Goal: Information Seeking & Learning: Learn about a topic

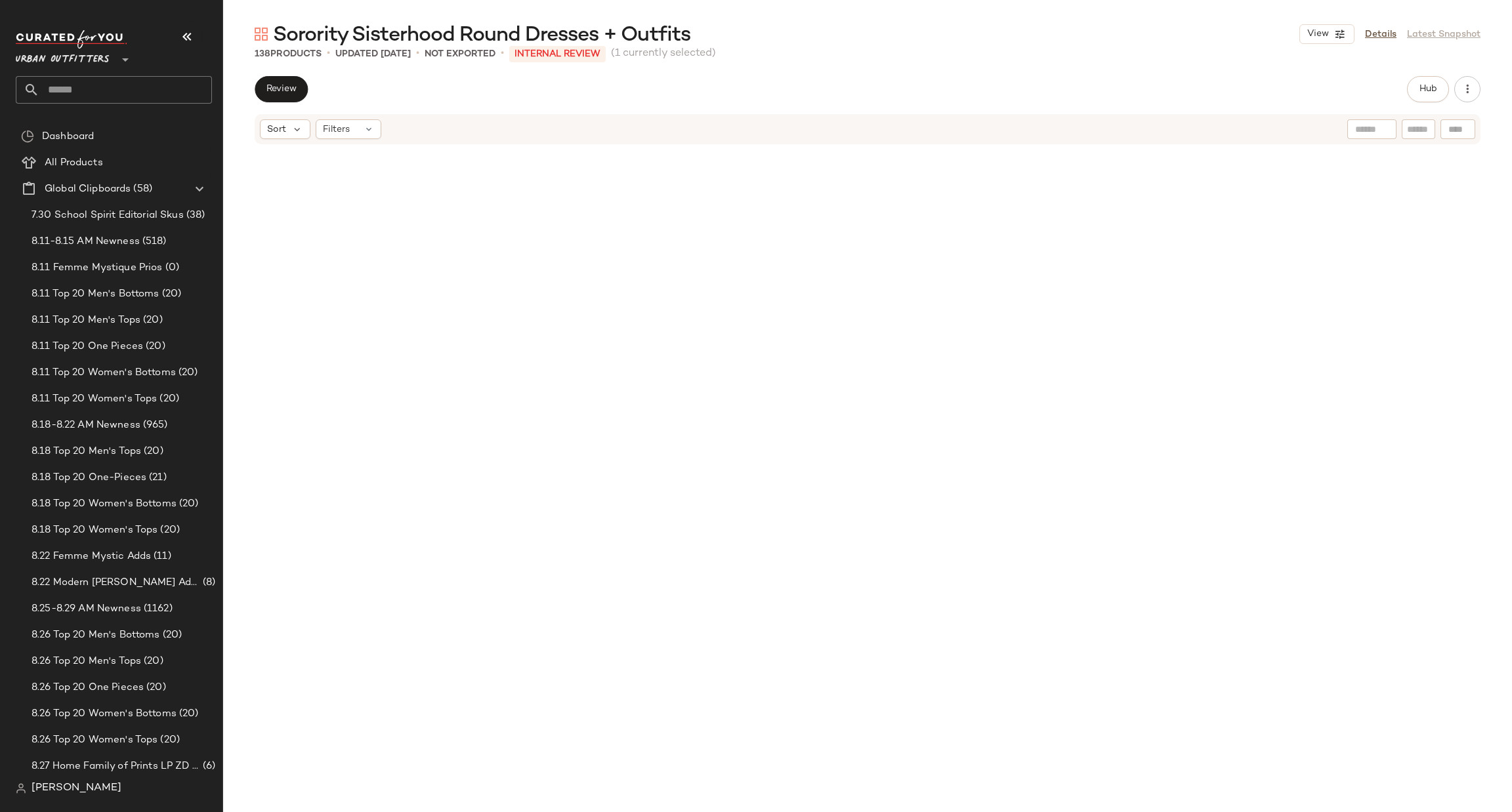
scroll to position [2785, 0]
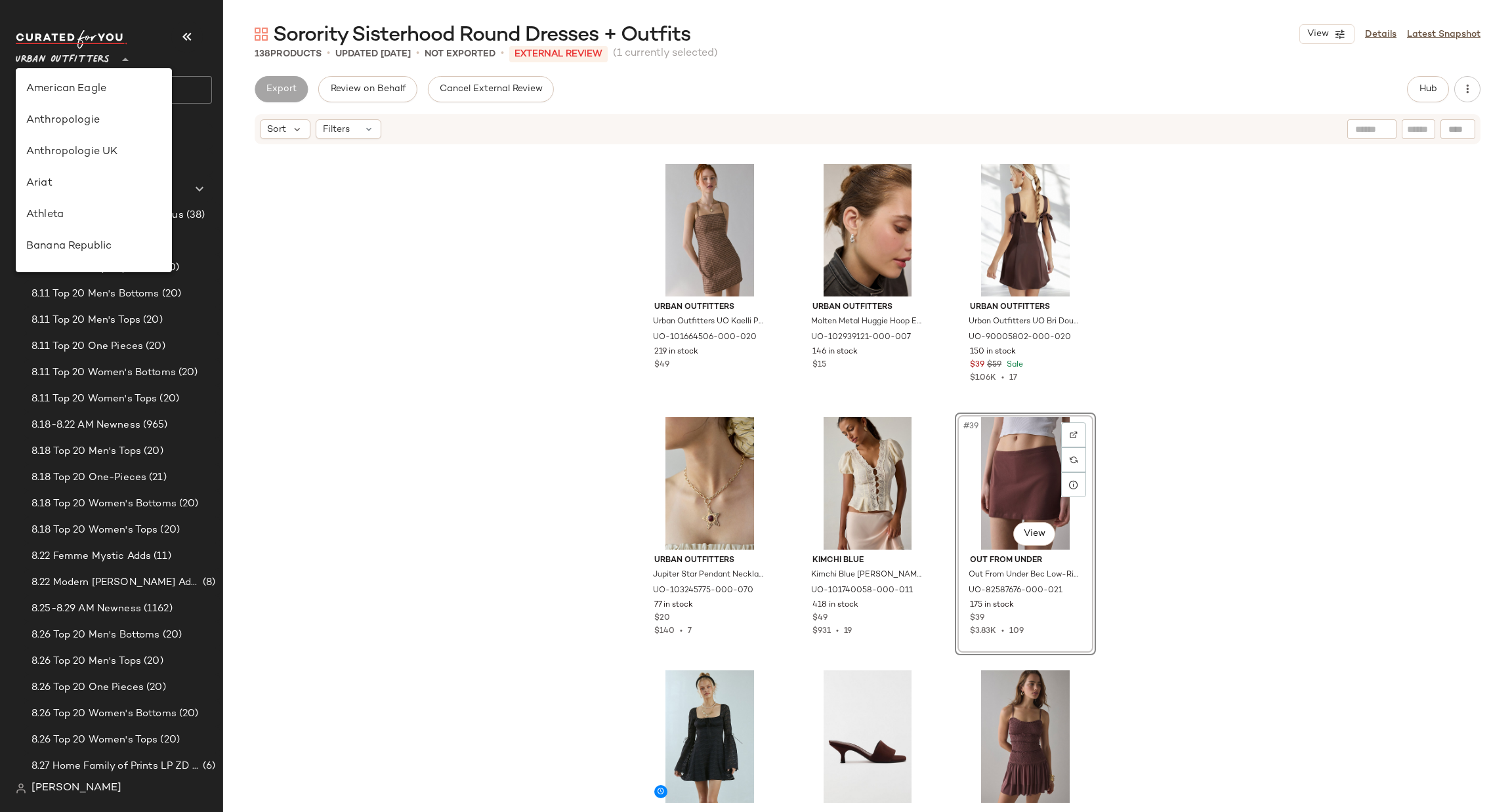
click at [66, 67] on span "Urban Outfitters" at bounding box center [62, 56] width 93 height 23
type input "**"
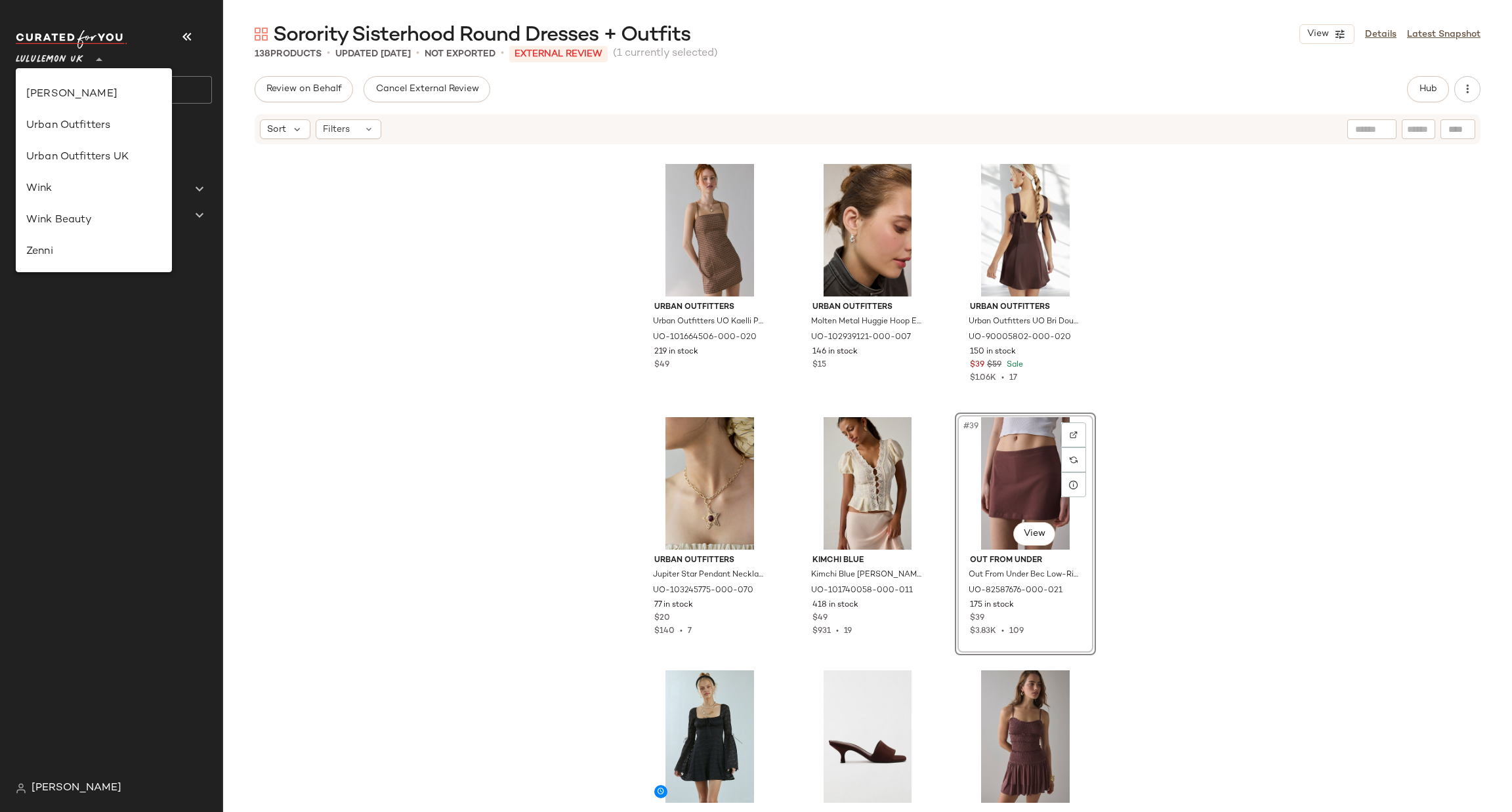
scroll to position [328, 0]
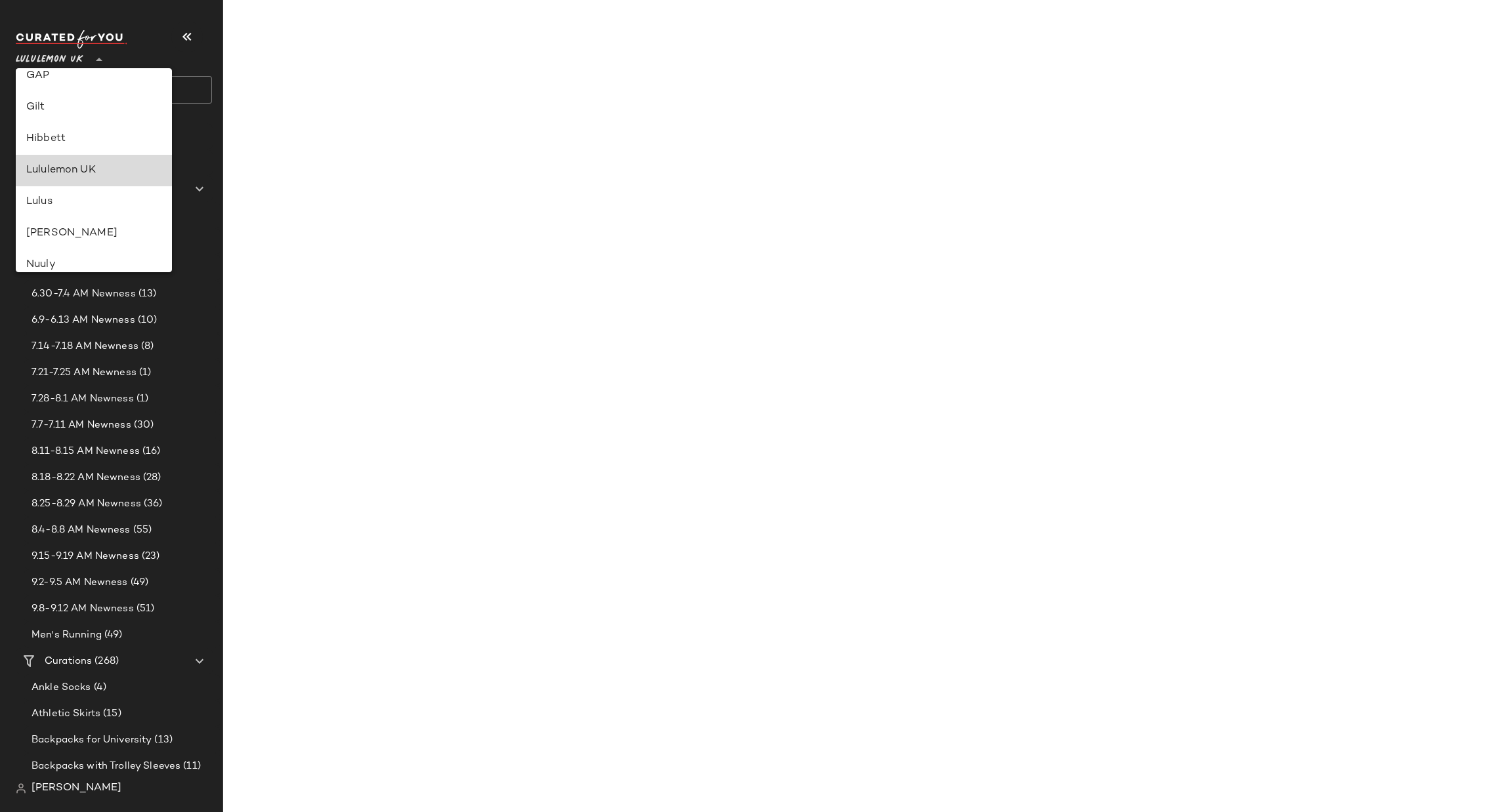
click at [115, 167] on div "Lululemon UK" at bounding box center [93, 170] width 135 height 16
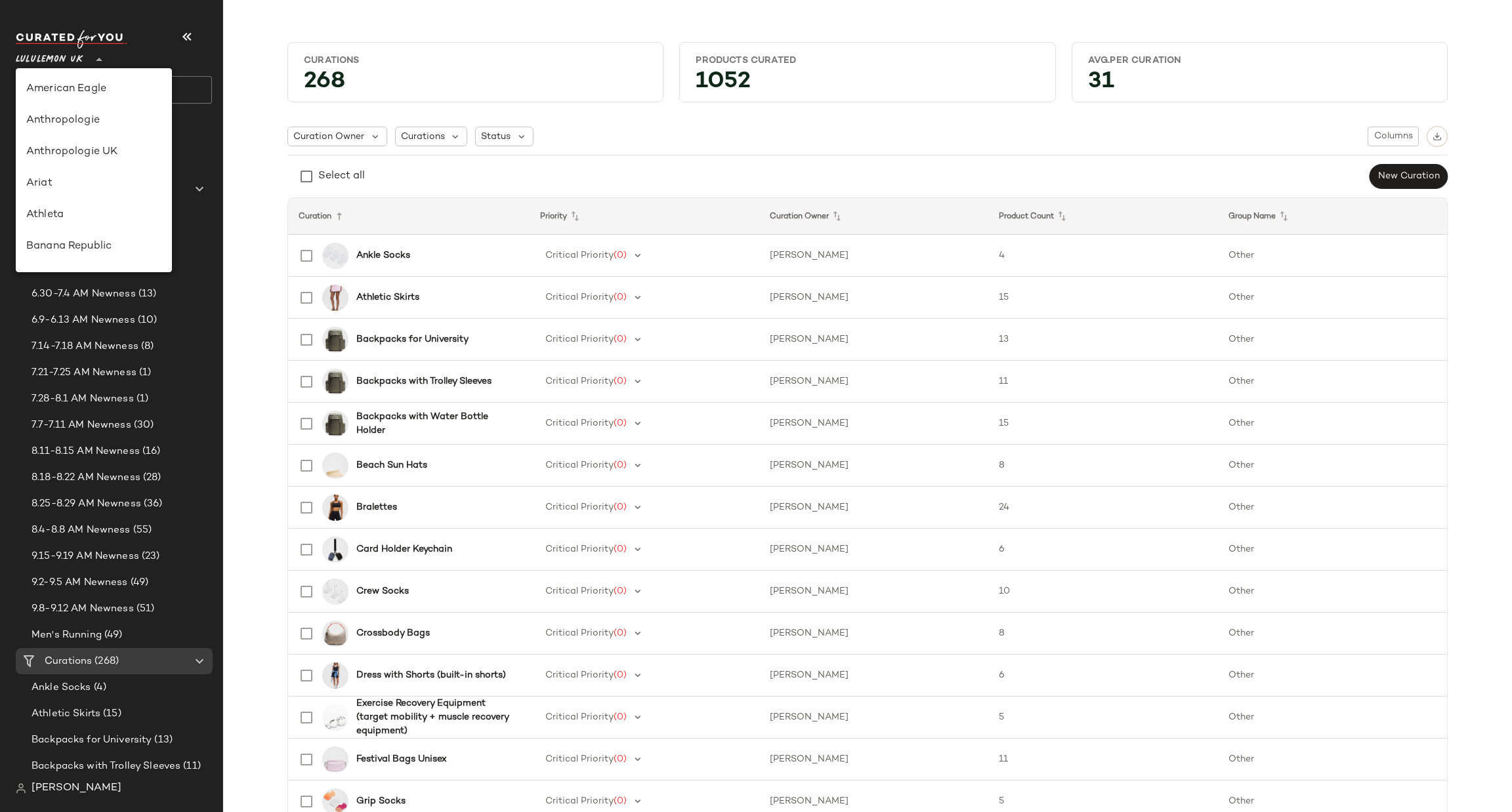
click at [82, 59] on div "Lululemon UK **" at bounding box center [52, 52] width 73 height 33
type input "**"
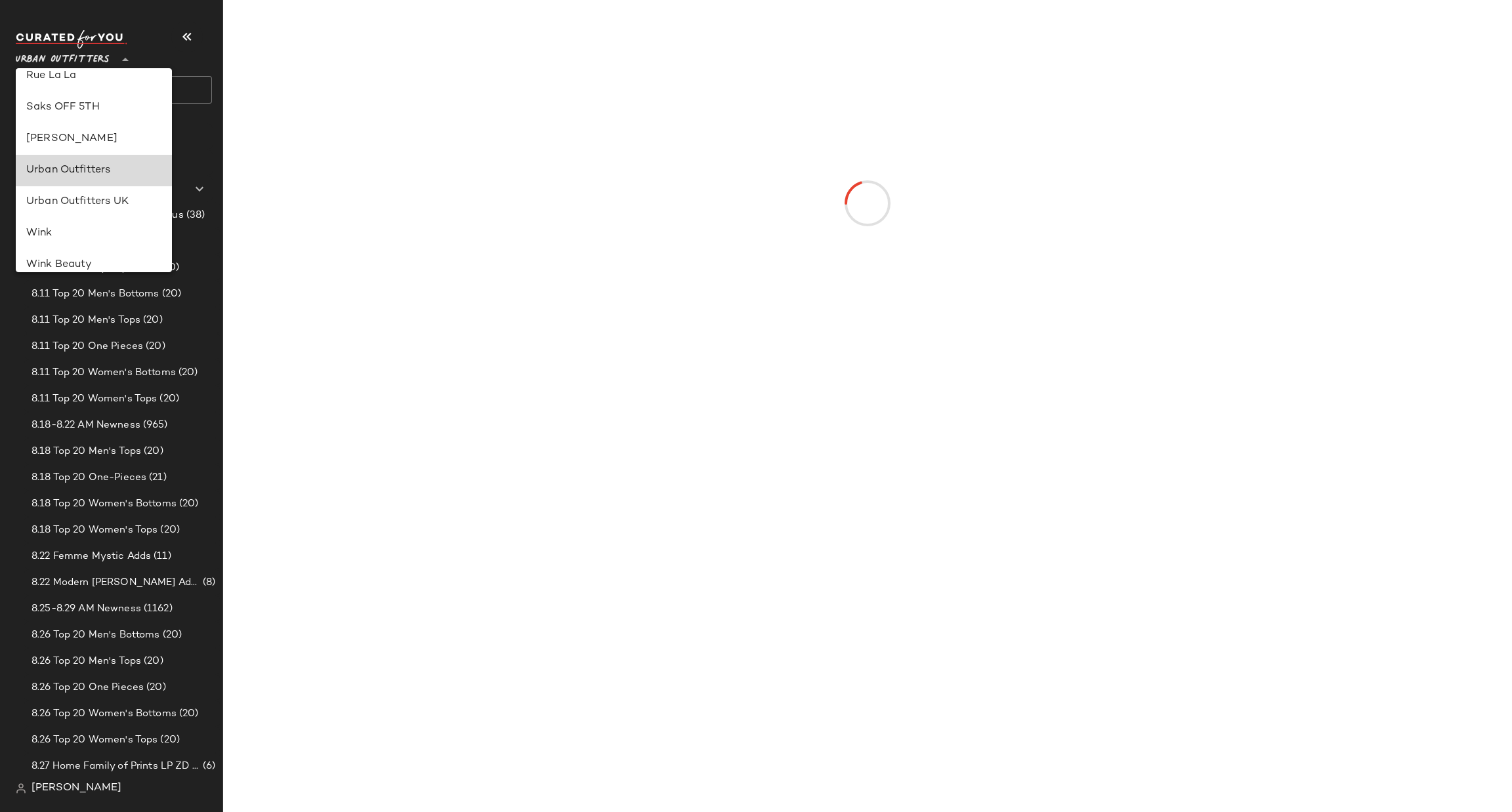
click at [117, 166] on div "Urban Outfitters" at bounding box center [93, 170] width 135 height 16
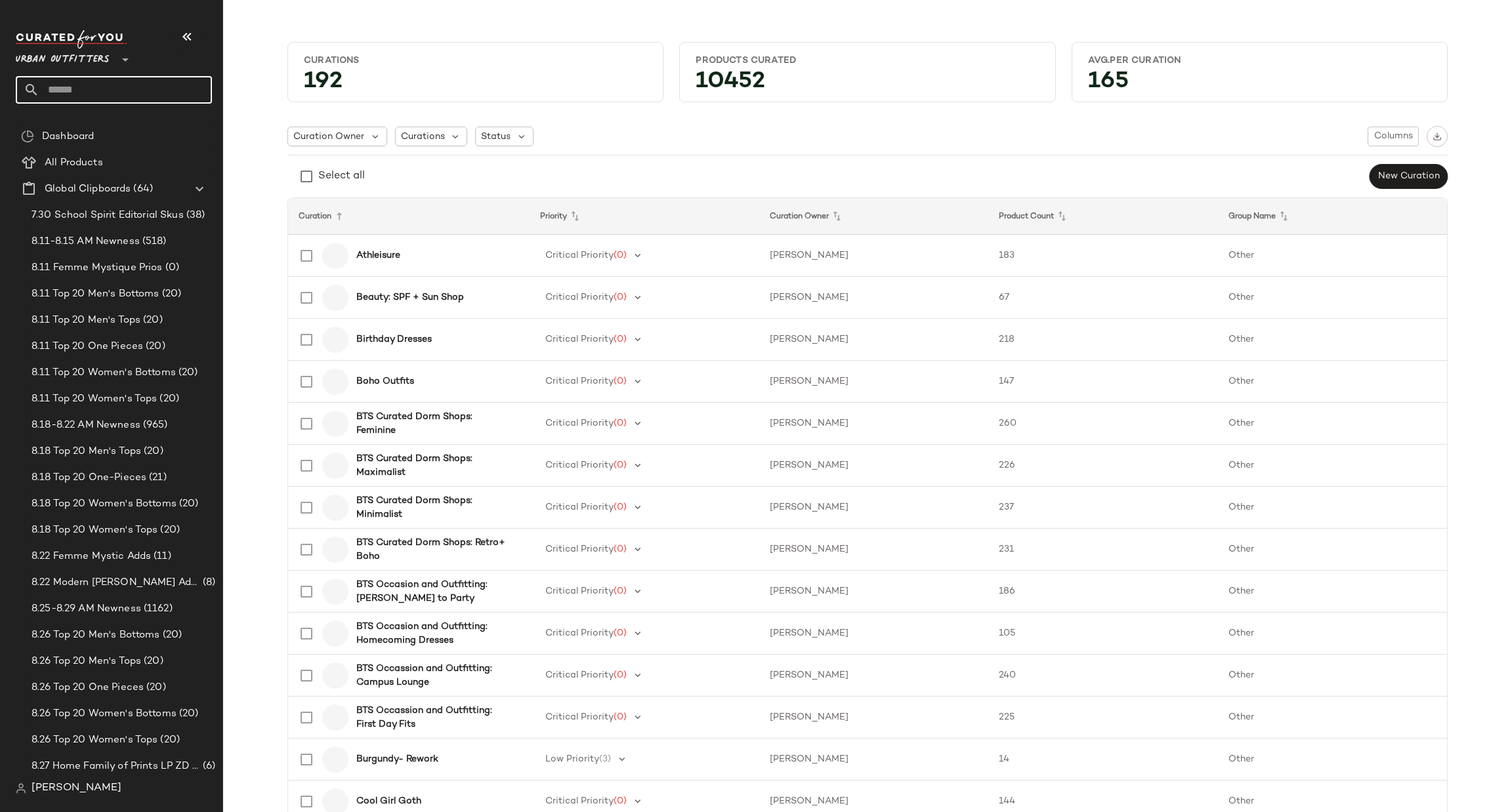
click at [164, 91] on input "text" at bounding box center [125, 89] width 172 height 27
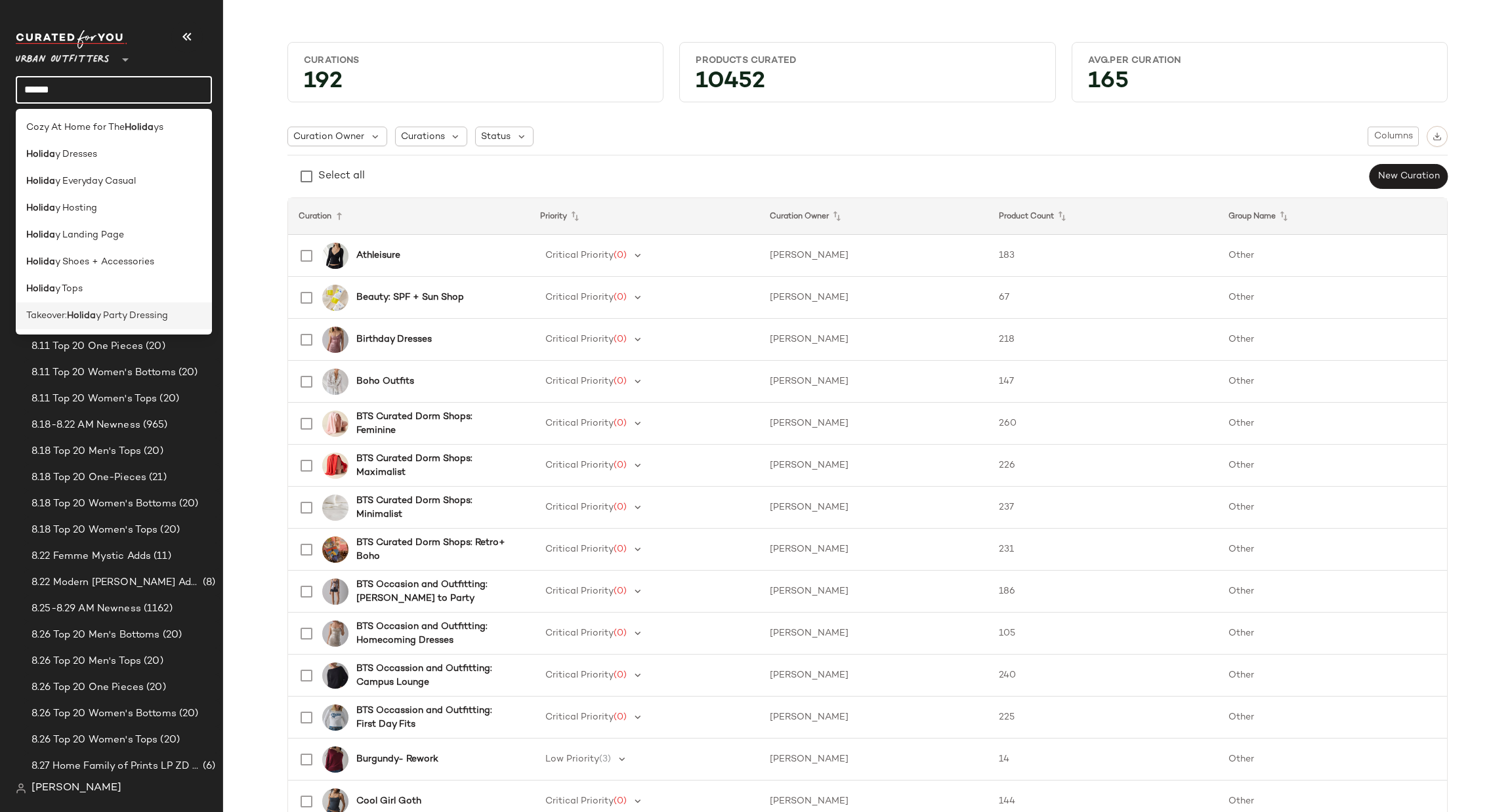
type input "******"
click at [171, 319] on div "Takeover: Holida y Party Dressing" at bounding box center [114, 316] width 175 height 14
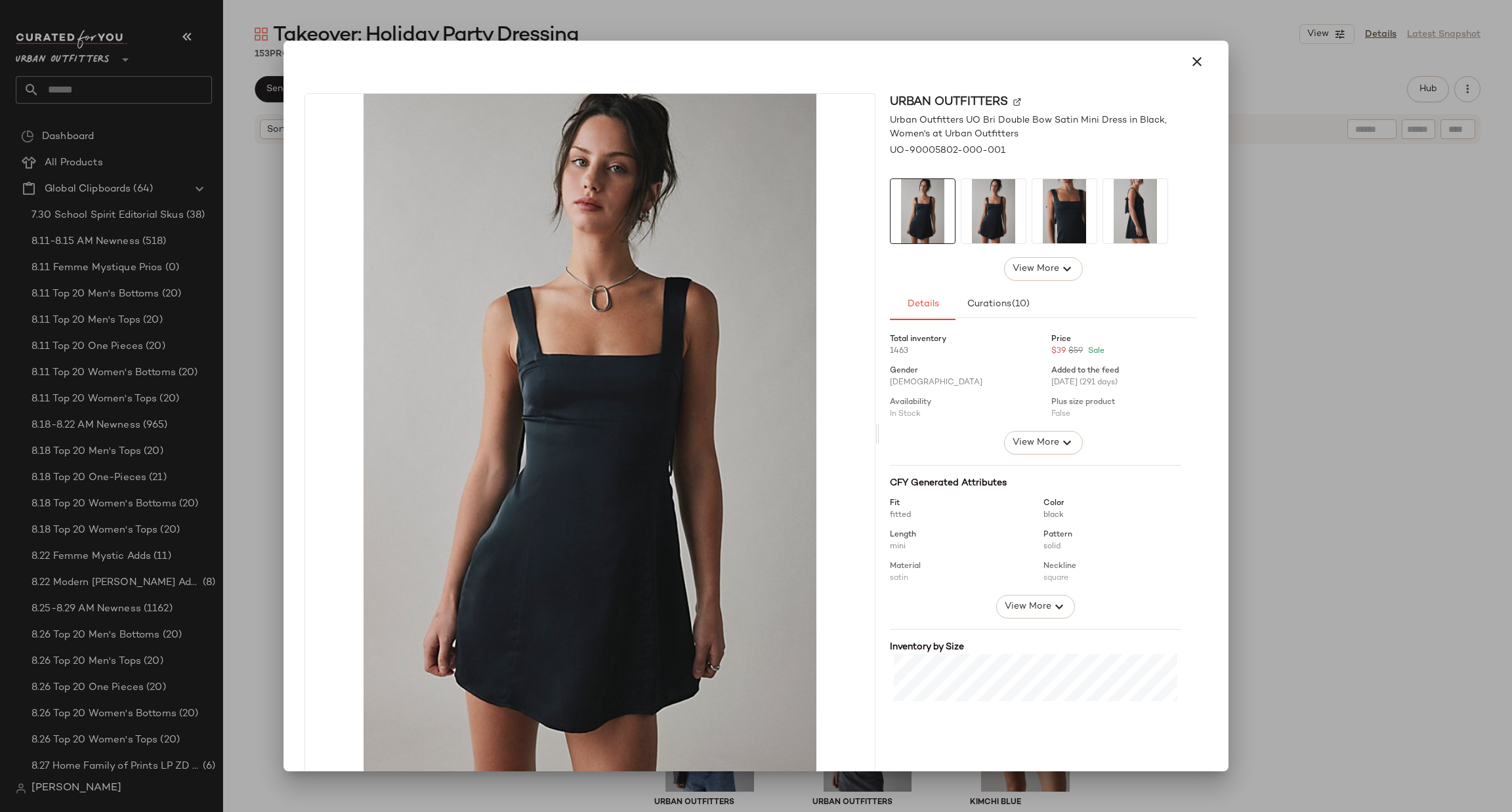
click at [1511, 433] on div at bounding box center [756, 406] width 1512 height 812
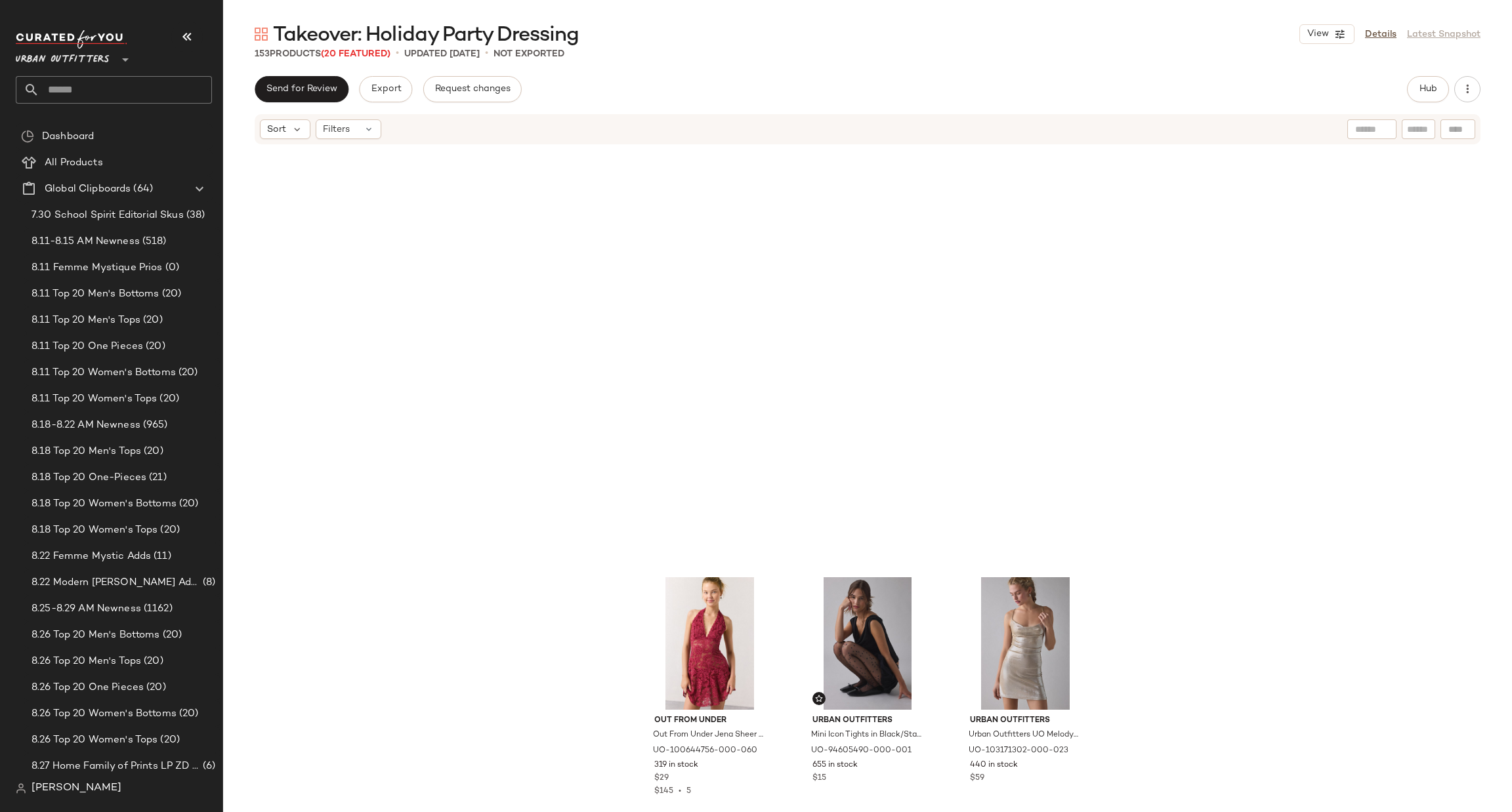
scroll to position [2962, 0]
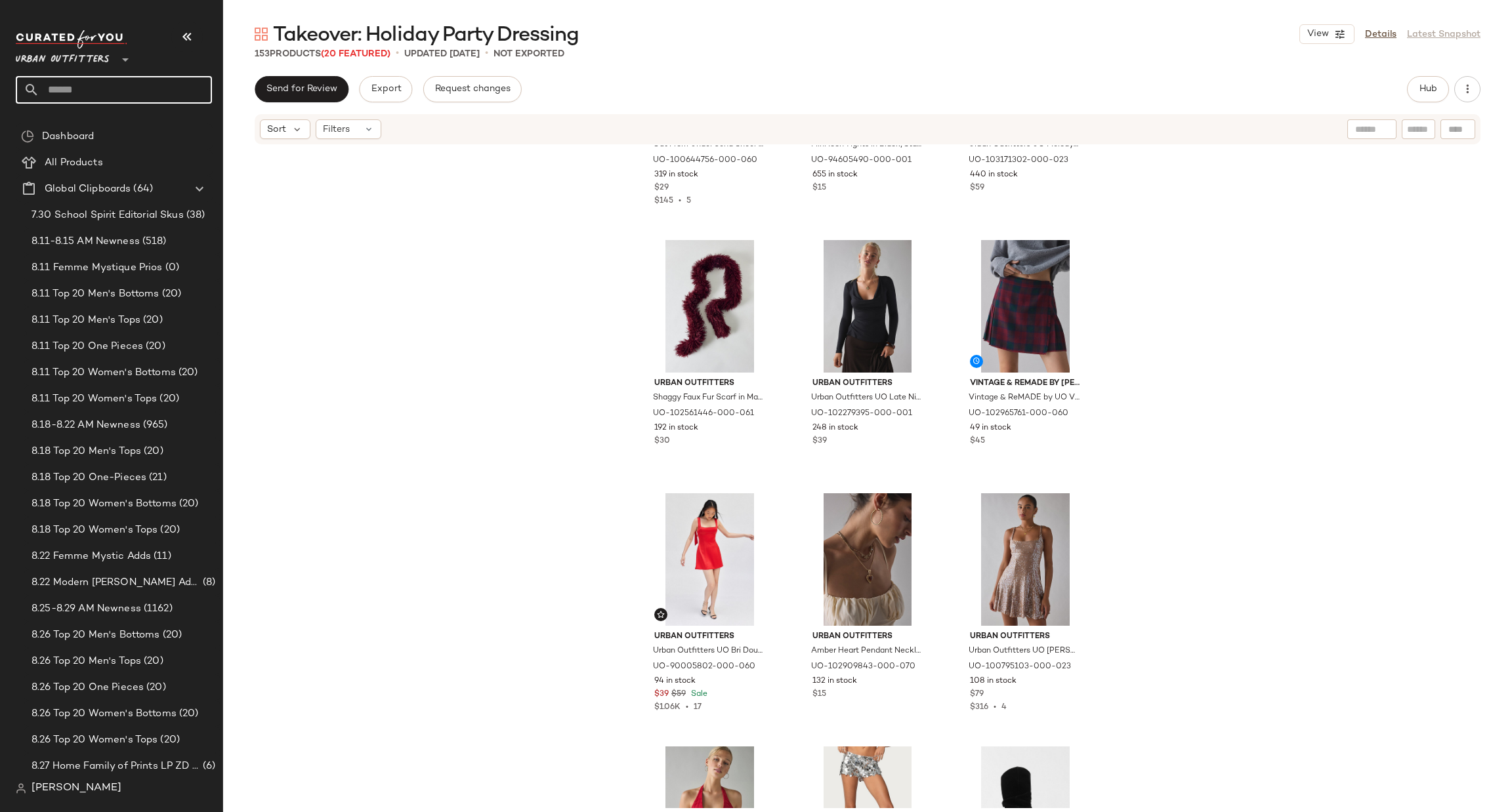
click at [128, 82] on input "text" at bounding box center [125, 89] width 172 height 27
type input "**********"
click at [138, 126] on div "Holiday Hos ting" at bounding box center [114, 127] width 175 height 14
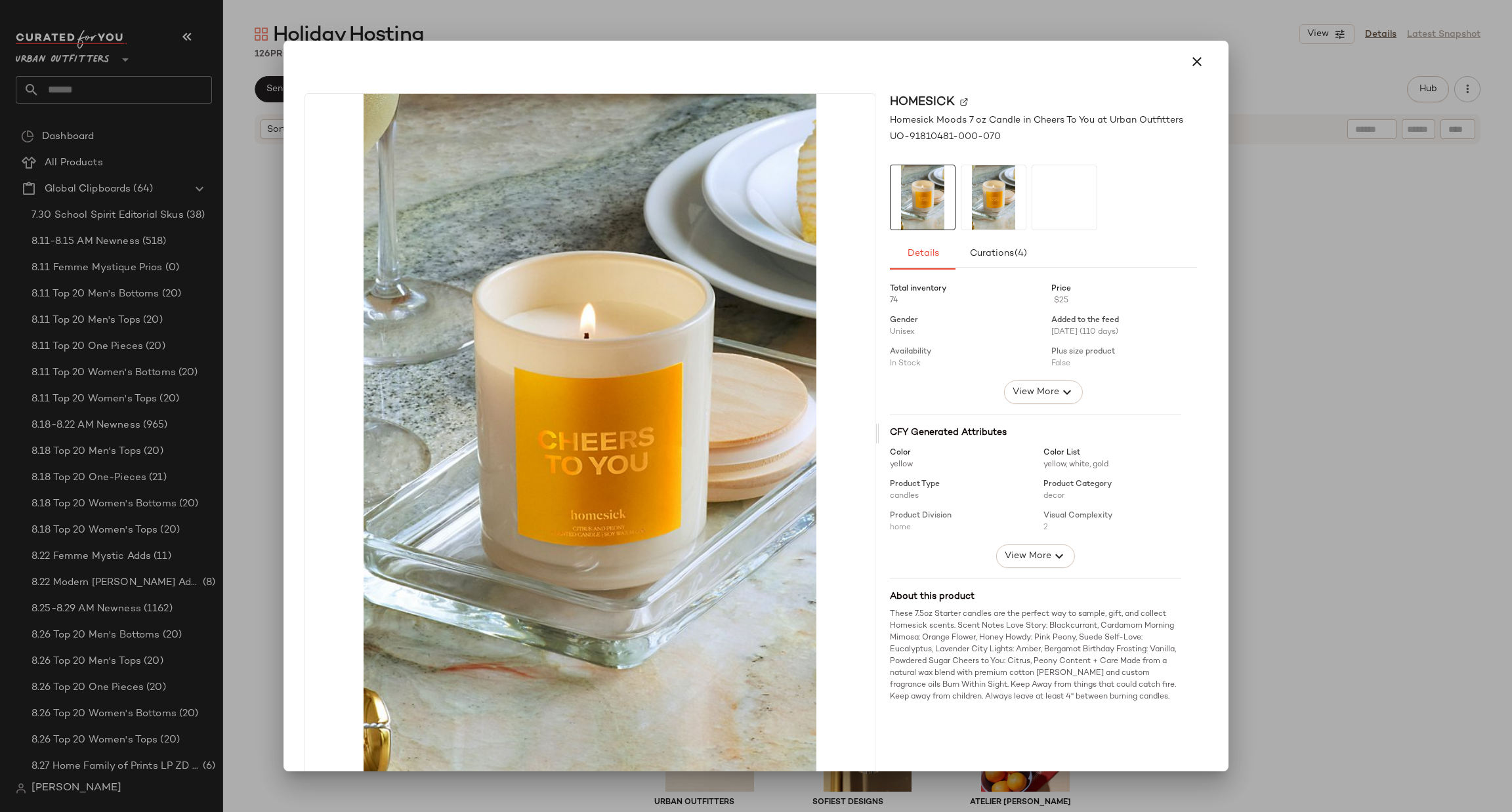
click at [1272, 331] on div at bounding box center [756, 406] width 1512 height 812
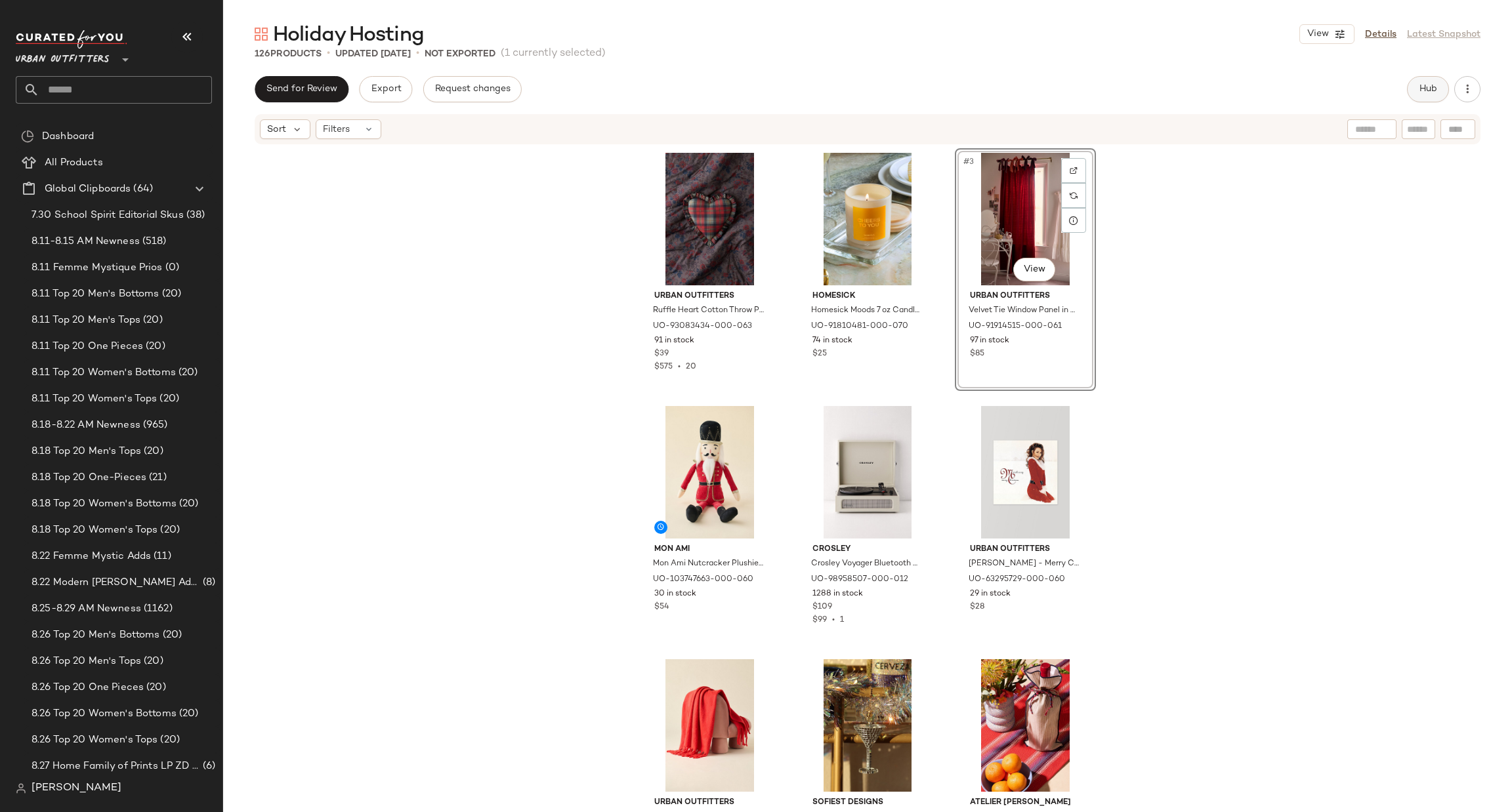
click at [1432, 100] on button "Hub" at bounding box center [1427, 88] width 42 height 26
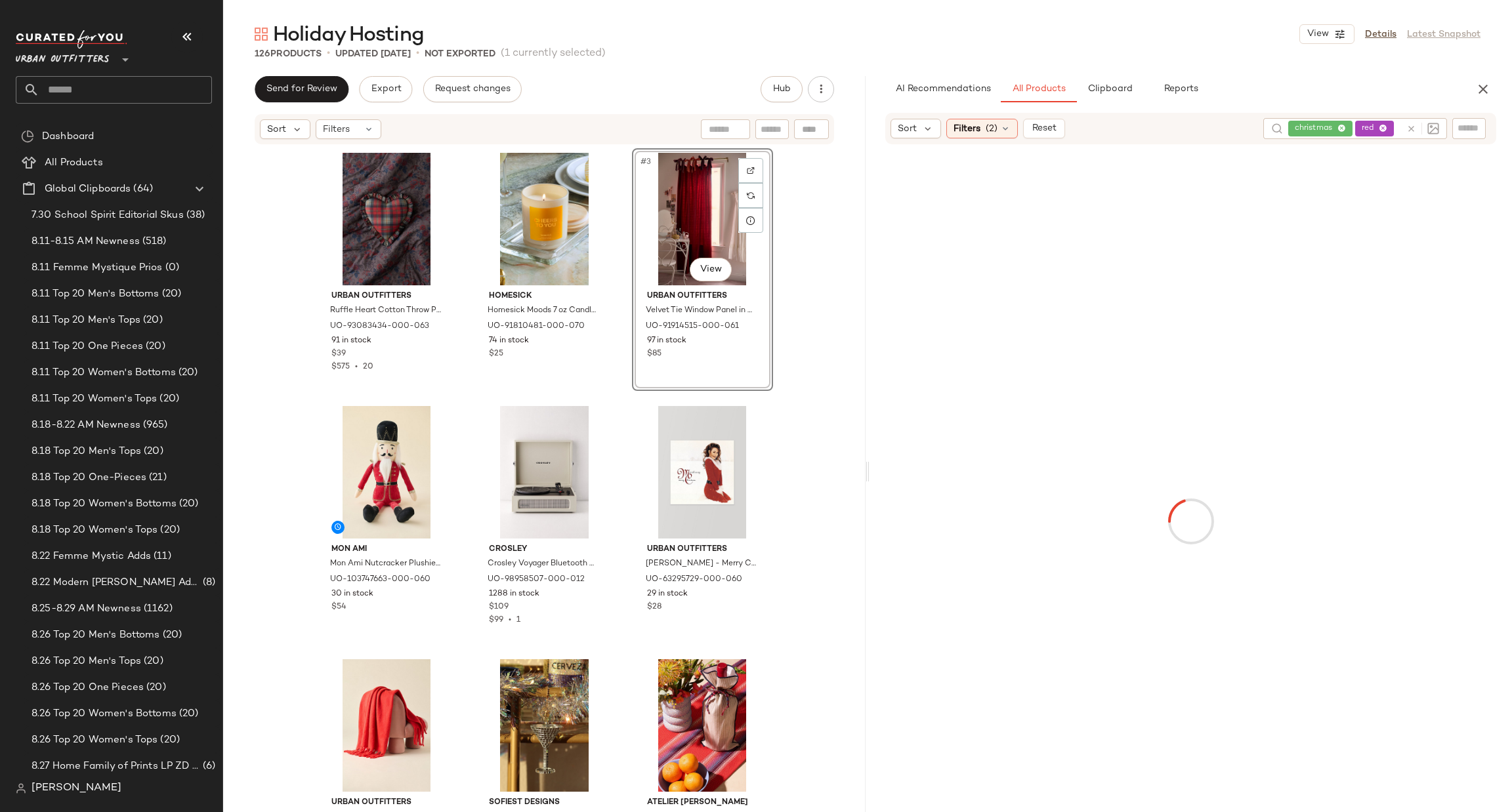
click at [1417, 127] on div at bounding box center [1423, 128] width 33 height 12
click at [1412, 124] on icon at bounding box center [1412, 129] width 10 height 10
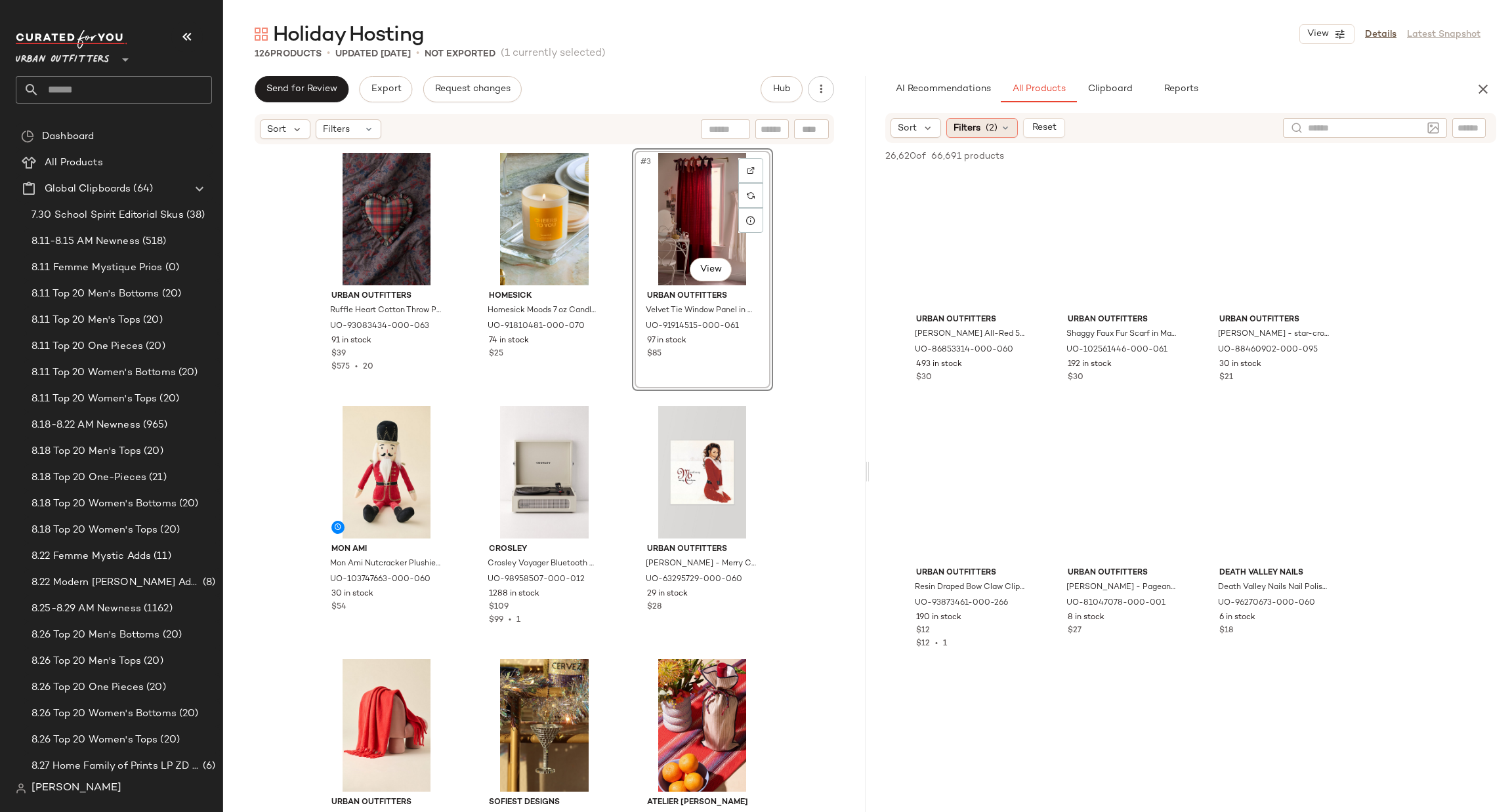
click at [978, 128] on span "Filters" at bounding box center [967, 128] width 27 height 14
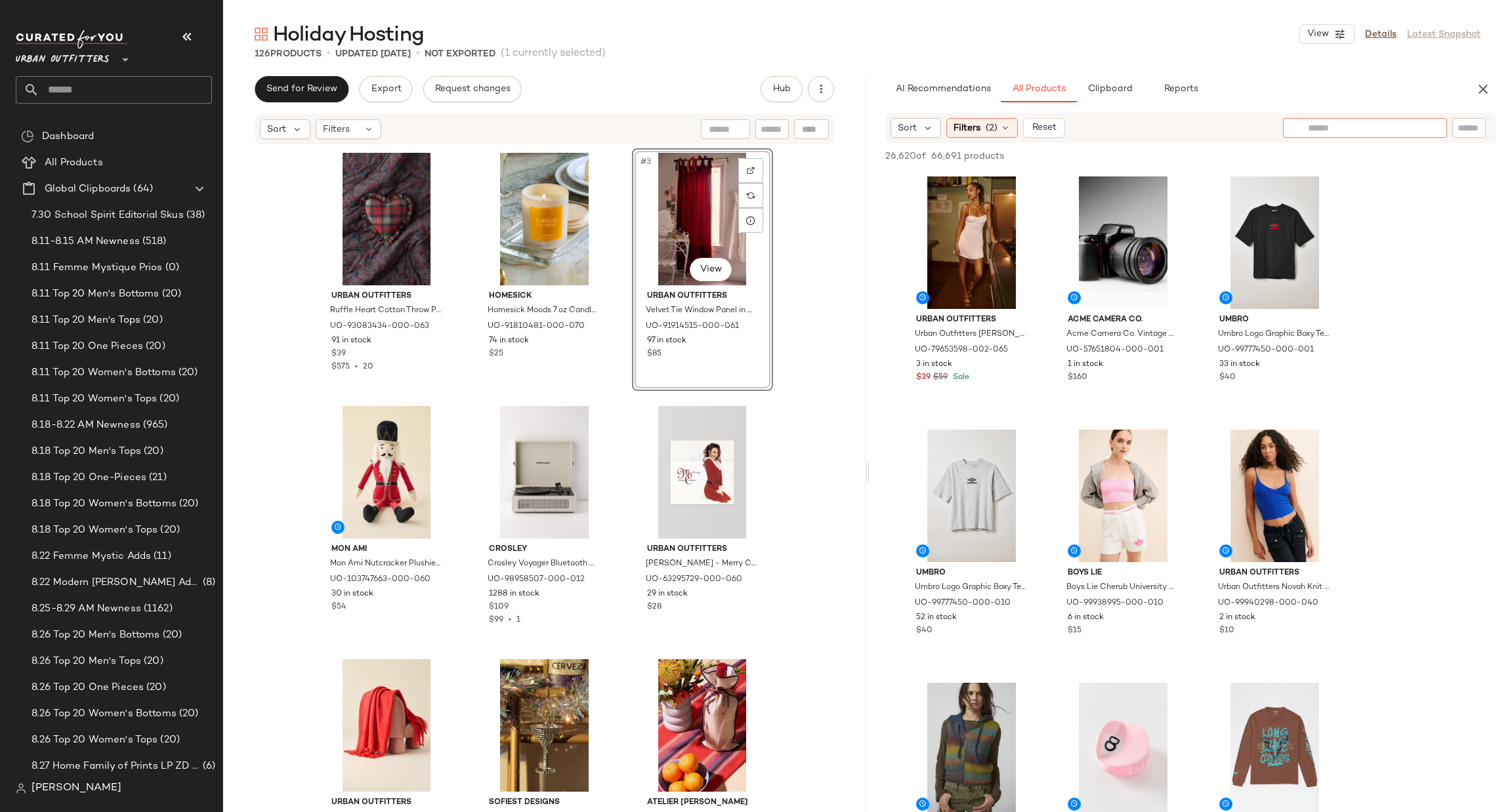
click at [1417, 123] on input "text" at bounding box center [1364, 128] width 114 height 14
type input "*******"
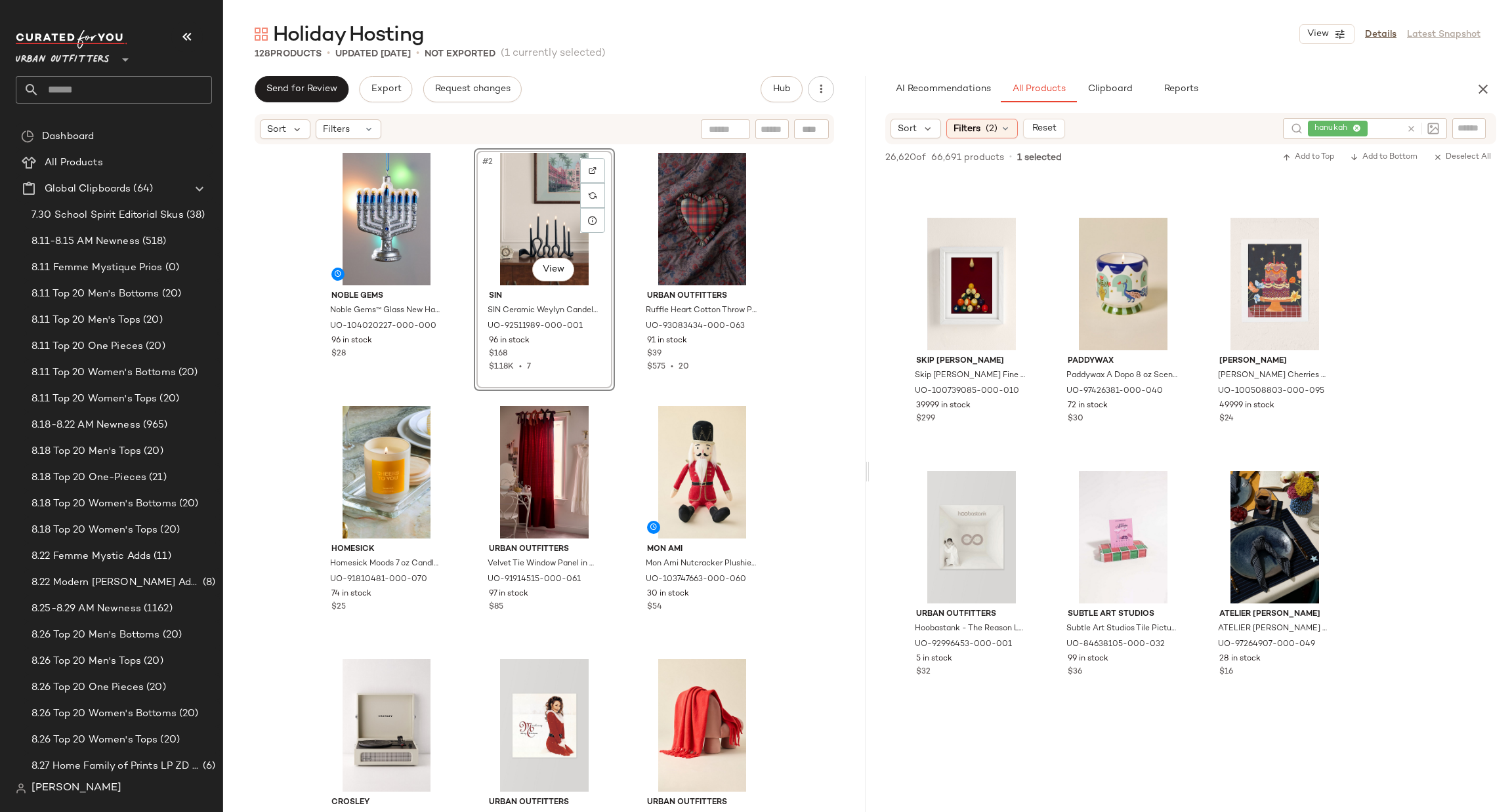
scroll to position [3542, 0]
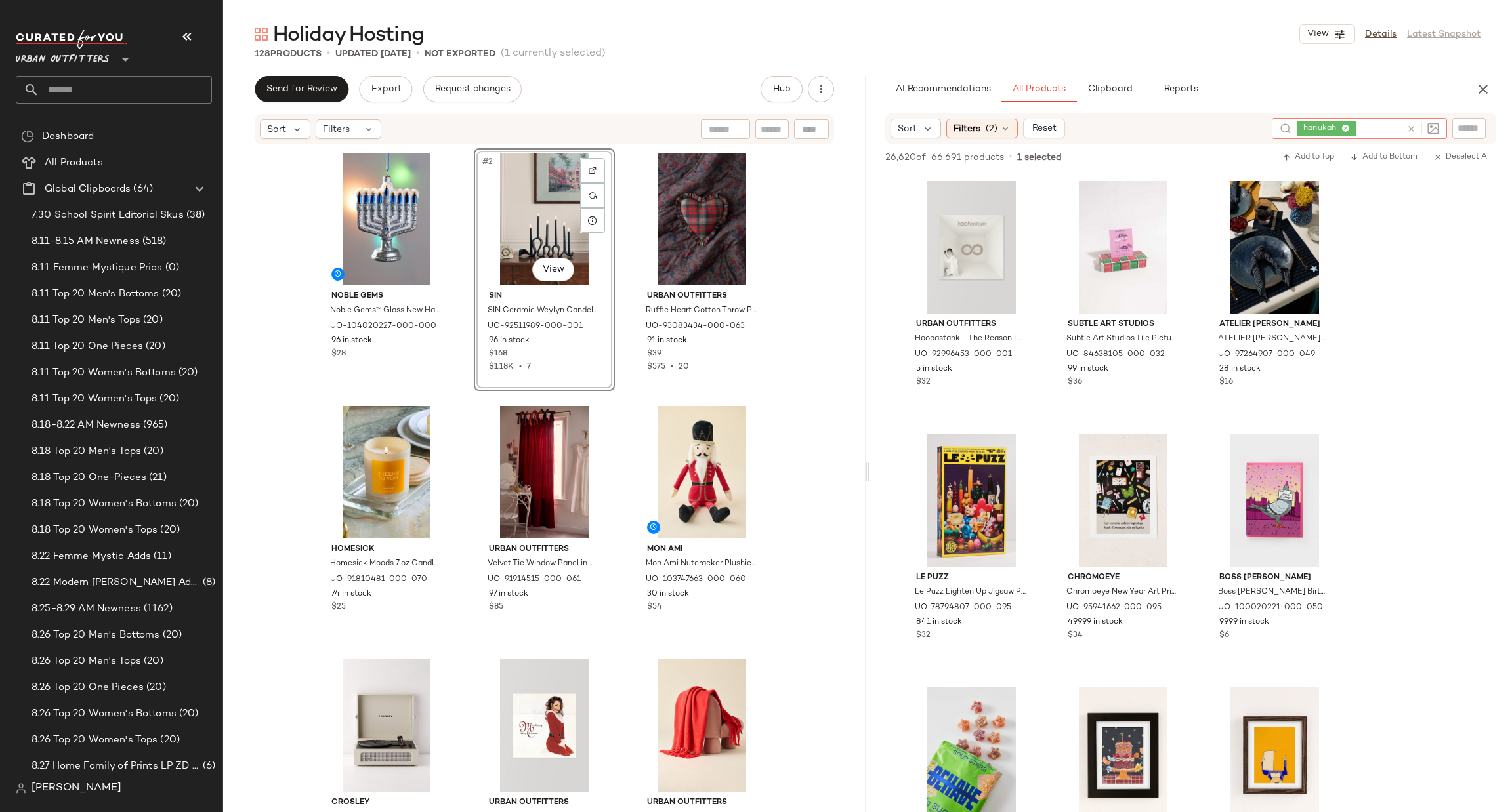
click at [1407, 124] on icon at bounding box center [1412, 129] width 10 height 10
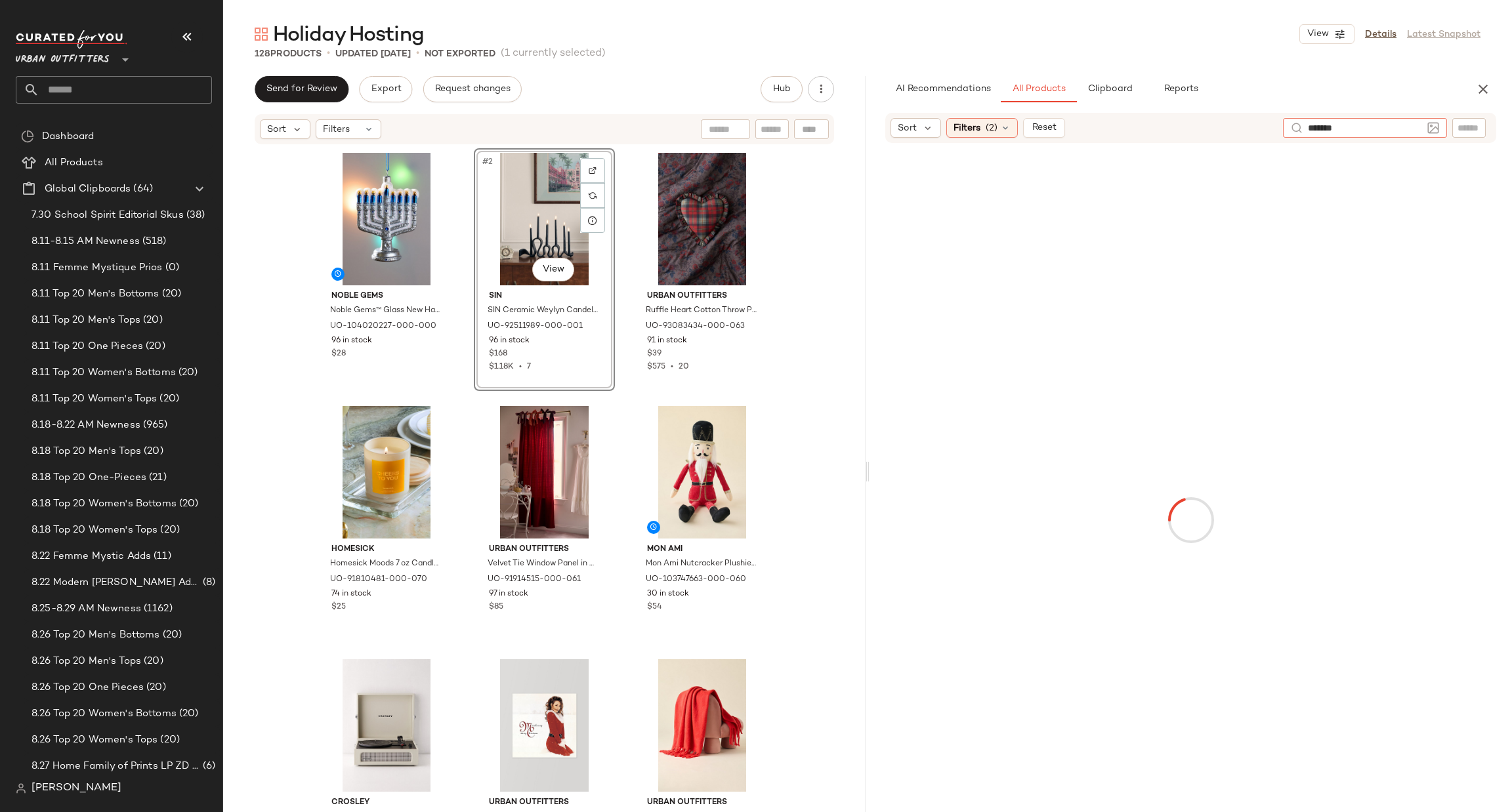
type input "********"
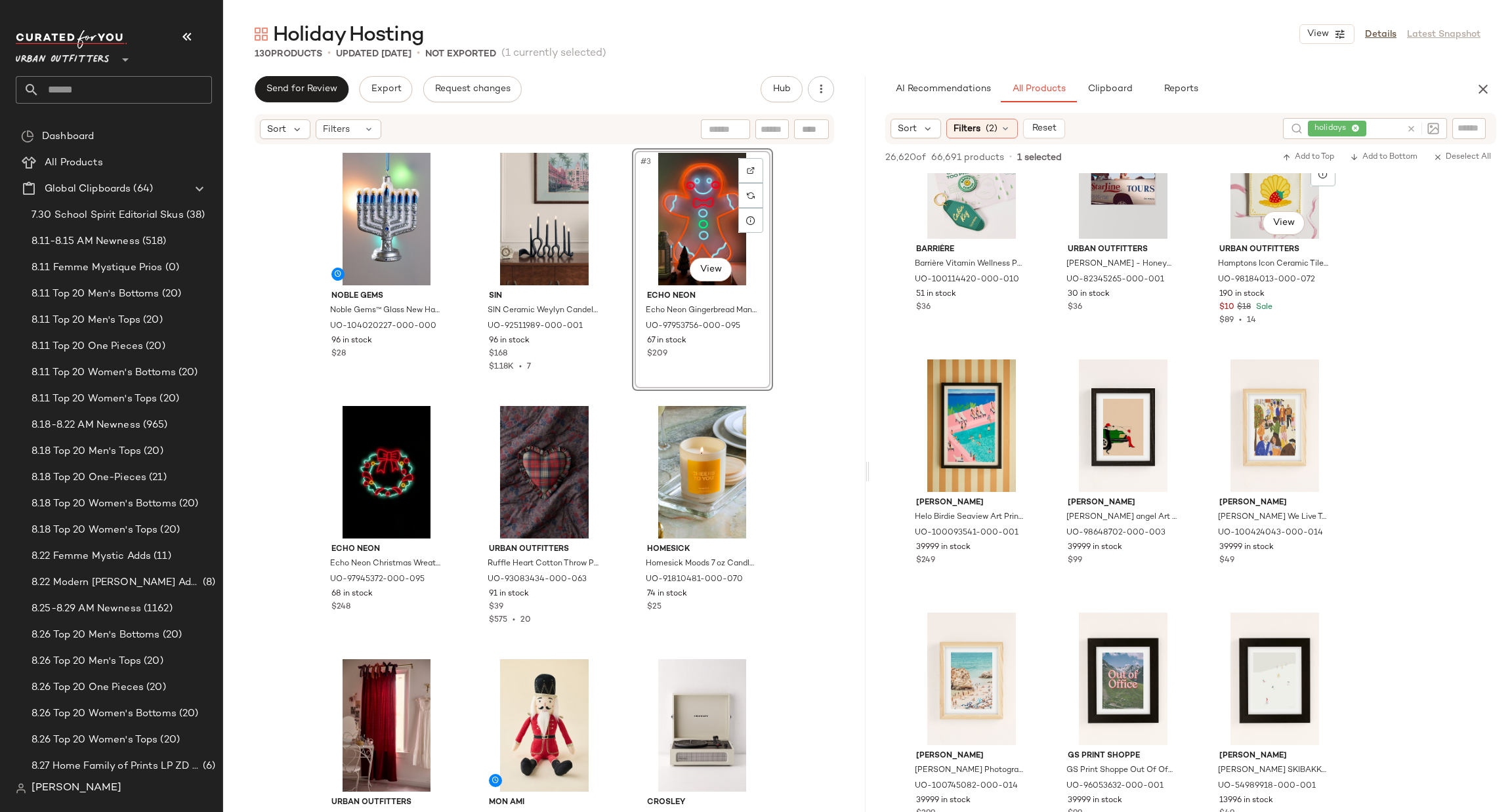
scroll to position [10233, 0]
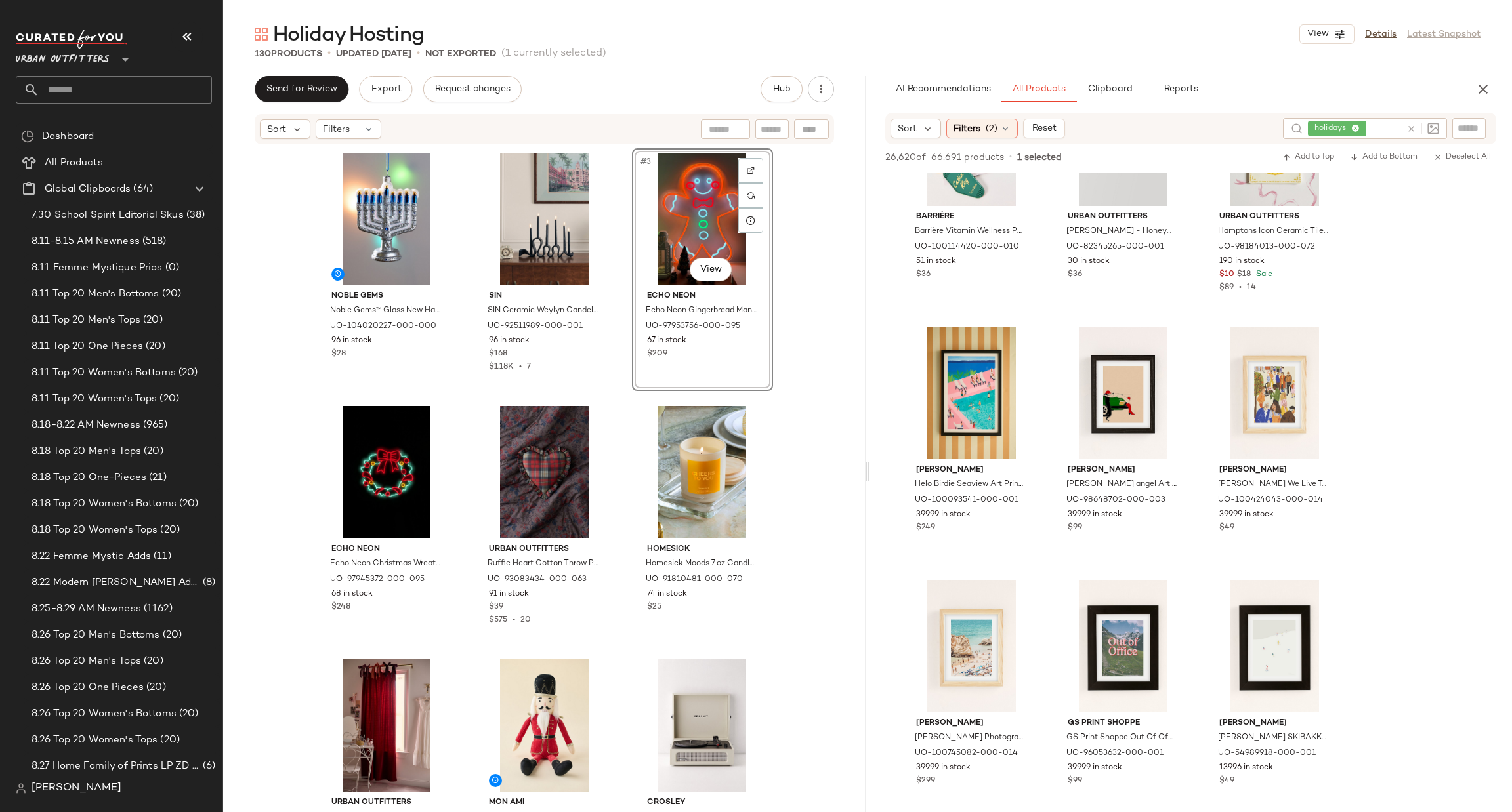
click at [1411, 134] on div at bounding box center [1423, 128] width 33 height 12
click at [1411, 130] on icon at bounding box center [1412, 129] width 10 height 10
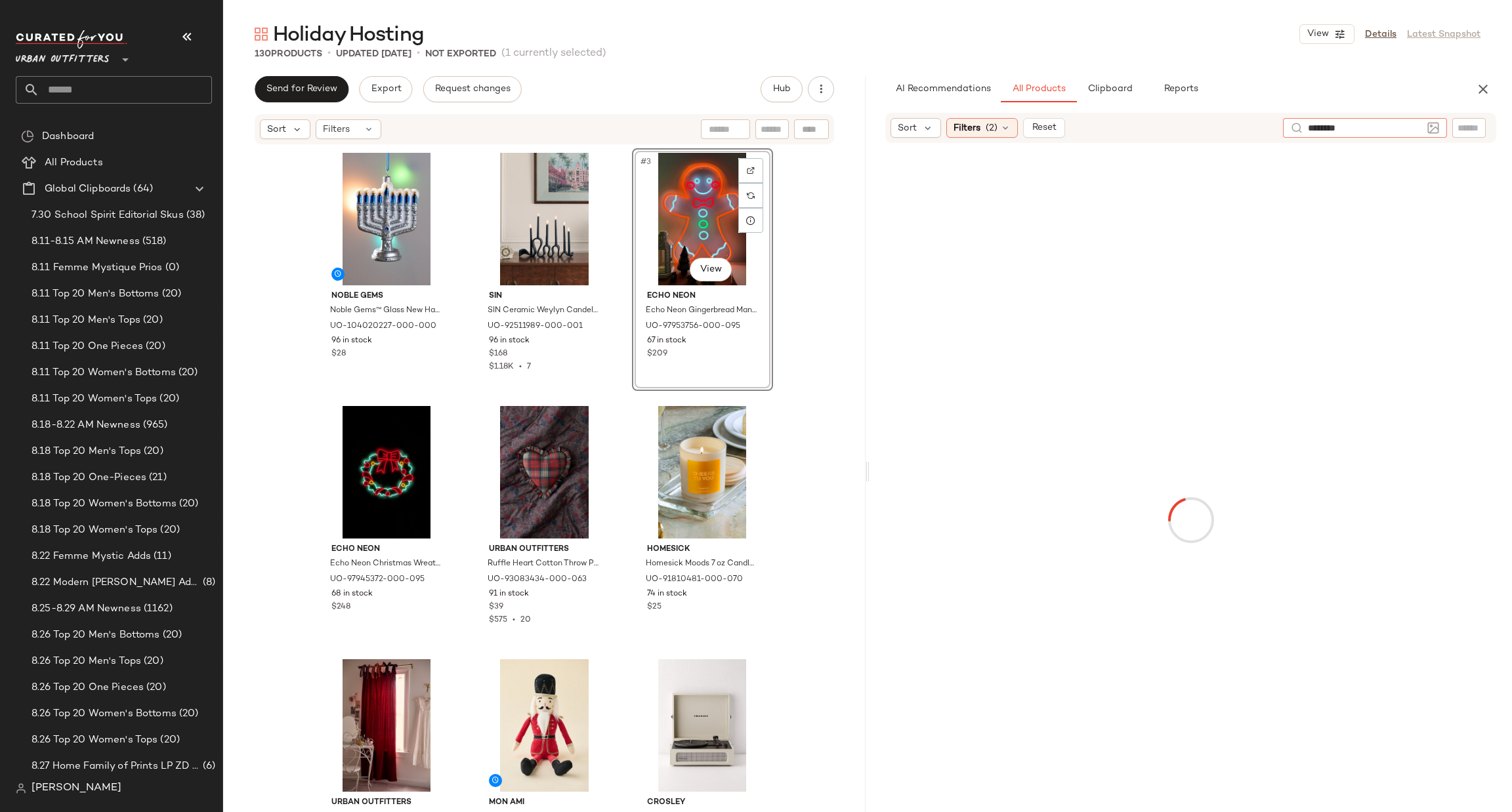
type input "*********"
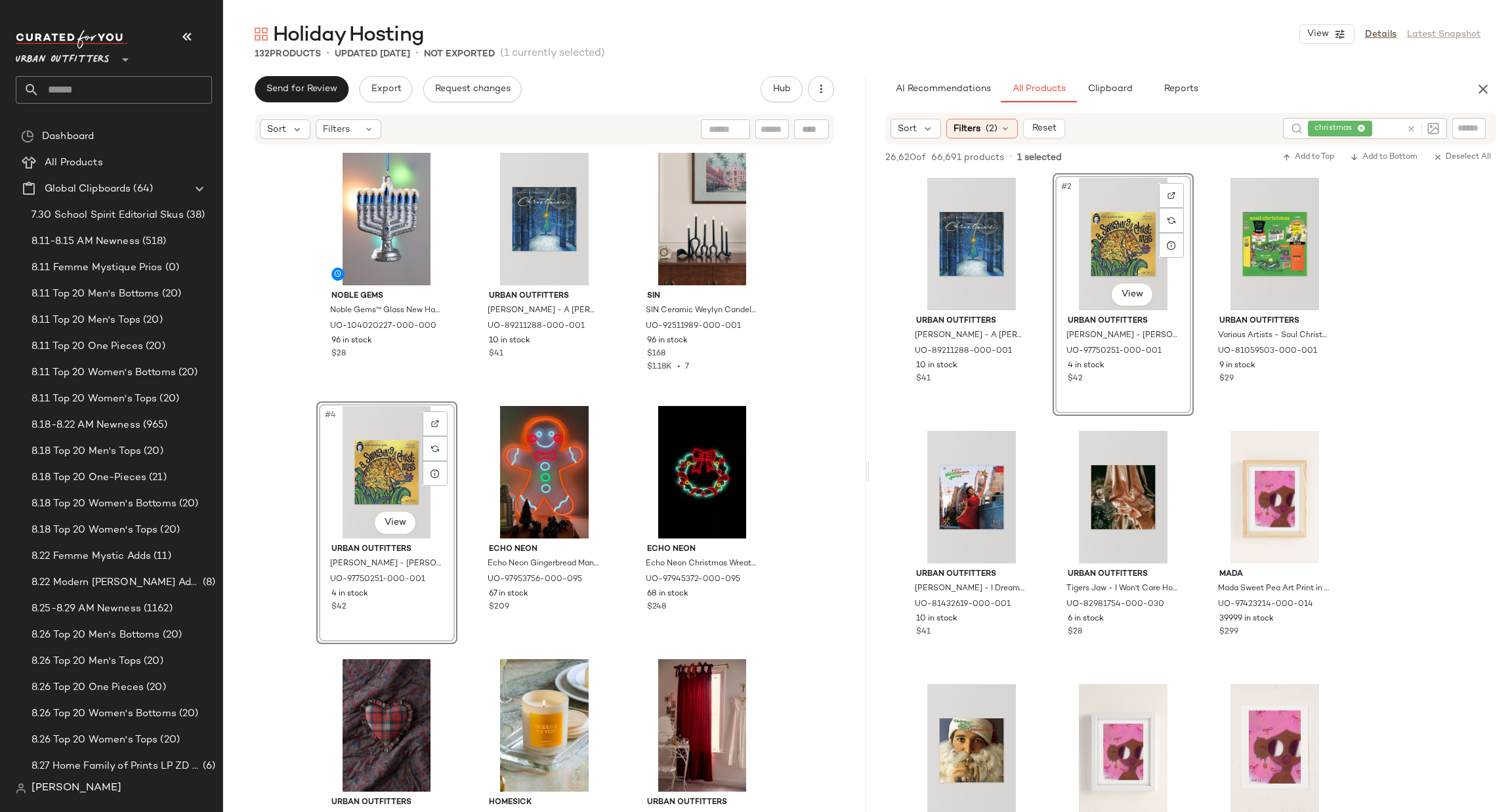
click at [359, 477] on div "#4 View" at bounding box center [387, 473] width 132 height 132
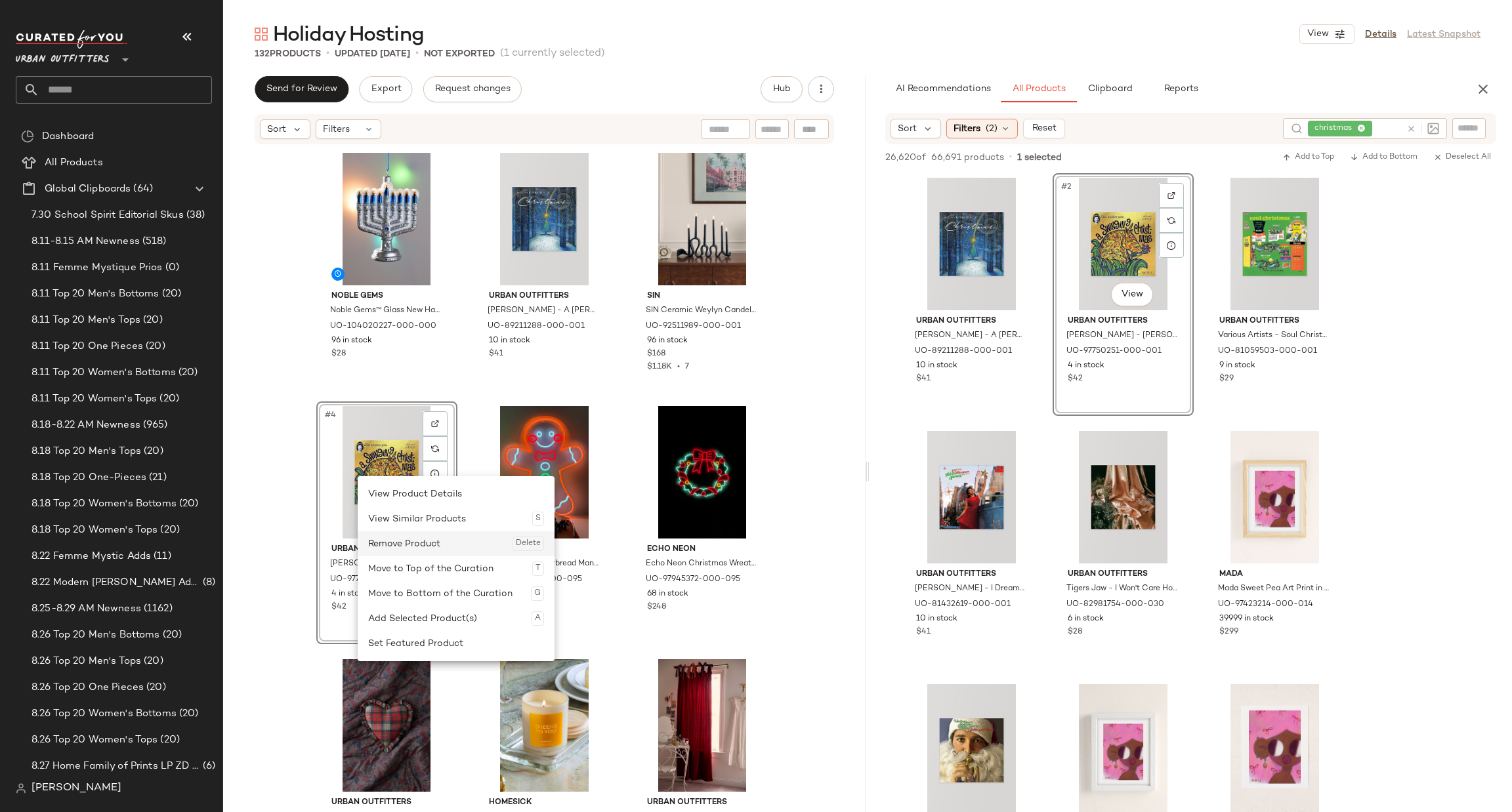
click at [430, 540] on div "Remove Product Delete" at bounding box center [455, 544] width 176 height 25
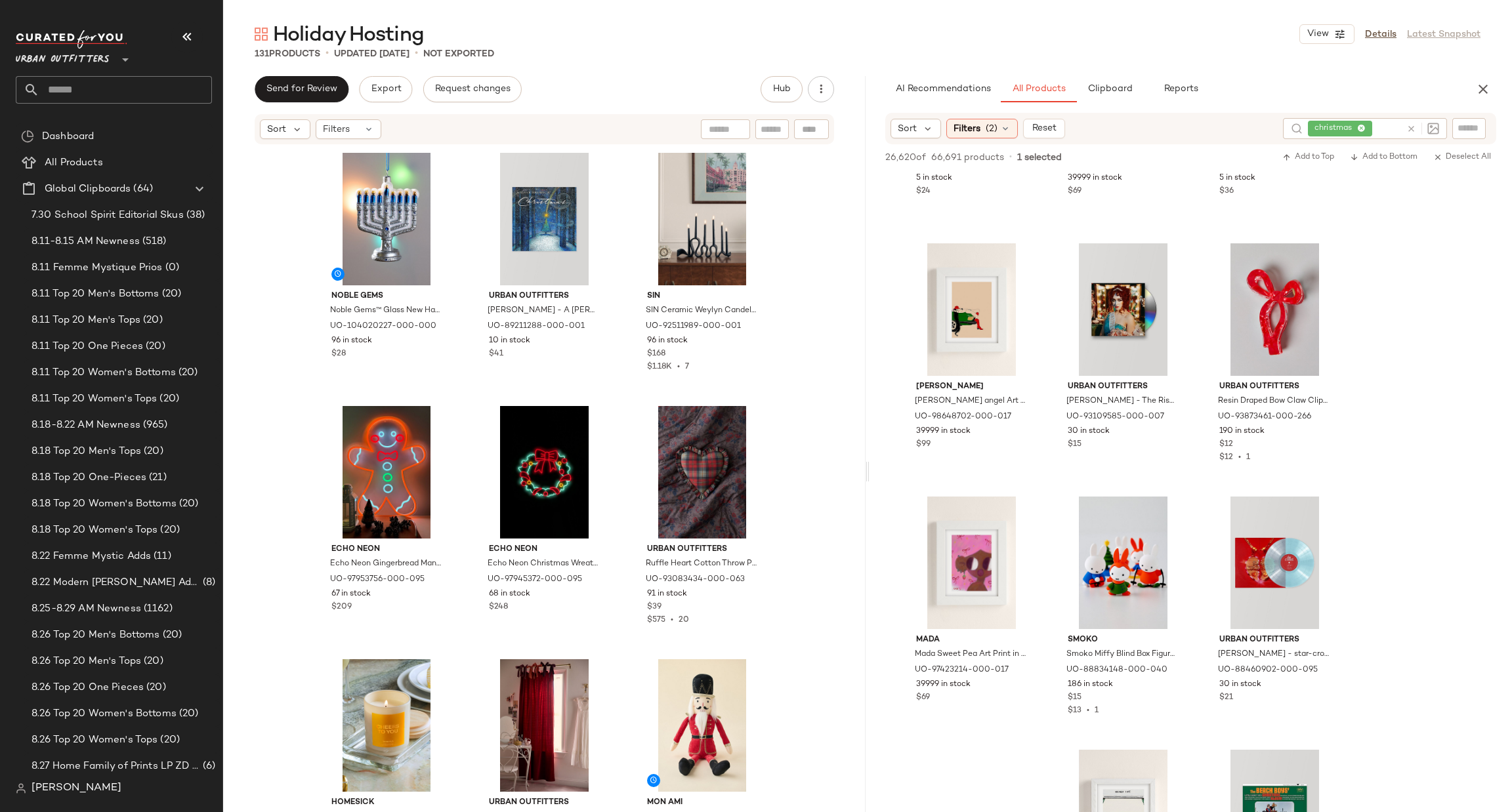
scroll to position [983, 0]
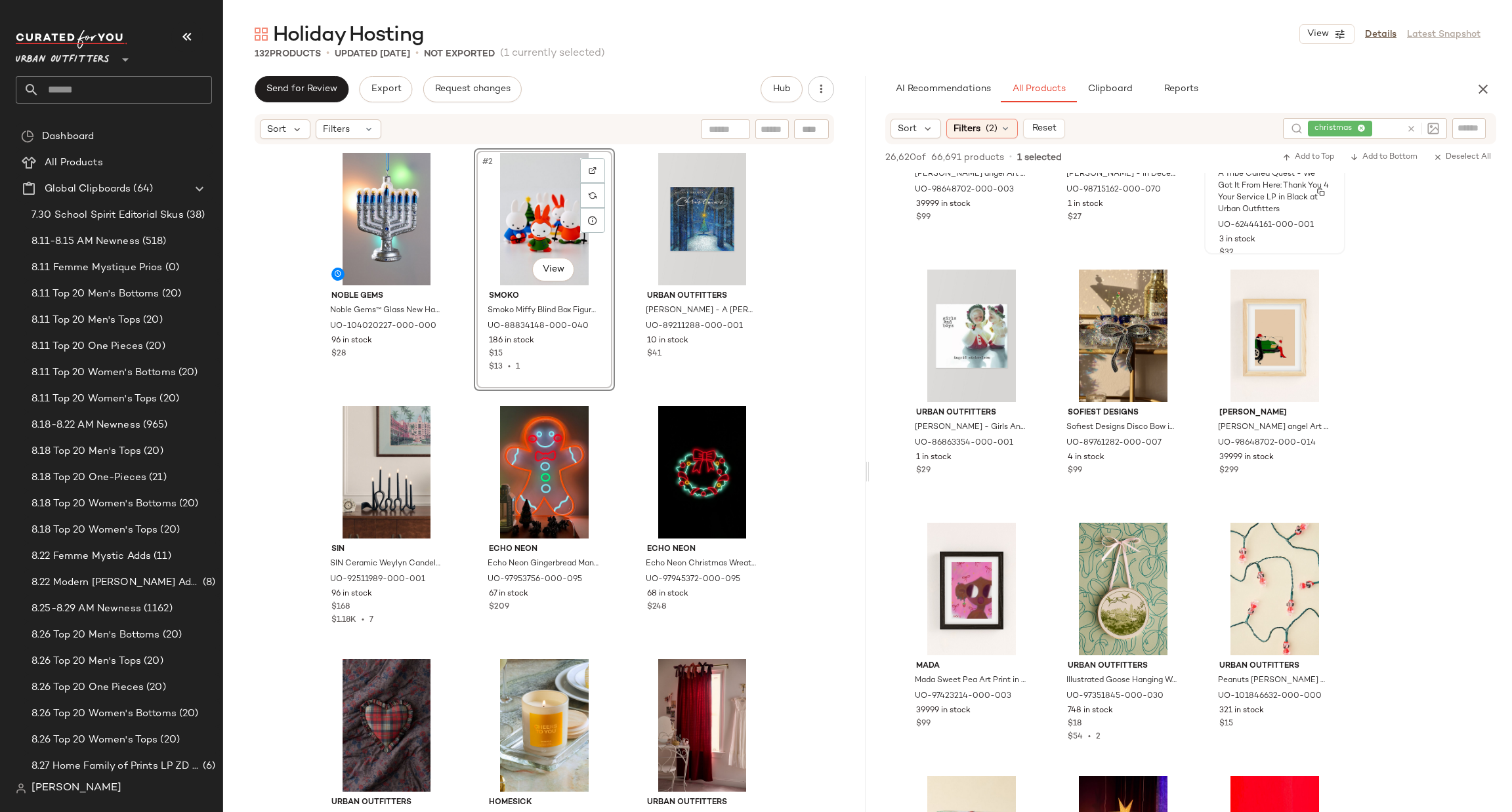
scroll to position [1967, 0]
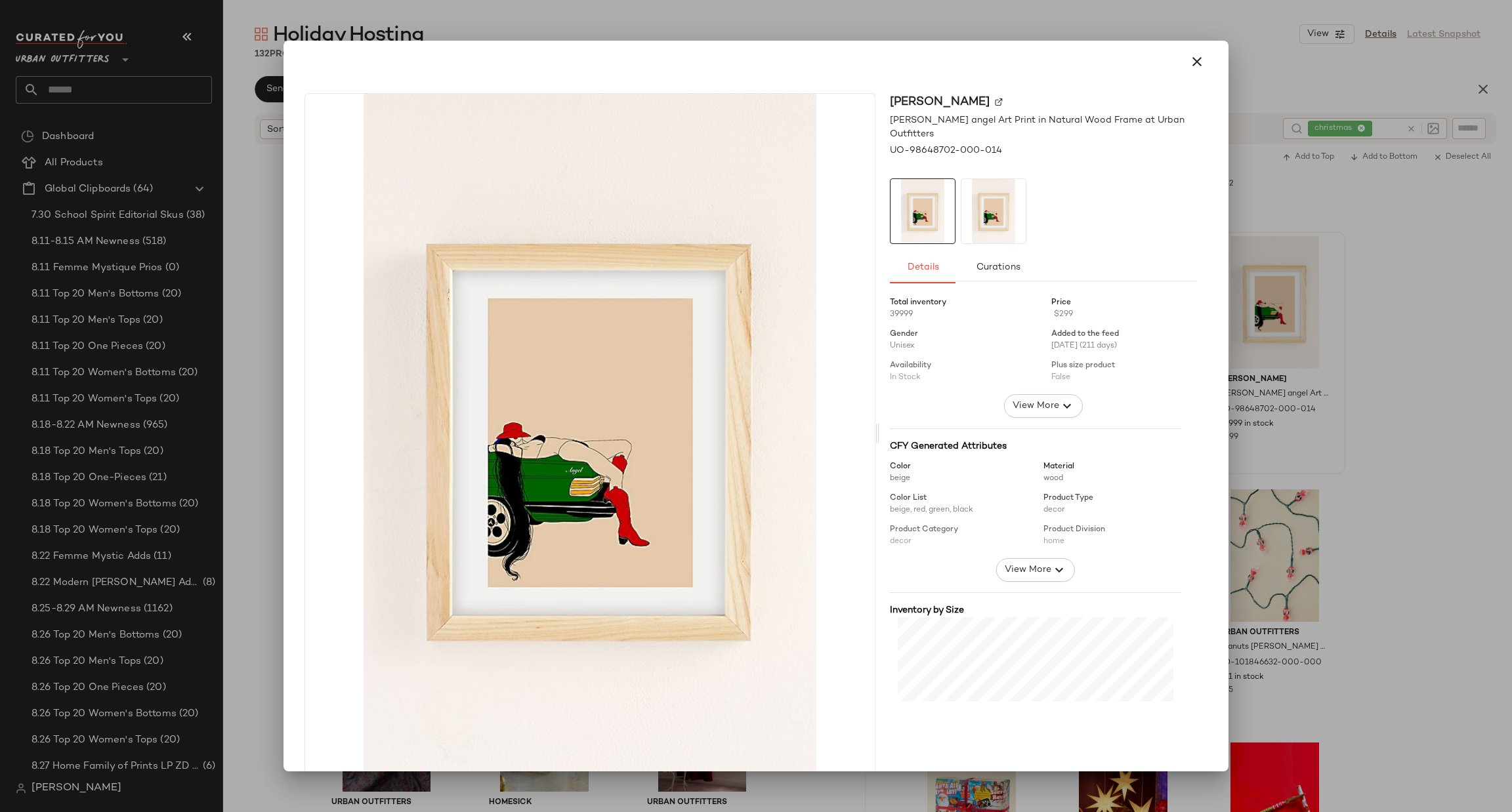
click at [1395, 313] on div at bounding box center [756, 406] width 1512 height 812
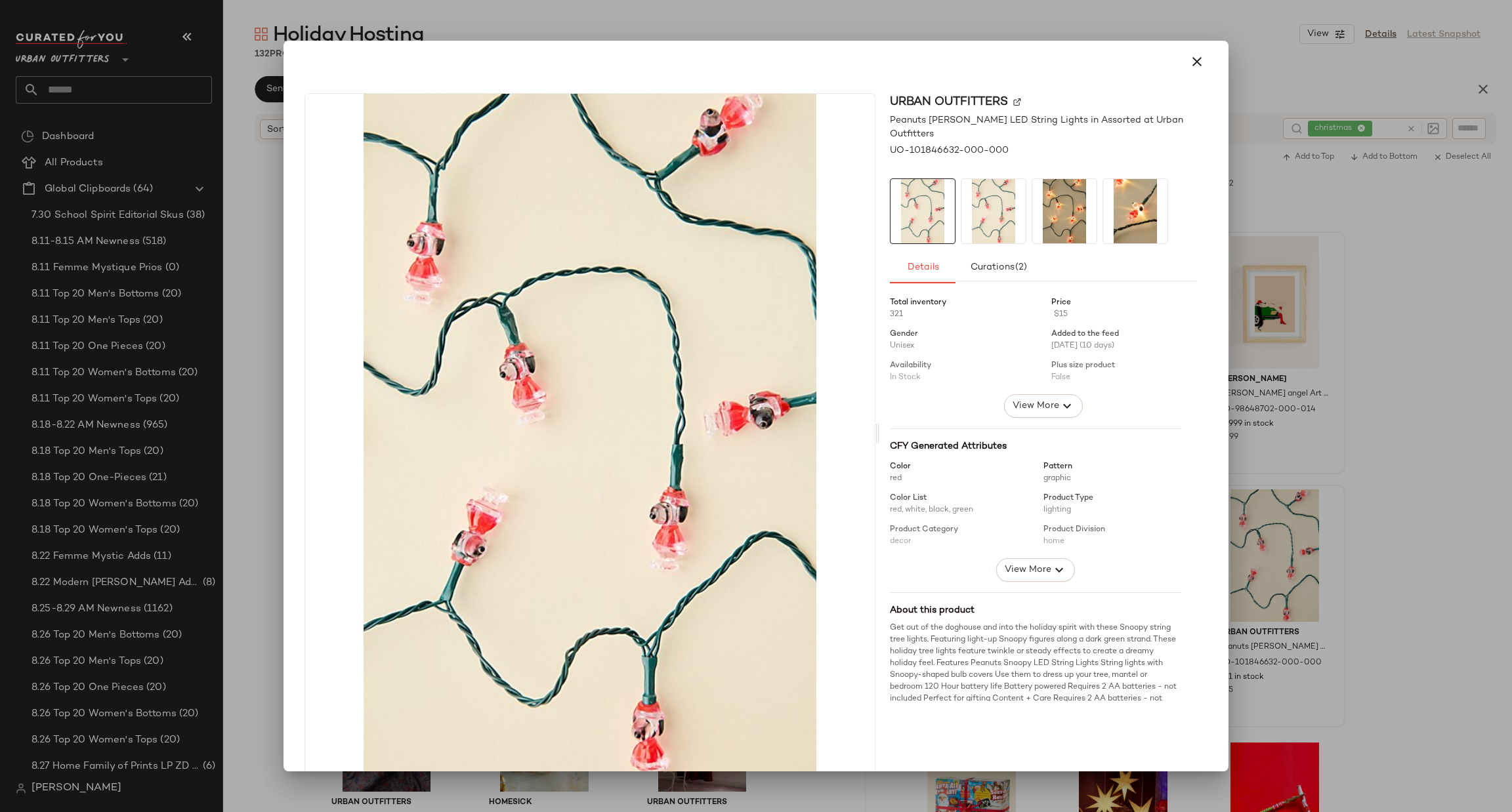
click at [1121, 196] on img at bounding box center [1135, 211] width 64 height 64
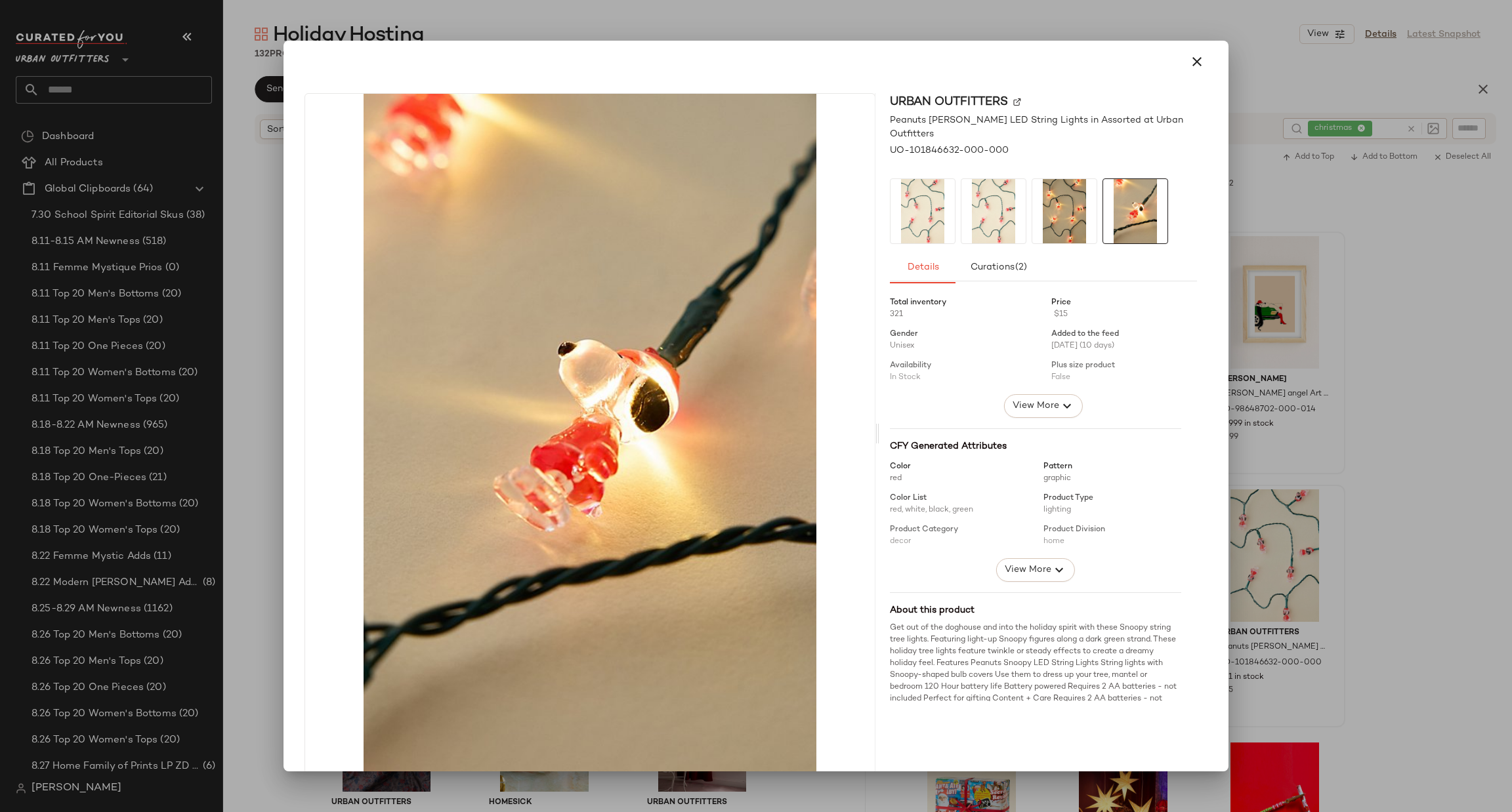
click at [1506, 521] on div at bounding box center [756, 406] width 1512 height 812
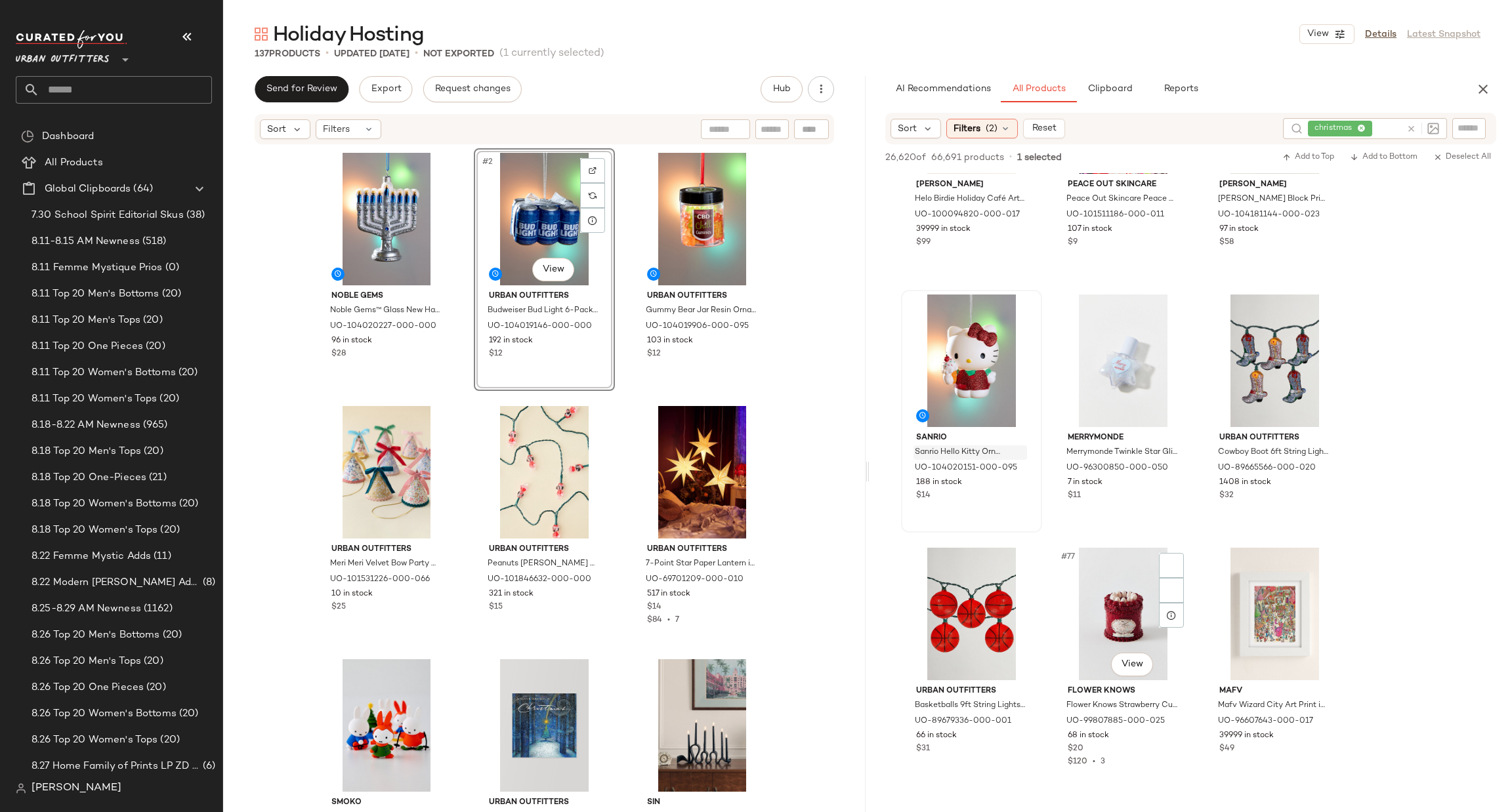
scroll to position [6101, 0]
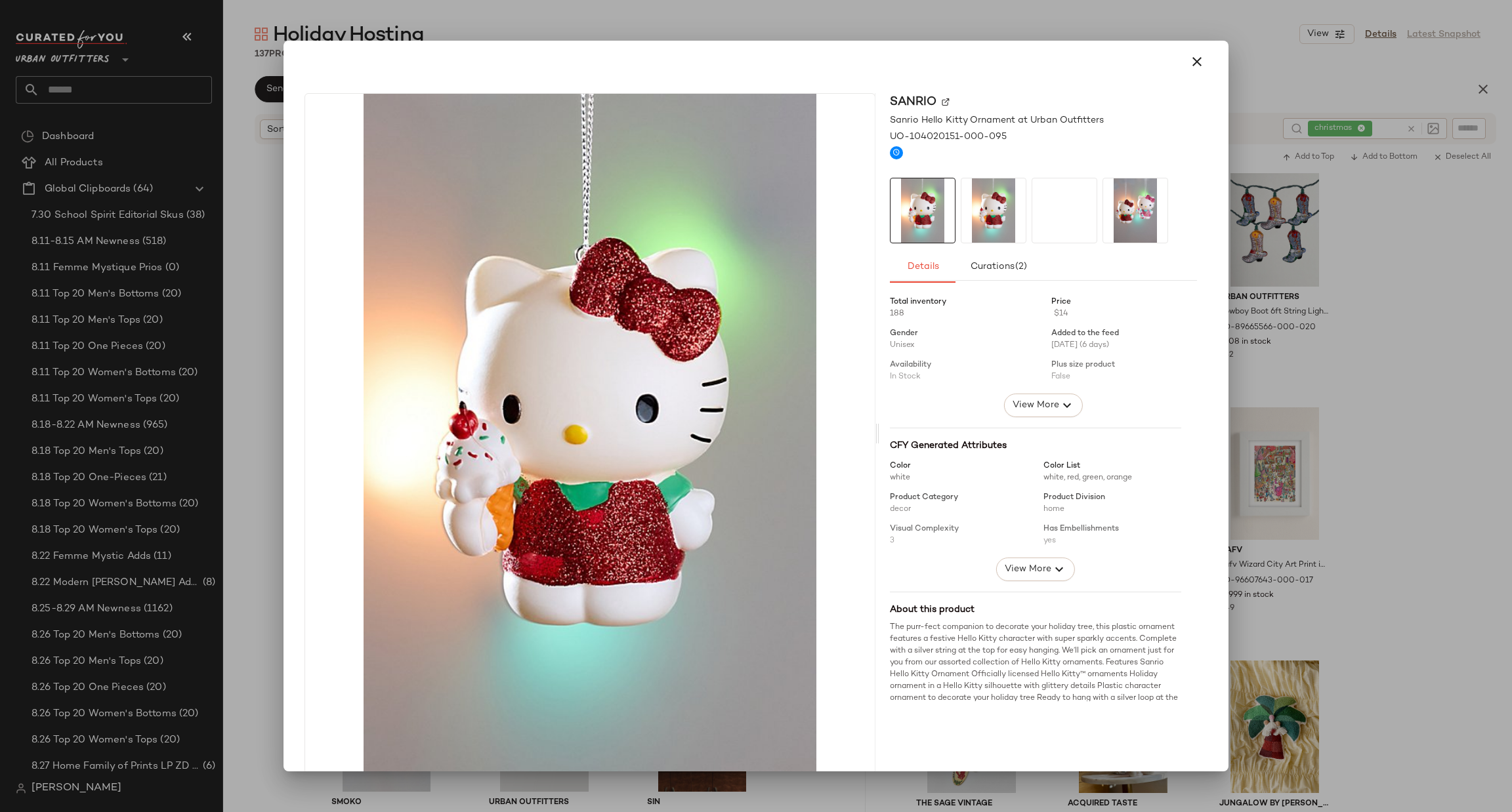
click at [1314, 426] on div at bounding box center [756, 406] width 1512 height 812
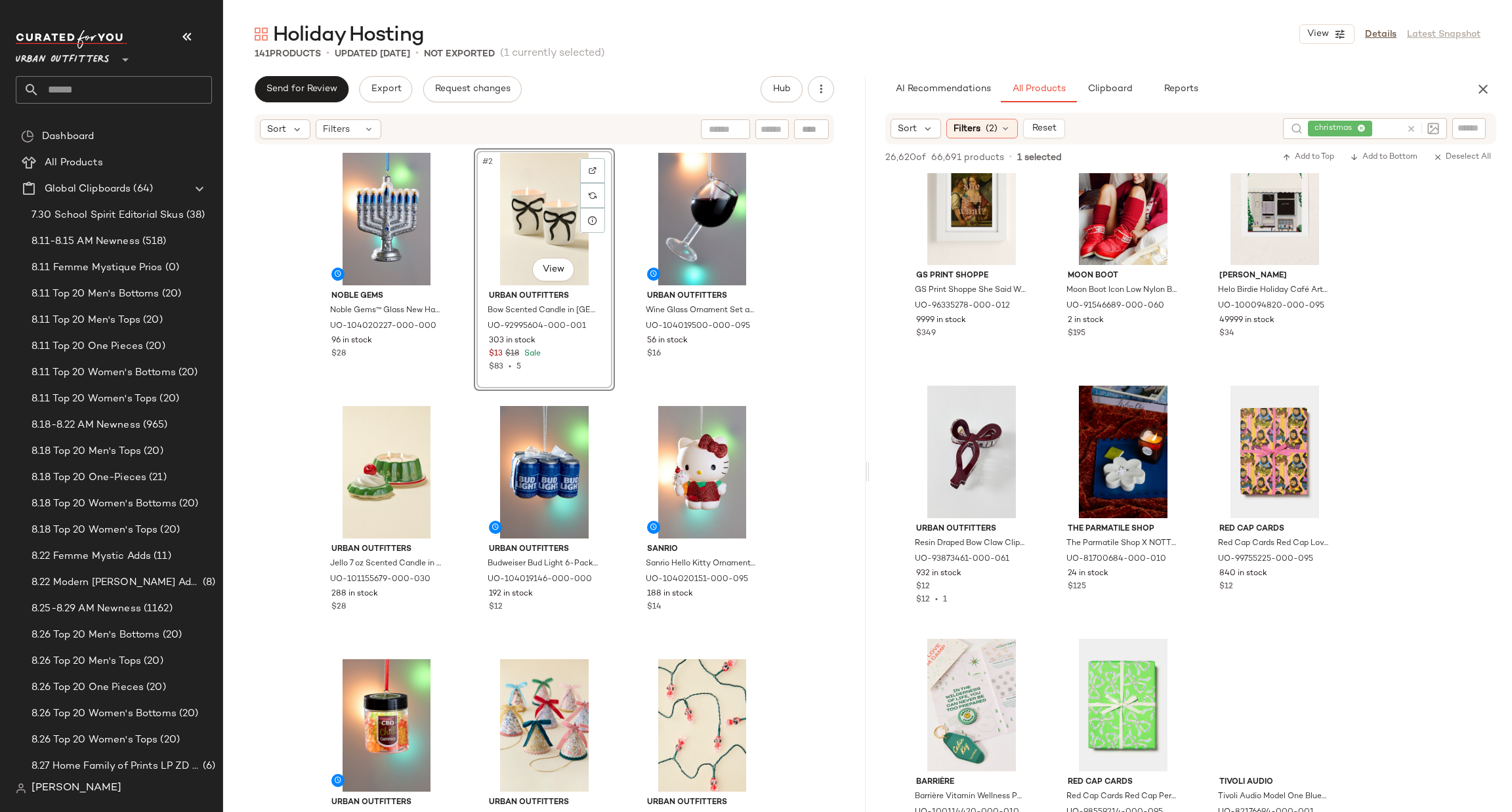
scroll to position [14479, 0]
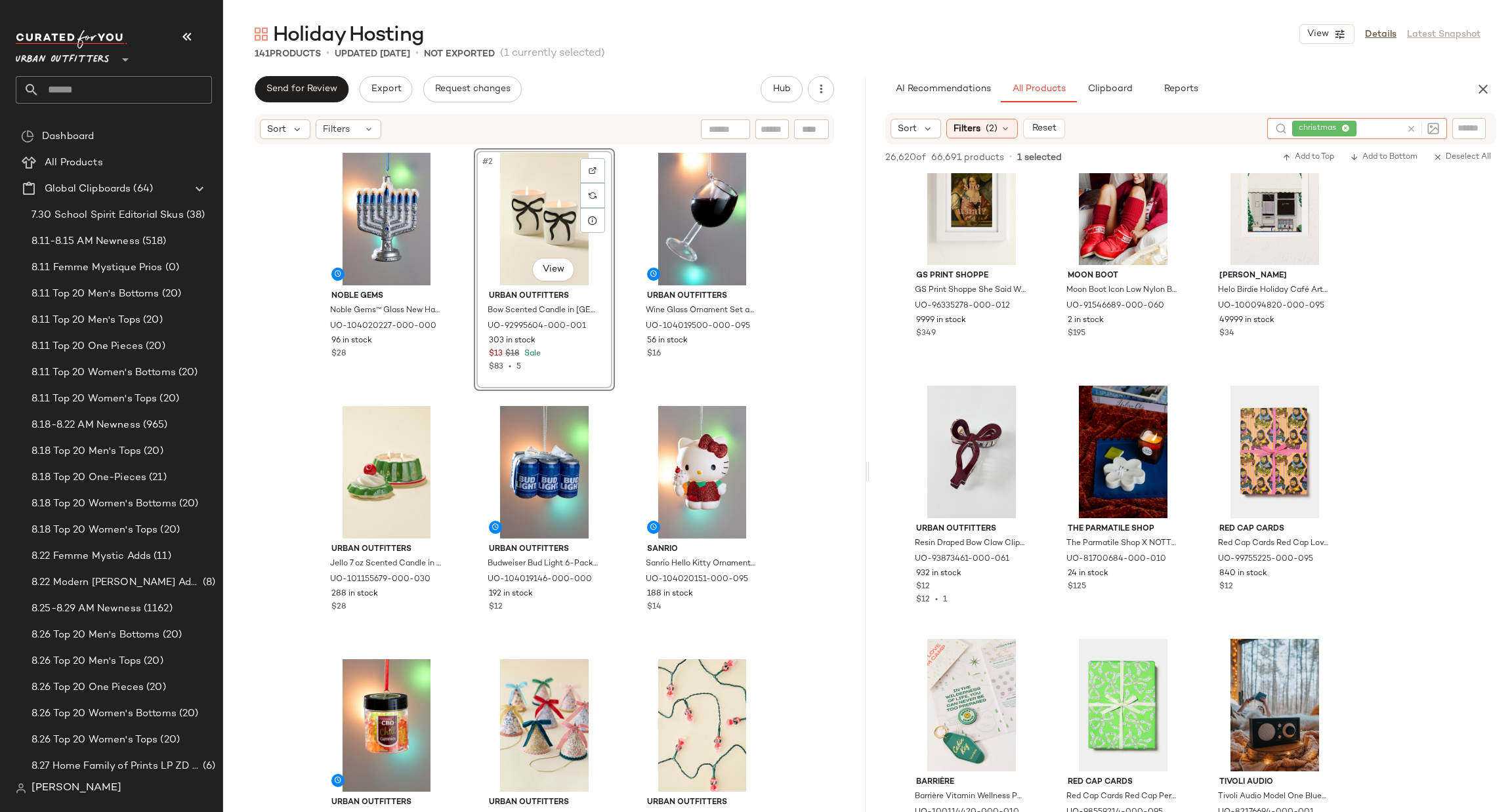
click at [1408, 126] on icon at bounding box center [1412, 129] width 10 height 10
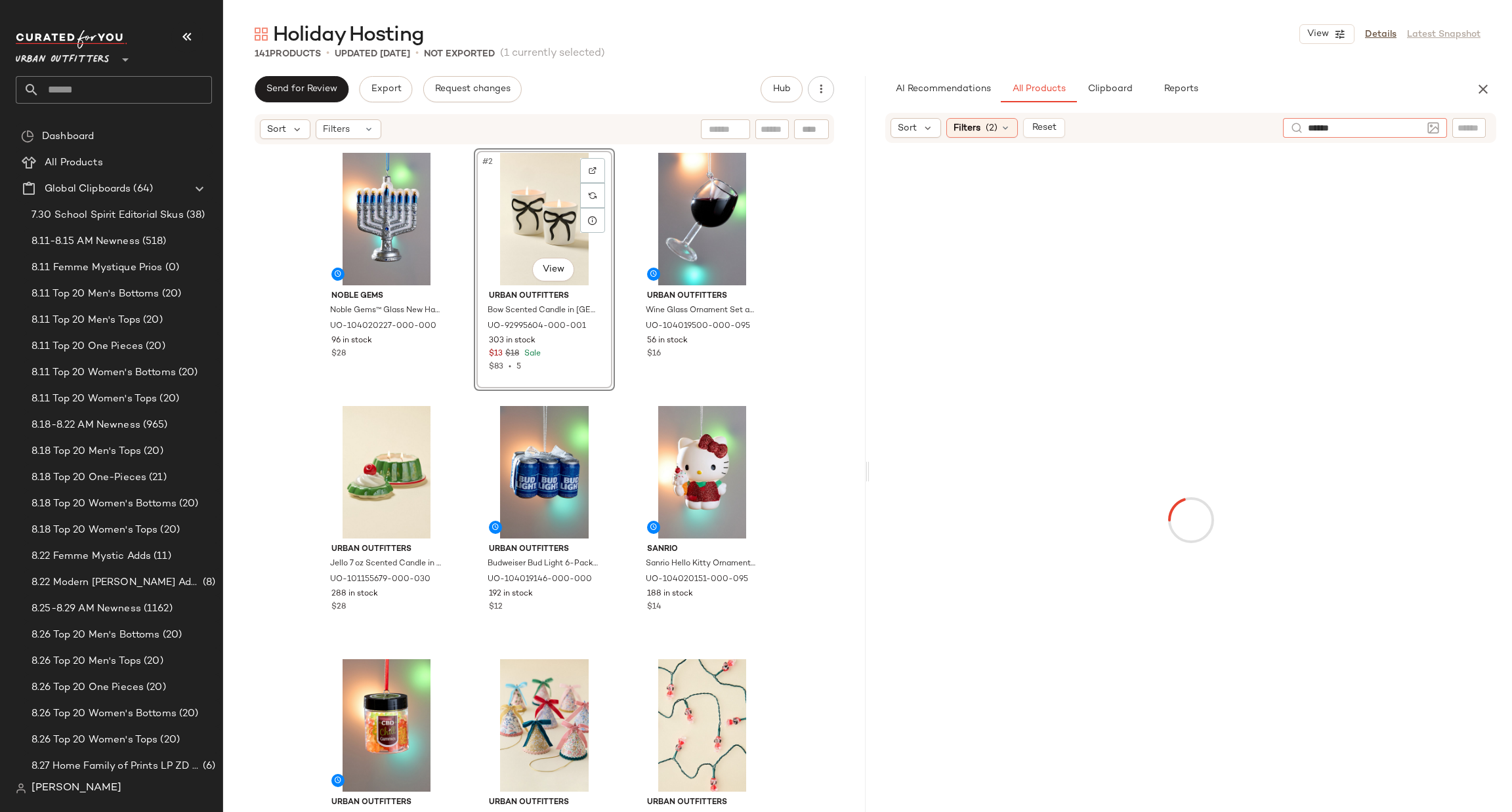
type input "*******"
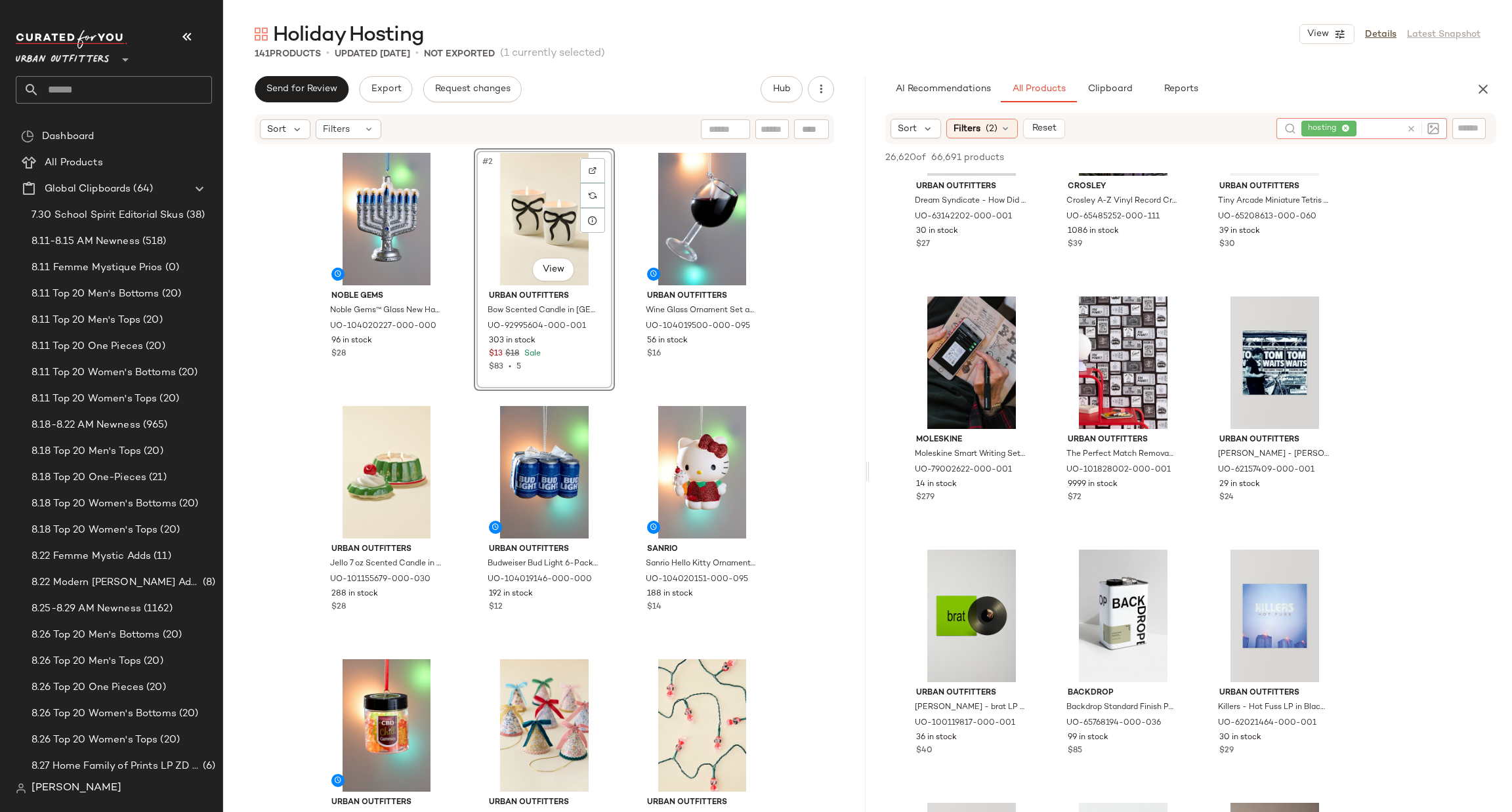
scroll to position [7872, 0]
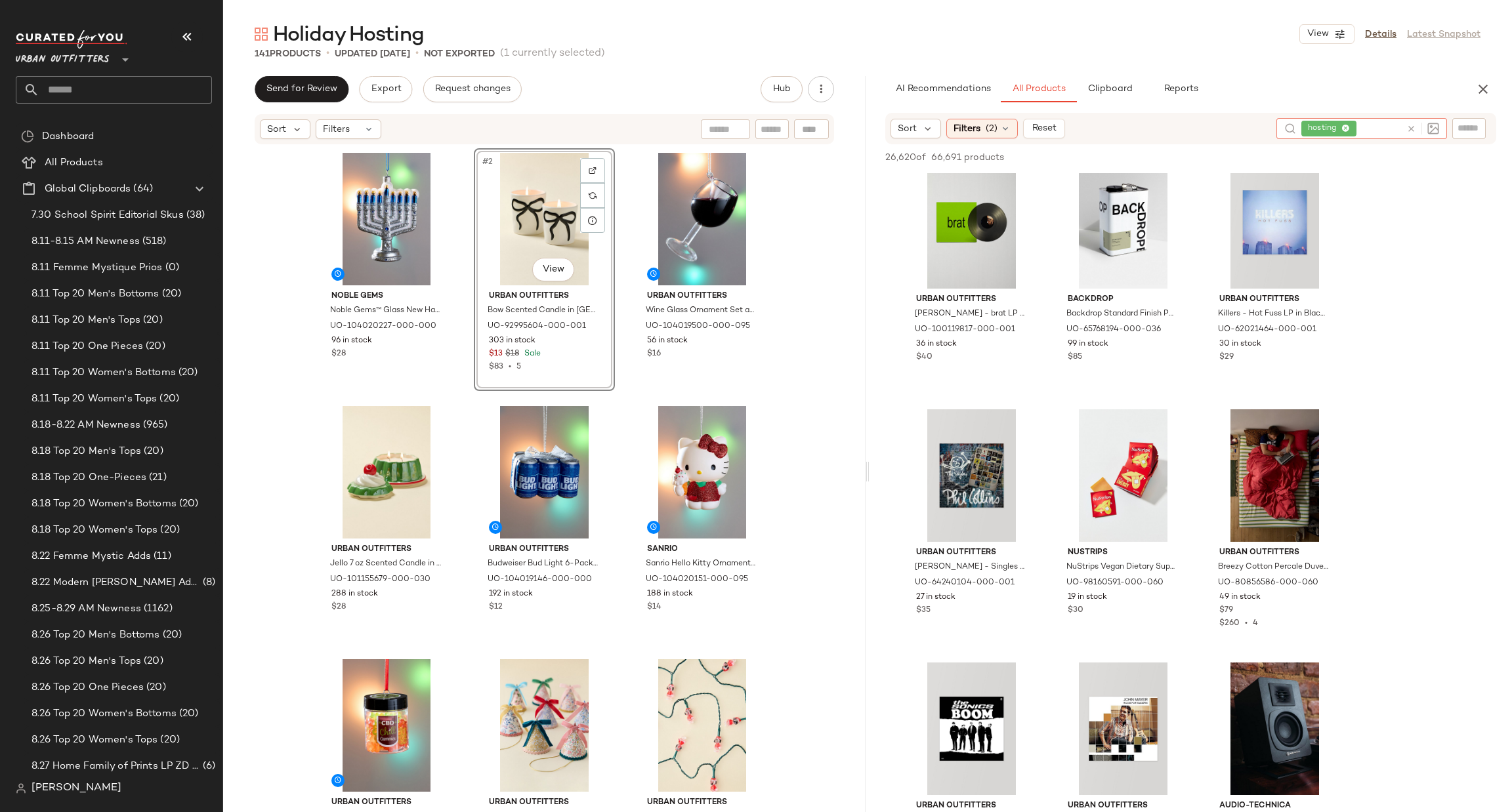
click at [1475, 76] on div "AI Recommendations All Products Clipboard Reports" at bounding box center [1191, 88] width 642 height 26
click at [1478, 87] on icon "button" at bounding box center [1484, 89] width 16 height 16
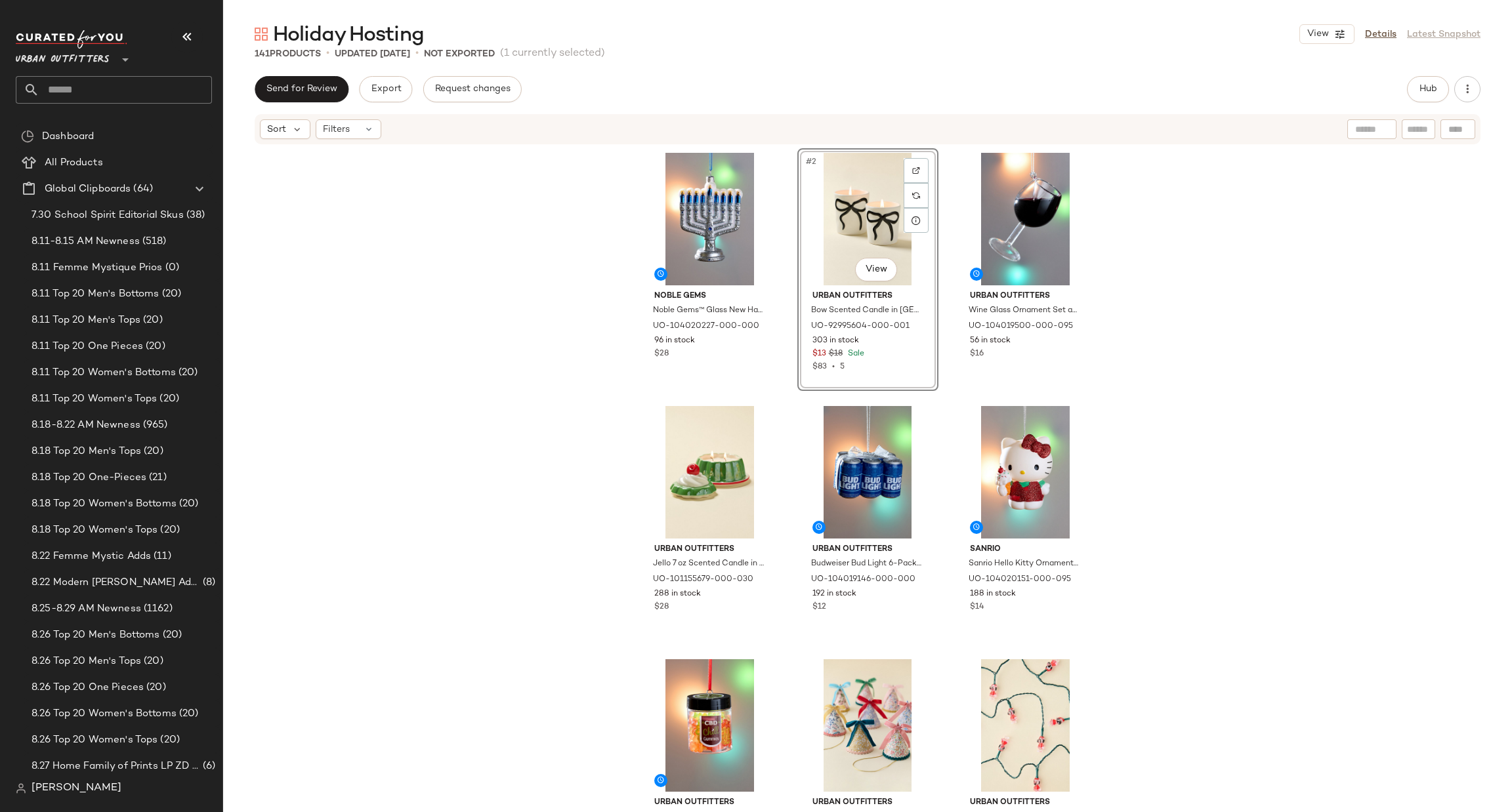
click at [1219, 352] on div "Noble Gems Noble Gems™ Glass New Hanukkah Menorah Ornament in Assorted at Urban…" at bounding box center [867, 477] width 1289 height 662
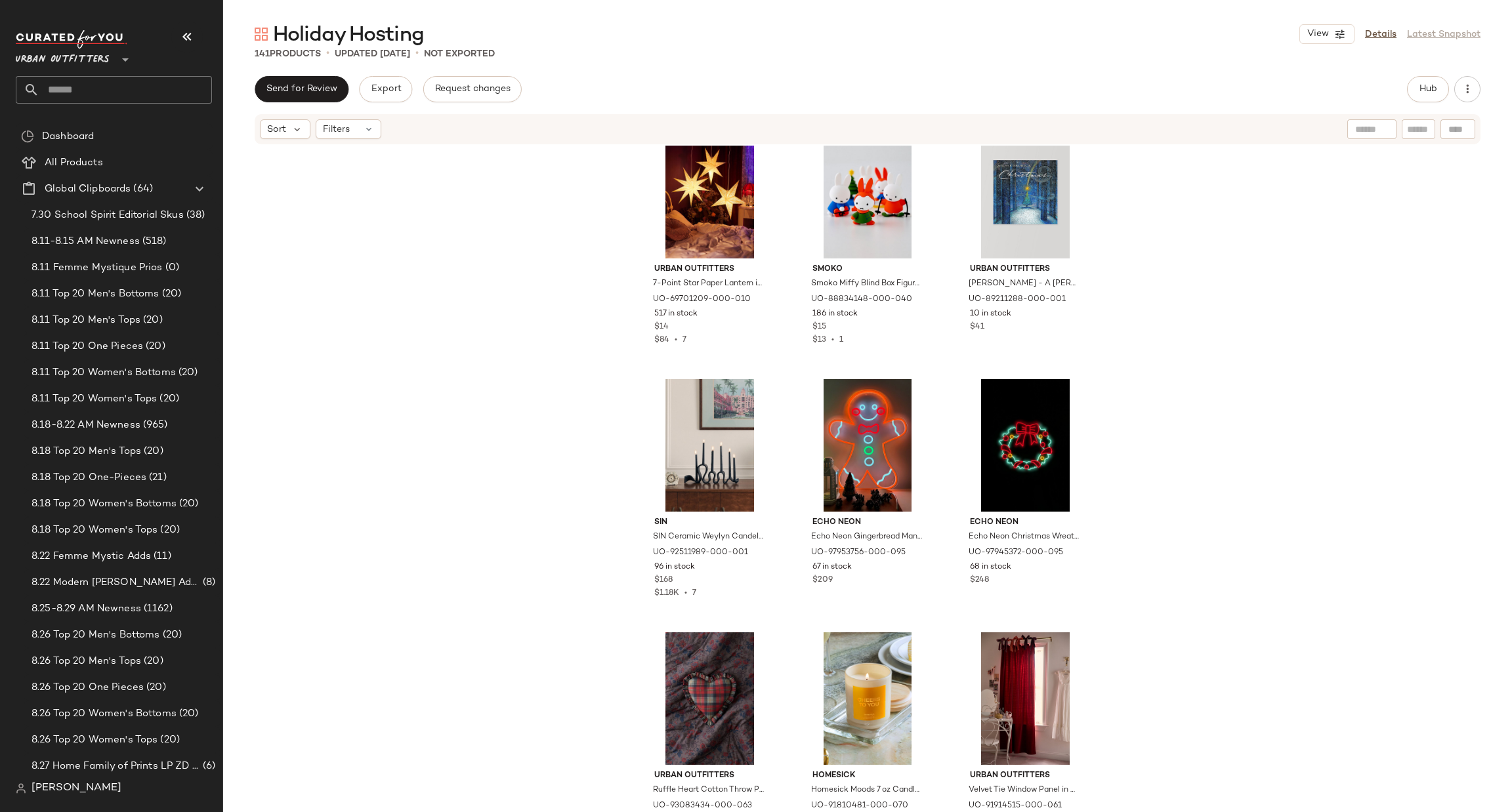
scroll to position [994, 0]
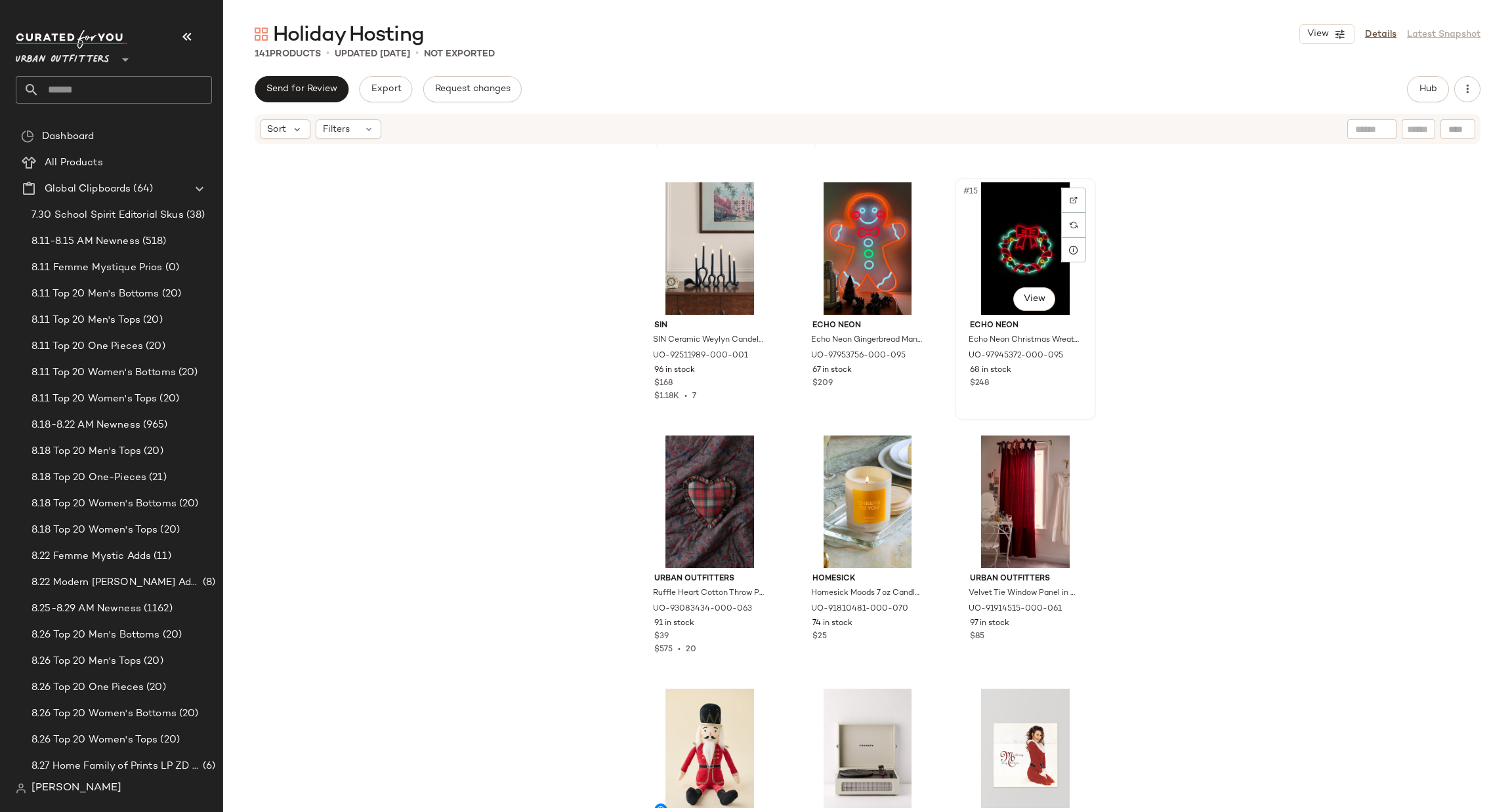
click at [993, 232] on div "#15 View" at bounding box center [1026, 249] width 132 height 132
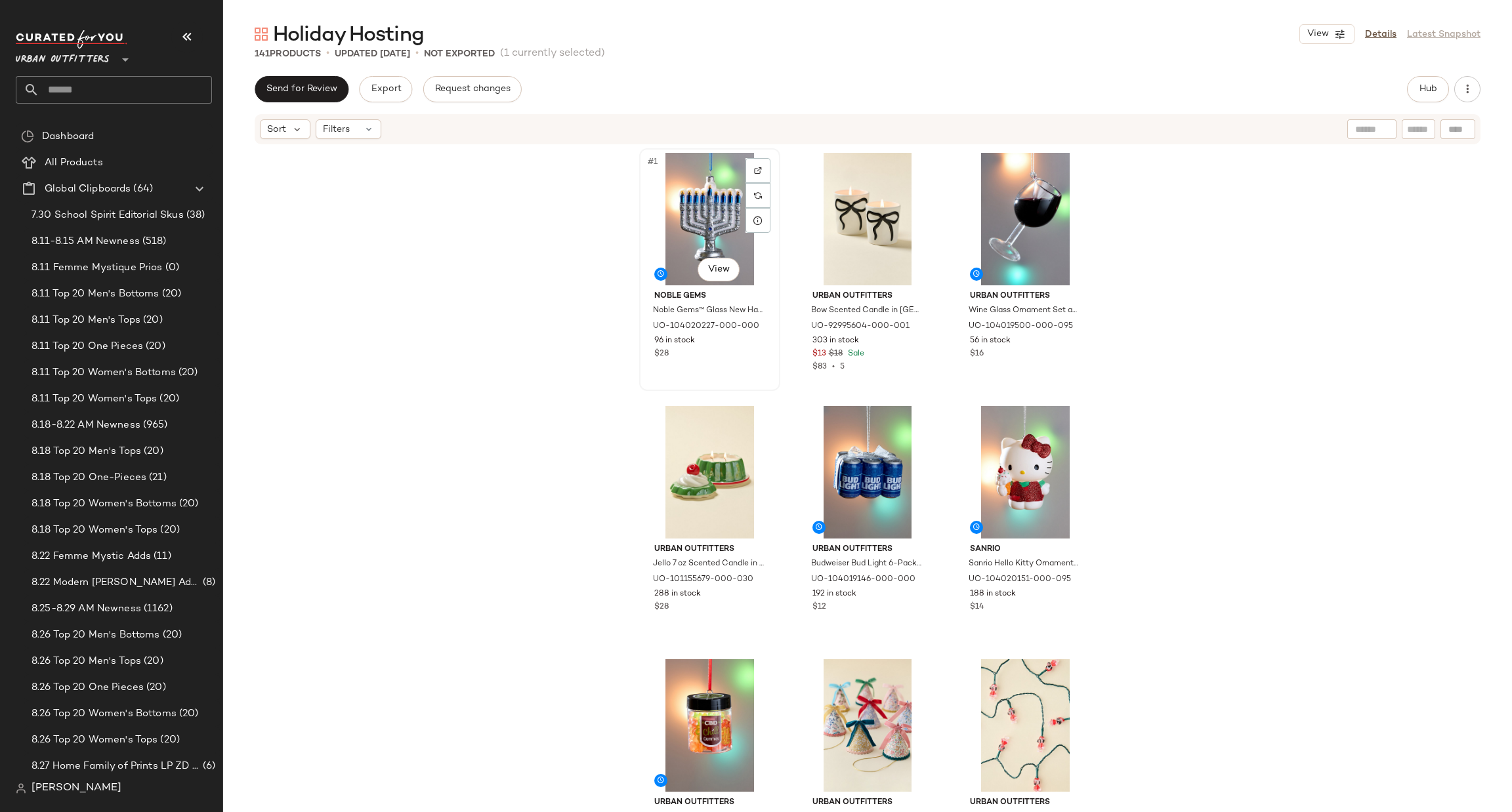
click at [699, 208] on div "#1 View" at bounding box center [710, 219] width 132 height 132
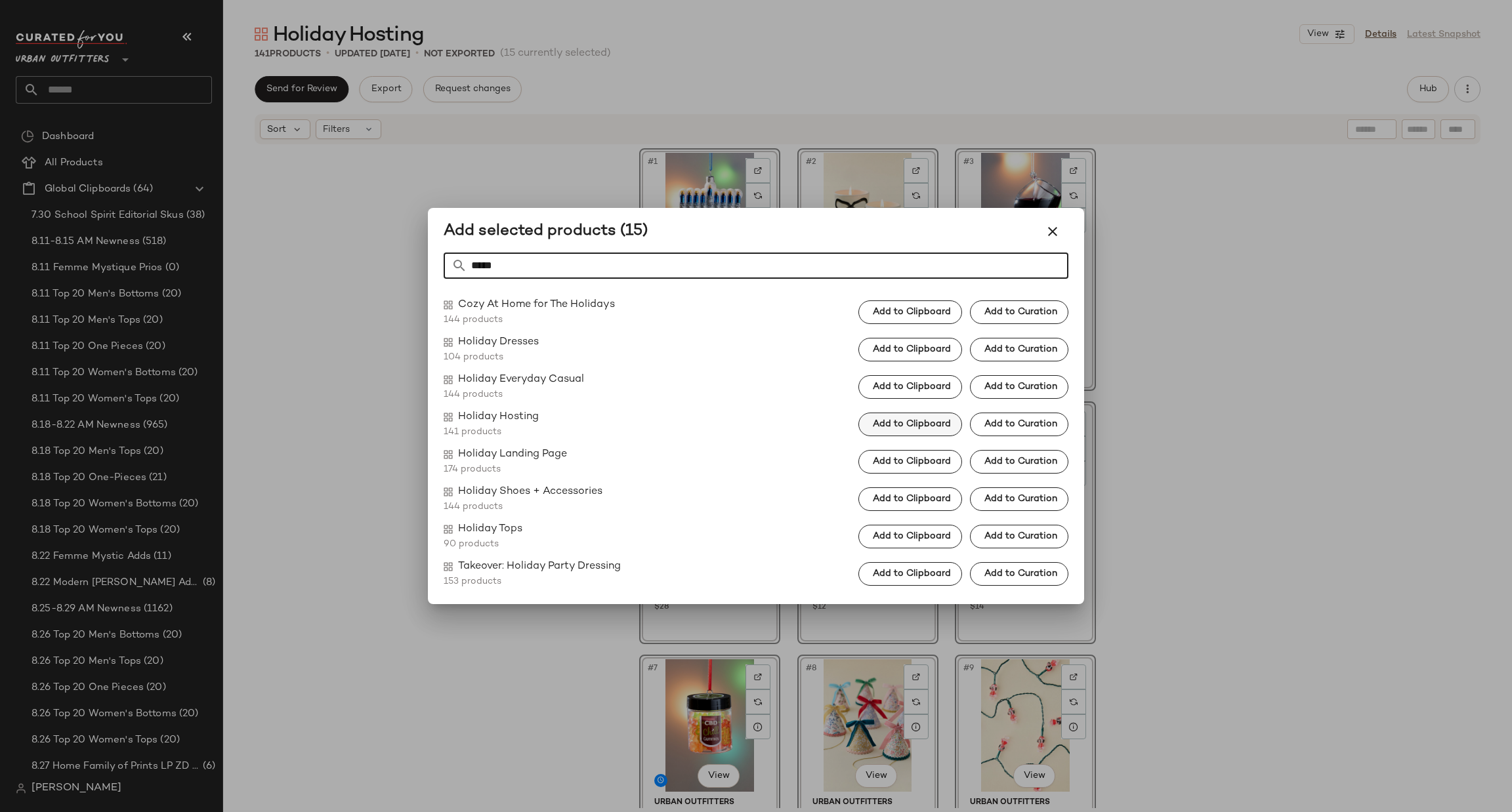
type input "*****"
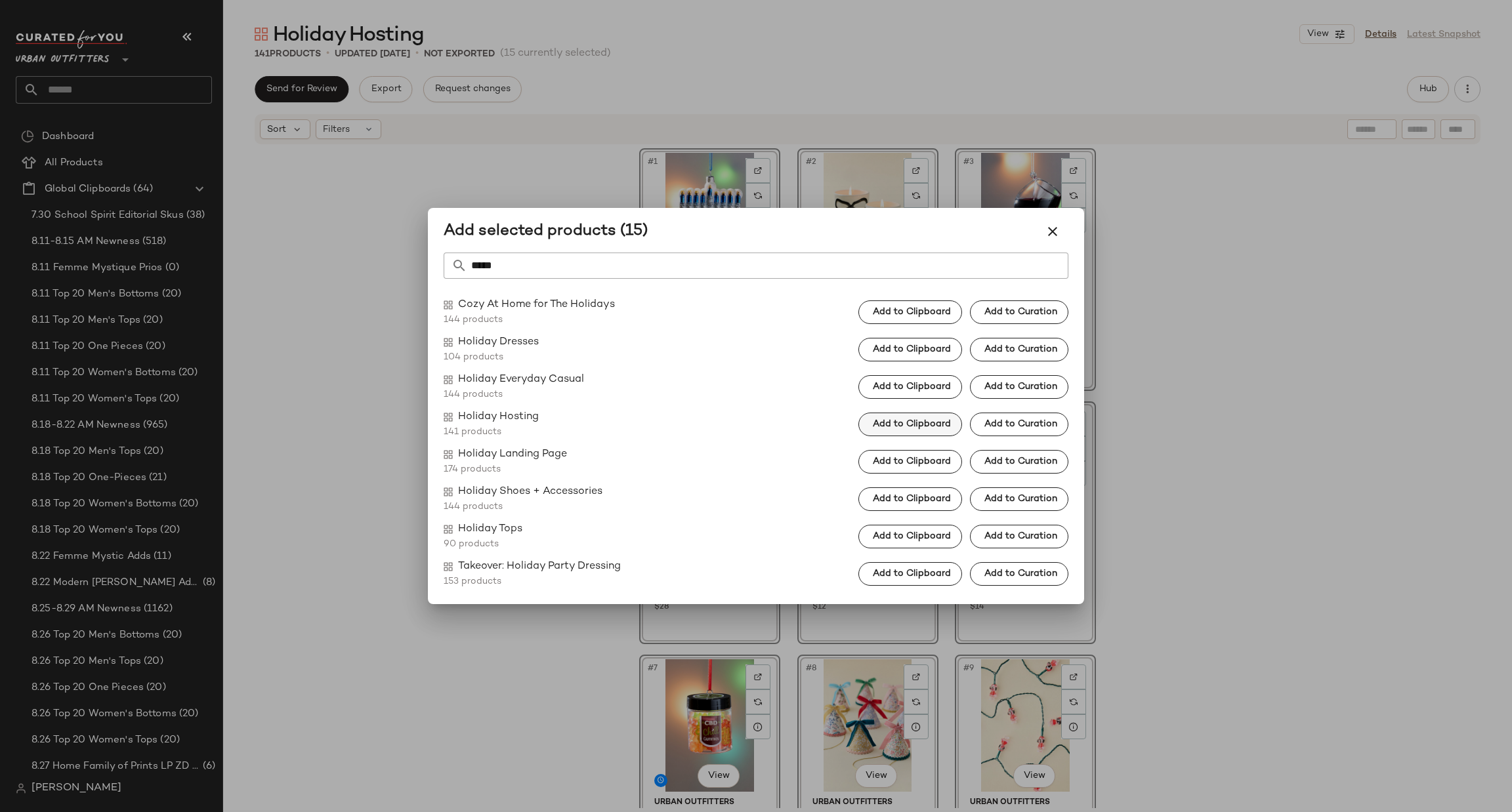
click at [918, 423] on span "Add to Clipboard" at bounding box center [912, 424] width 79 height 11
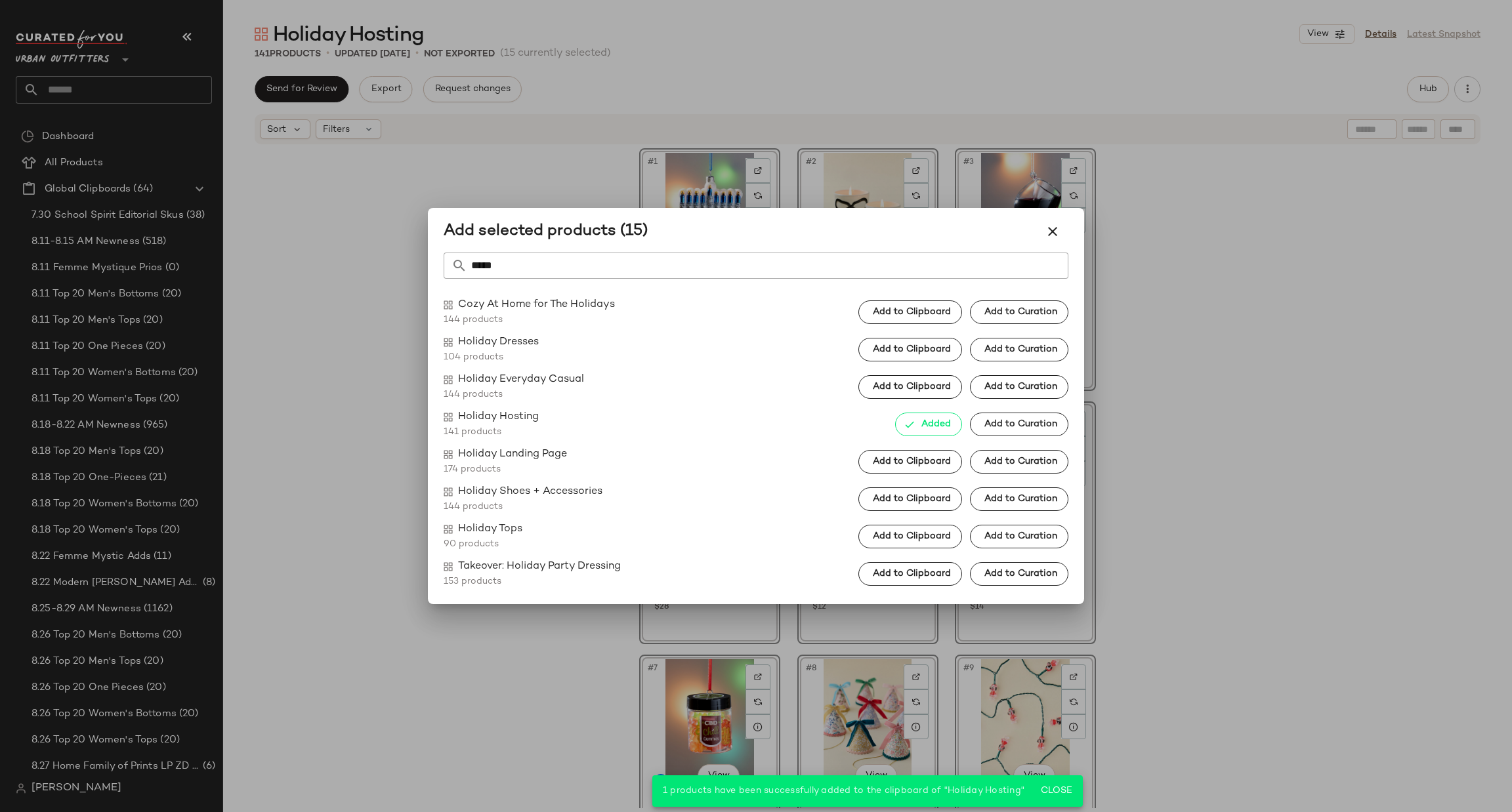
click at [1136, 406] on div at bounding box center [756, 406] width 1512 height 812
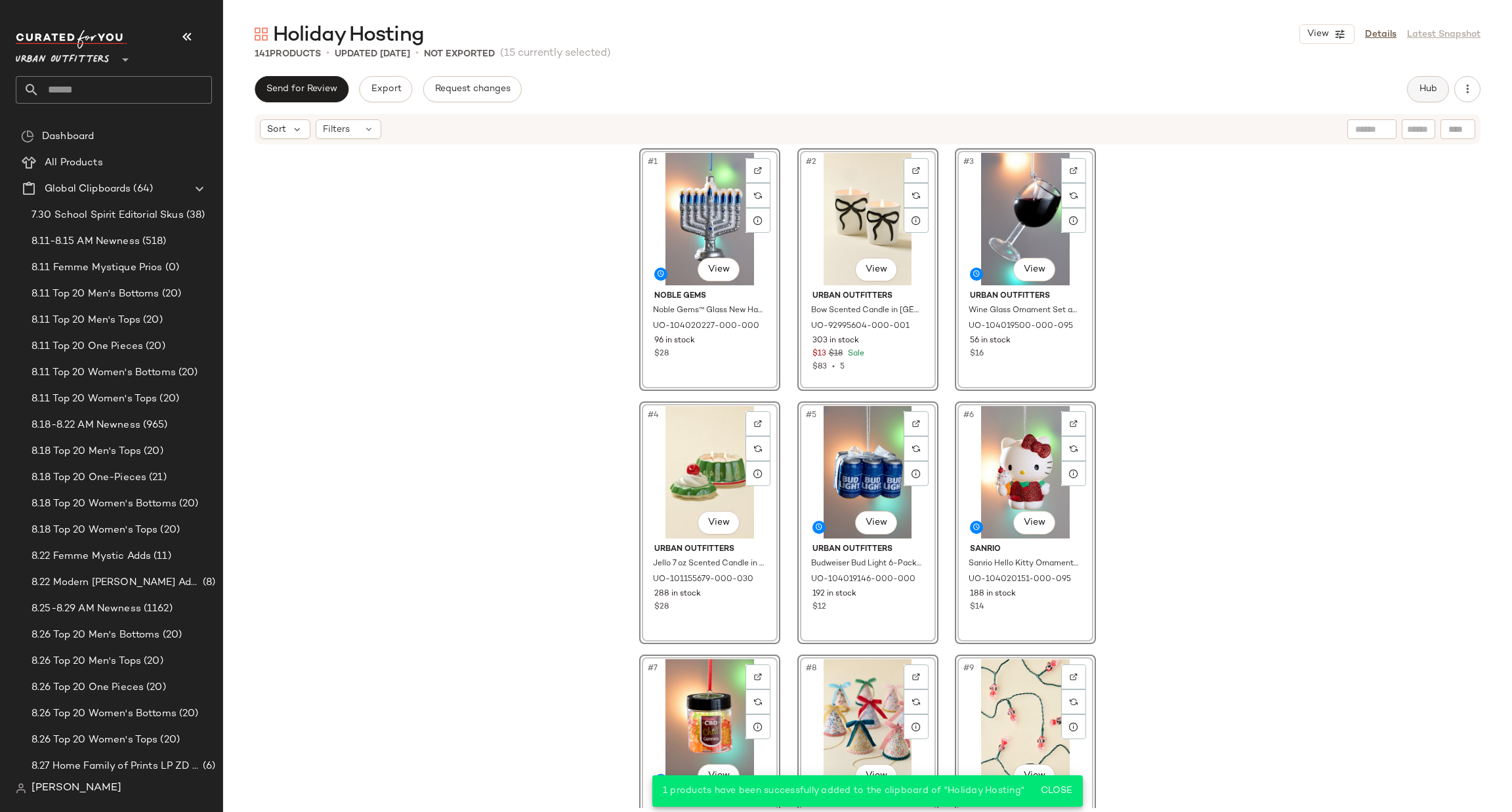
click at [1443, 92] on button "Hub" at bounding box center [1427, 88] width 42 height 26
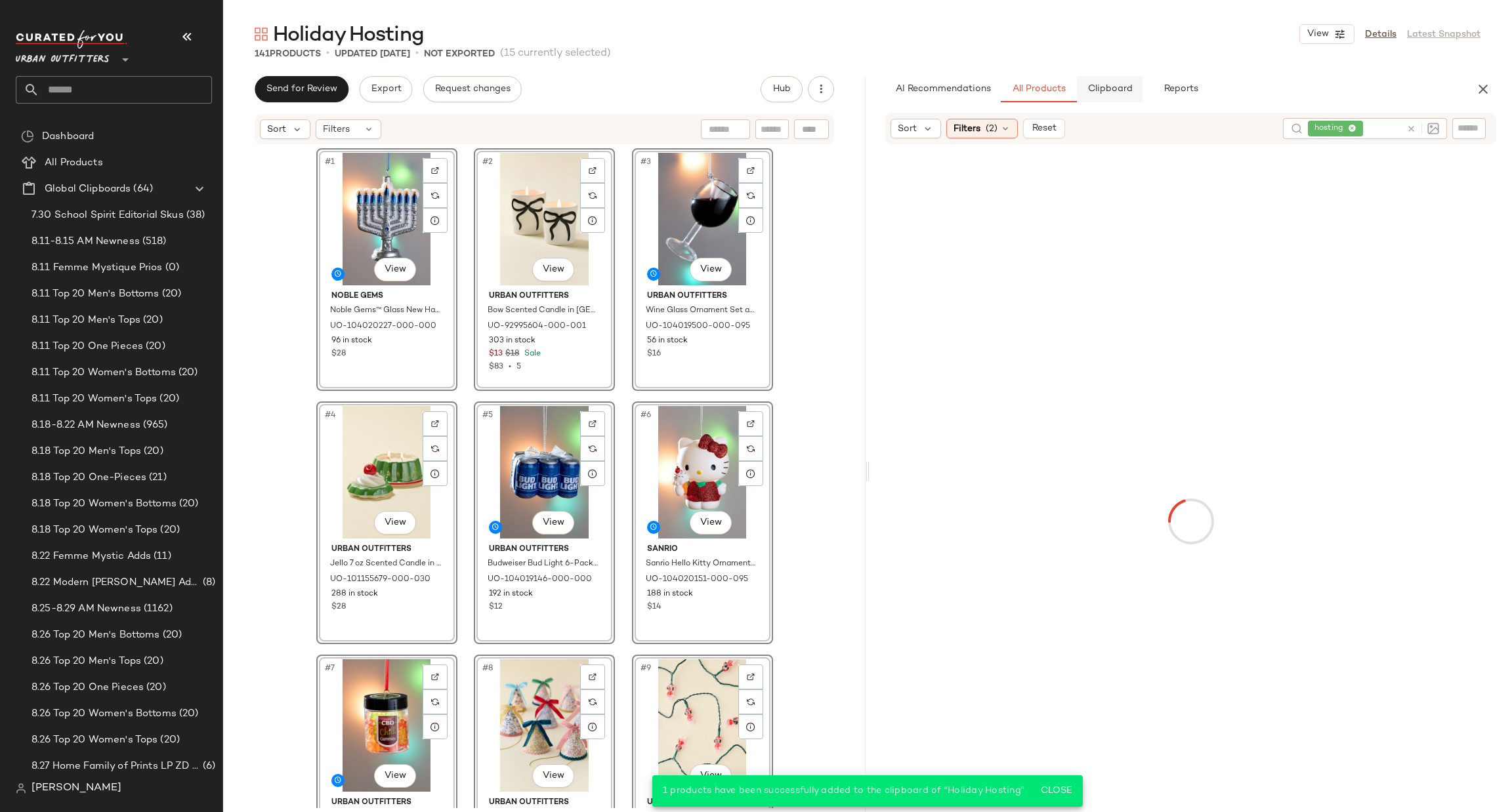
click at [1117, 83] on button "Clipboard" at bounding box center [1109, 88] width 65 height 26
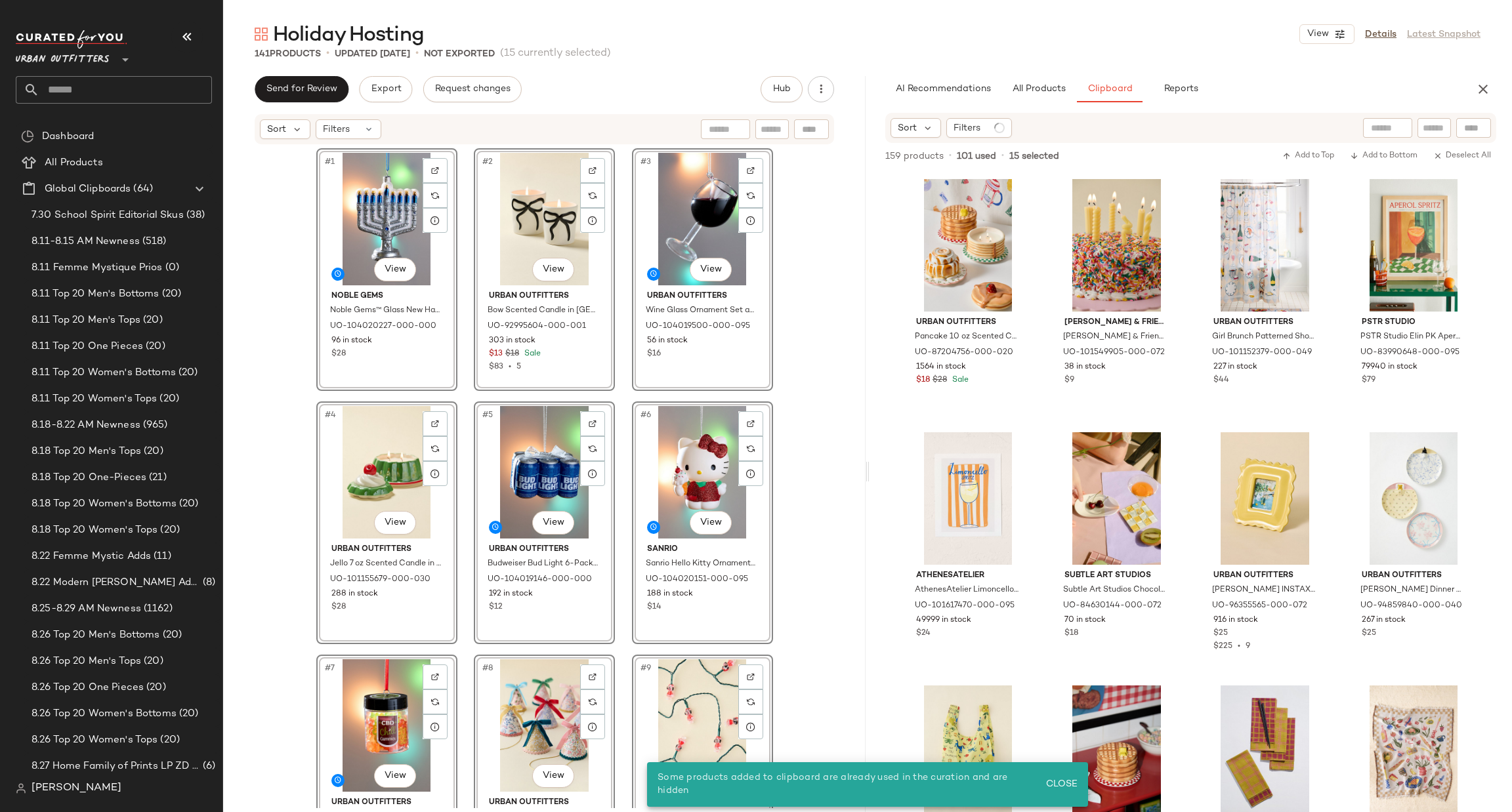
click at [809, 343] on div "#1 View Noble Gems Noble Gems™ Glass New Hanukkah Menorah Ornament in Assorted …" at bounding box center [544, 477] width 642 height 662
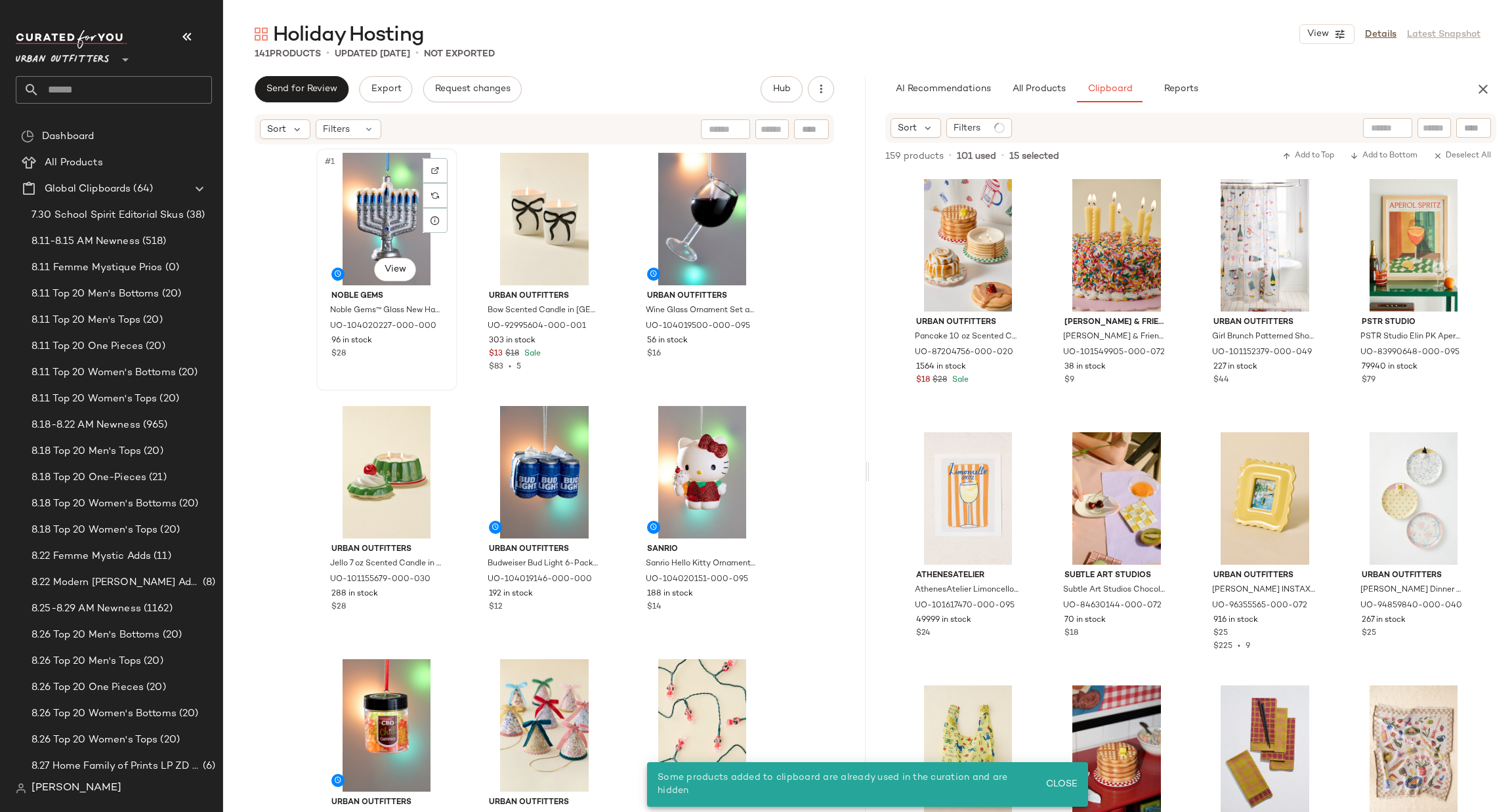
click at [330, 197] on div "#1 View" at bounding box center [387, 219] width 132 height 132
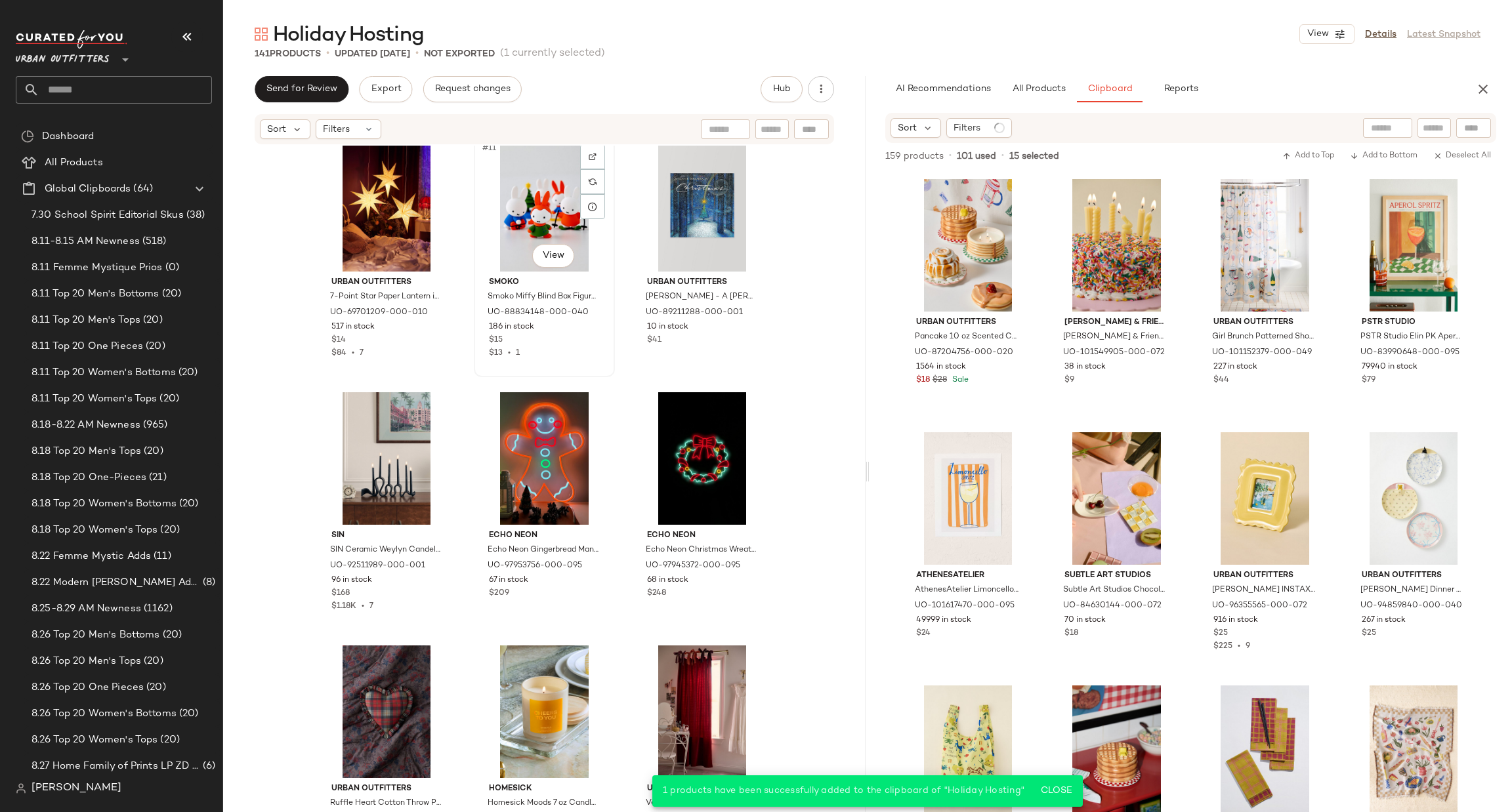
scroll to position [797, 0]
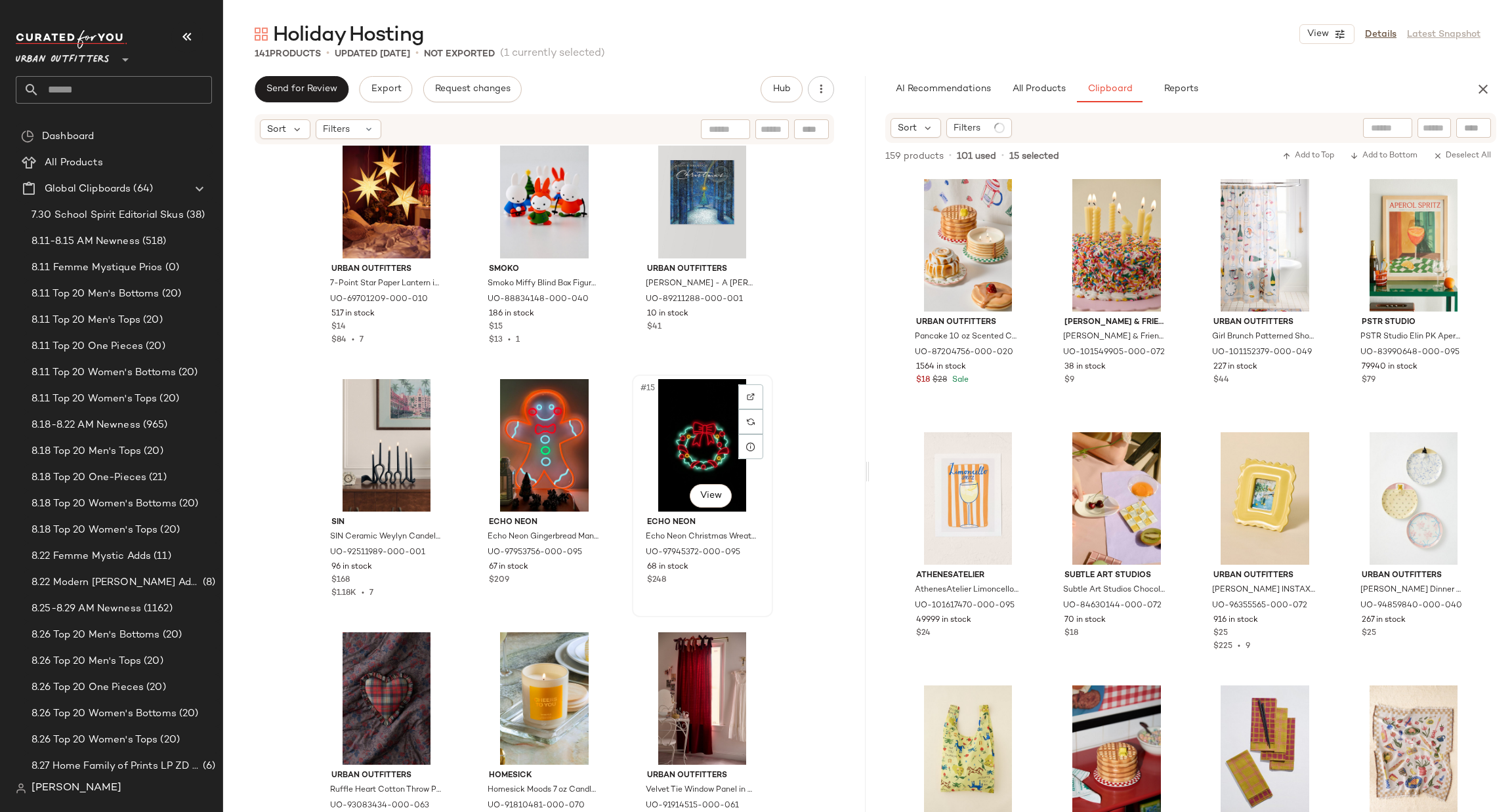
click at [666, 431] on div "#15 View" at bounding box center [702, 445] width 132 height 132
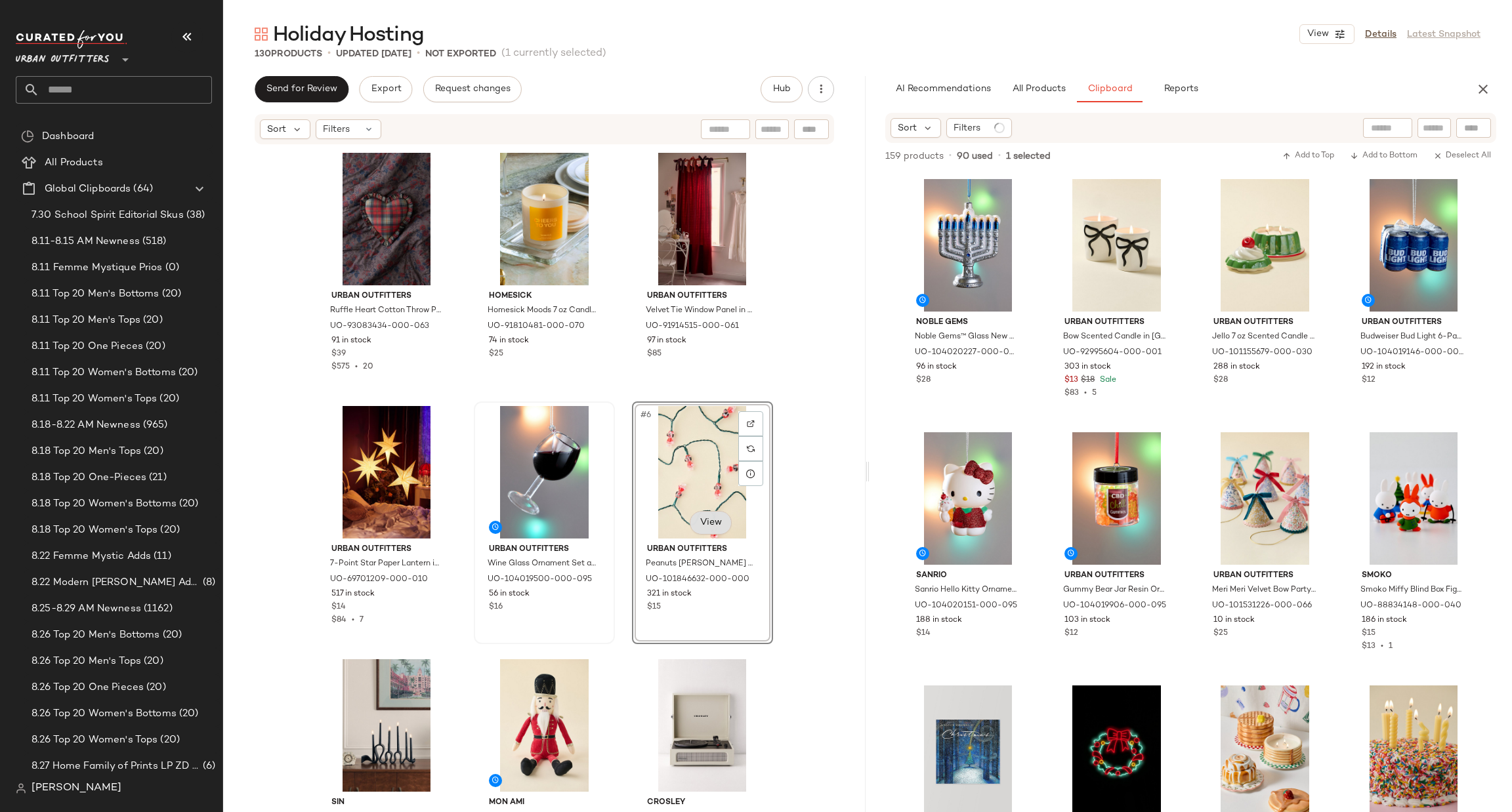
click at [708, 521] on body "Urban Outfitters ** Dashboard All Products Global Clipboards (64) 7.30 School S…" at bounding box center [756, 406] width 1512 height 812
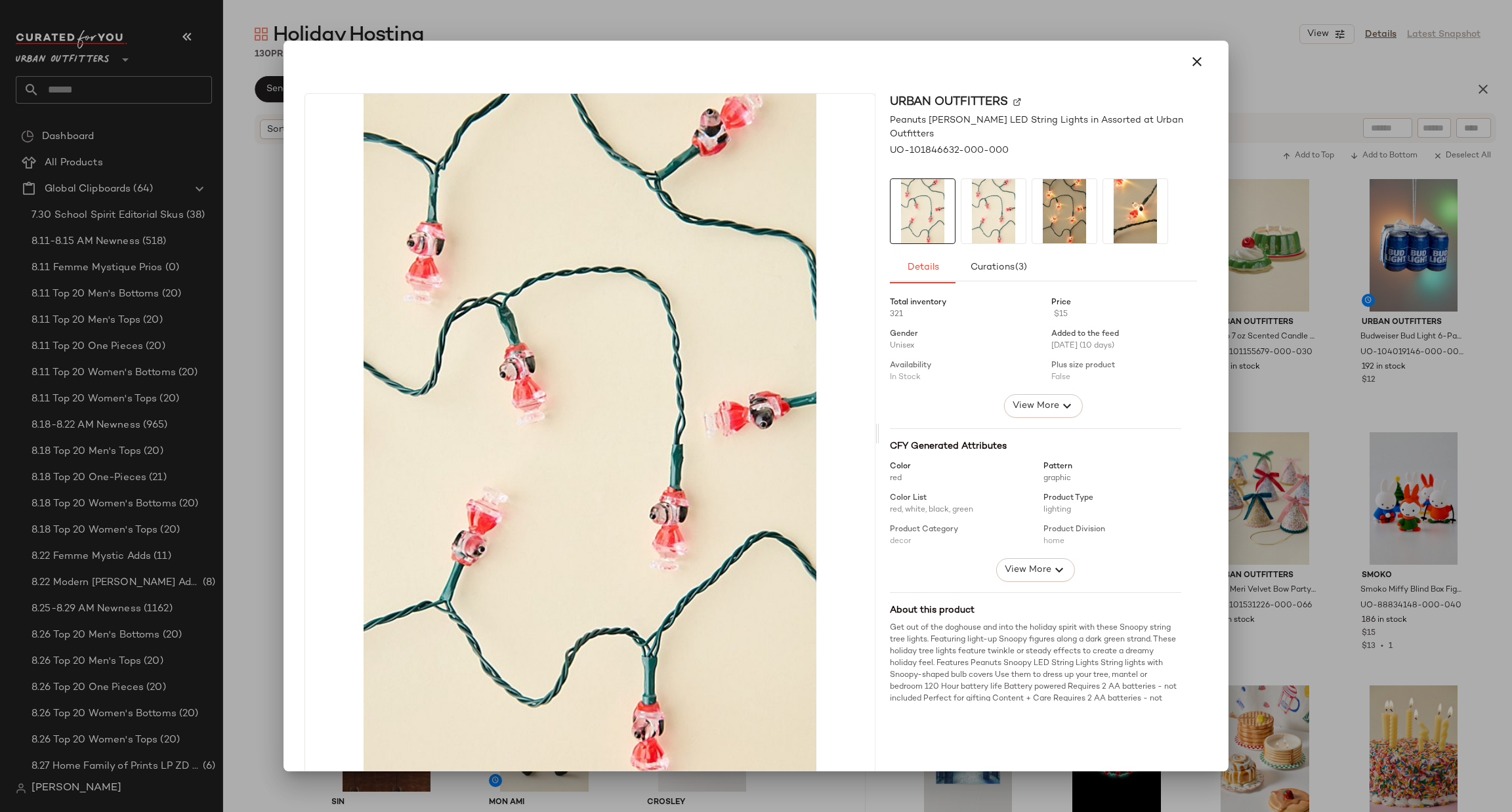
click at [1278, 435] on div at bounding box center [756, 406] width 1512 height 812
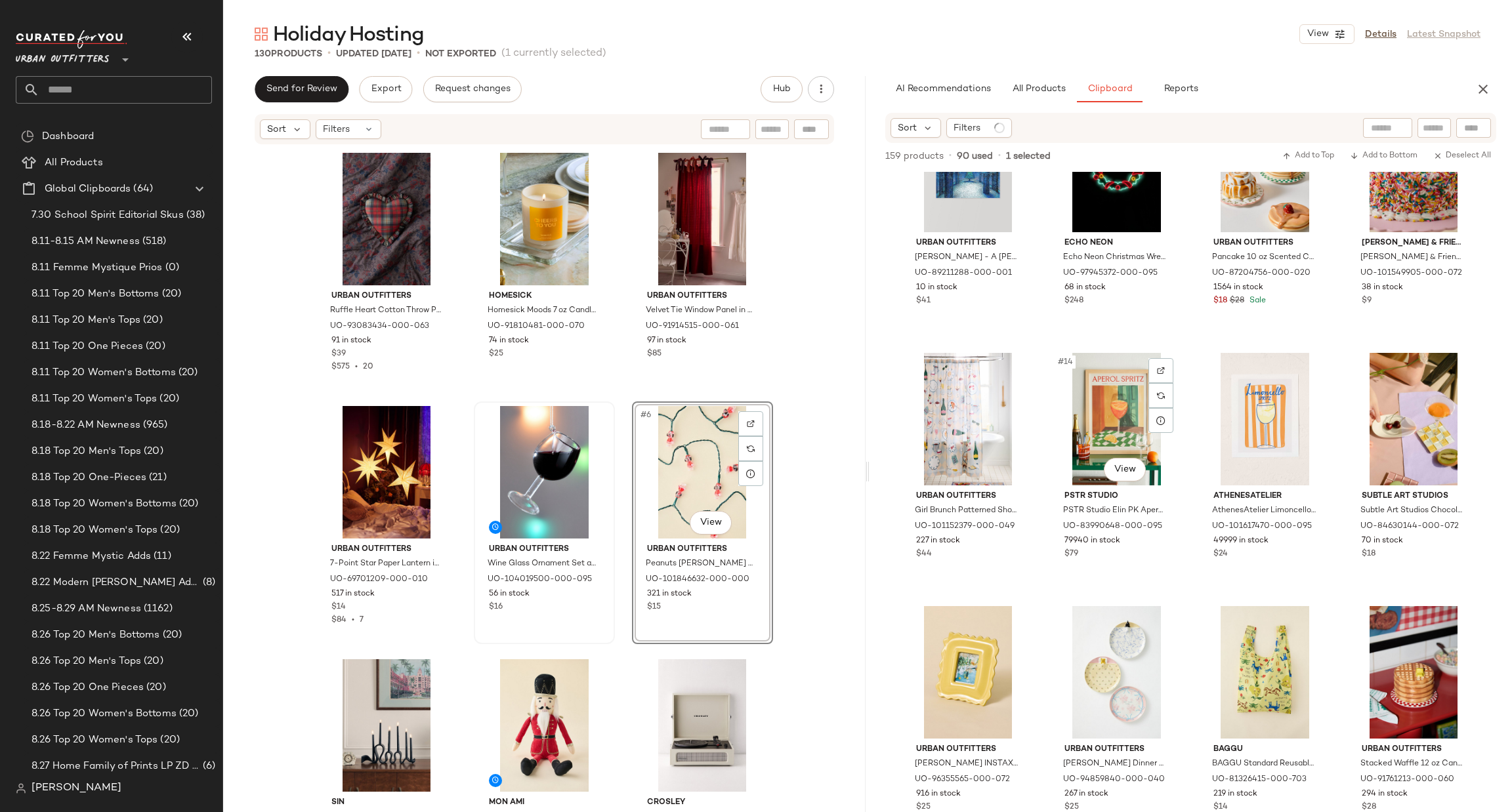
scroll to position [600, 0]
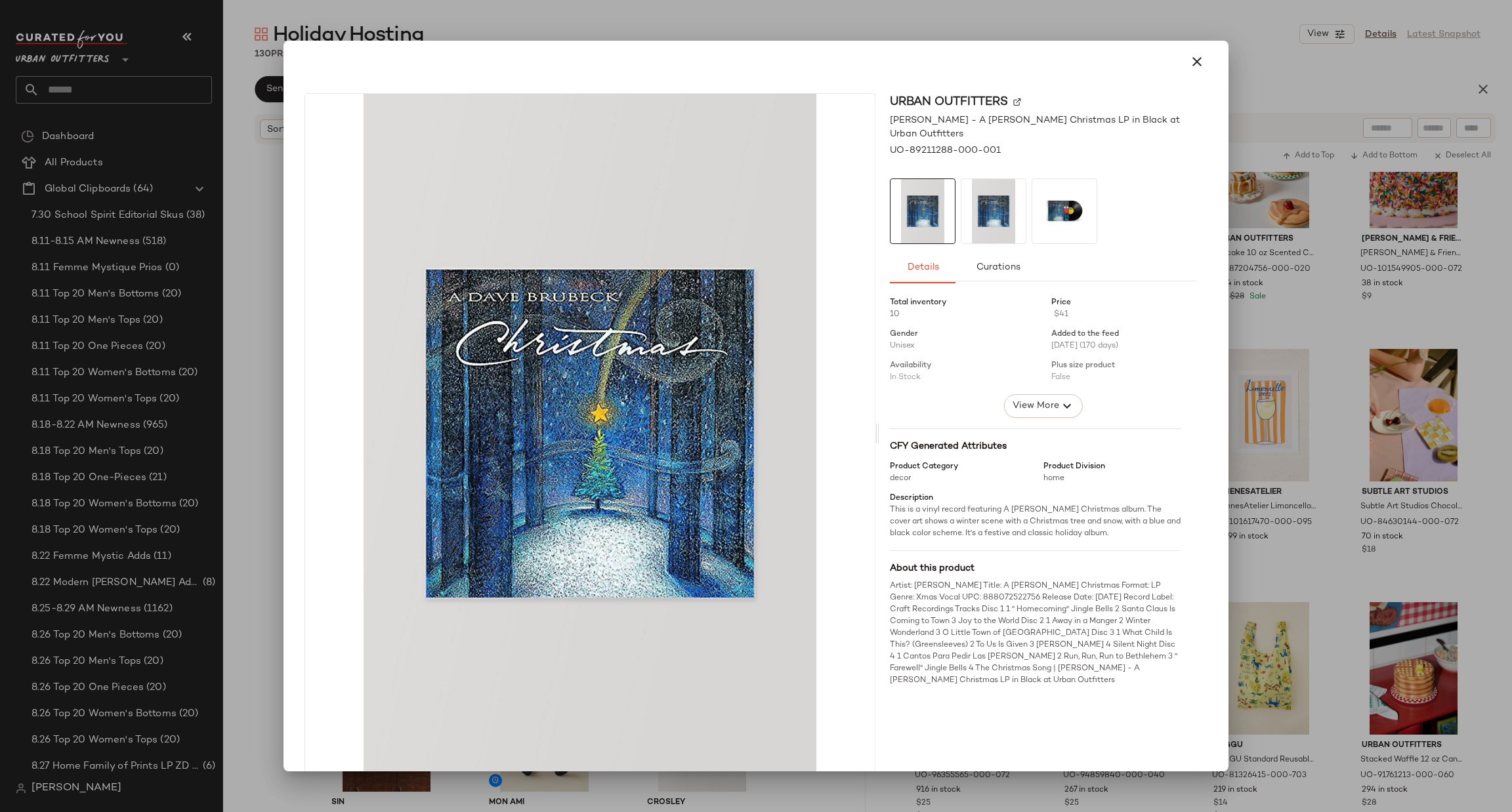
click at [1308, 333] on div at bounding box center [756, 406] width 1512 height 812
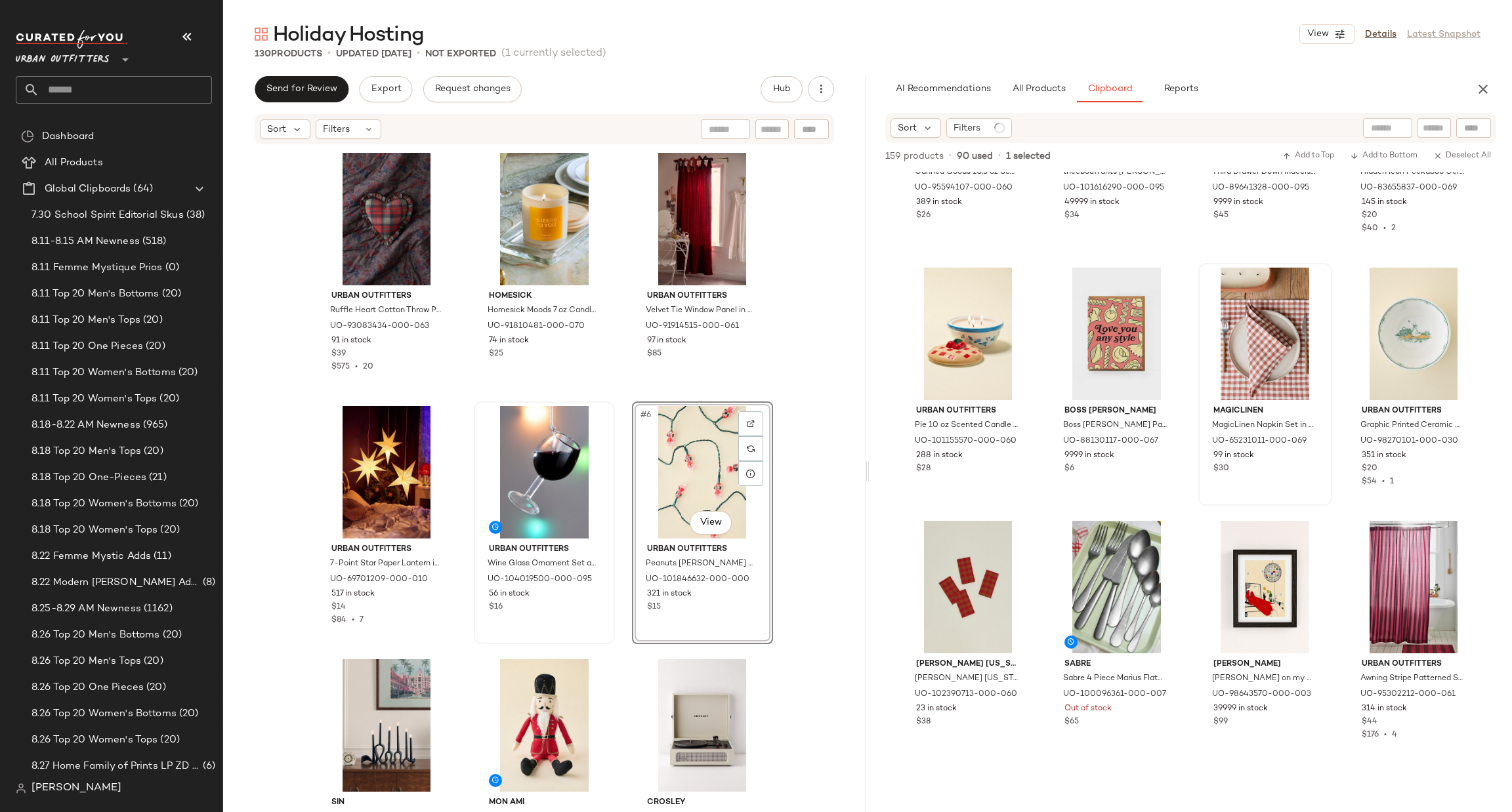
scroll to position [3159, 0]
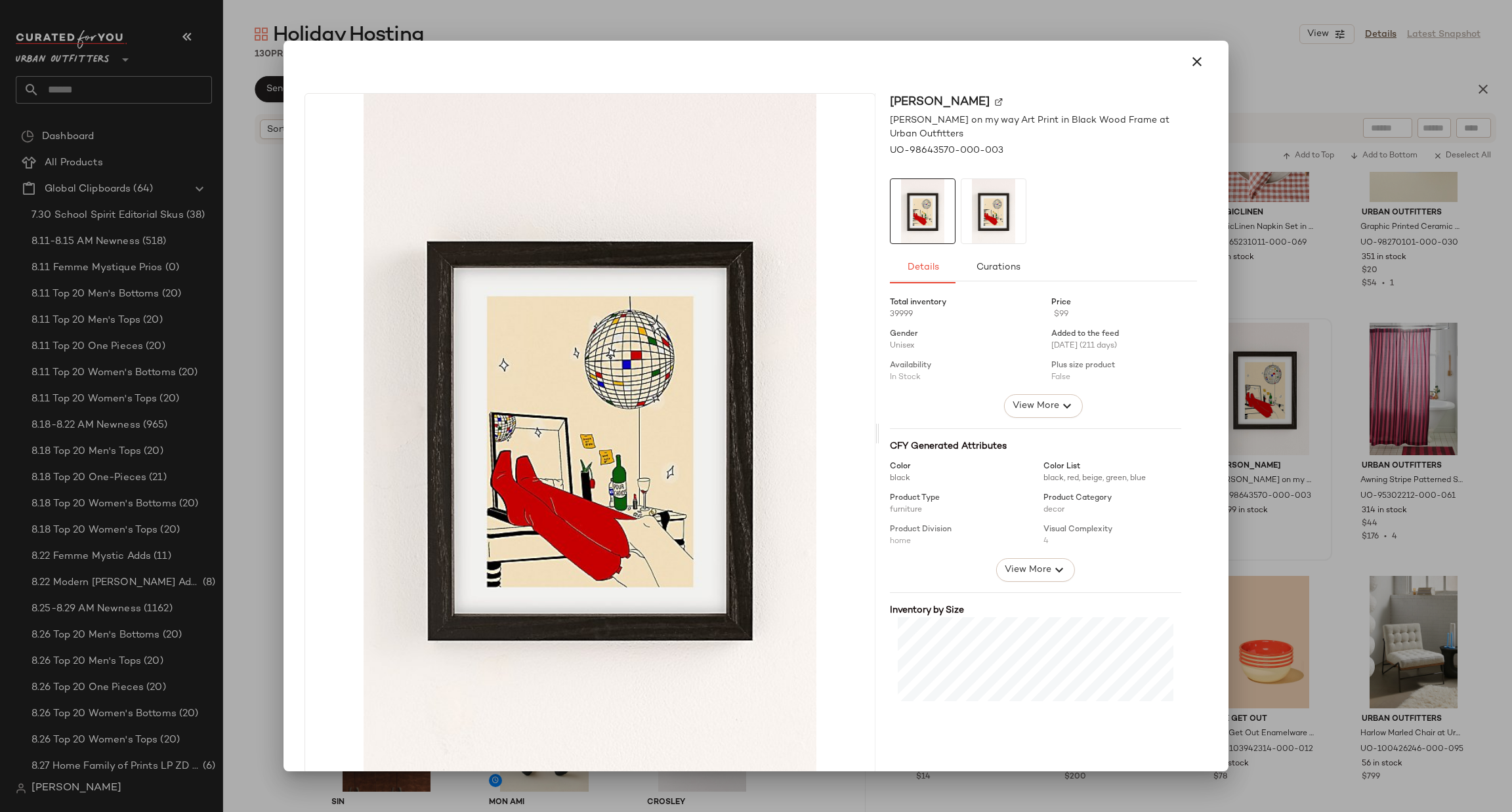
click at [1320, 462] on div at bounding box center [756, 406] width 1512 height 812
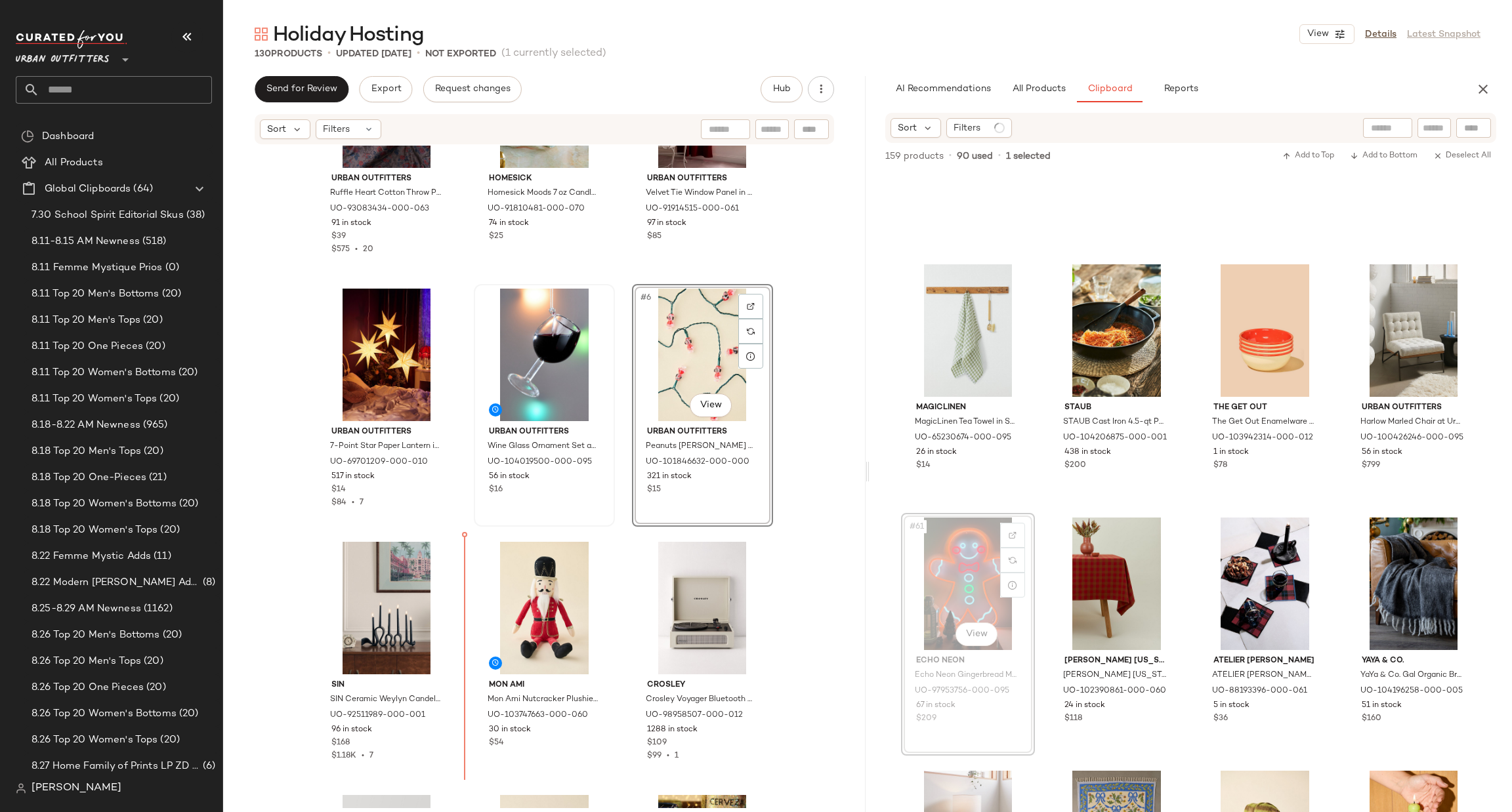
scroll to position [122, 0]
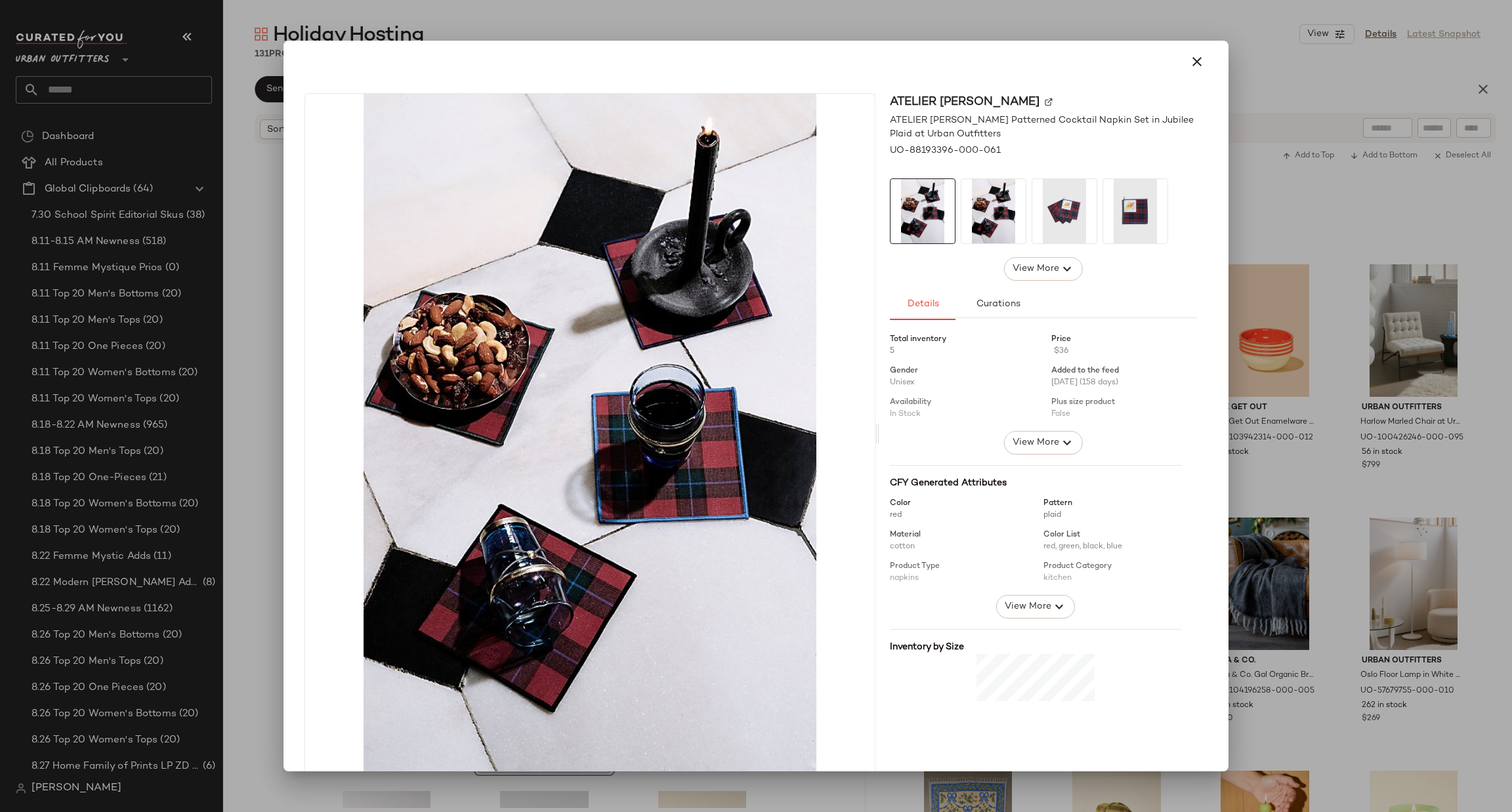
click at [1330, 596] on div at bounding box center [756, 406] width 1512 height 812
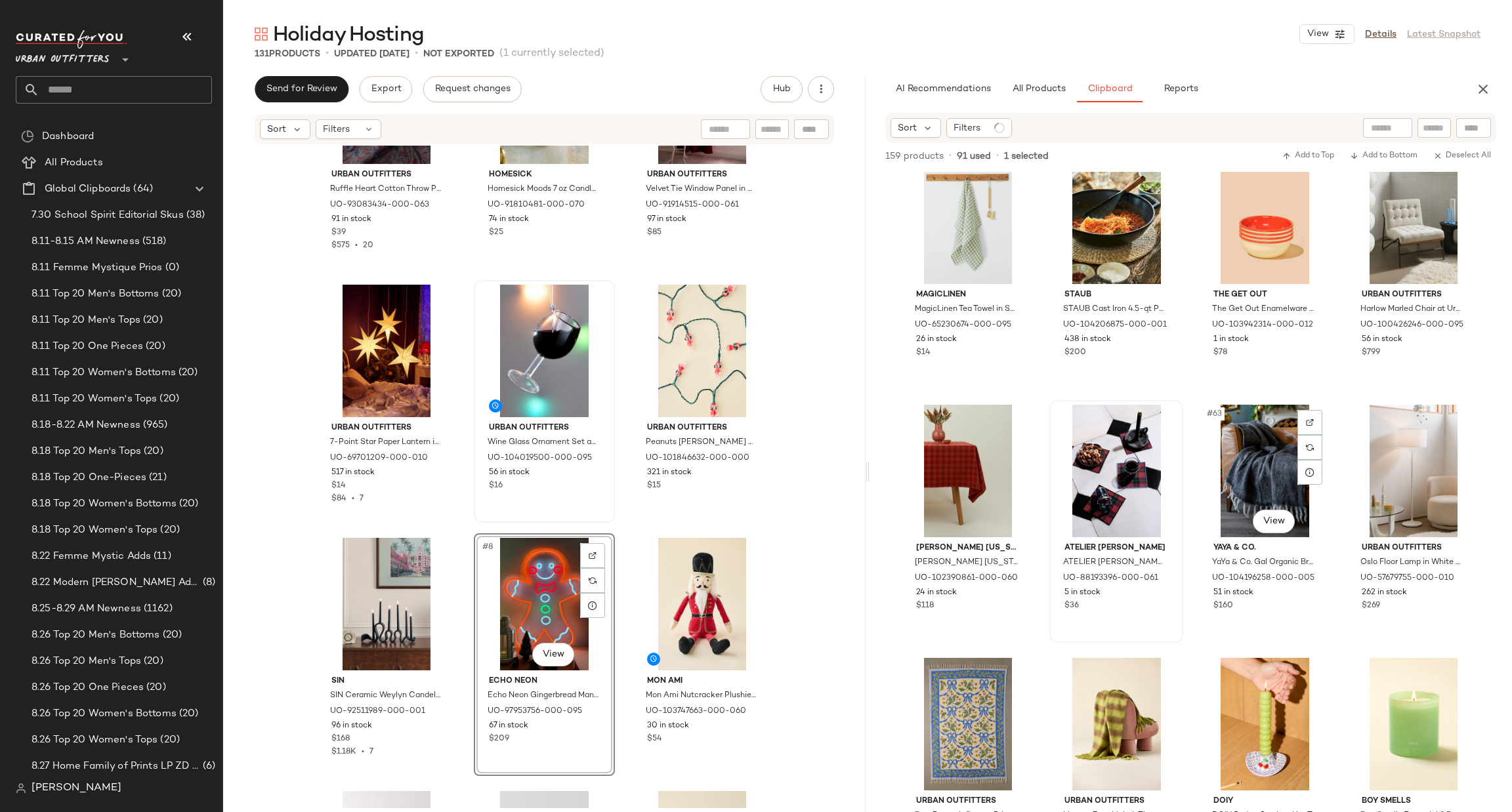
scroll to position [3612, 0]
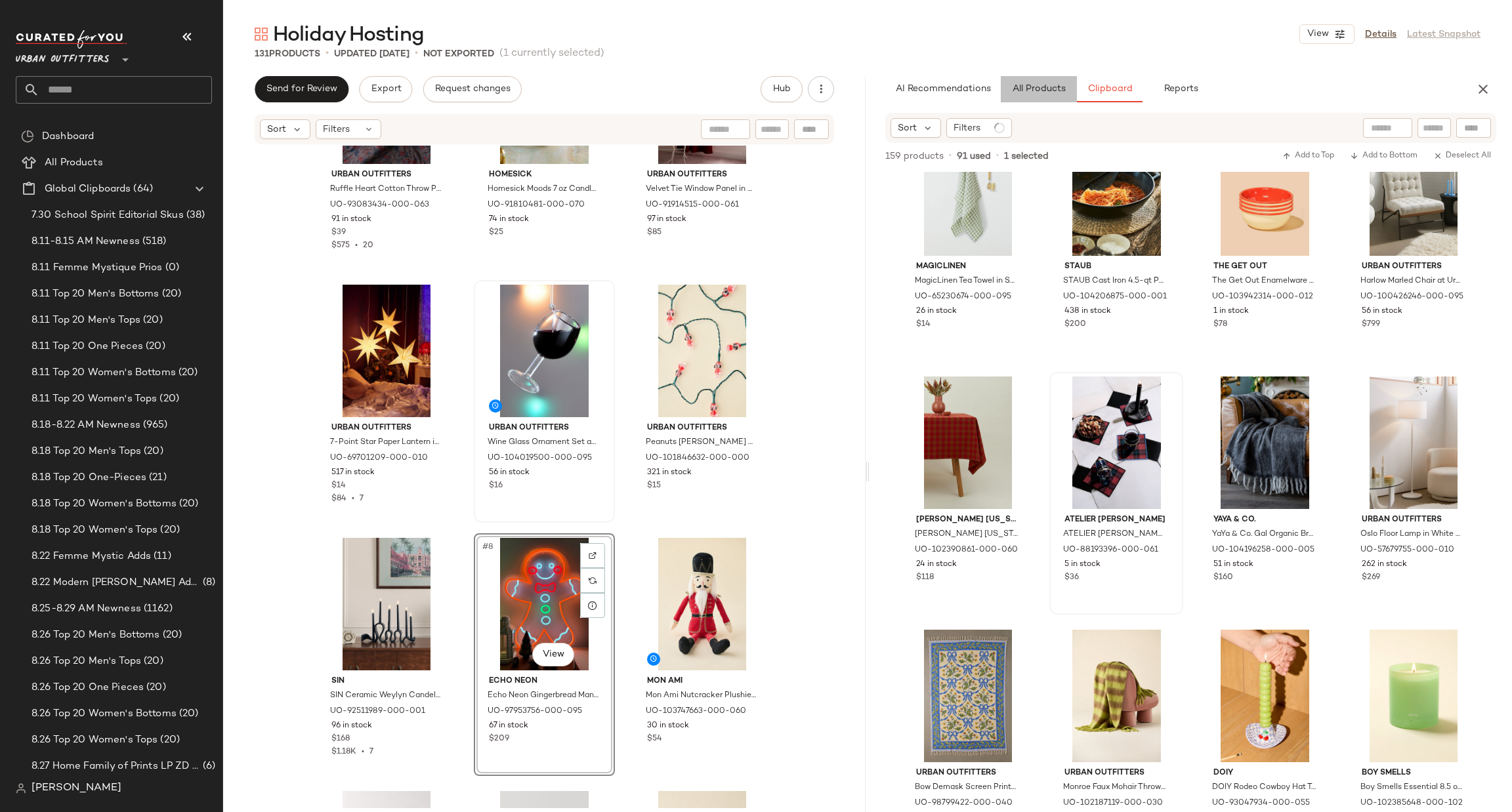
click at [1041, 93] on span "All Products" at bounding box center [1038, 88] width 54 height 11
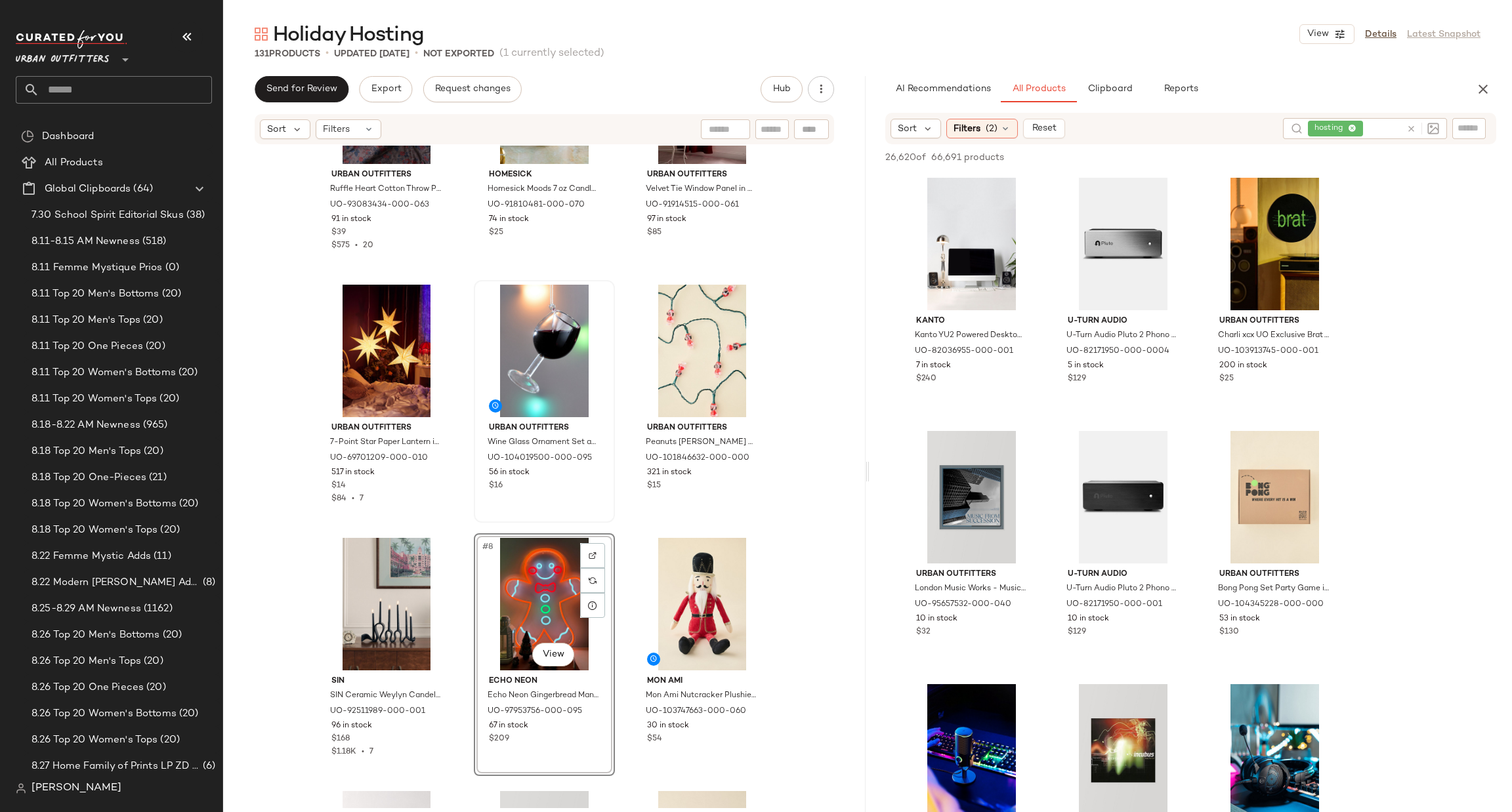
click at [1409, 126] on icon at bounding box center [1412, 129] width 10 height 10
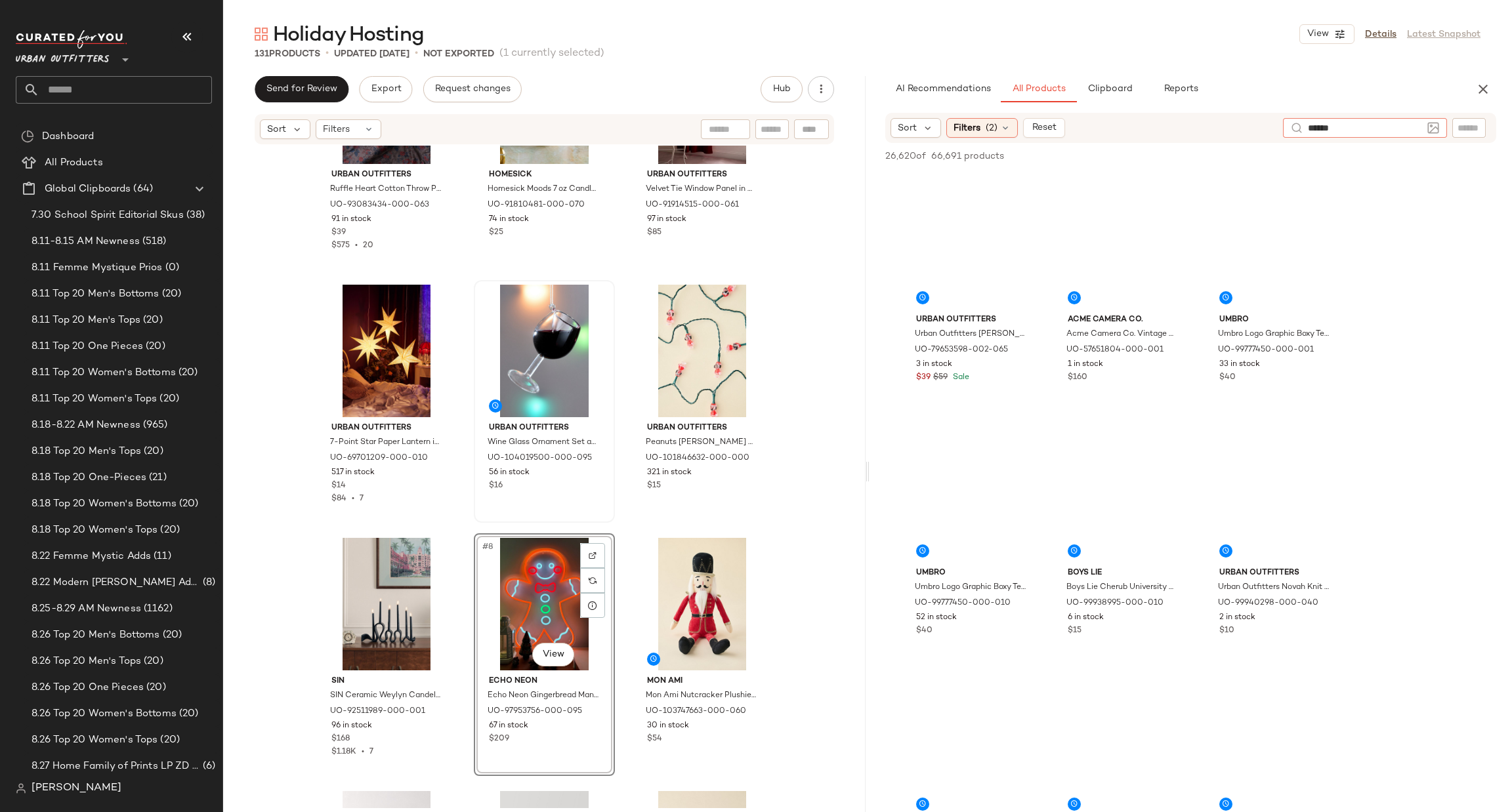
type input "*******"
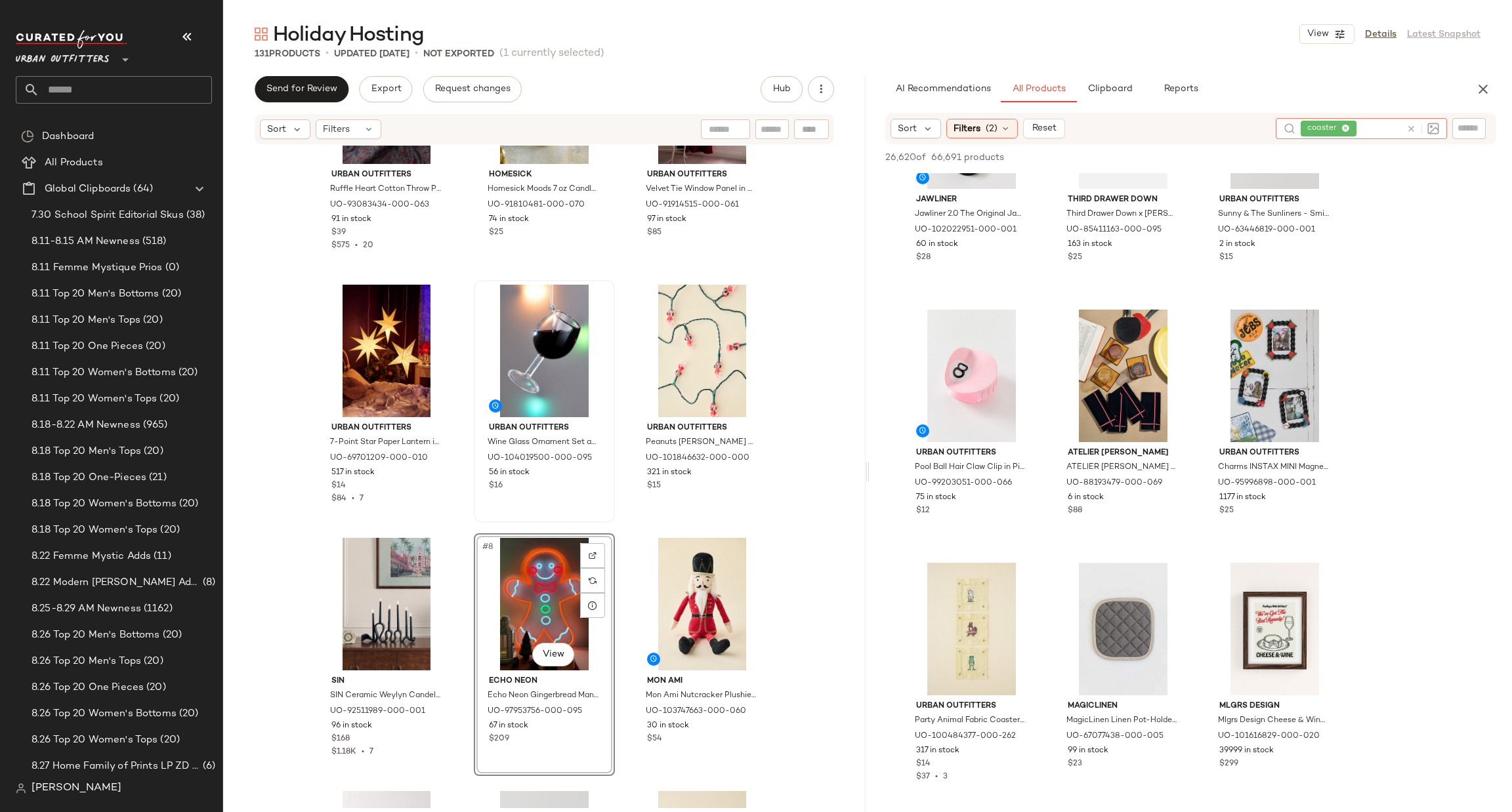
scroll to position [7478, 0]
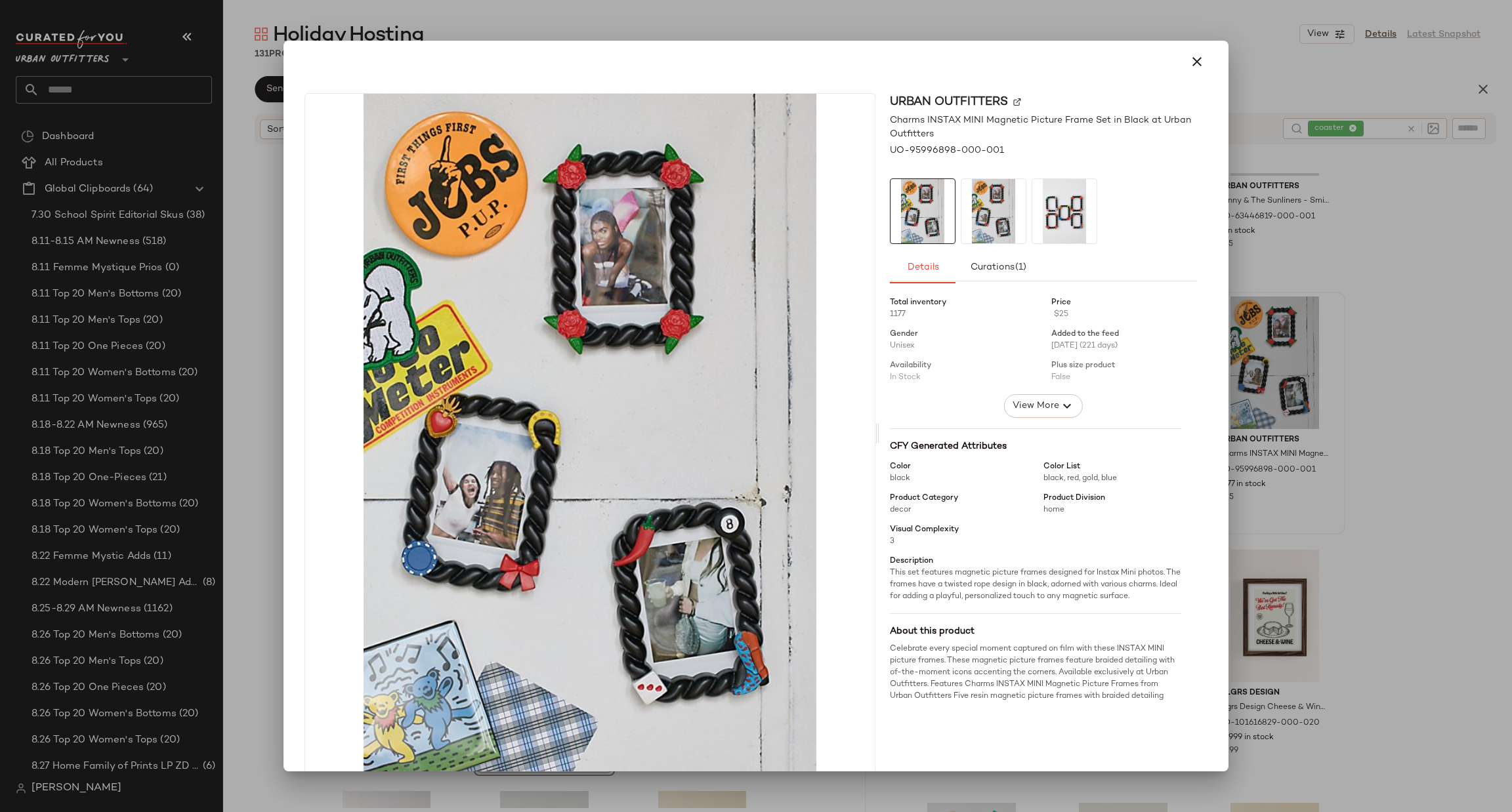
click at [1361, 429] on div at bounding box center [756, 406] width 1512 height 812
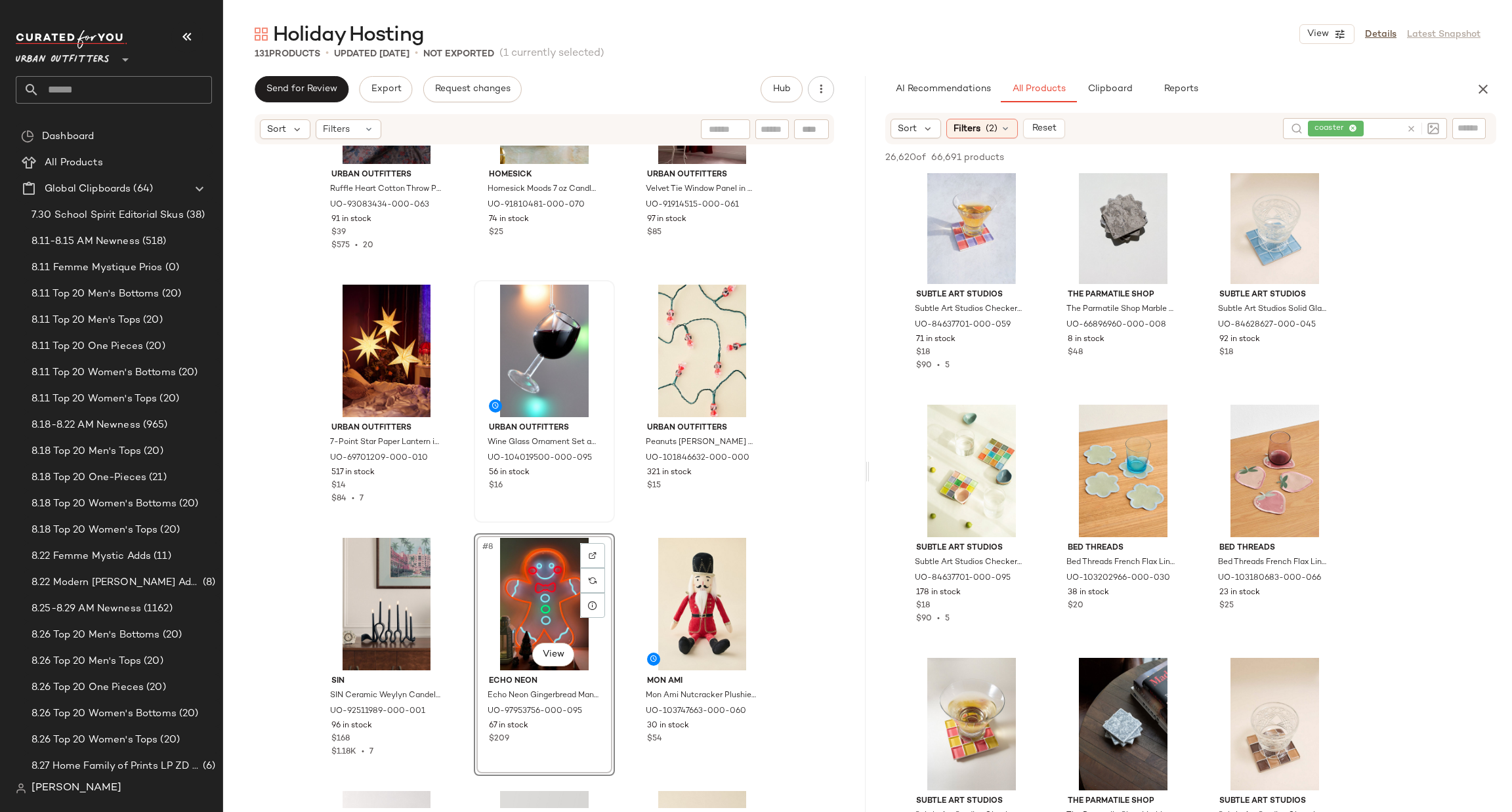
scroll to position [1771, 0]
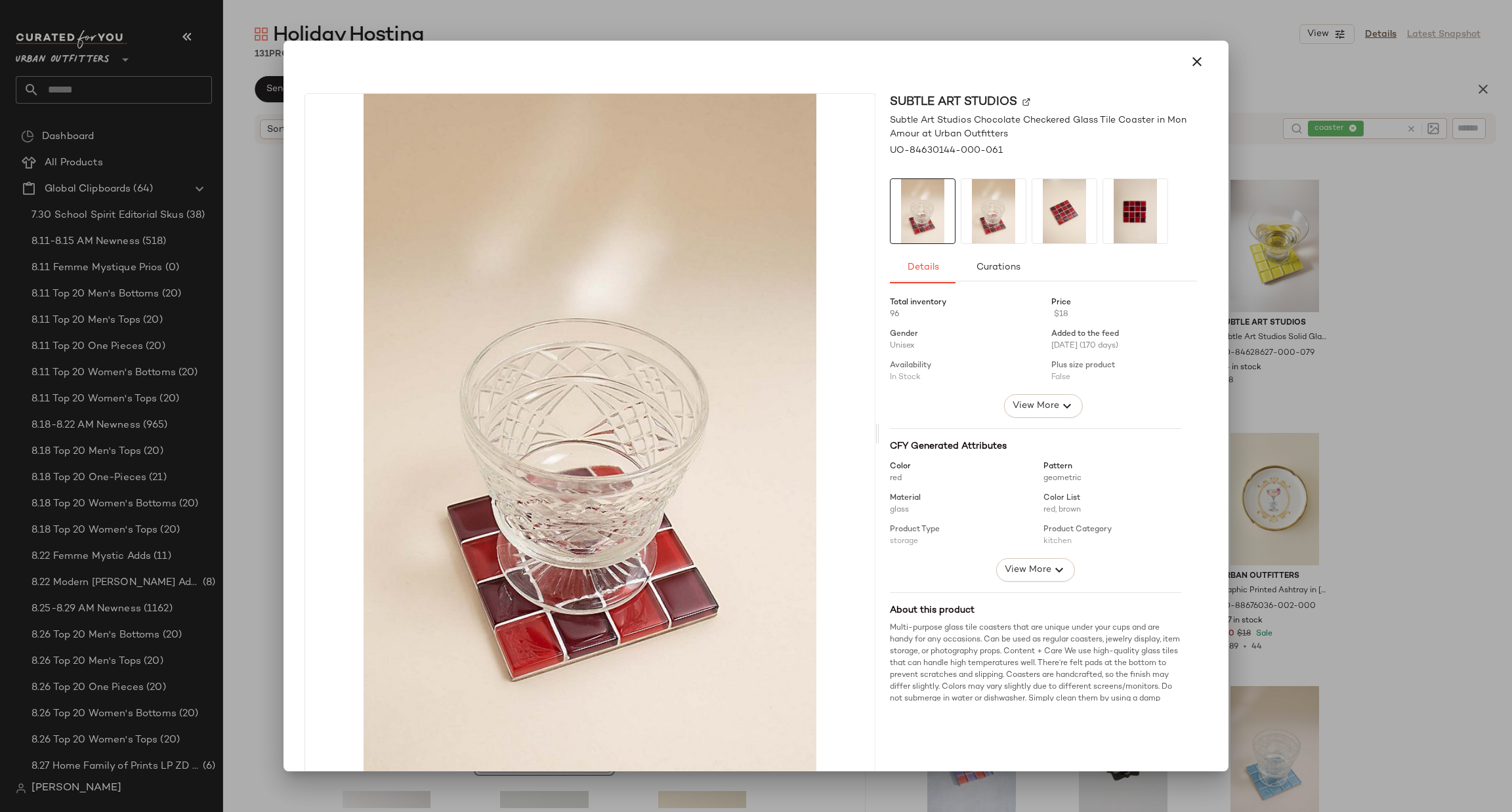
click at [1330, 485] on div at bounding box center [756, 406] width 1512 height 812
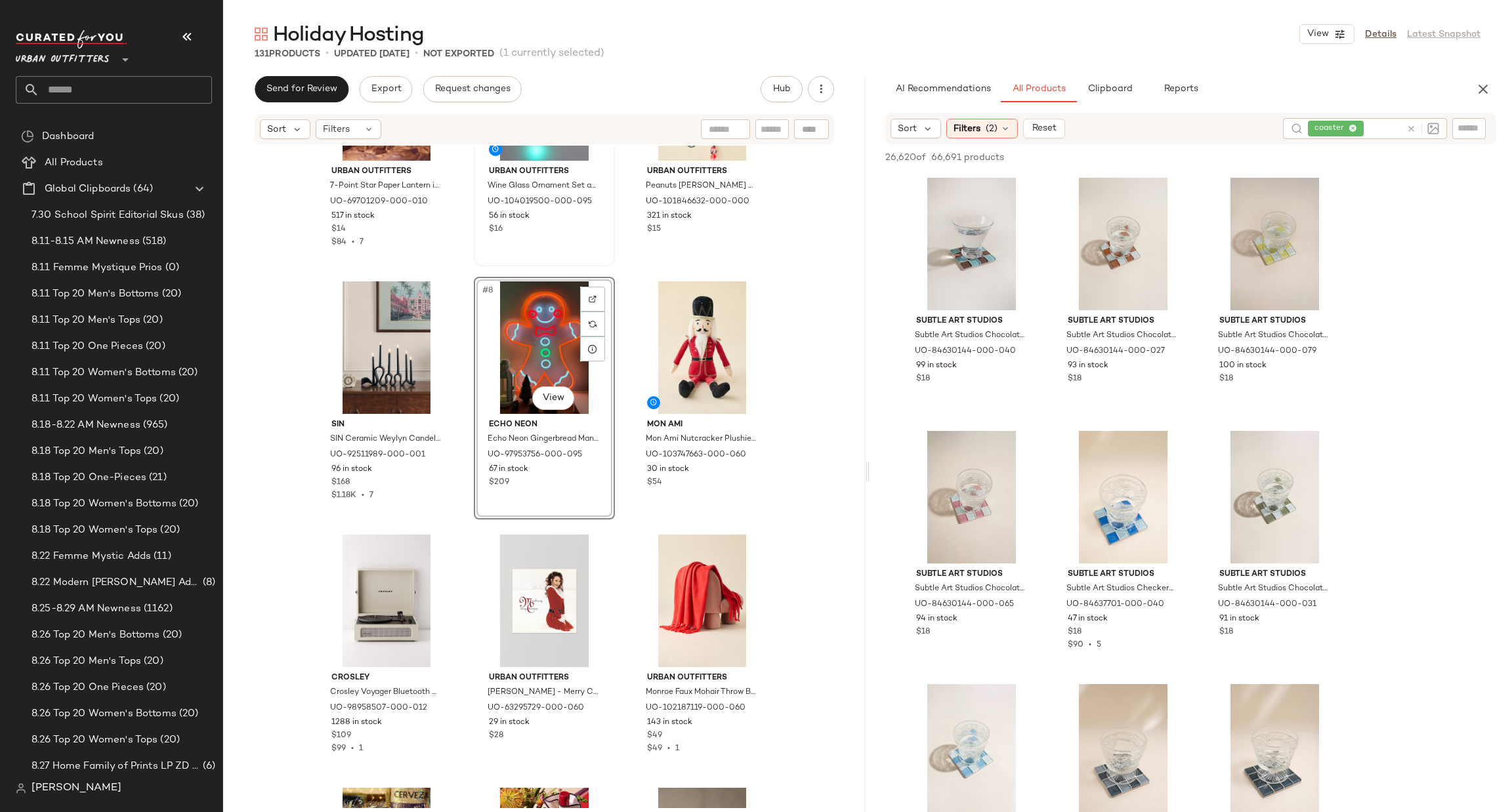
scroll to position [404, 0]
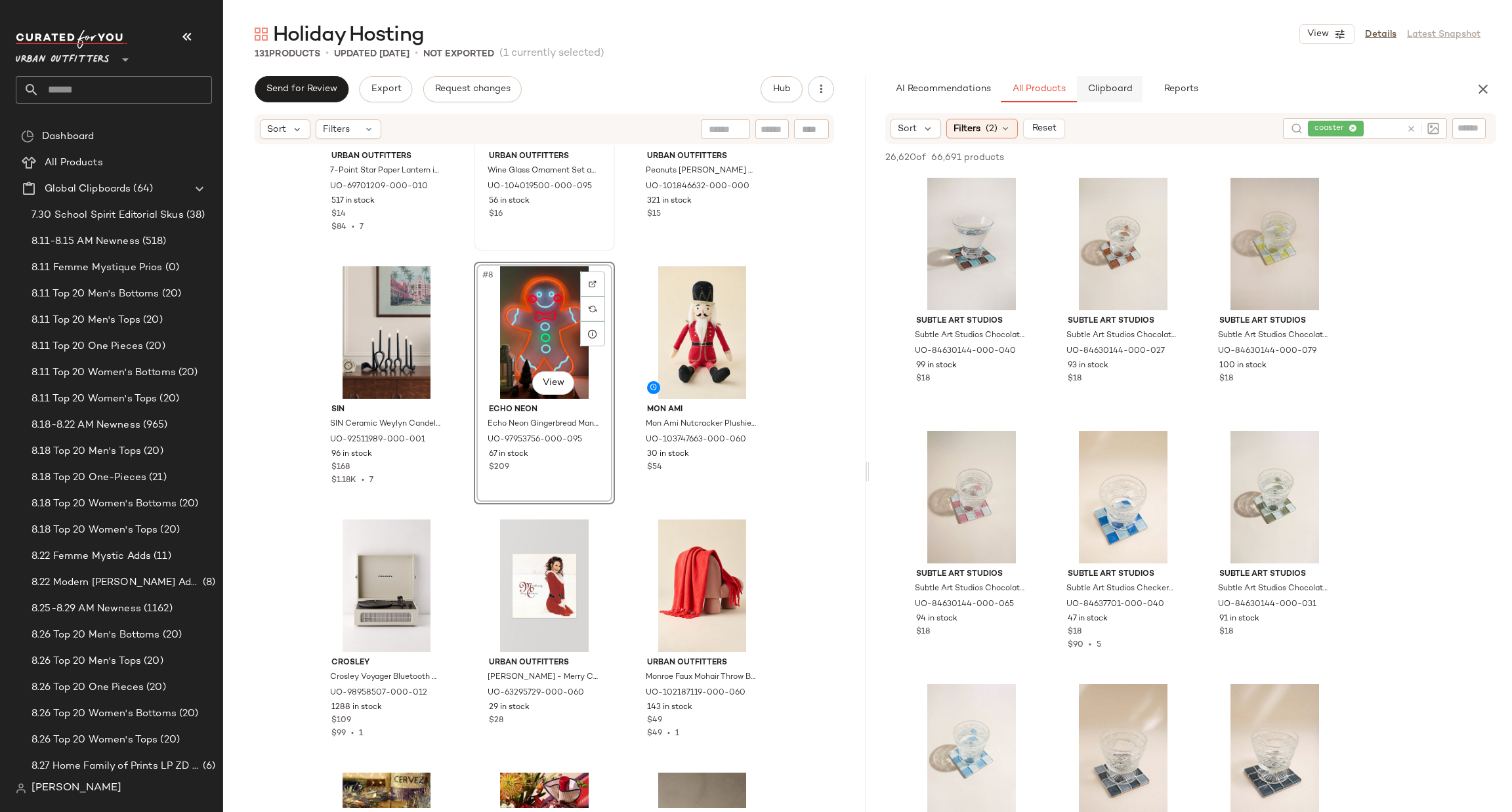
click at [1104, 88] on span "Clipboard" at bounding box center [1109, 88] width 46 height 11
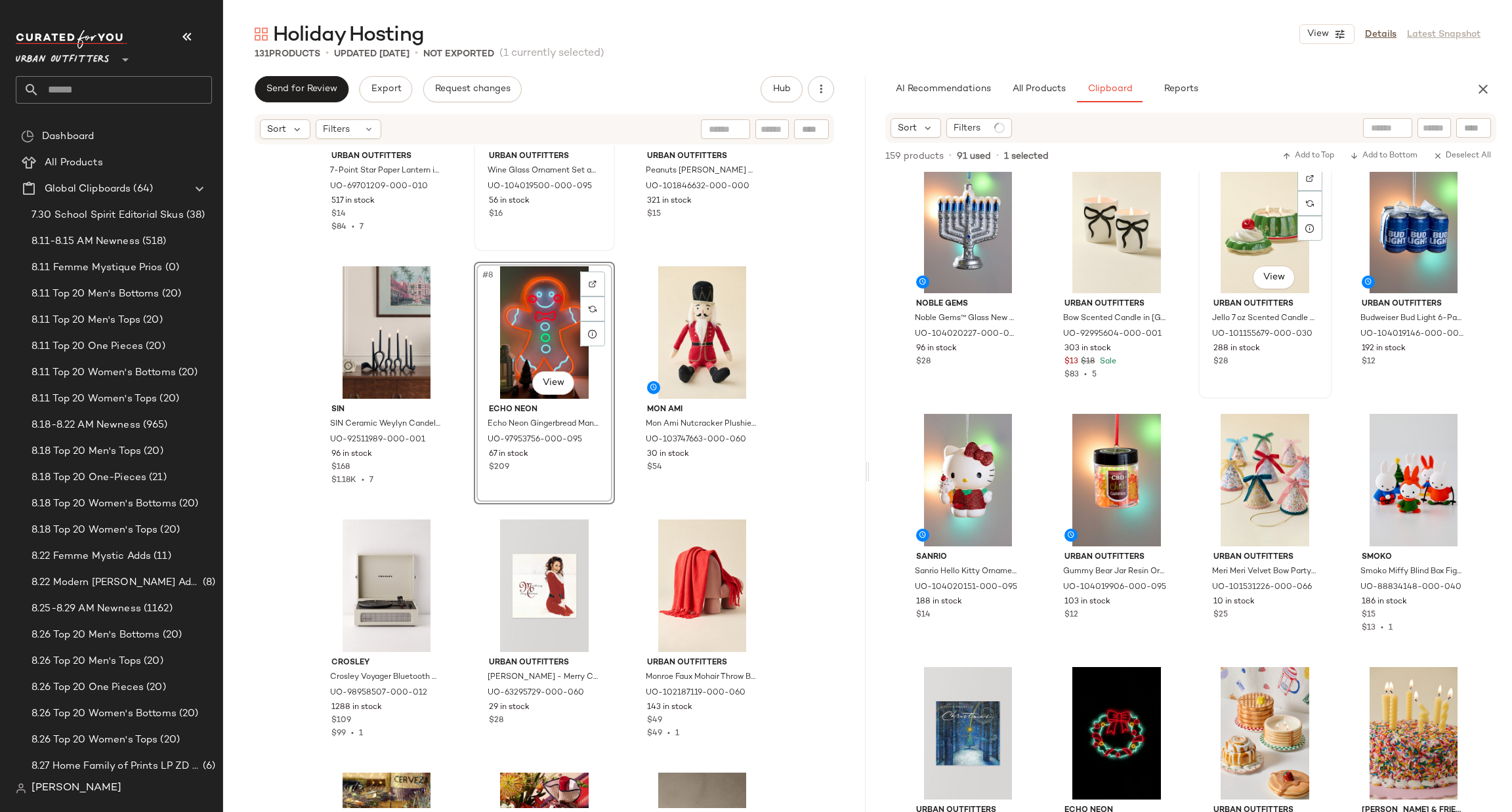
scroll to position [0, 0]
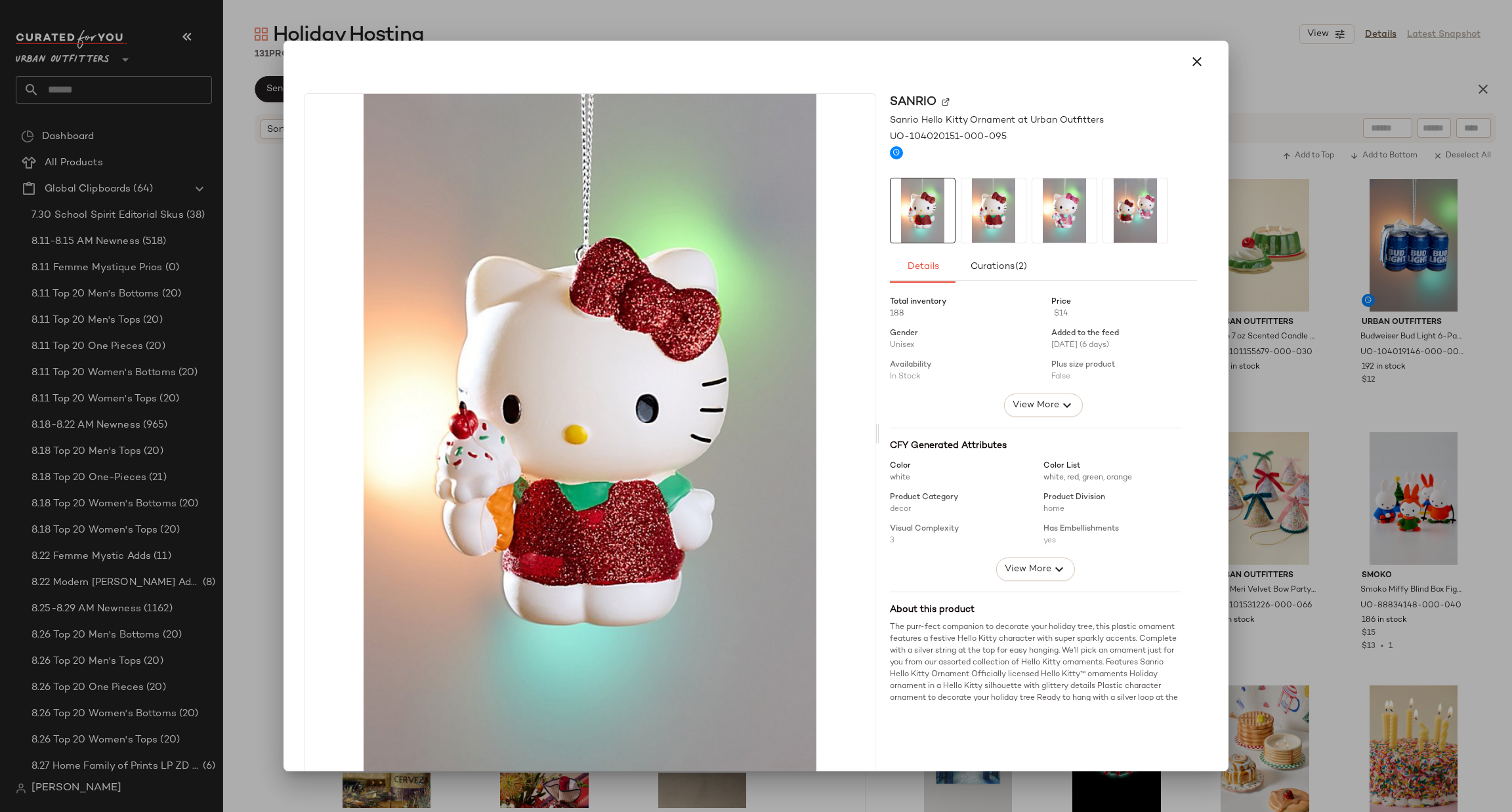
click at [1296, 638] on div at bounding box center [756, 406] width 1512 height 812
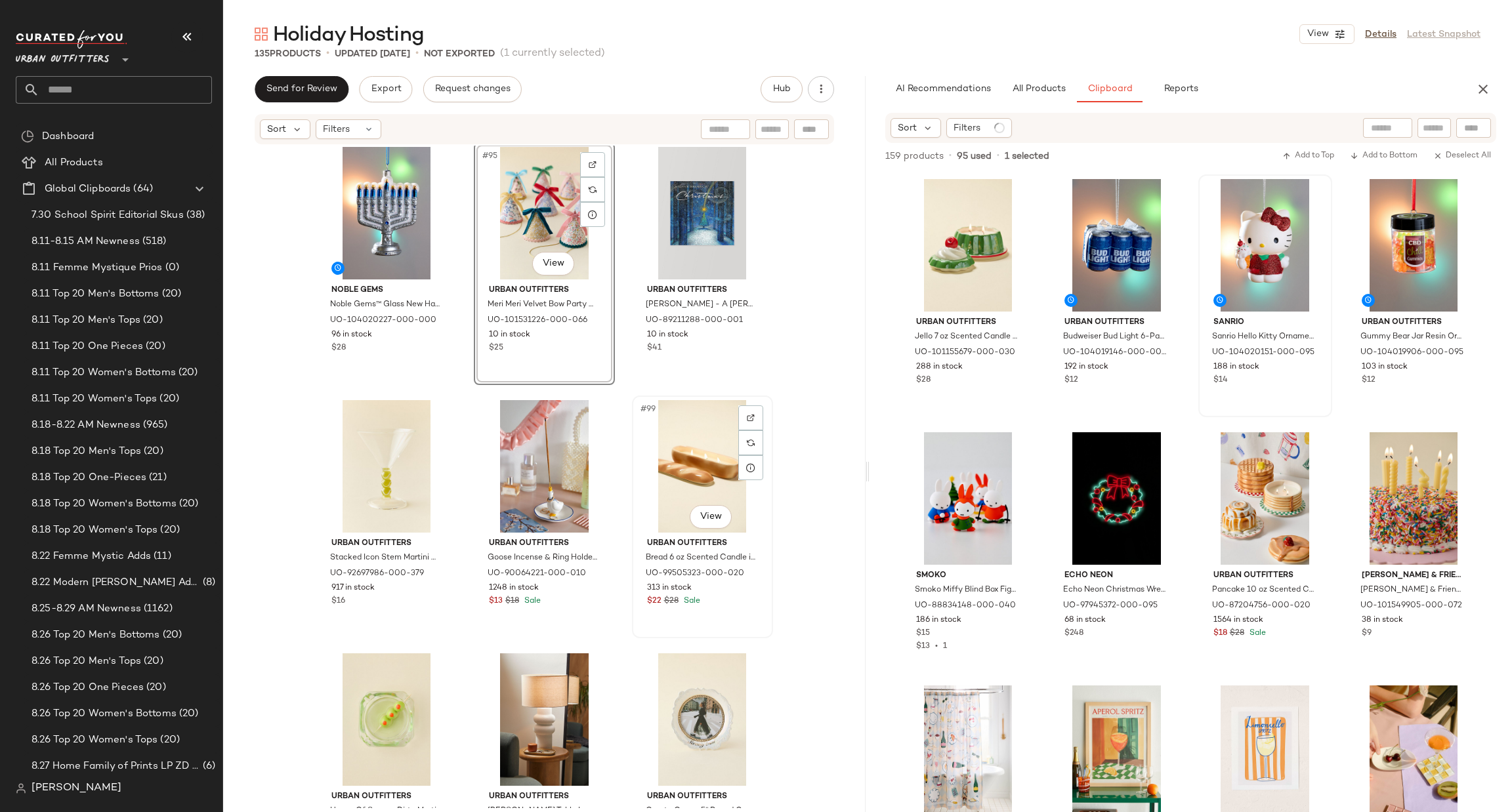
scroll to position [7882, 0]
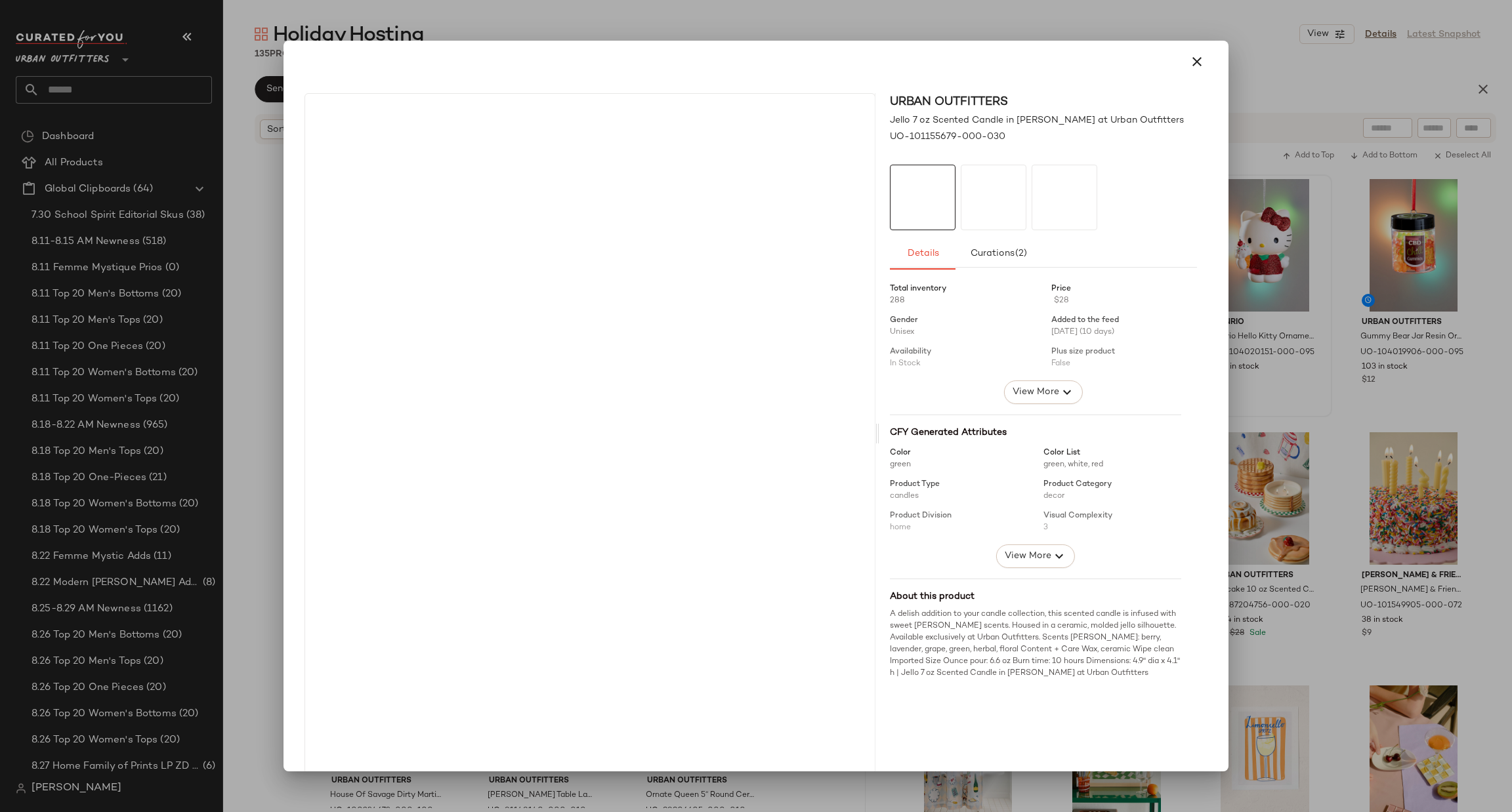
drag, startPoint x: 948, startPoint y: 296, endPoint x: 441, endPoint y: 467, distance: 535.1
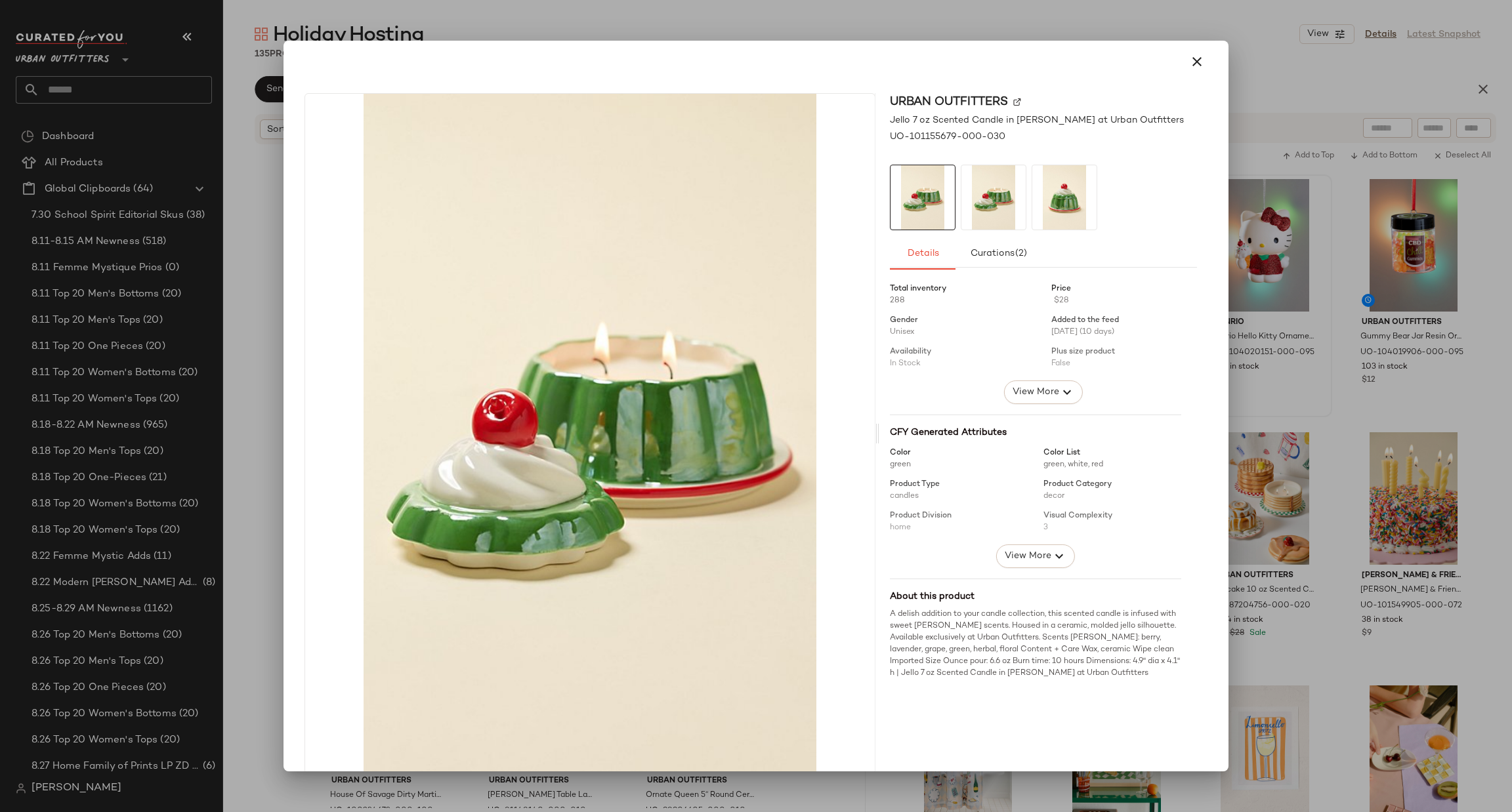
click at [1368, 556] on div at bounding box center [756, 406] width 1512 height 812
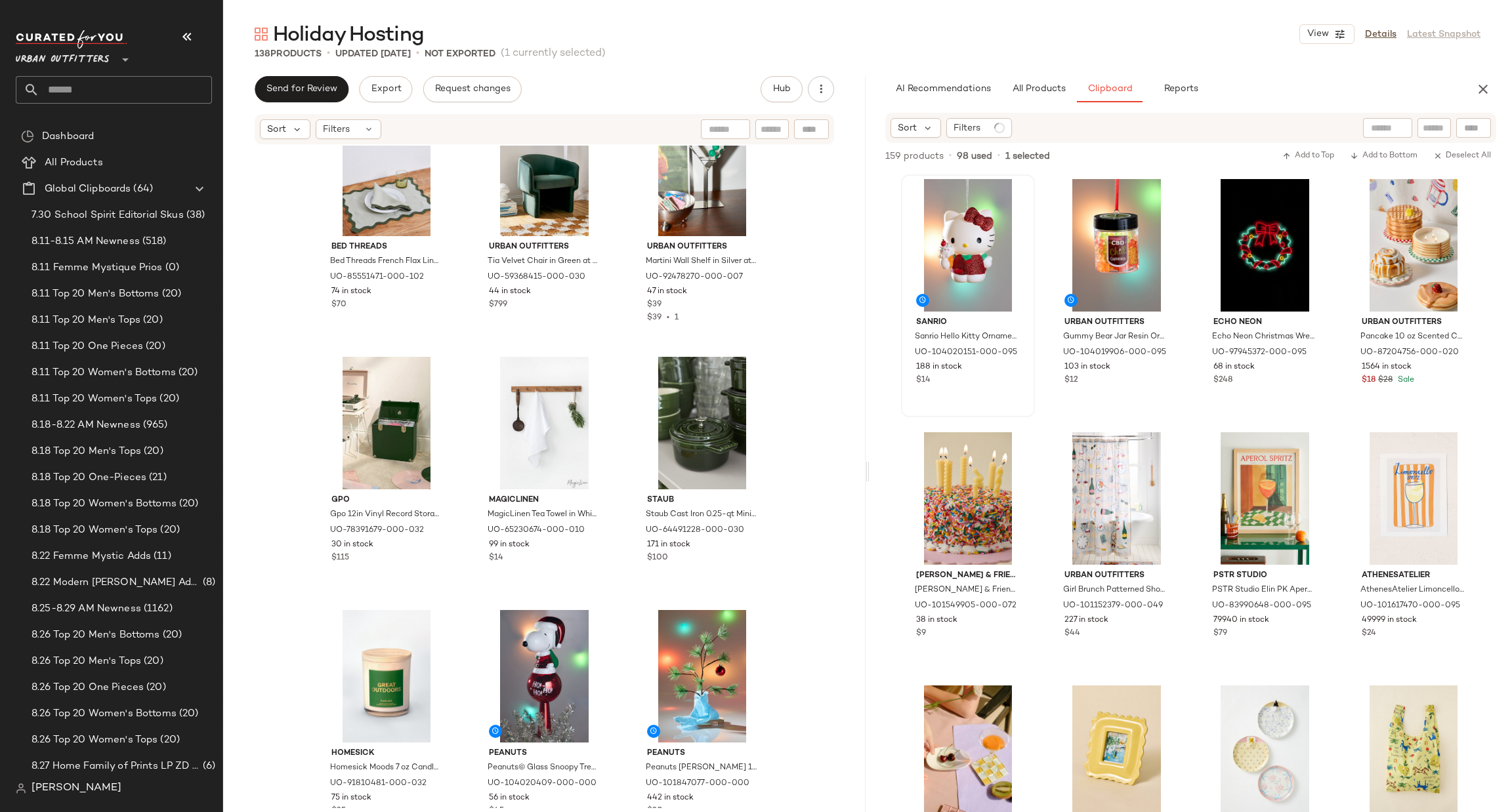
scroll to position [7095, 0]
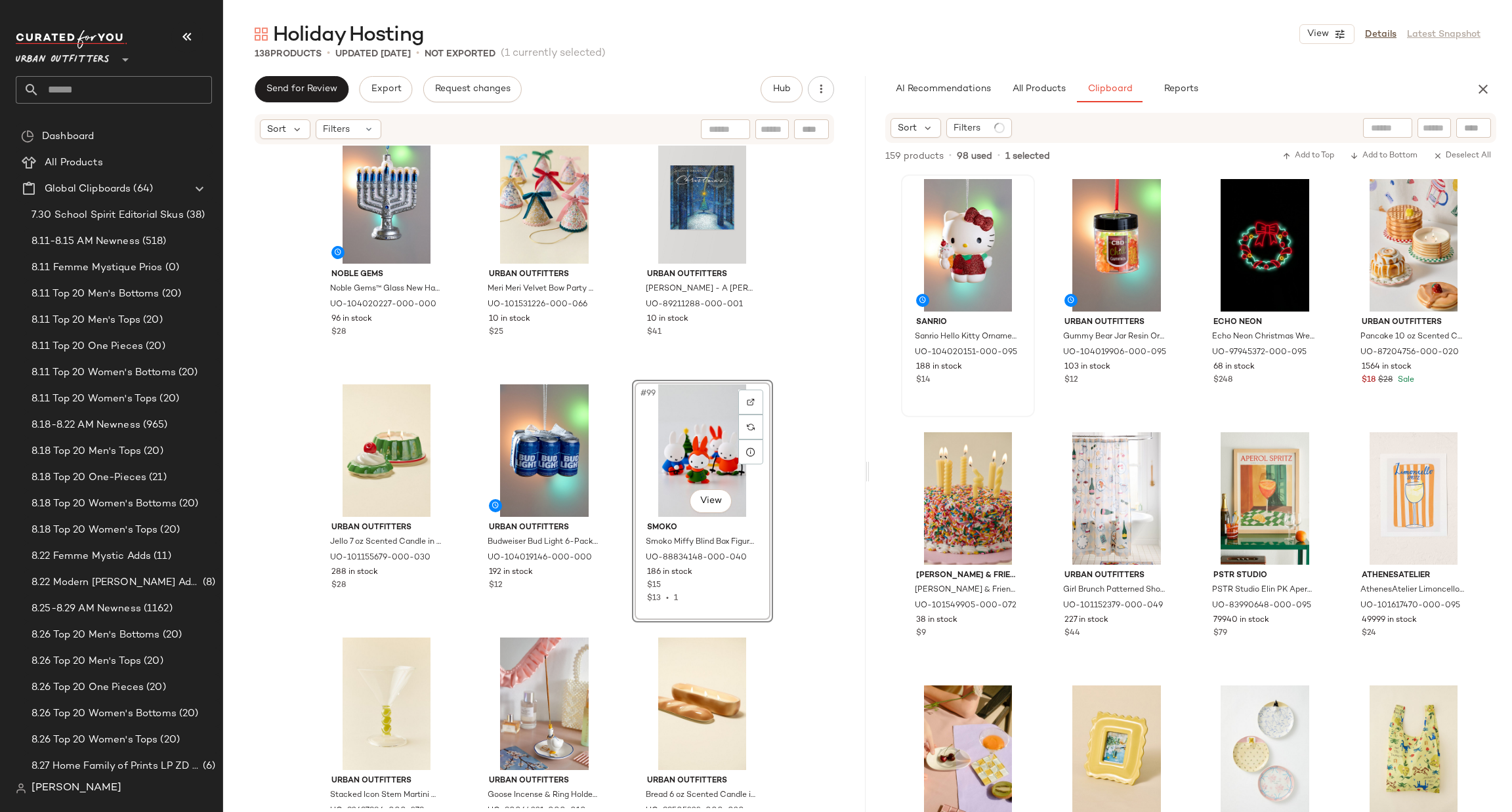
click at [828, 378] on div "Noble Gems Noble Gems™ Glass New Hanukkah Menorah Ornament in Assorted at Urban…" at bounding box center [544, 477] width 642 height 662
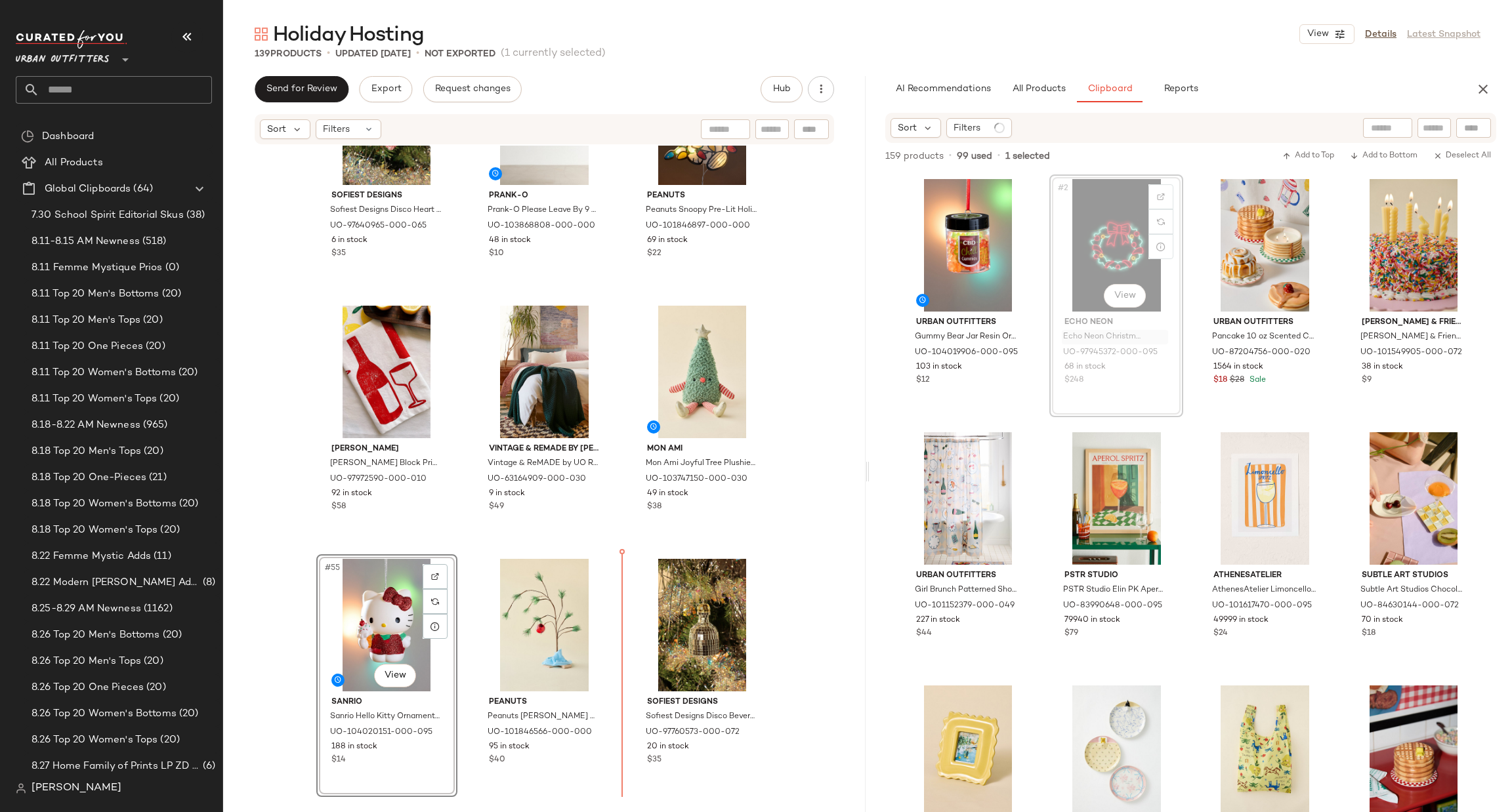
scroll to position [4170, 0]
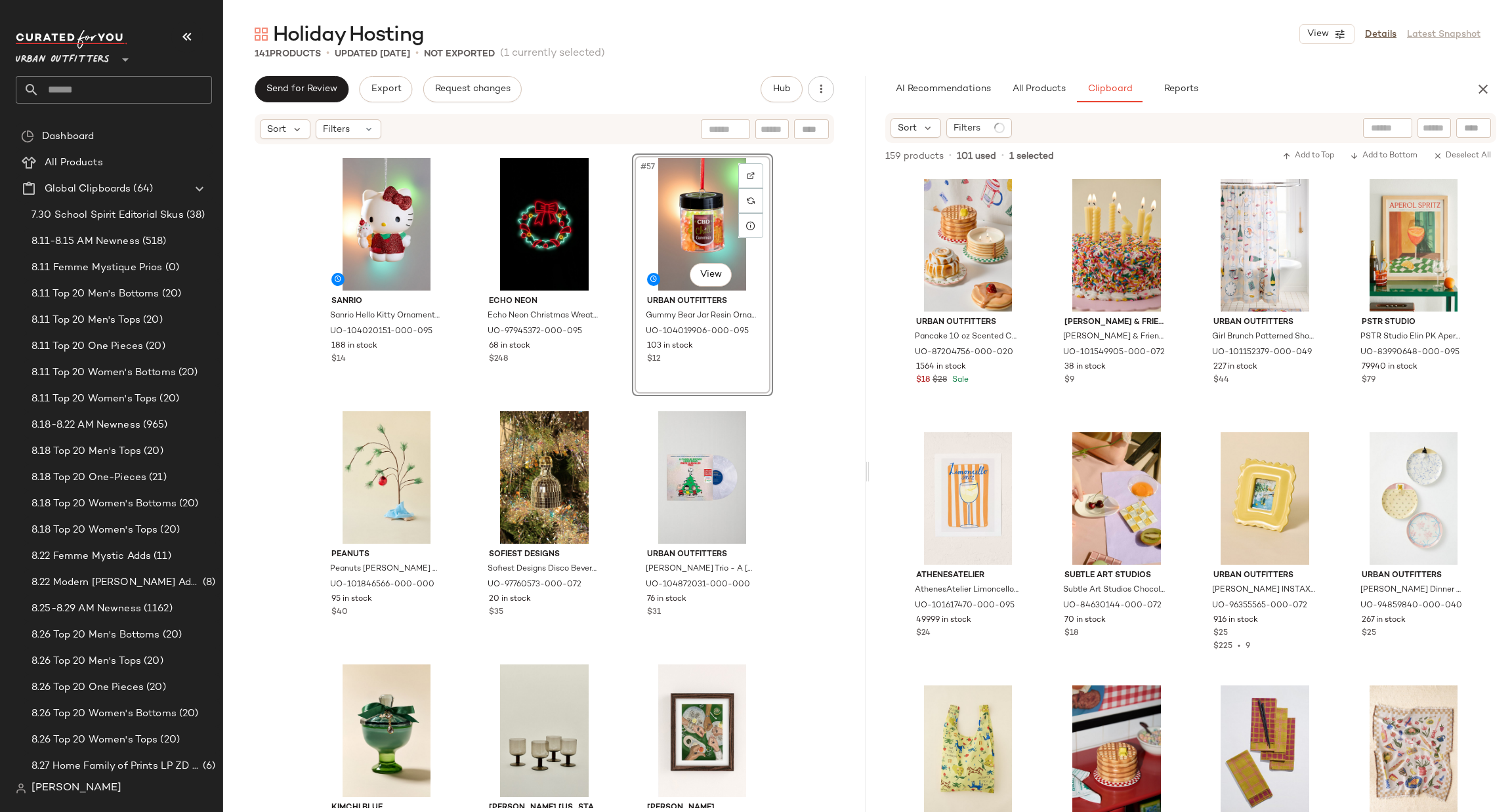
click at [790, 600] on div "Julie Peach Julie Peach Block Printed Wine Napkin Set in White at Urban Outfitt…" at bounding box center [544, 477] width 642 height 662
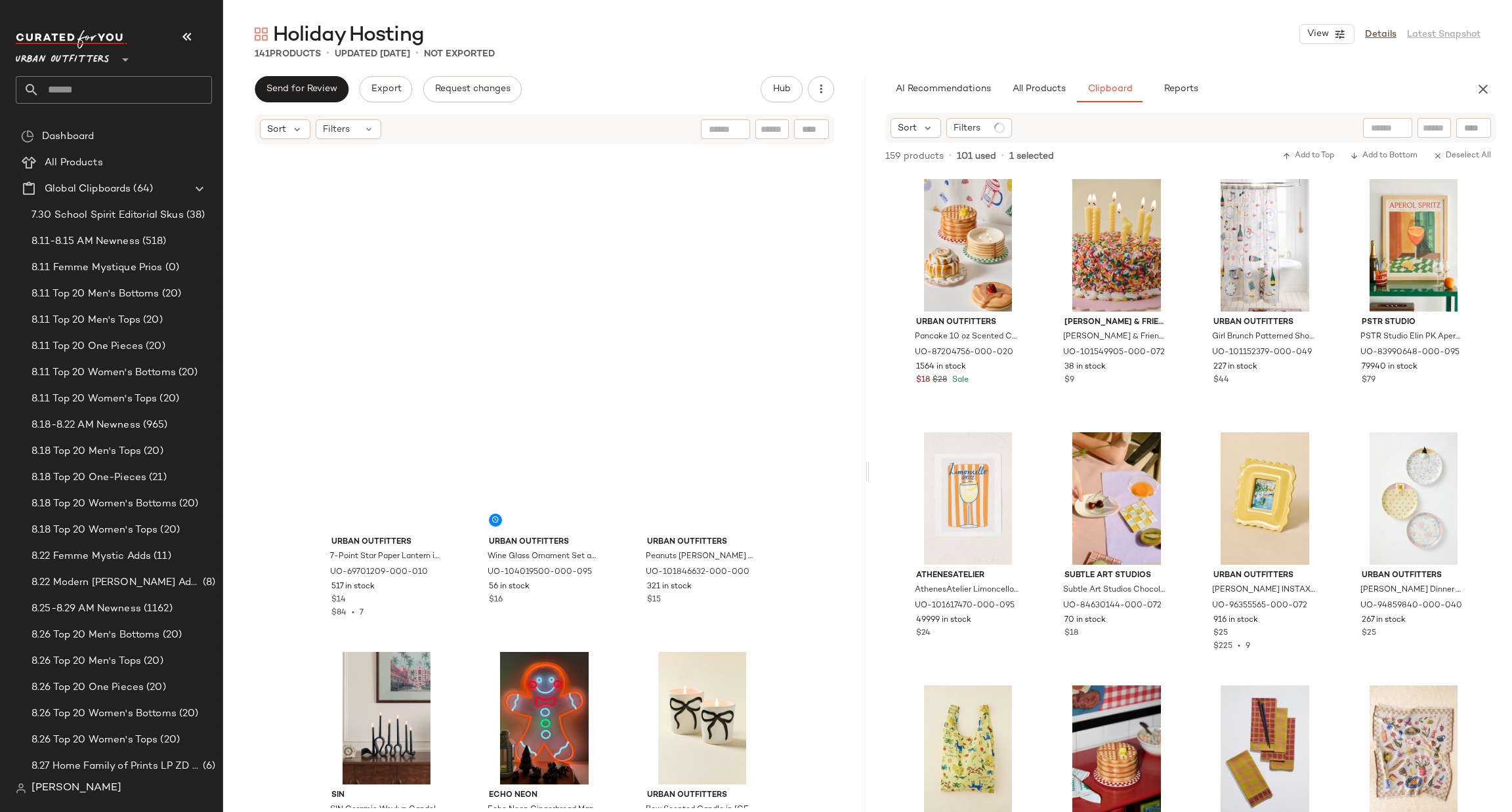
scroll to position [0, 0]
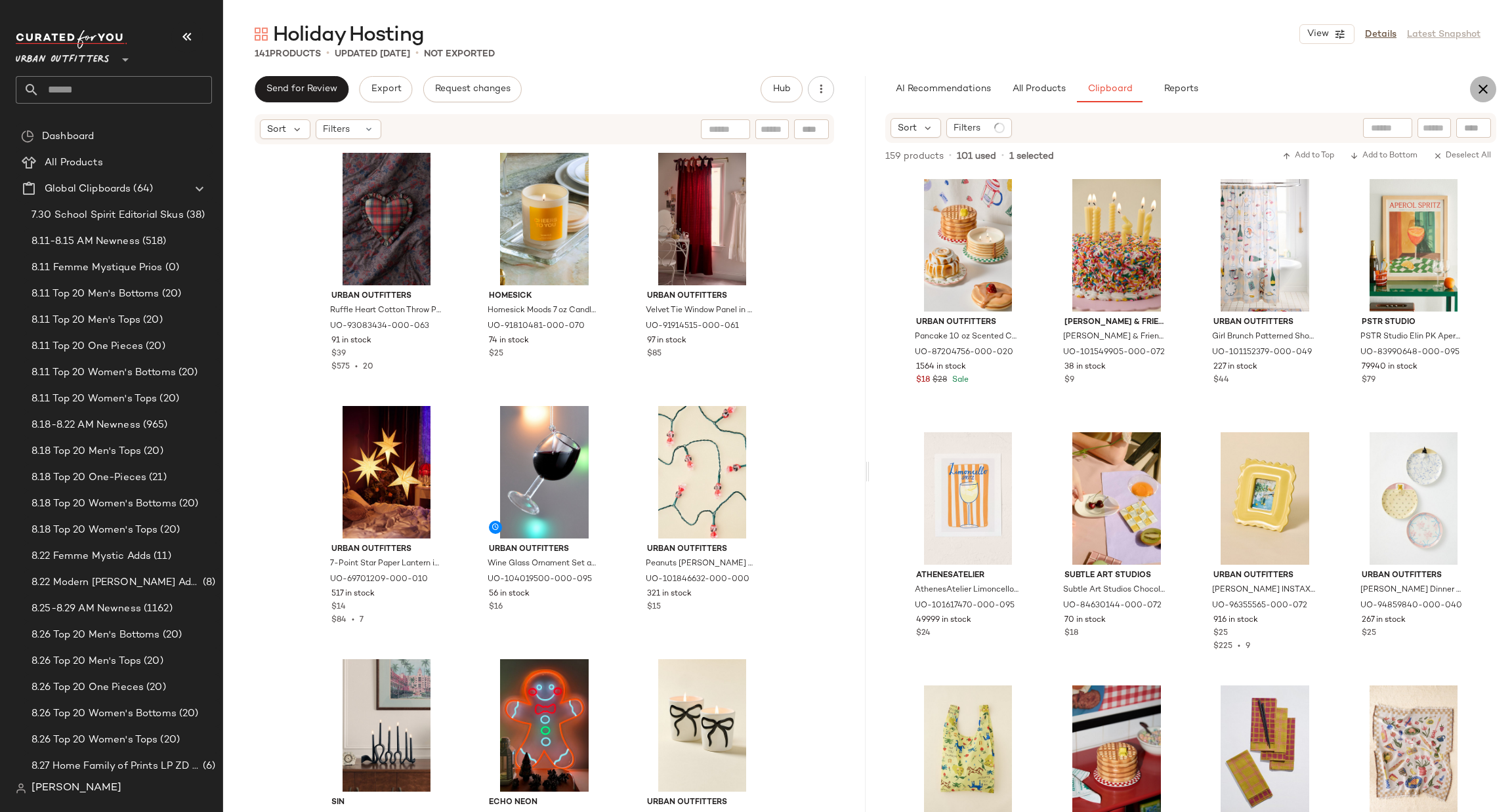
click at [1483, 88] on icon "button" at bounding box center [1484, 89] width 16 height 16
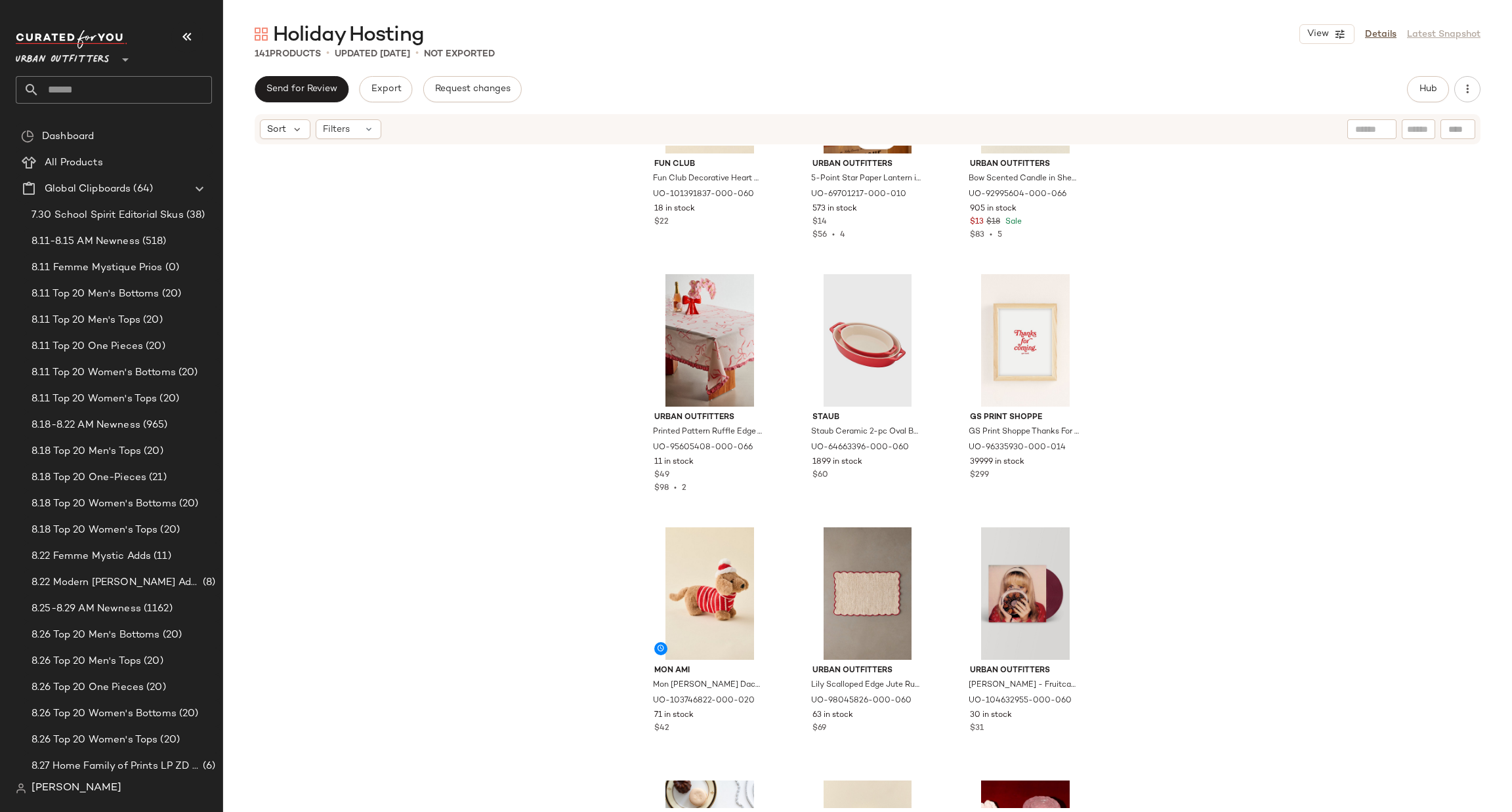
scroll to position [1598, 0]
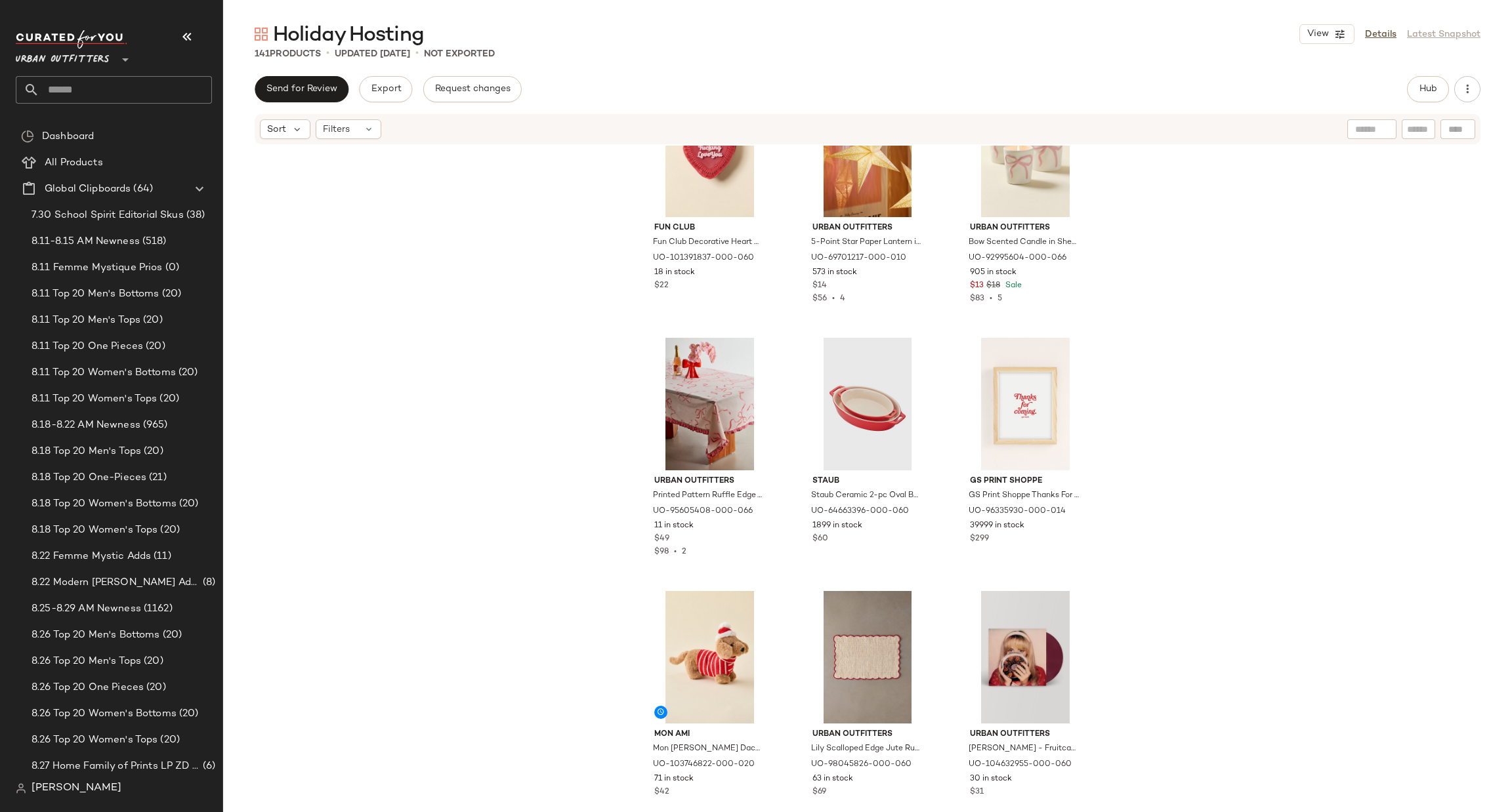
drag, startPoint x: 182, startPoint y: 84, endPoint x: 163, endPoint y: 56, distance: 33.8
click at [182, 84] on input "text" at bounding box center [125, 89] width 172 height 27
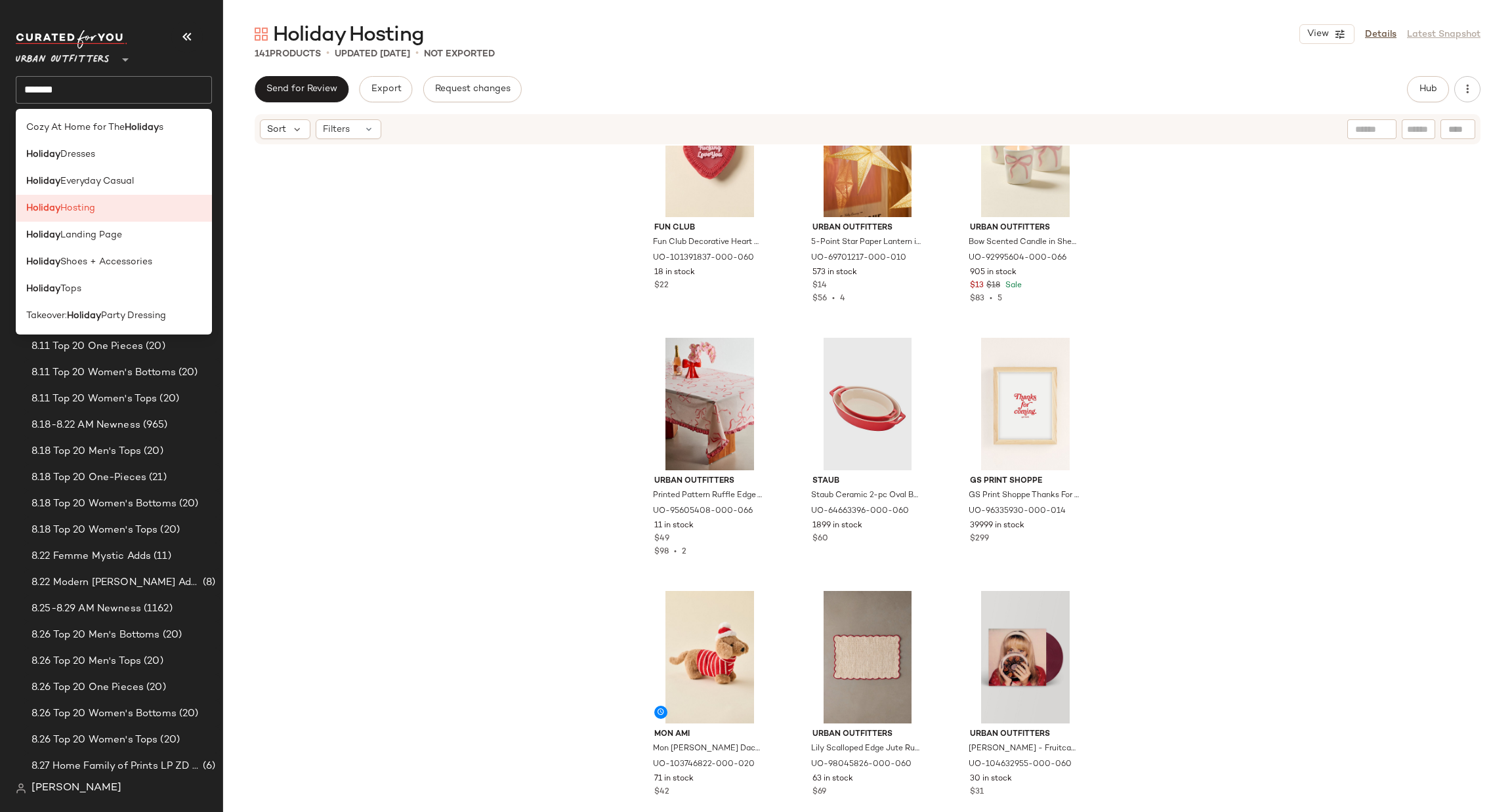
click at [65, 80] on input "*******" at bounding box center [114, 89] width 197 height 27
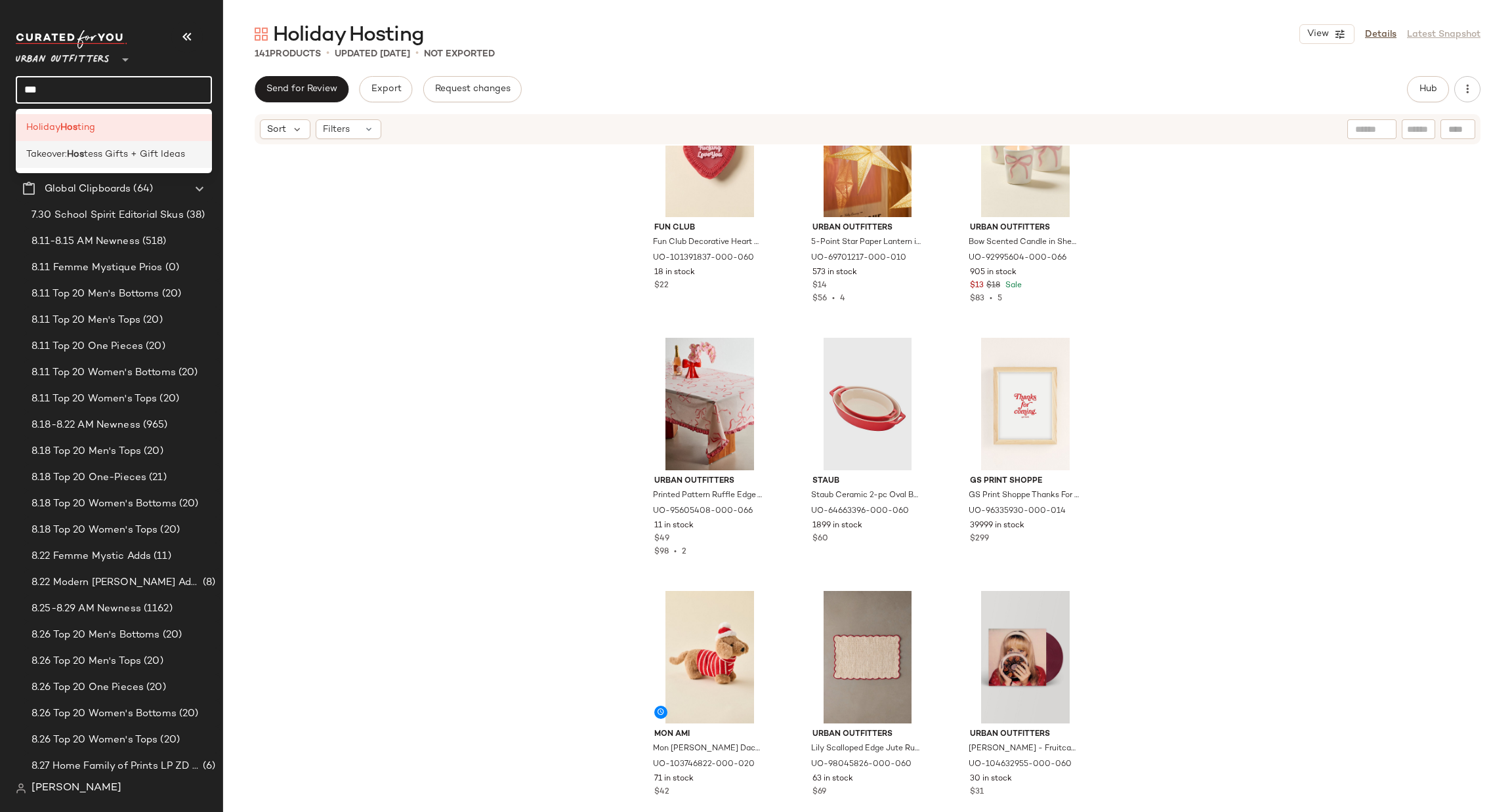
type input "***"
click at [131, 156] on span "tess Gifts + Gift Ideas" at bounding box center [134, 155] width 101 height 14
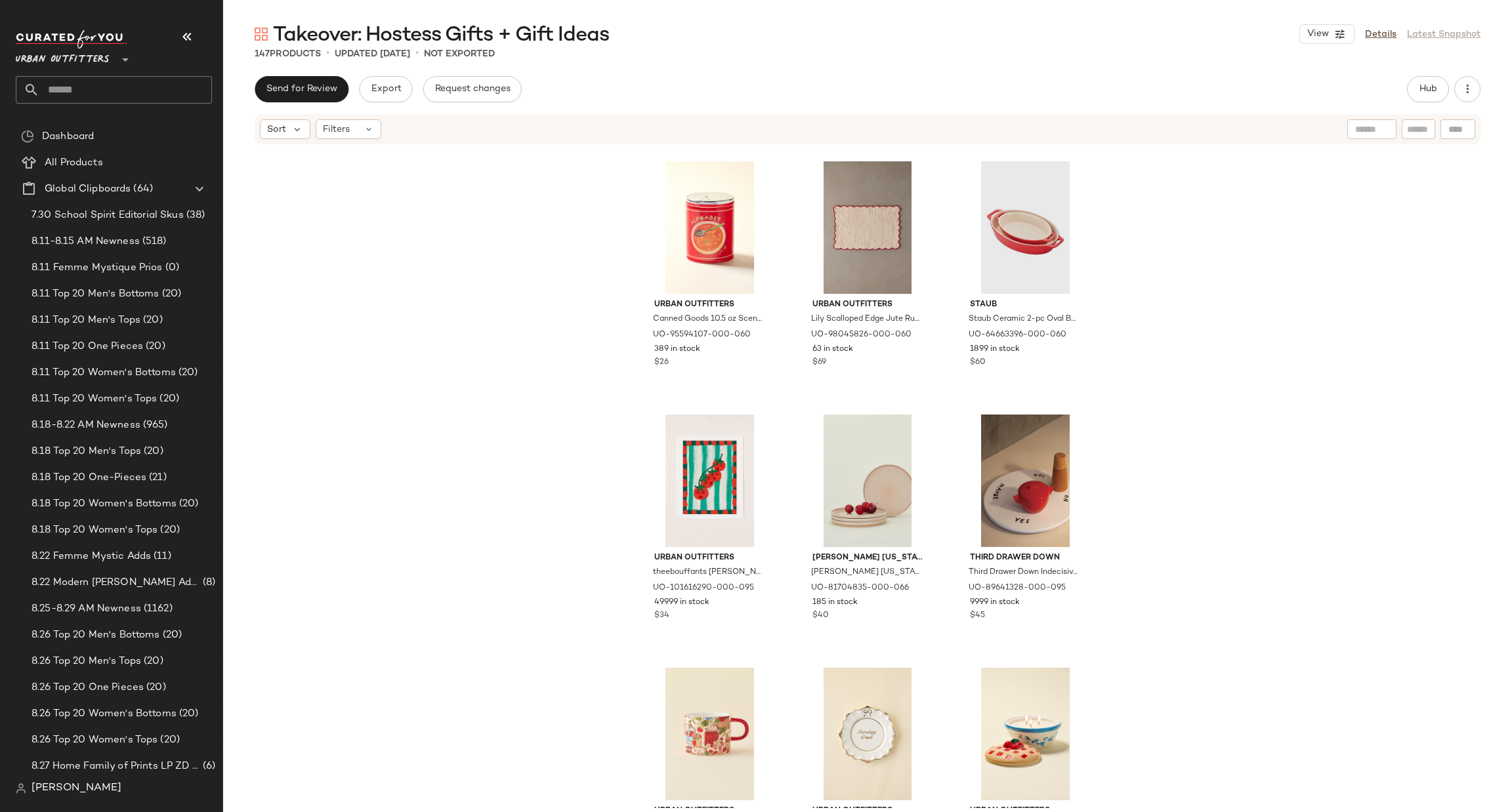
scroll to position [11747, 0]
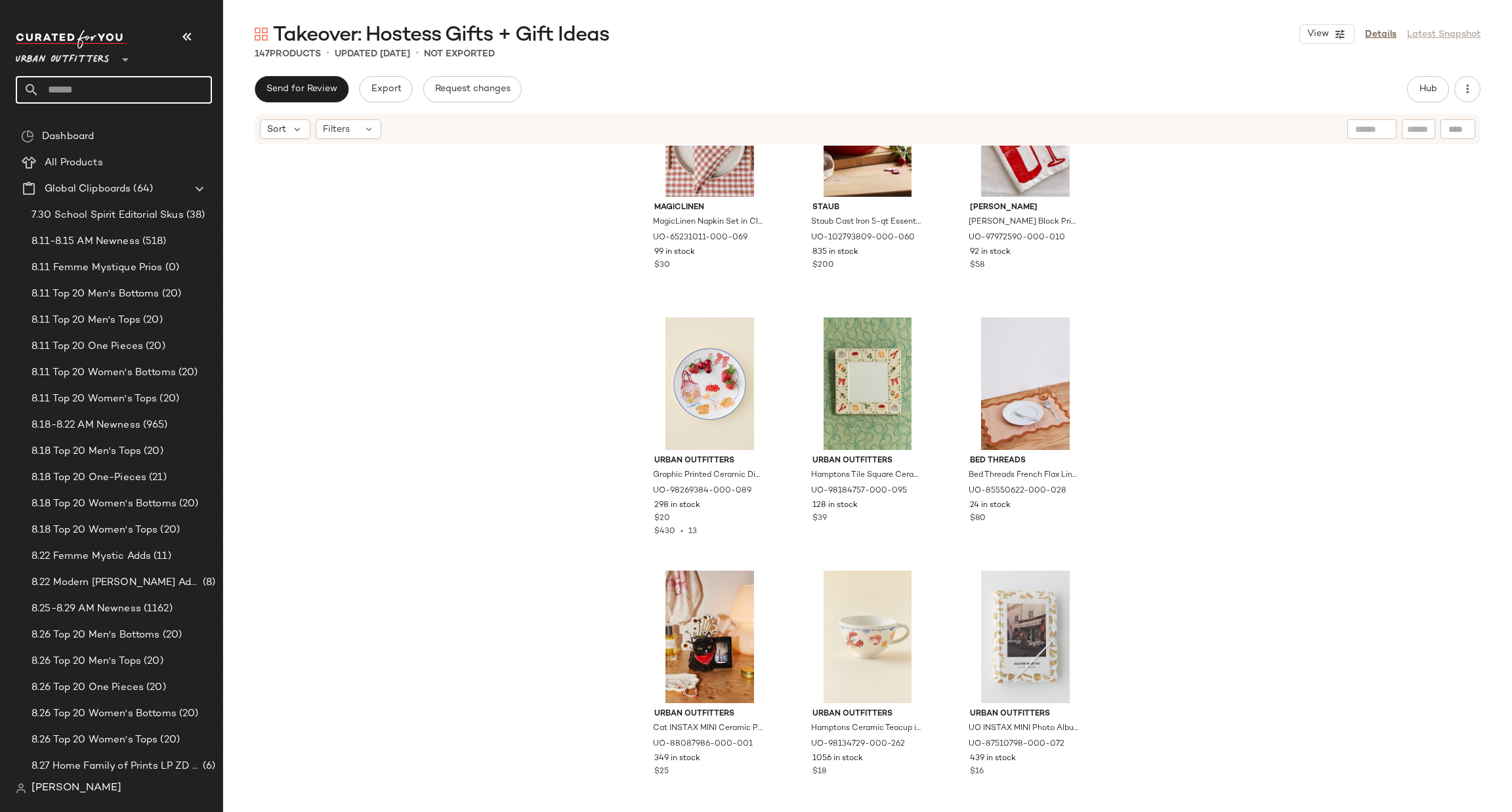
click at [160, 91] on input "text" at bounding box center [125, 89] width 172 height 27
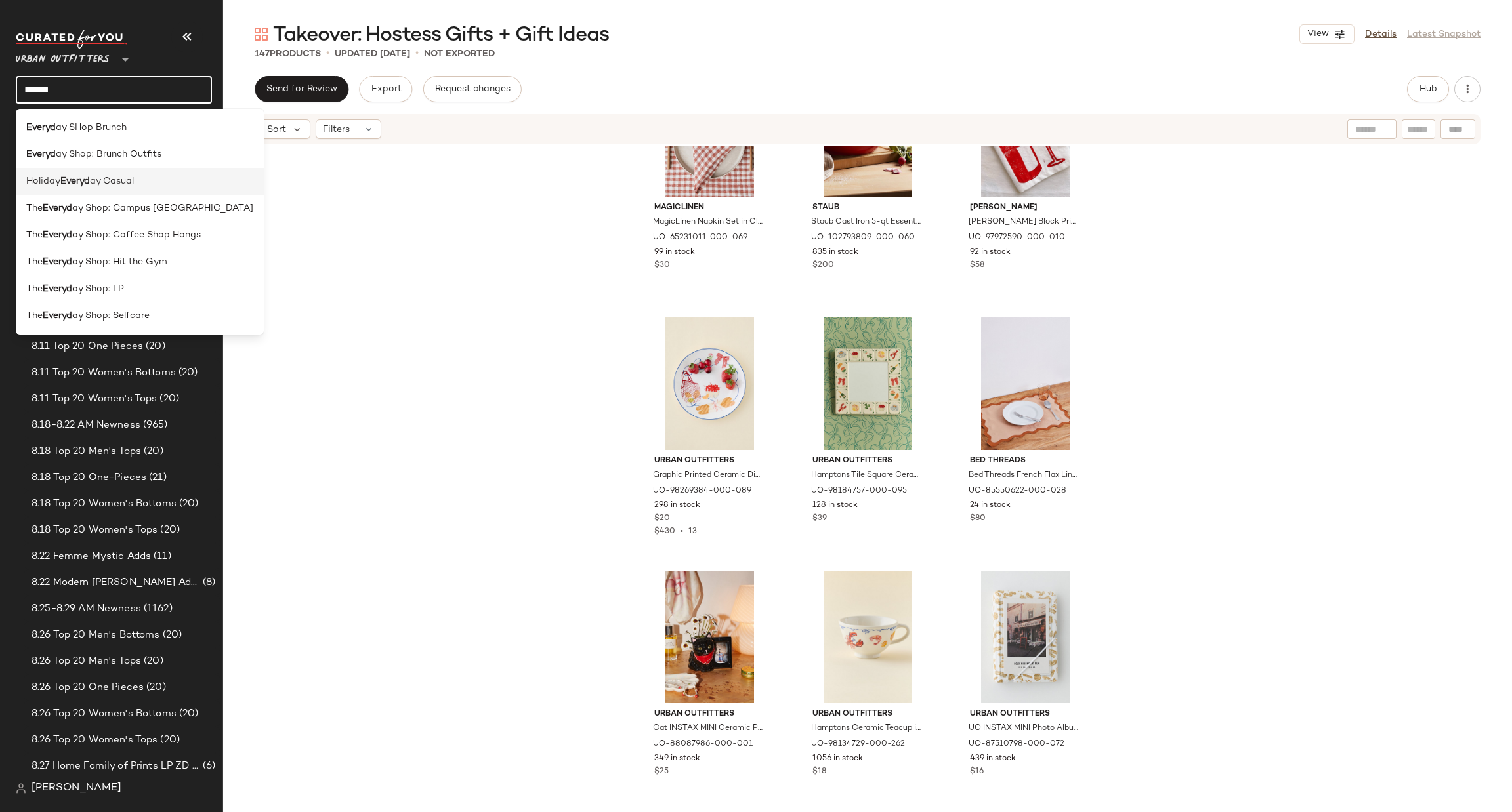
type input "******"
click at [168, 193] on div "Holiday Everyd ay Casual" at bounding box center [139, 182] width 248 height 27
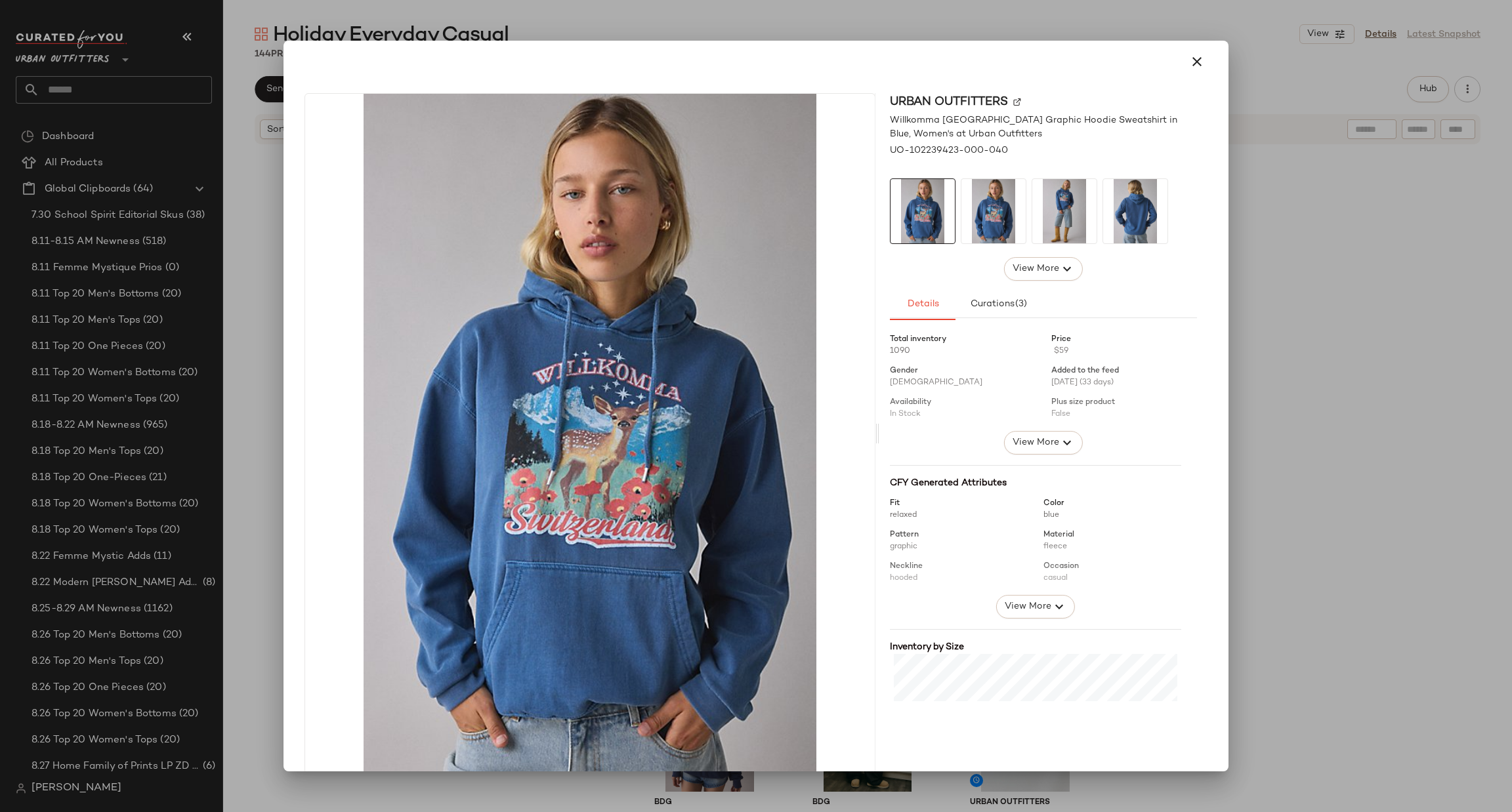
click at [1267, 285] on div at bounding box center [756, 406] width 1512 height 812
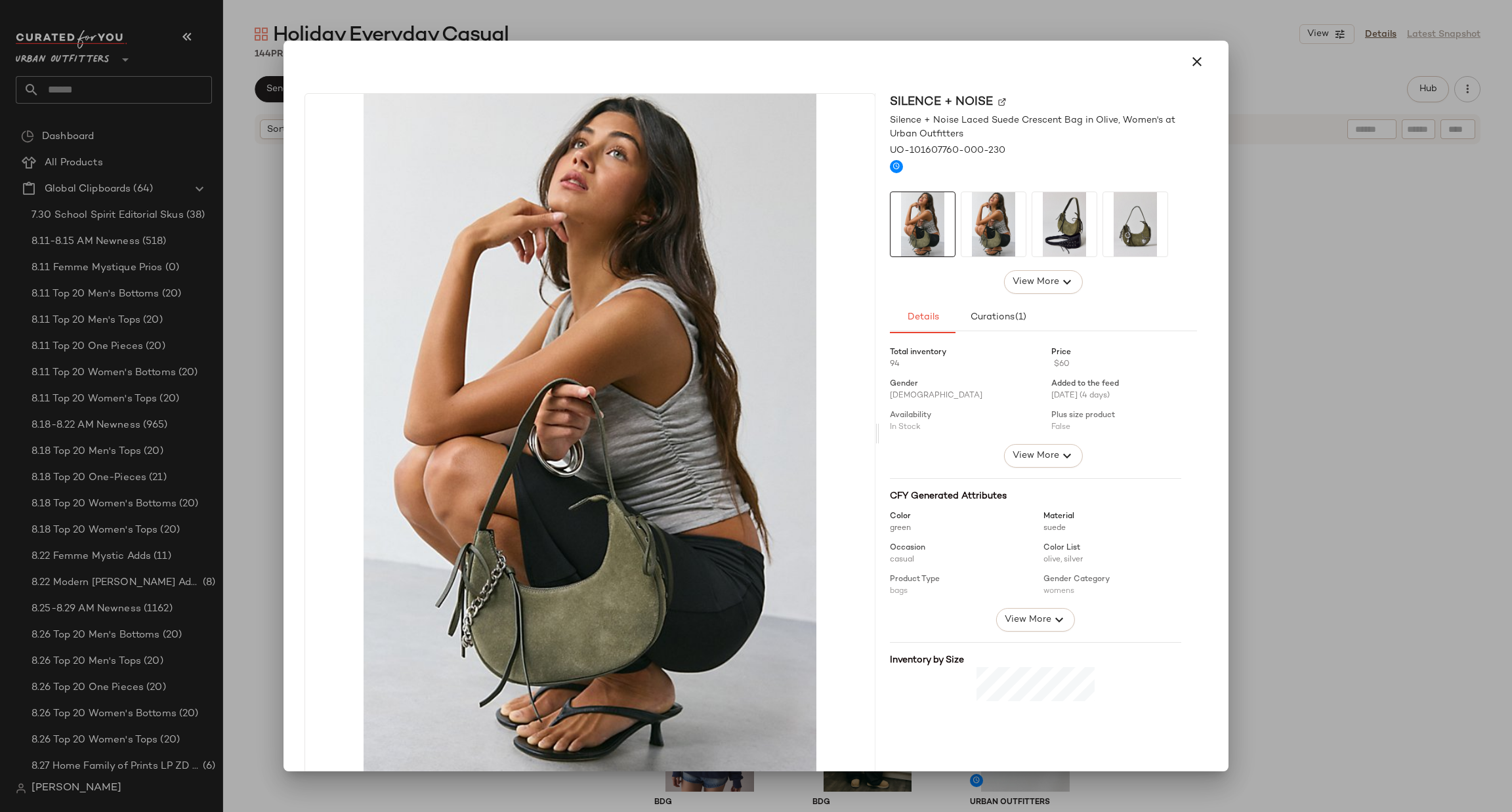
click at [1429, 426] on div at bounding box center [756, 406] width 1512 height 812
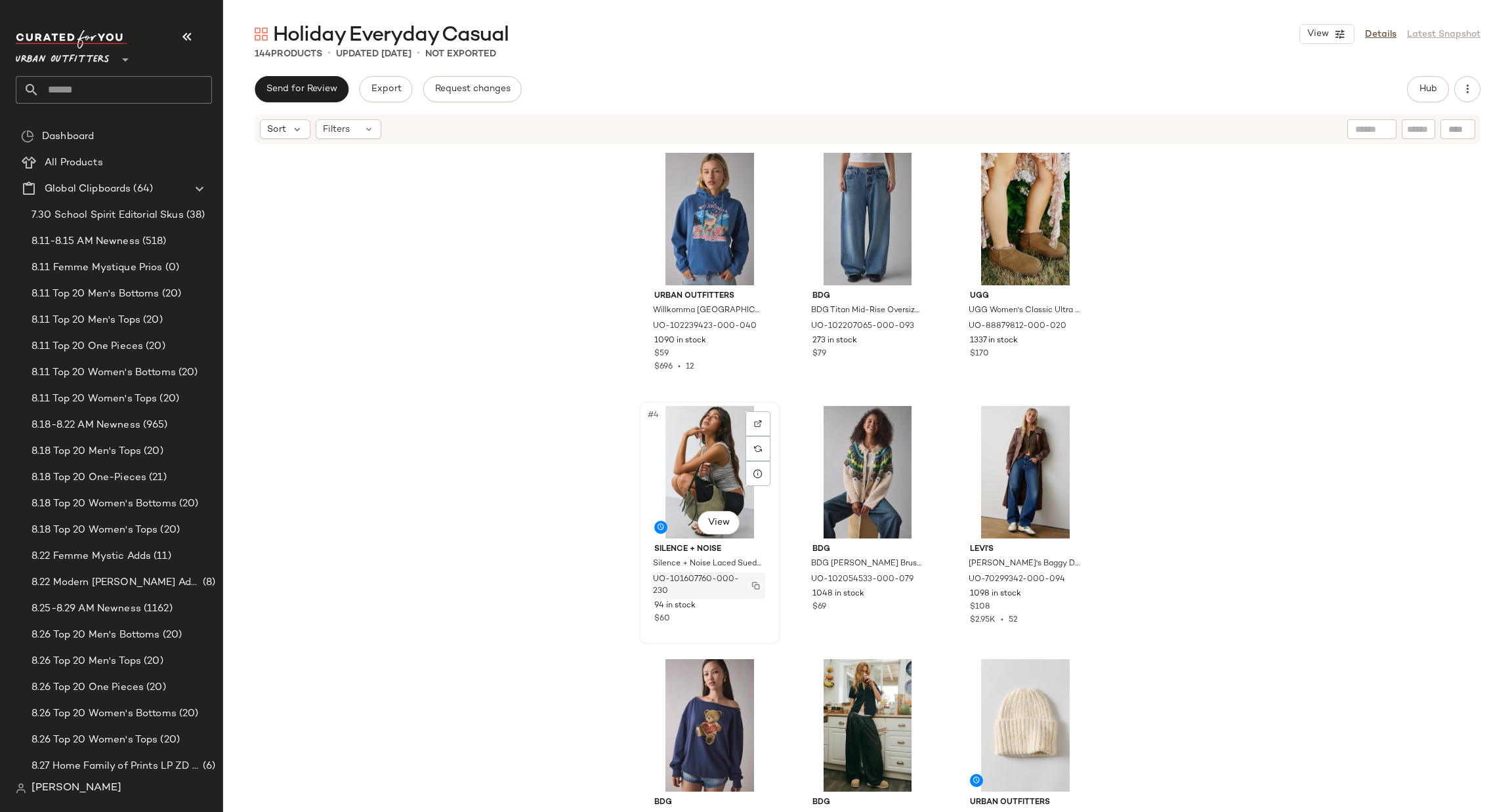
click at [753, 584] on img "button" at bounding box center [756, 585] width 8 height 8
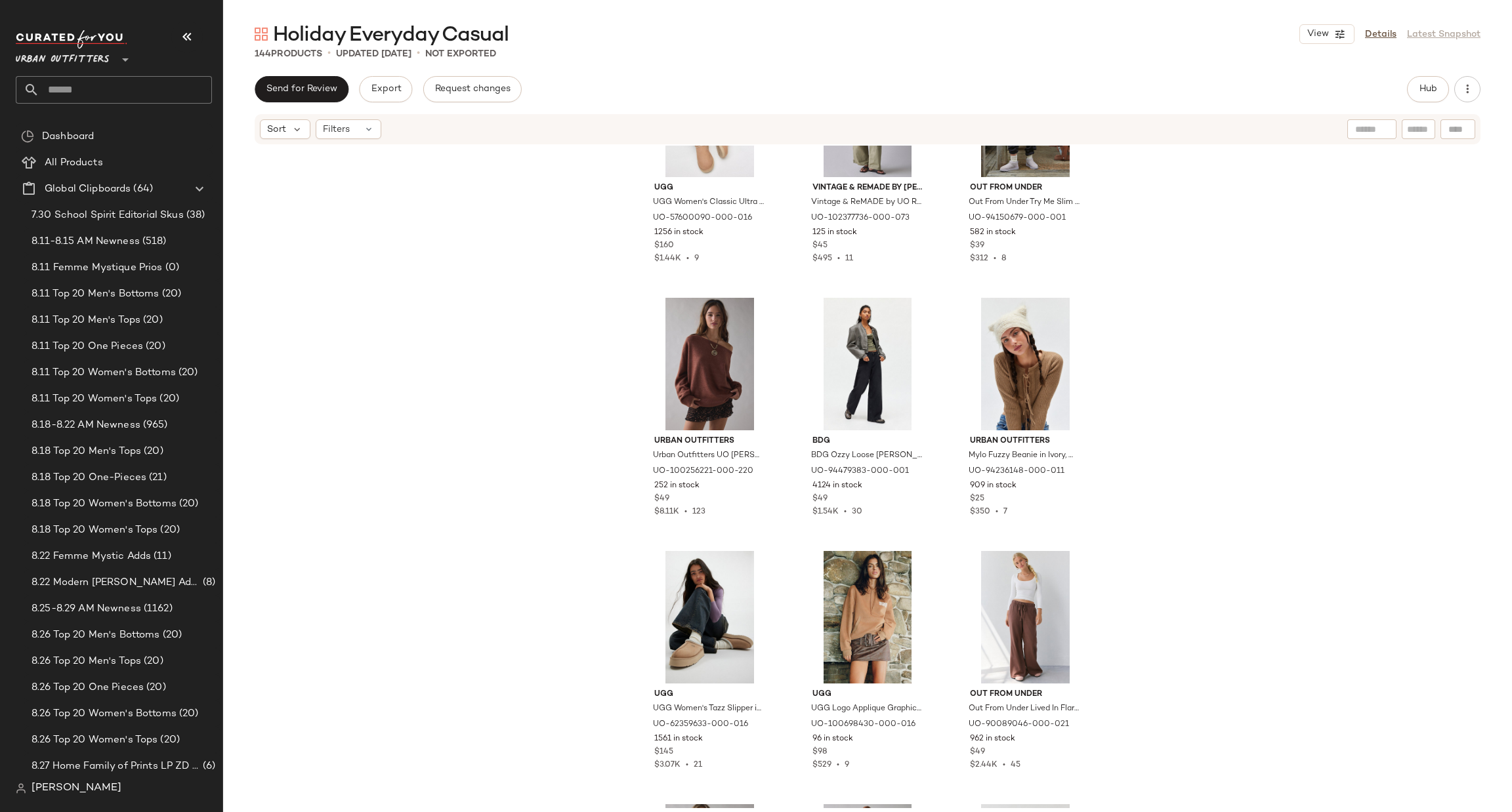
scroll to position [5521, 0]
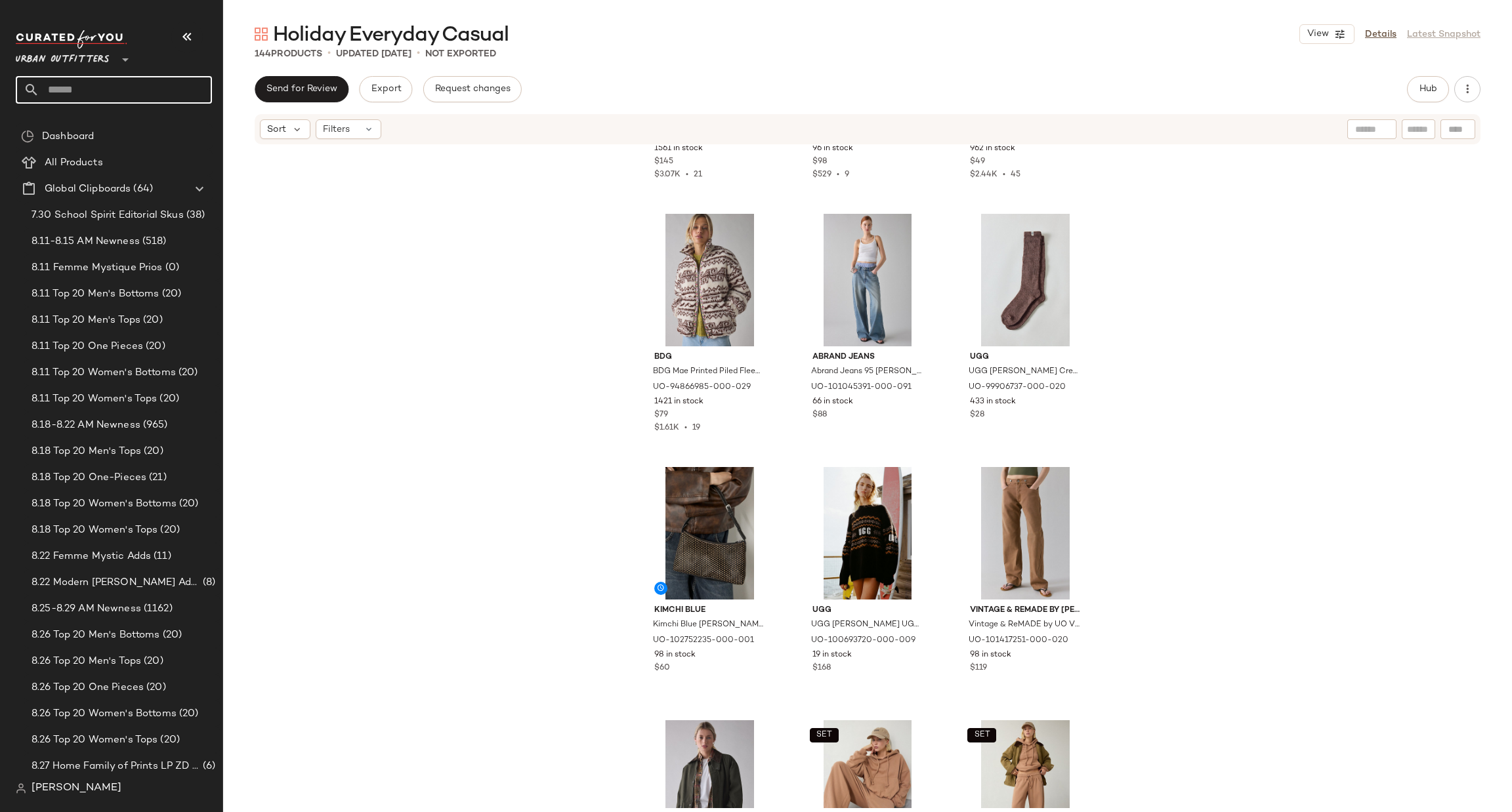
click at [130, 78] on input "text" at bounding box center [125, 89] width 172 height 27
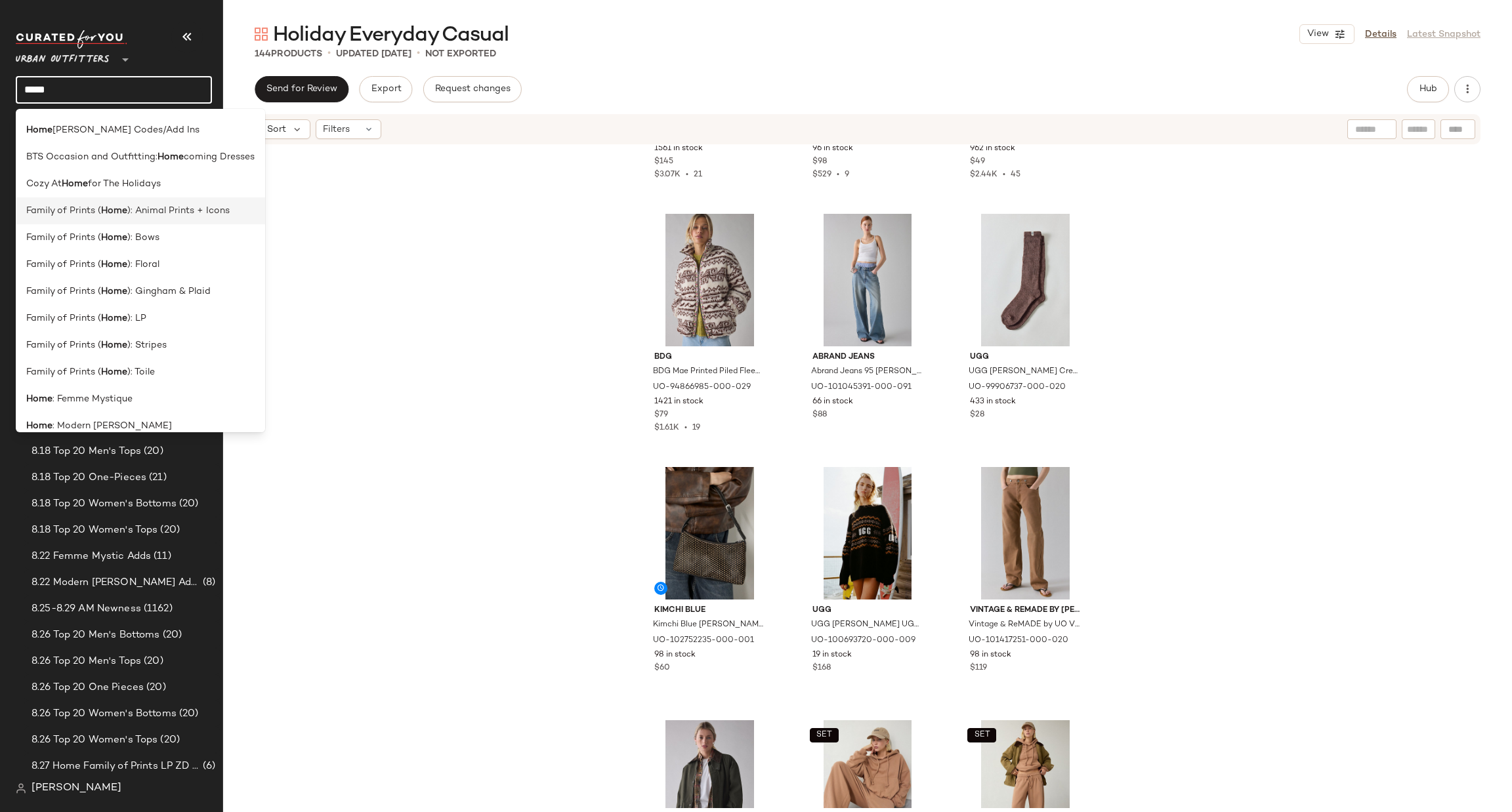
scroll to position [37, 0]
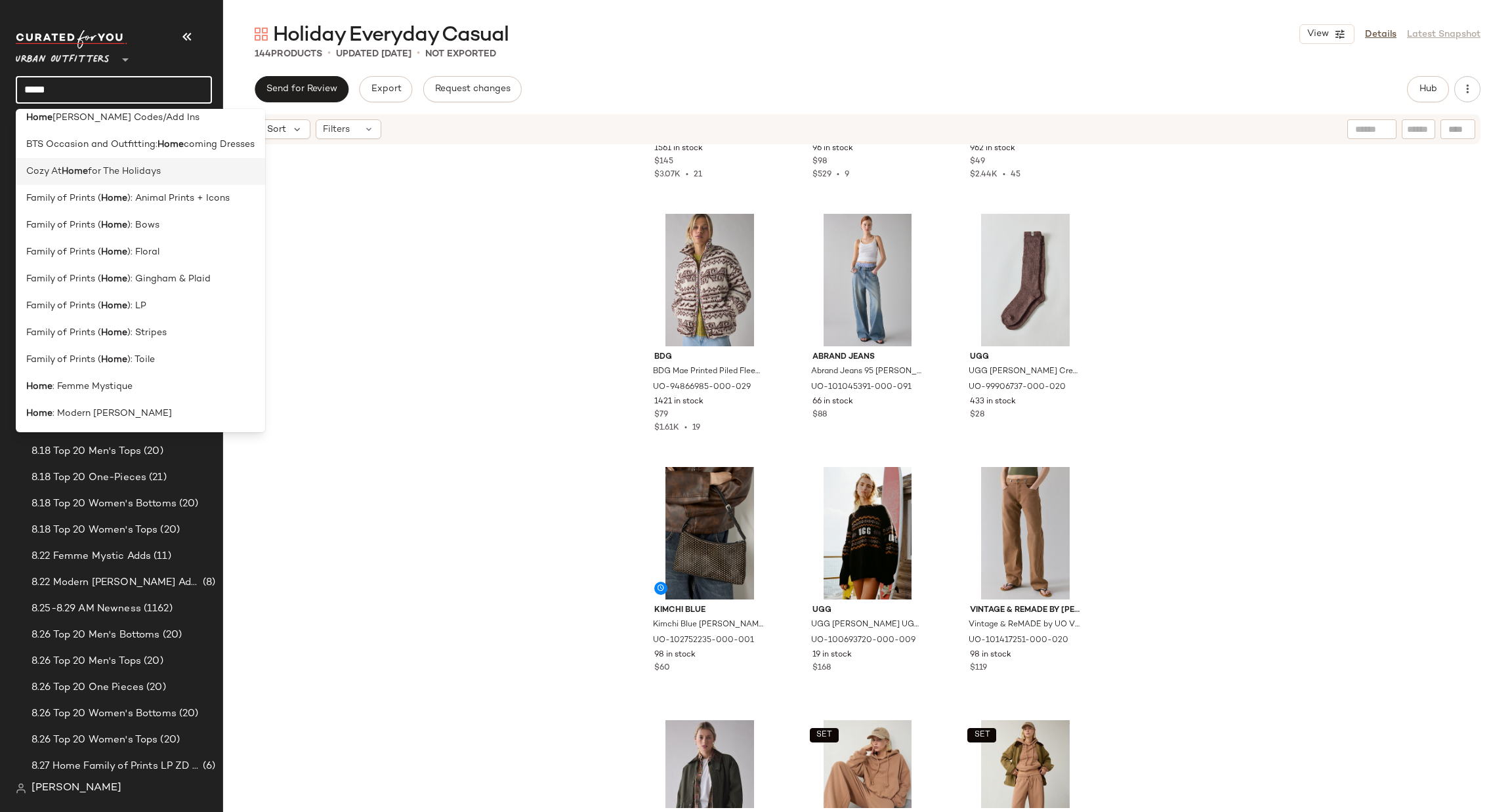
type input "****"
click at [192, 181] on div "Cozy At Home for The Holidays" at bounding box center [140, 172] width 249 height 27
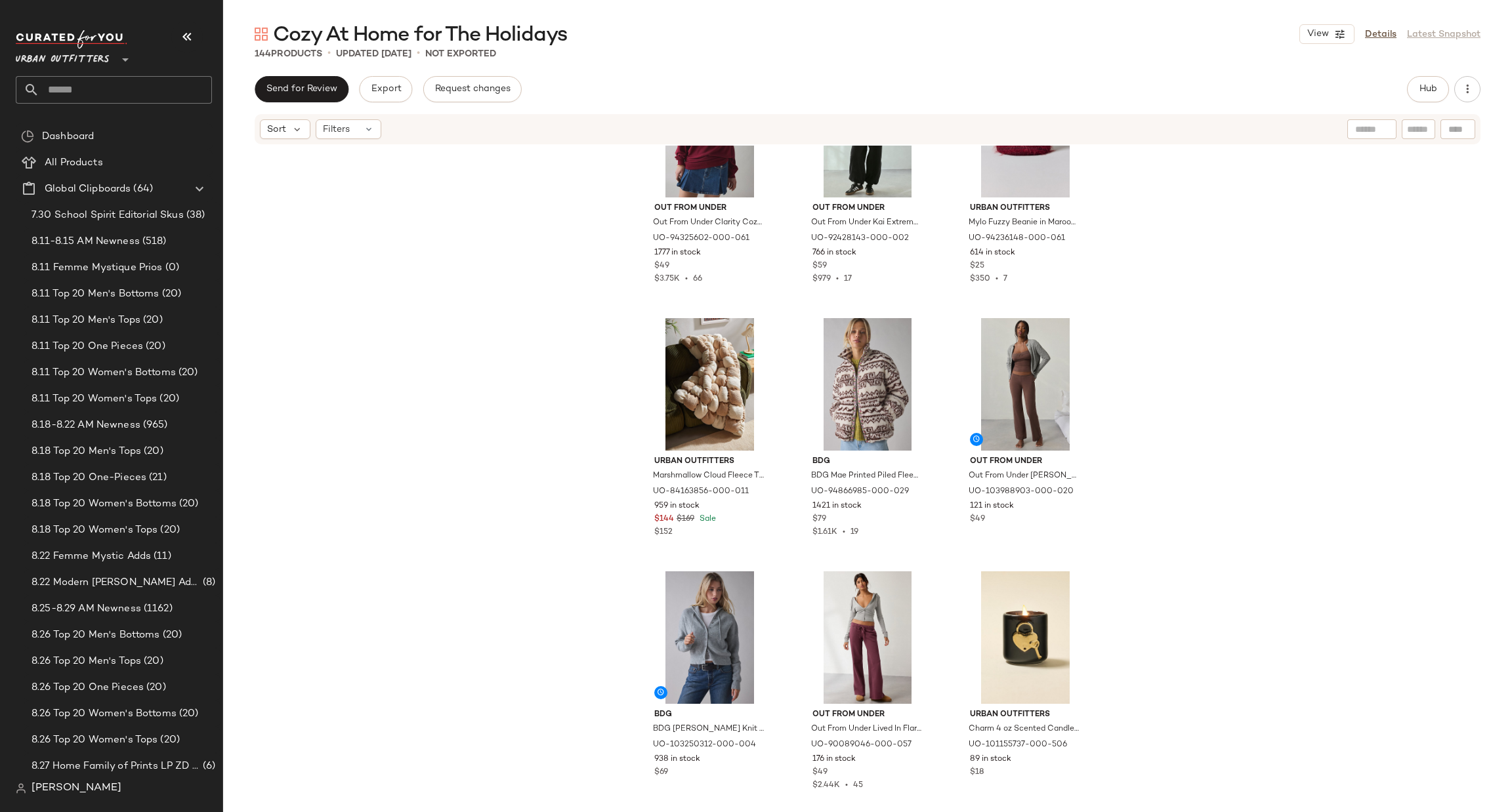
scroll to position [1782, 0]
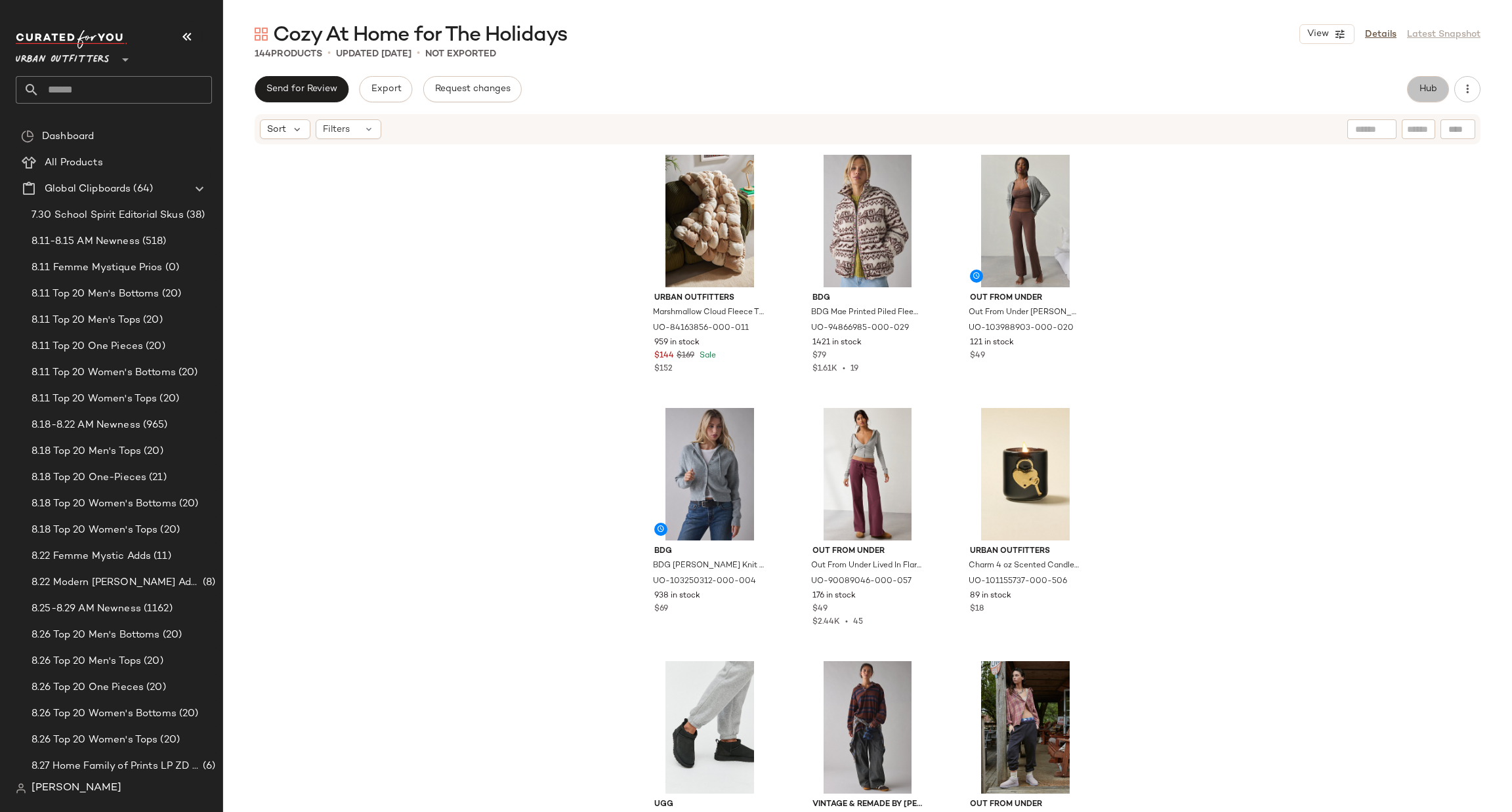
click at [1419, 82] on button "Hub" at bounding box center [1427, 88] width 42 height 26
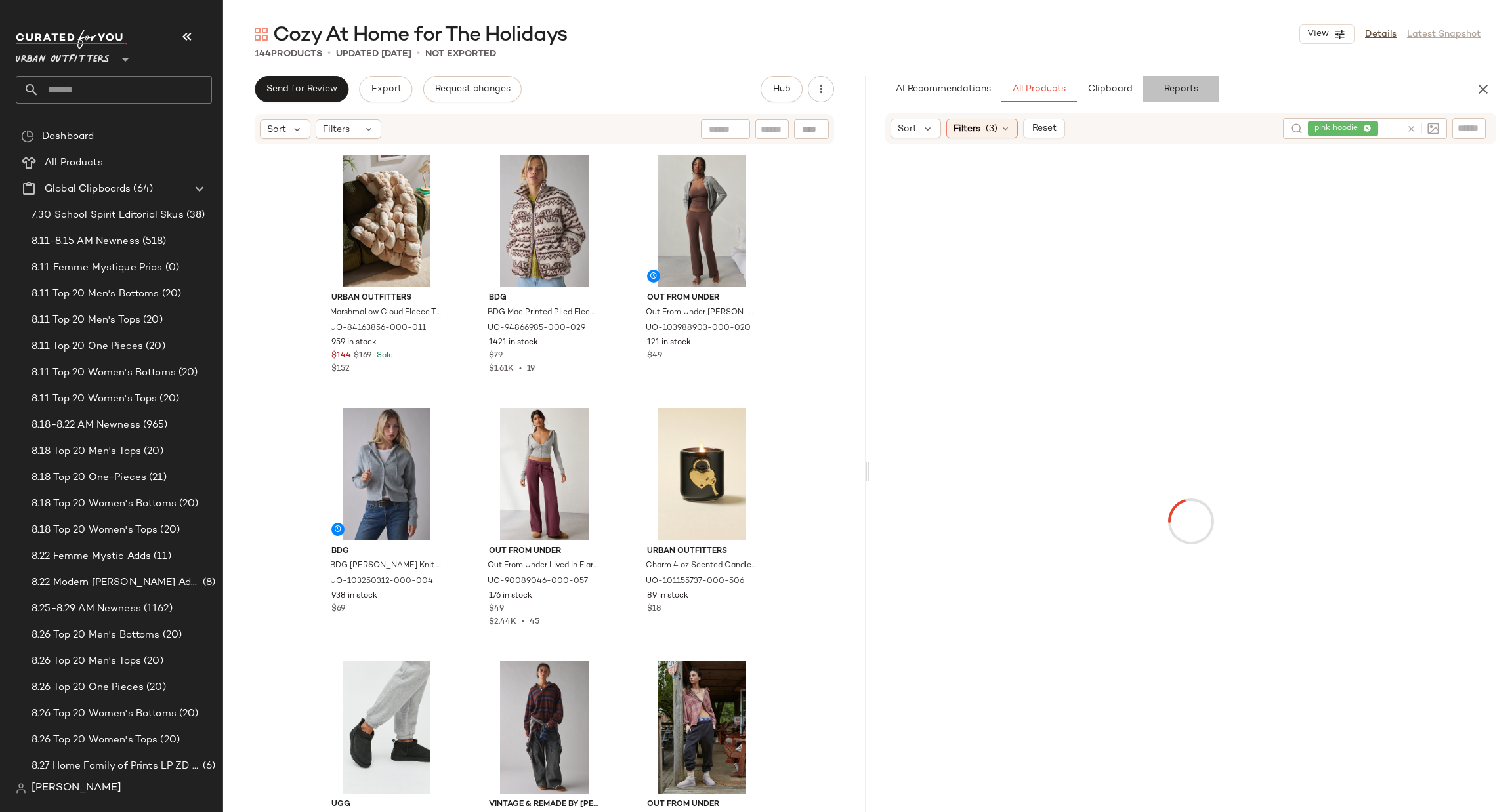
click at [1177, 88] on span "Reports" at bounding box center [1180, 88] width 35 height 11
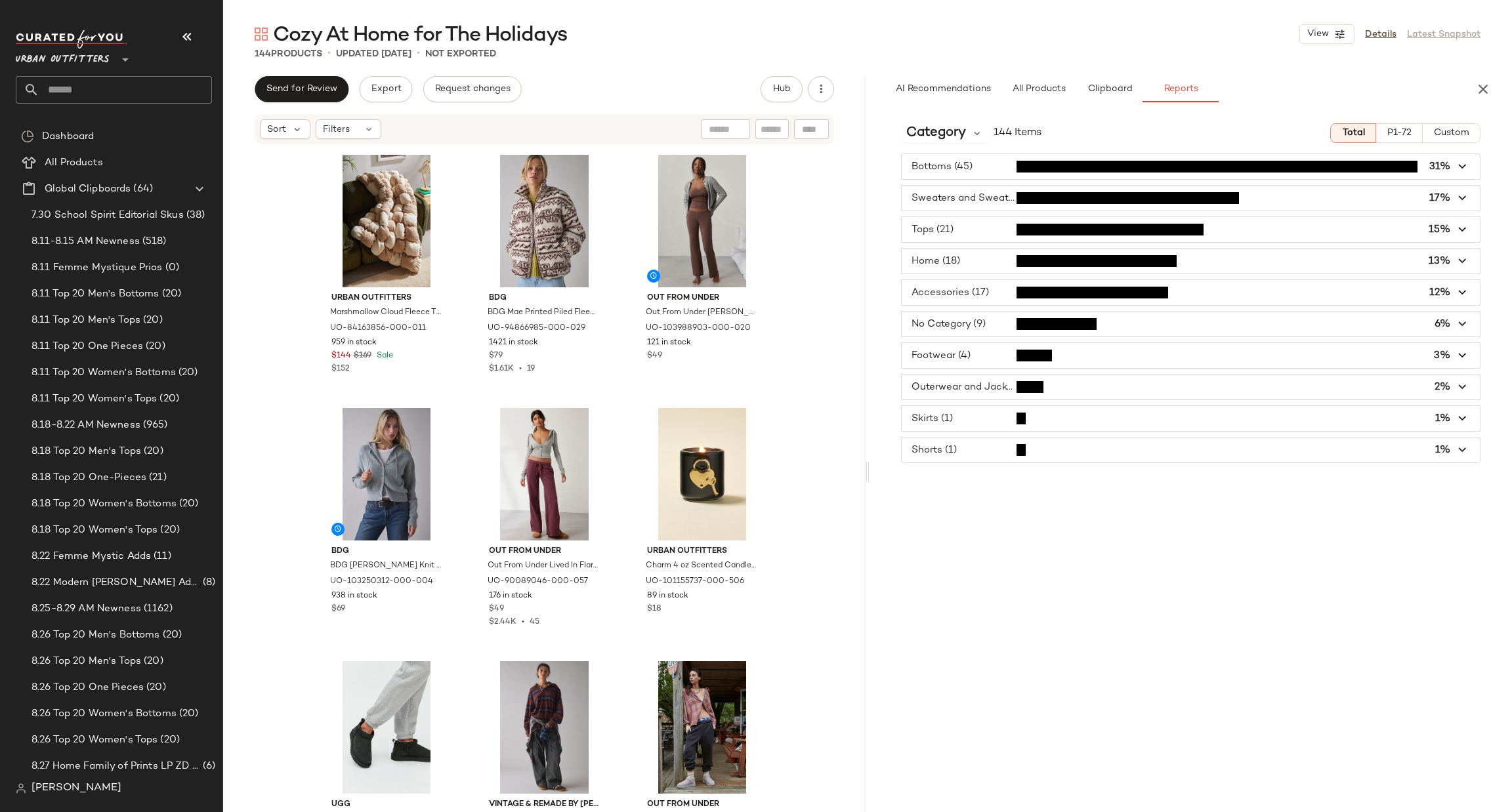
click at [1024, 155] on span "button" at bounding box center [1191, 167] width 578 height 25
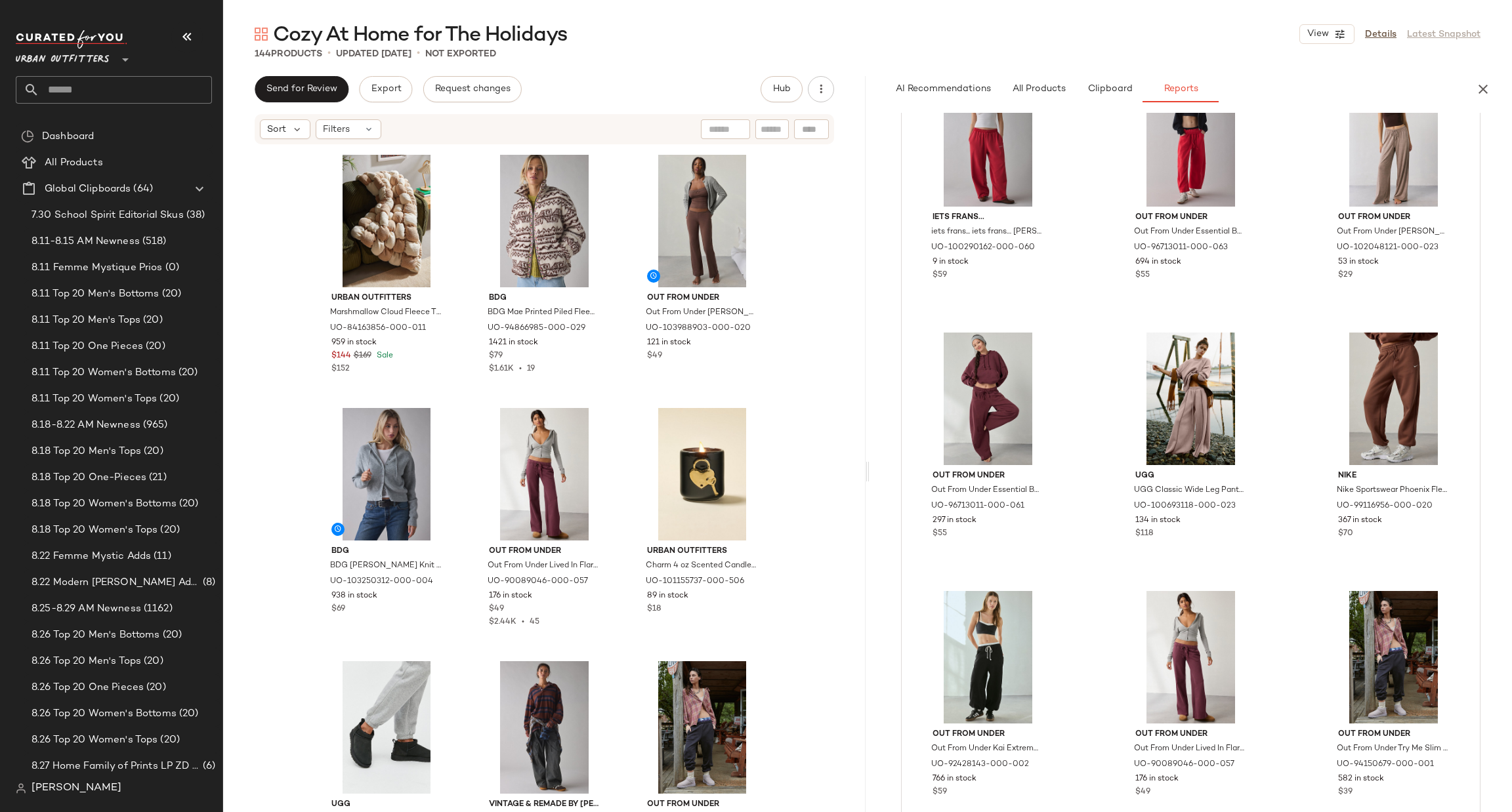
scroll to position [0, 0]
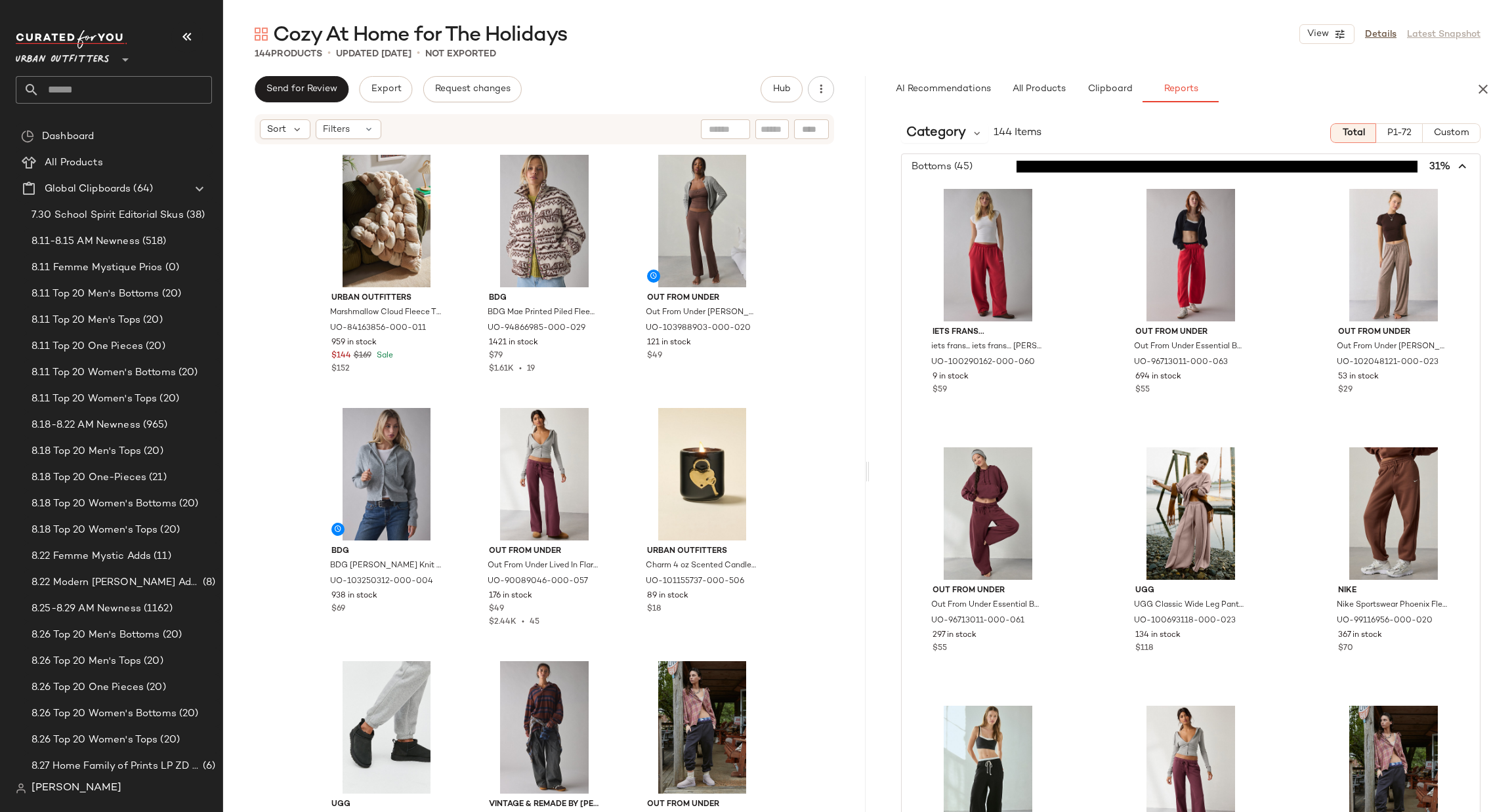
click at [1003, 151] on div "Category 144 Items Total P1-72 Custom Bottoms (45) 31% iets frans... iets frans…" at bounding box center [1191, 490] width 642 height 755
click at [1003, 162] on span "button" at bounding box center [1191, 167] width 578 height 25
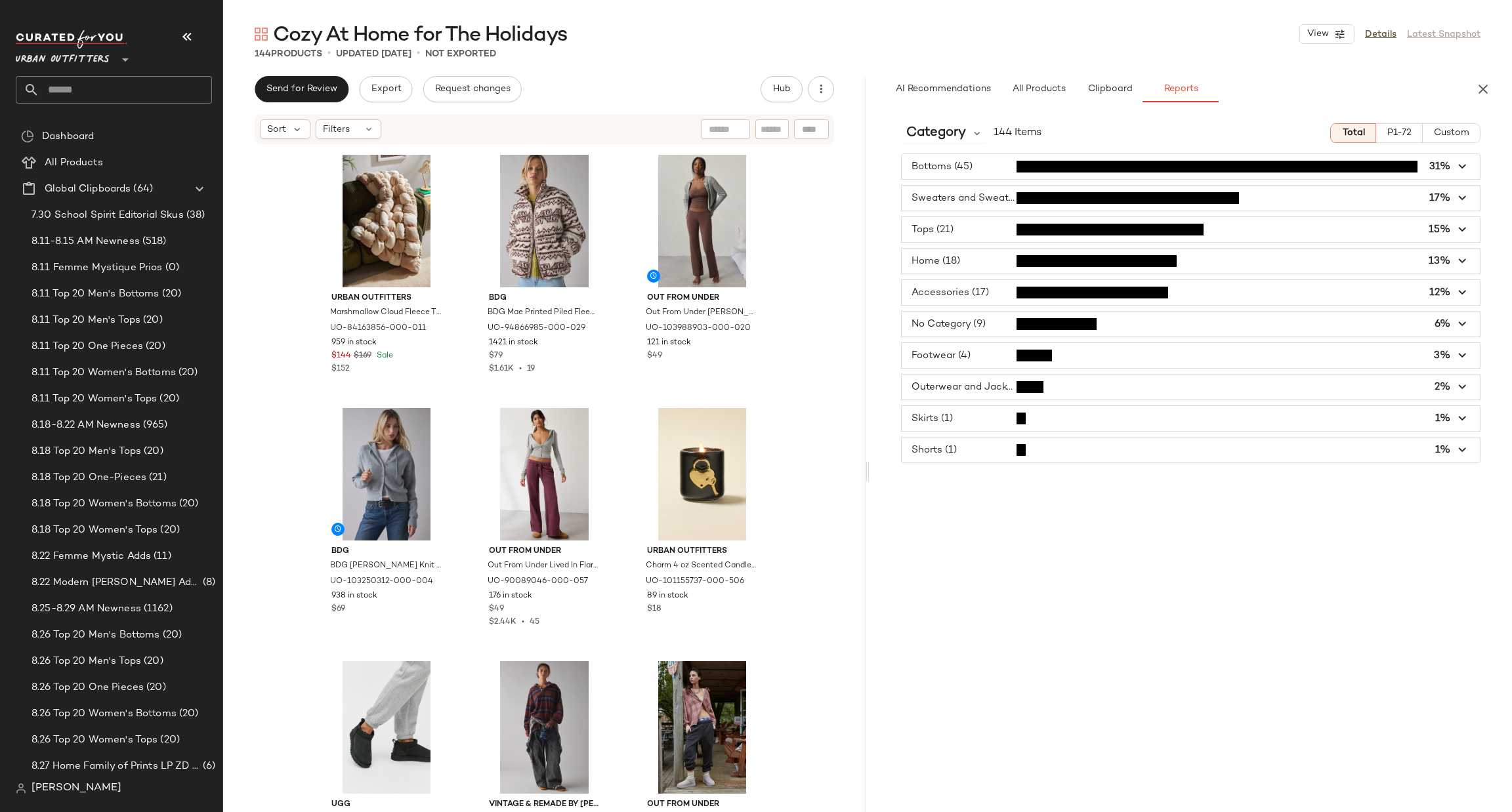
click at [1022, 194] on span "button" at bounding box center [1191, 198] width 578 height 25
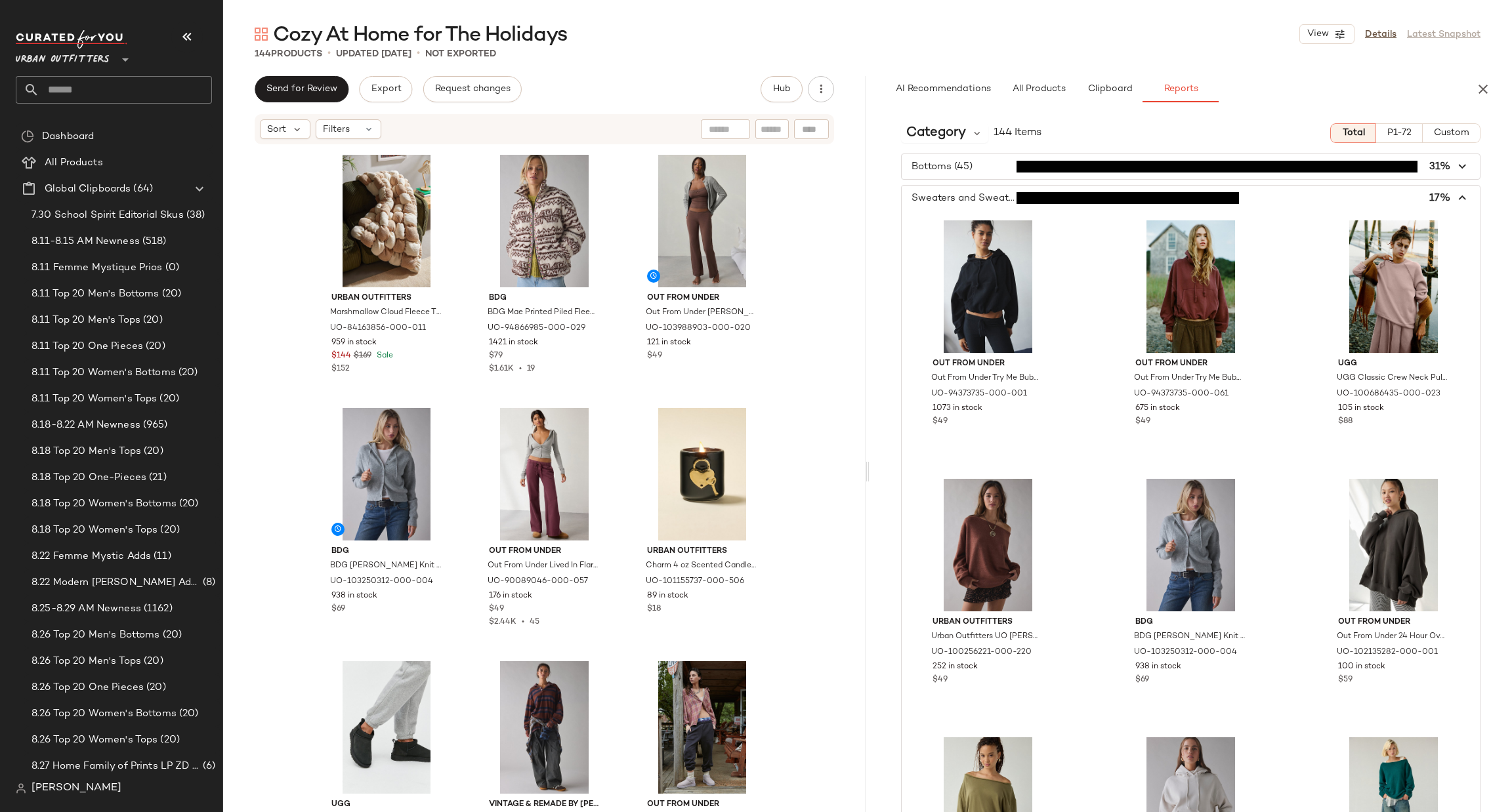
click at [1048, 208] on span "button" at bounding box center [1191, 198] width 578 height 25
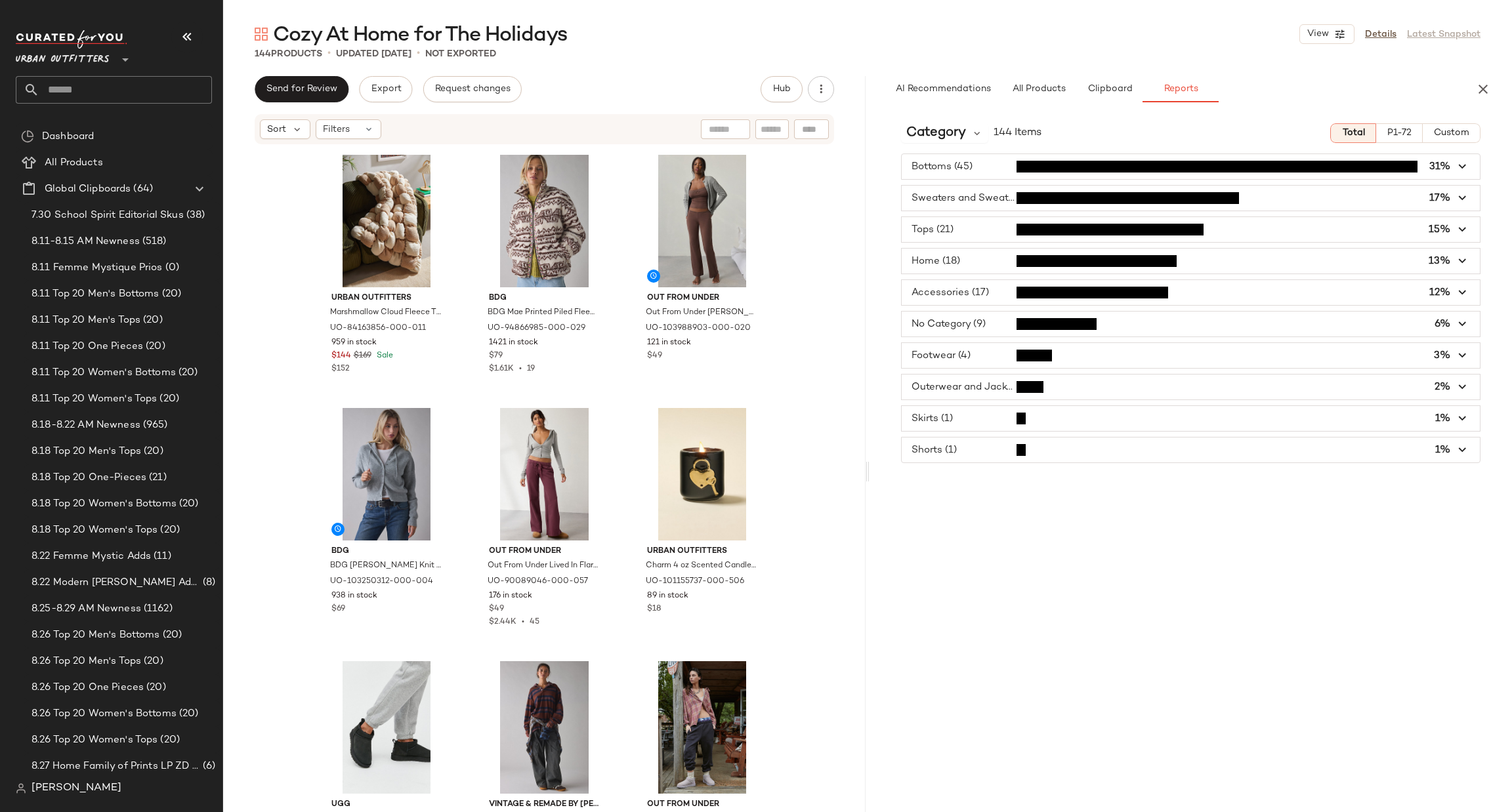
click at [1047, 229] on span "button" at bounding box center [1191, 229] width 578 height 25
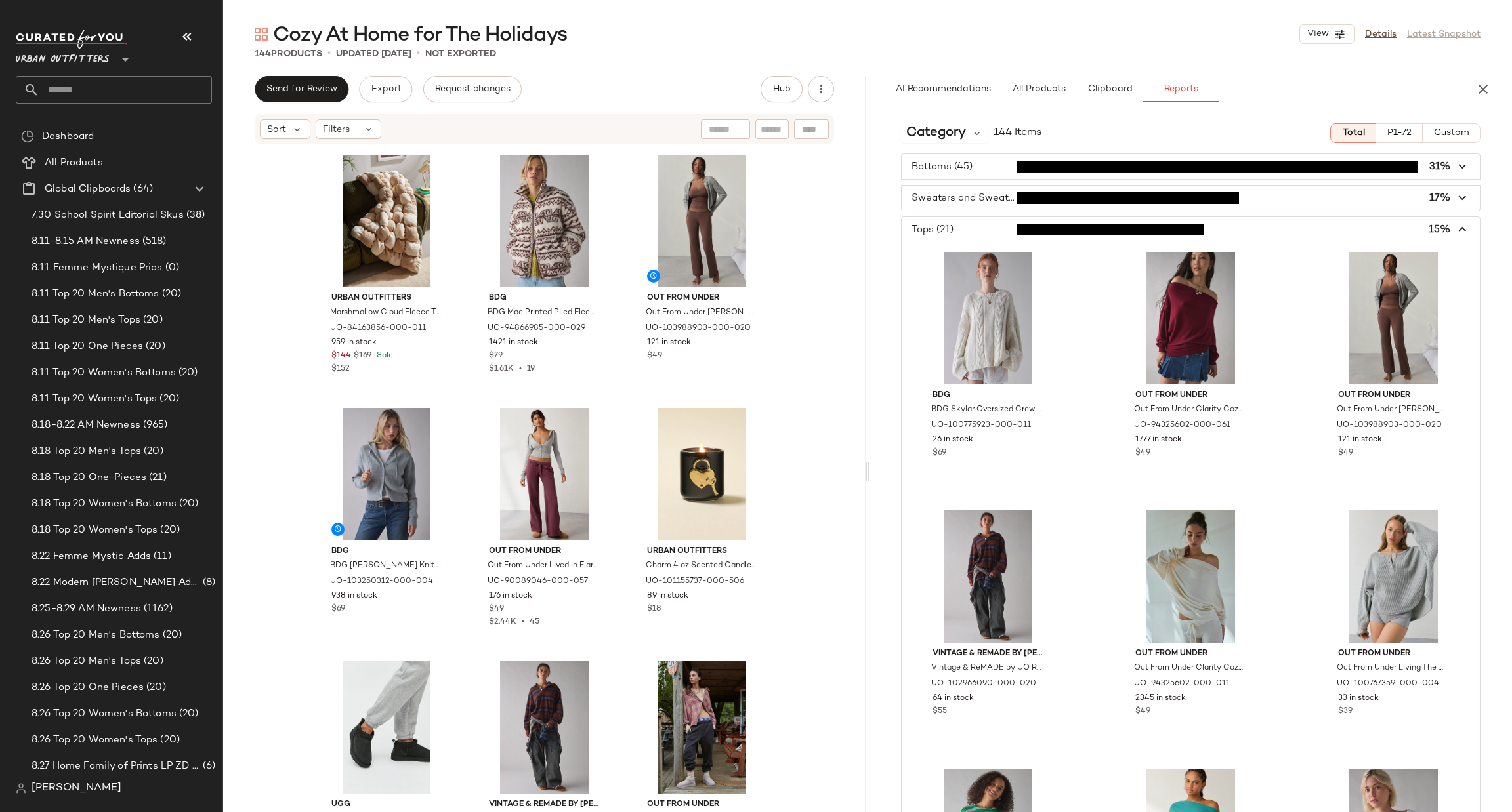
click at [1024, 229] on span "button" at bounding box center [1191, 229] width 578 height 25
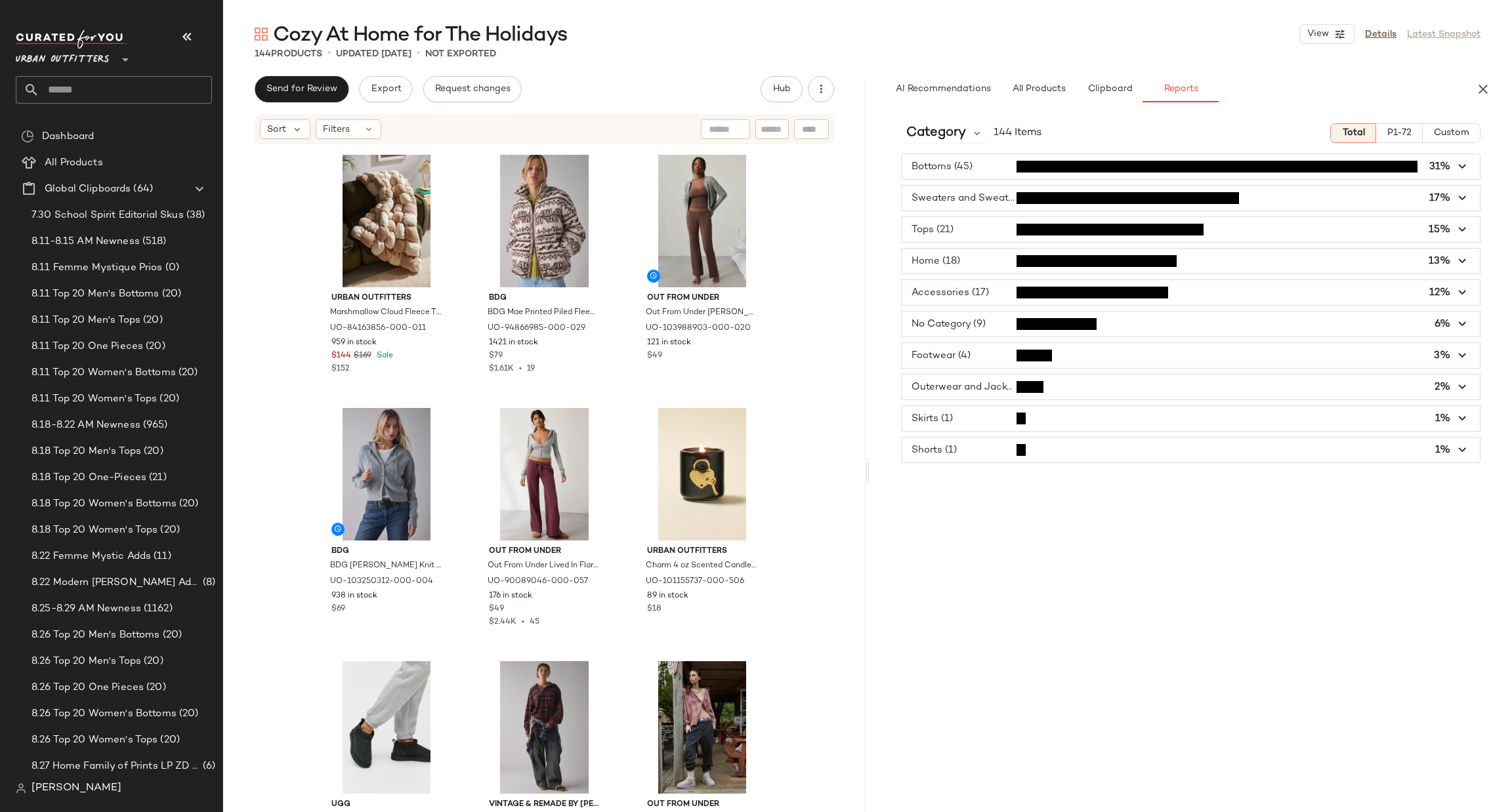
click at [1029, 262] on span "button" at bounding box center [1191, 262] width 578 height 25
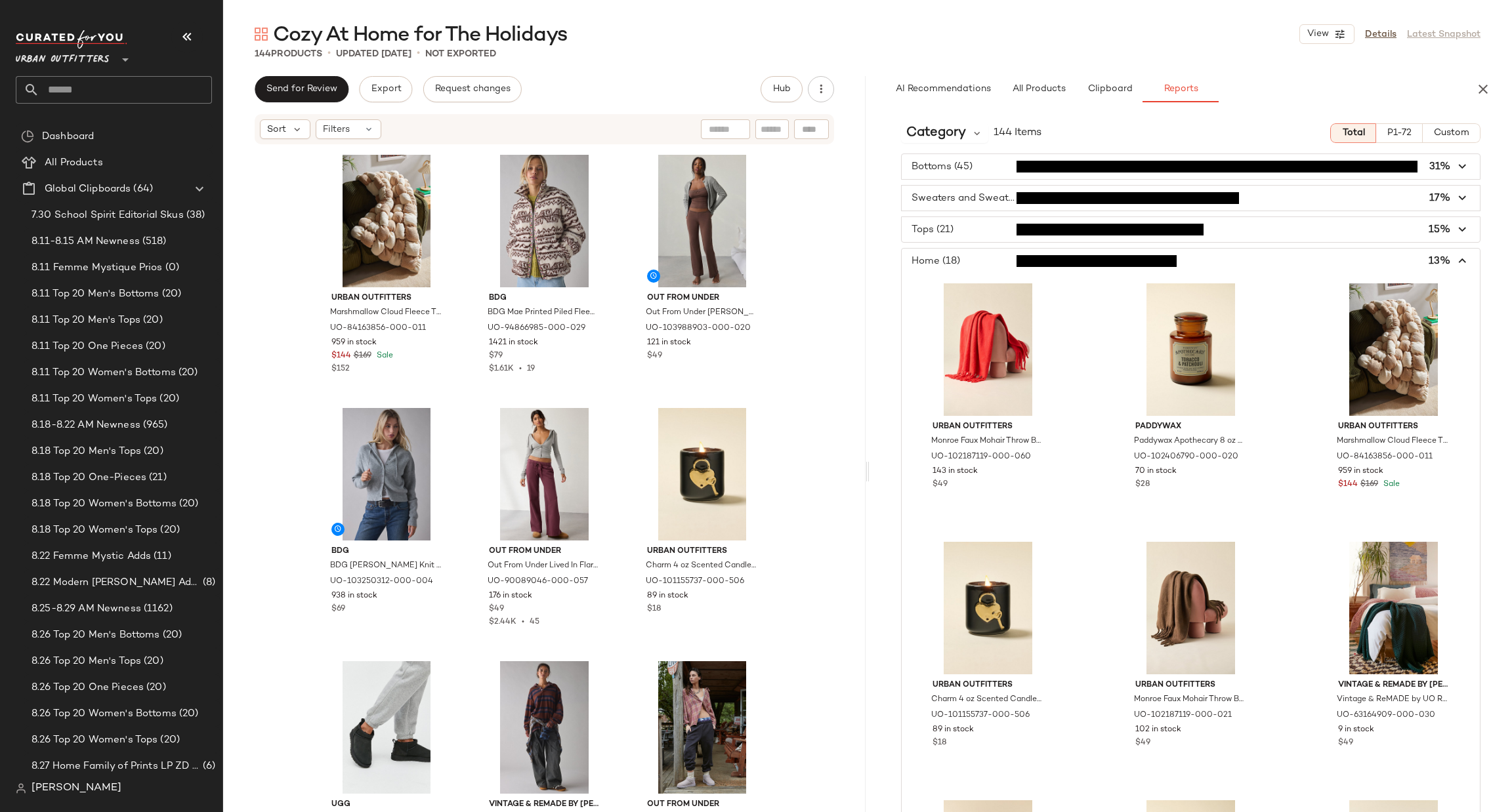
click at [1021, 273] on span "button" at bounding box center [1191, 262] width 578 height 25
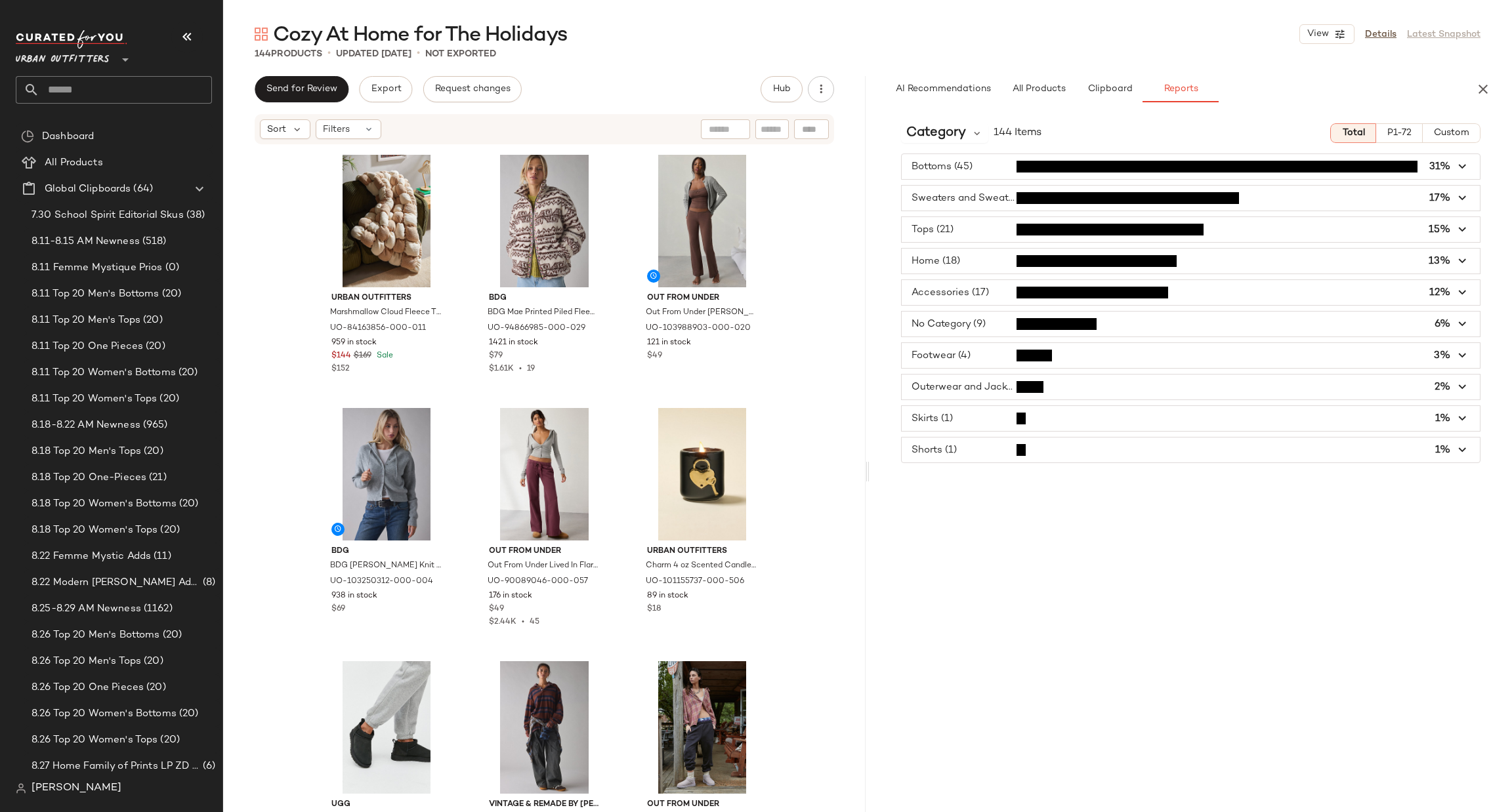
click at [1027, 300] on span "button" at bounding box center [1191, 293] width 578 height 25
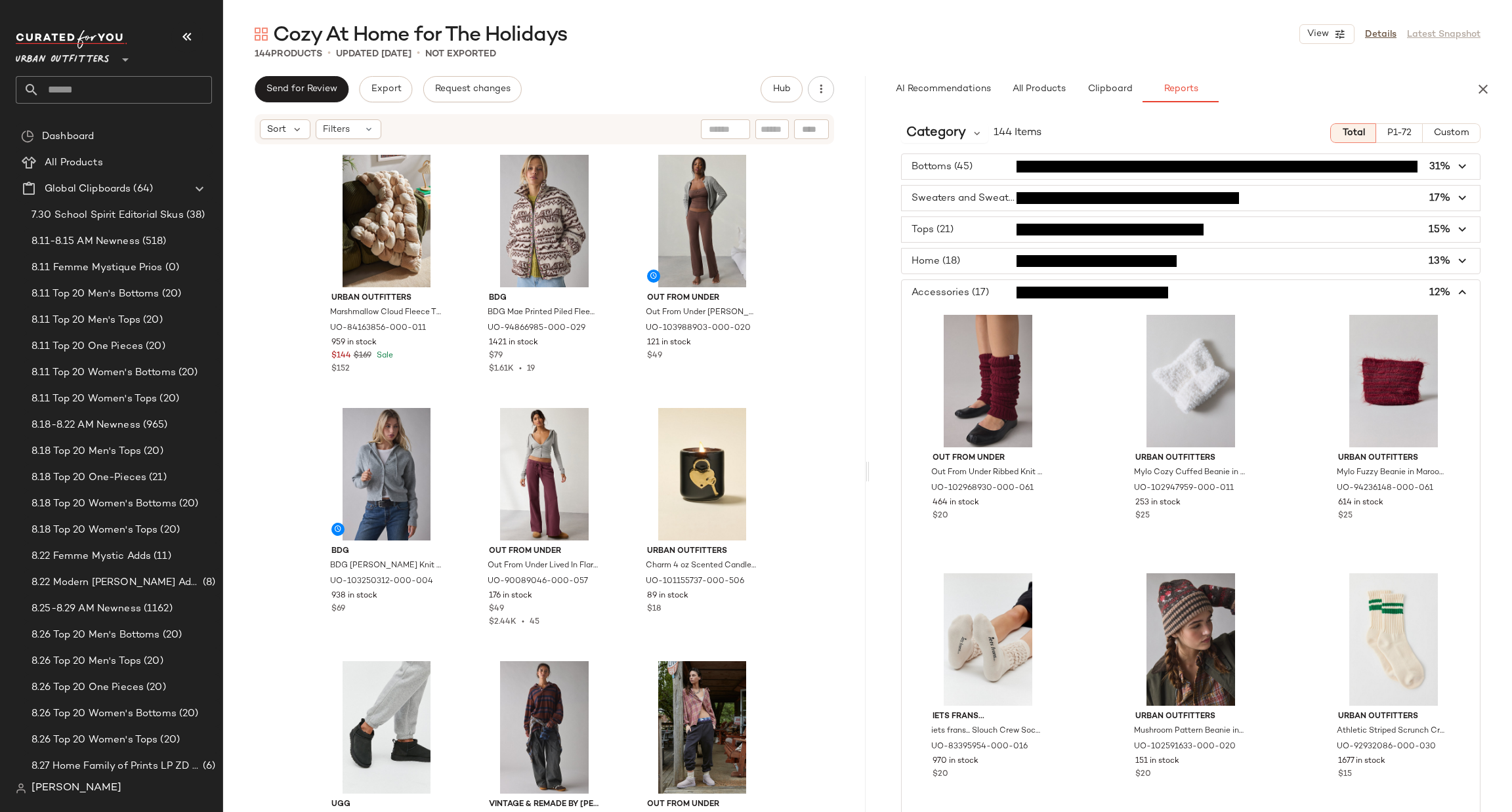
click at [1041, 293] on span "button" at bounding box center [1191, 293] width 578 height 25
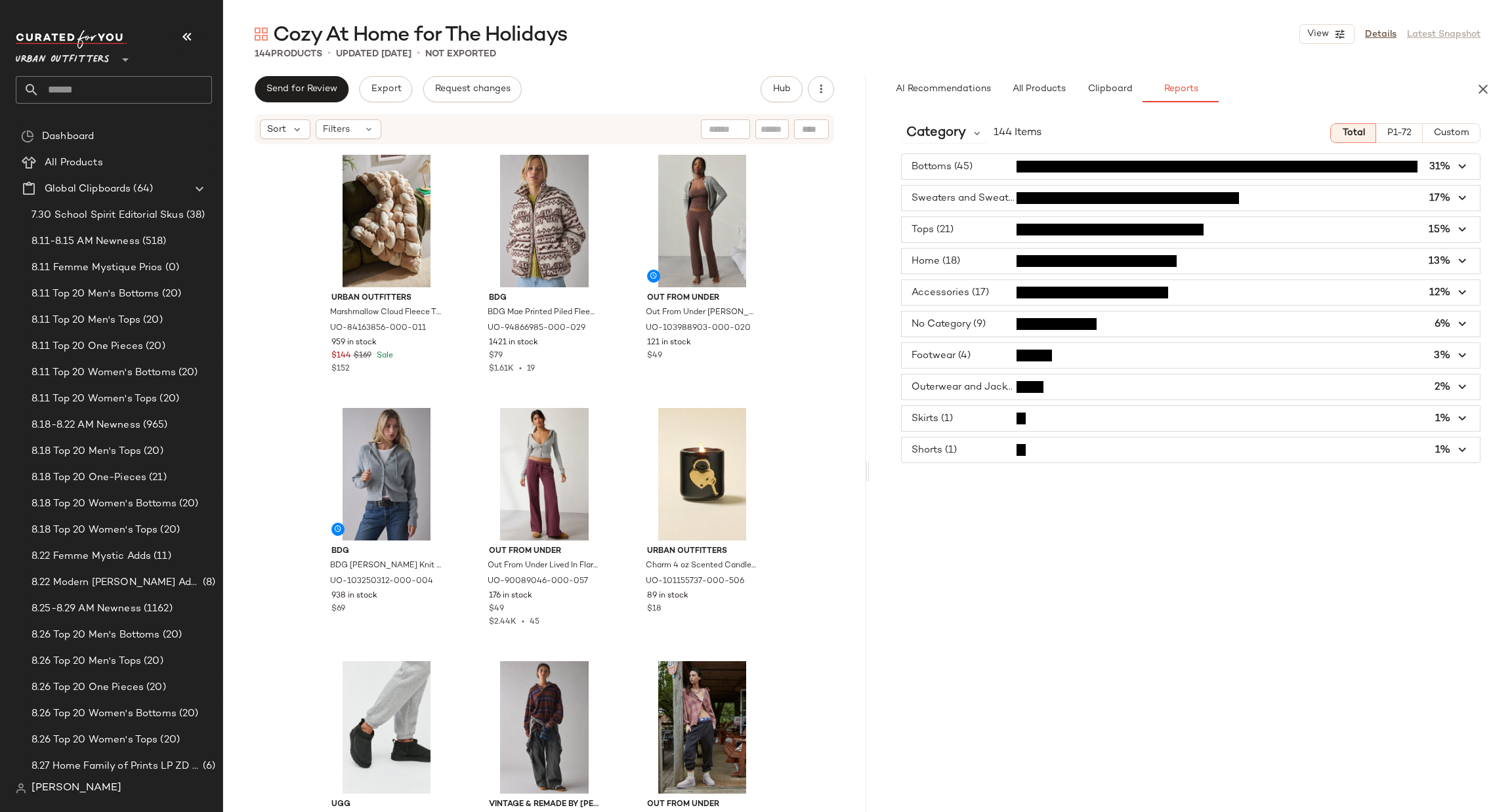
click at [1019, 335] on span "button" at bounding box center [1191, 324] width 578 height 25
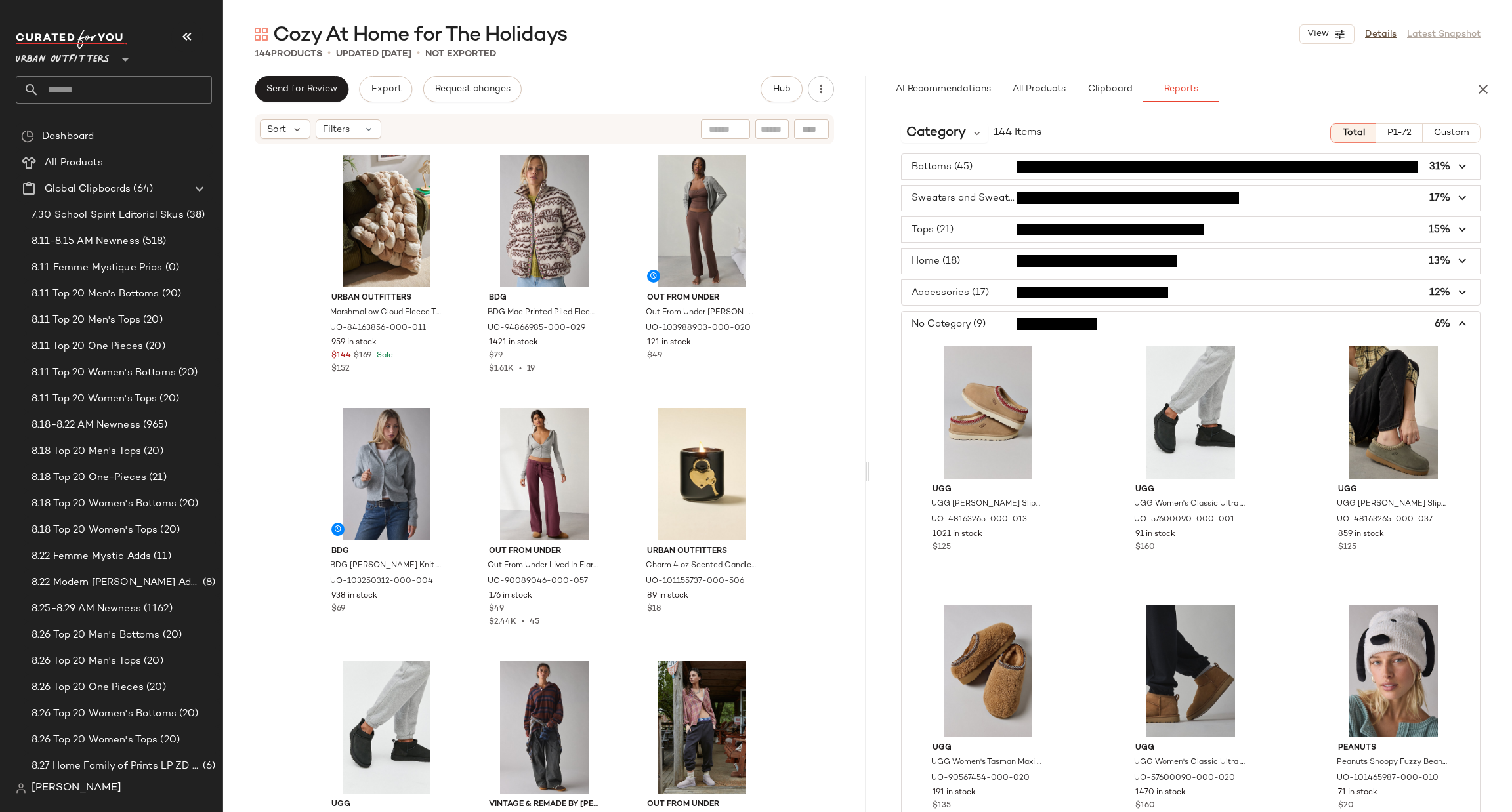
click at [1010, 311] on div "No Category (9) 6% UGG UGG Tasman Slipper in Sand, Women's at Urban Outfitters …" at bounding box center [1191, 712] width 580 height 801
click at [1013, 322] on span "button" at bounding box center [1191, 324] width 578 height 25
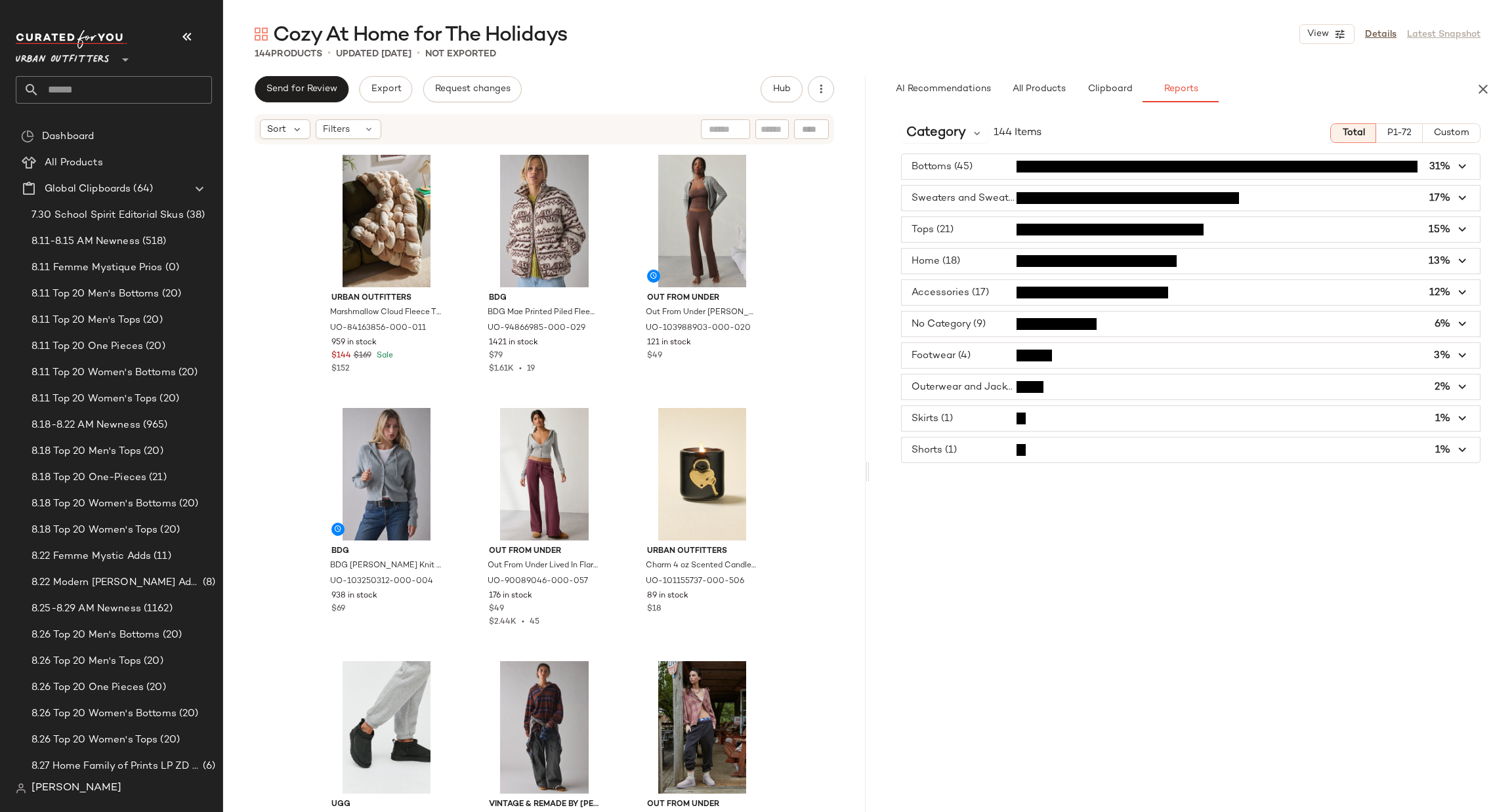
click at [1017, 352] on span "button" at bounding box center [1191, 356] width 578 height 25
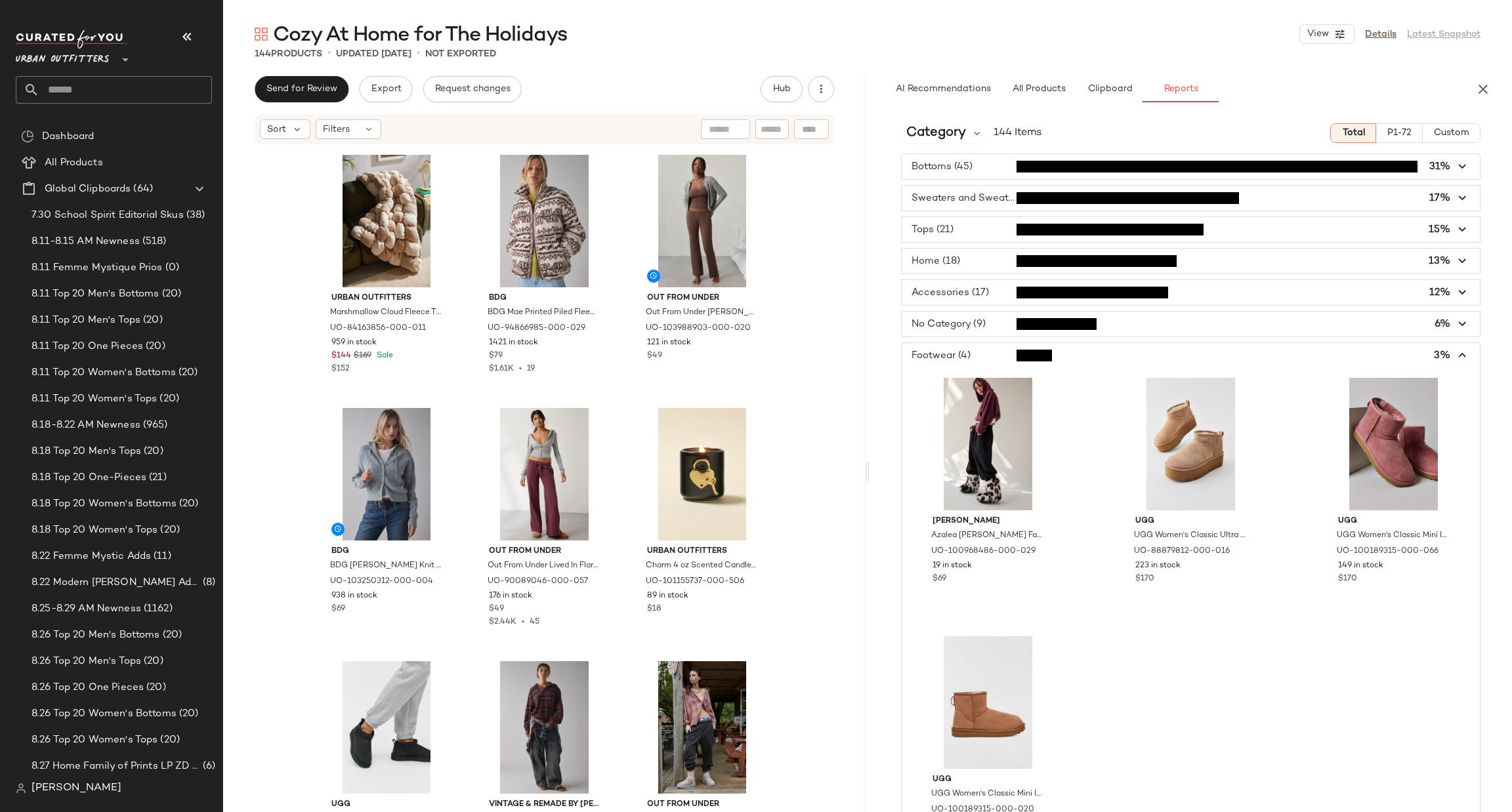
click at [1018, 352] on span "button" at bounding box center [1191, 356] width 578 height 25
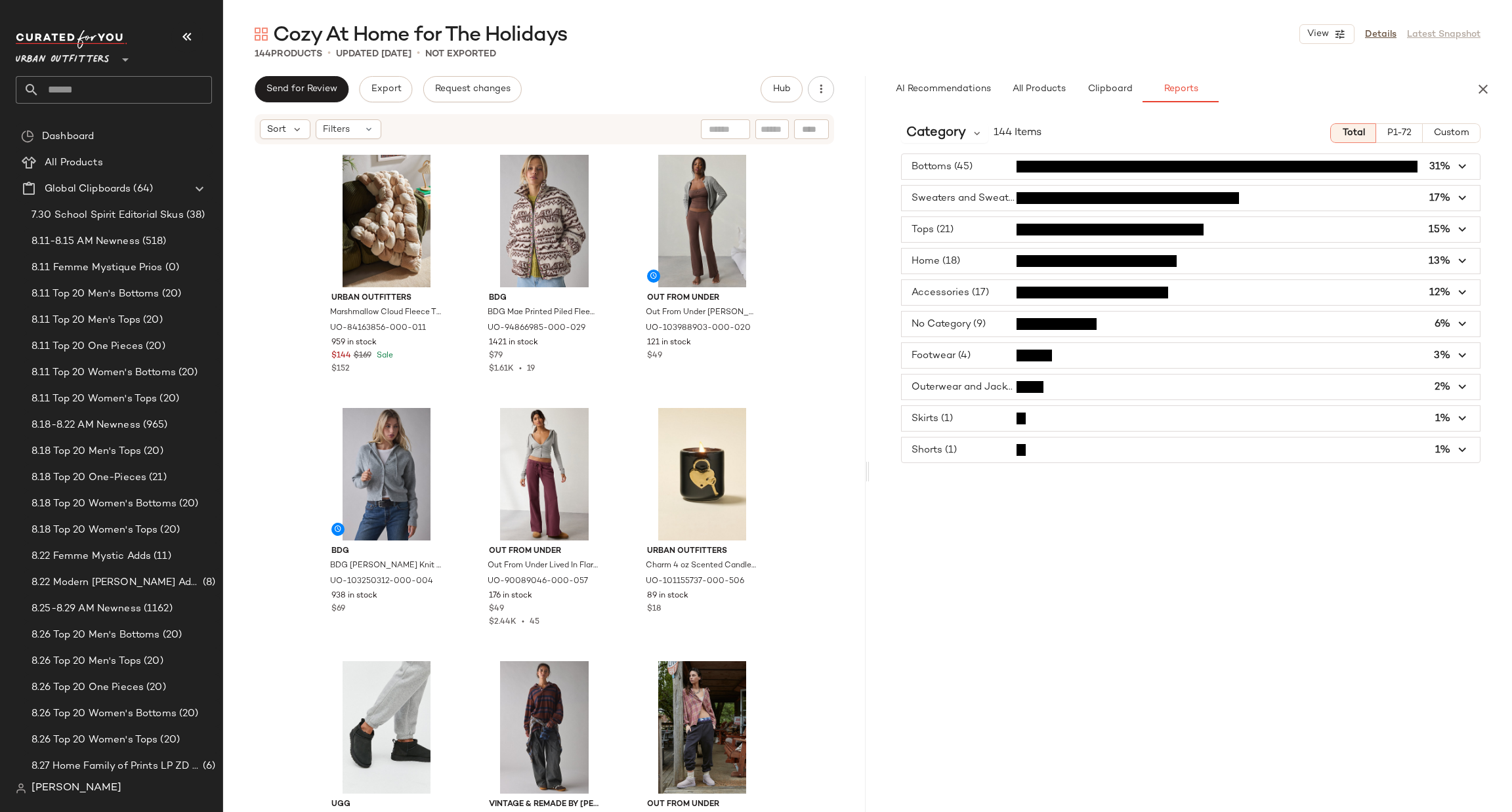
click at [1020, 387] on span "button" at bounding box center [1191, 387] width 578 height 25
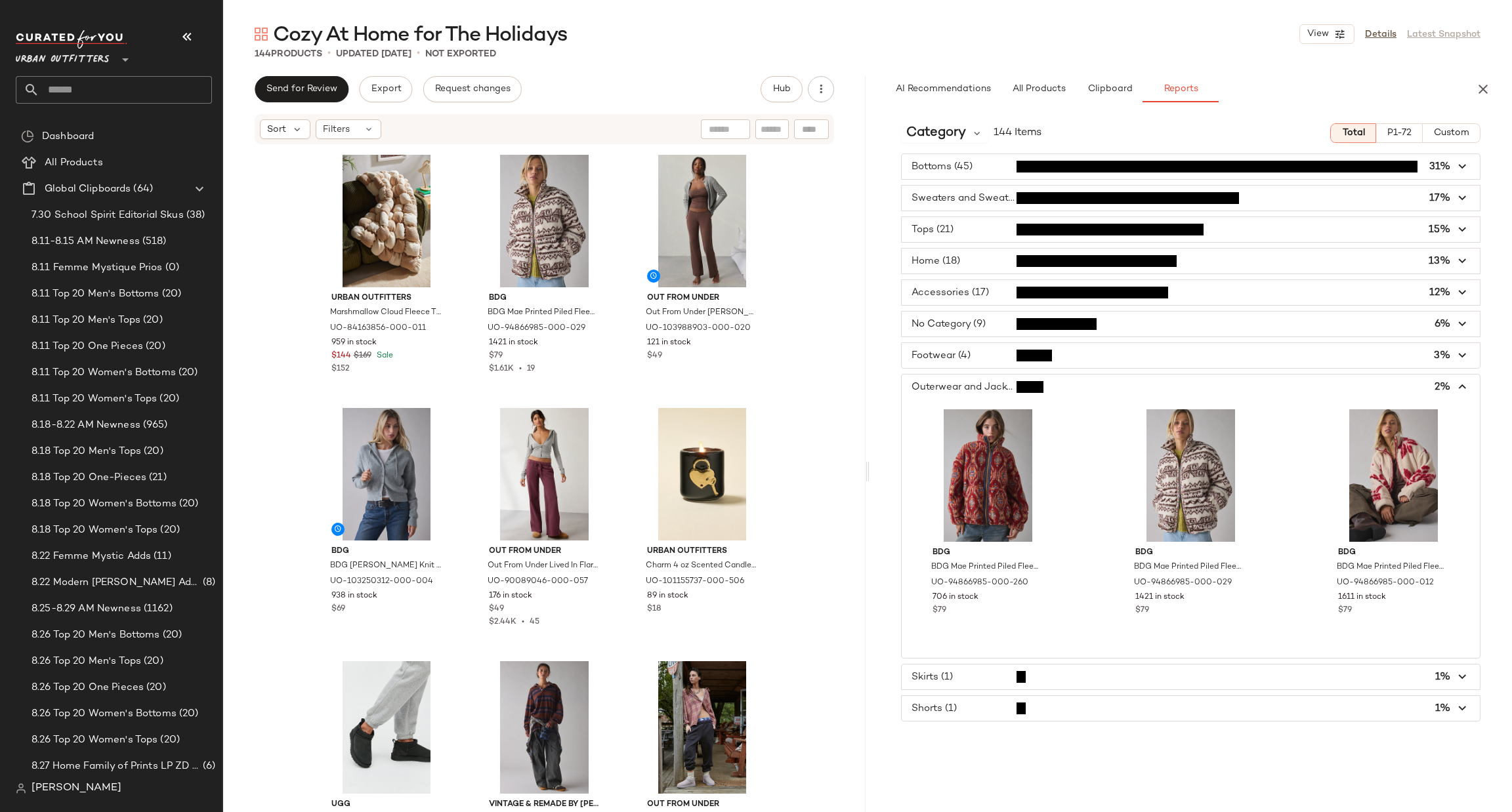
click at [1020, 387] on span "button" at bounding box center [1191, 387] width 578 height 25
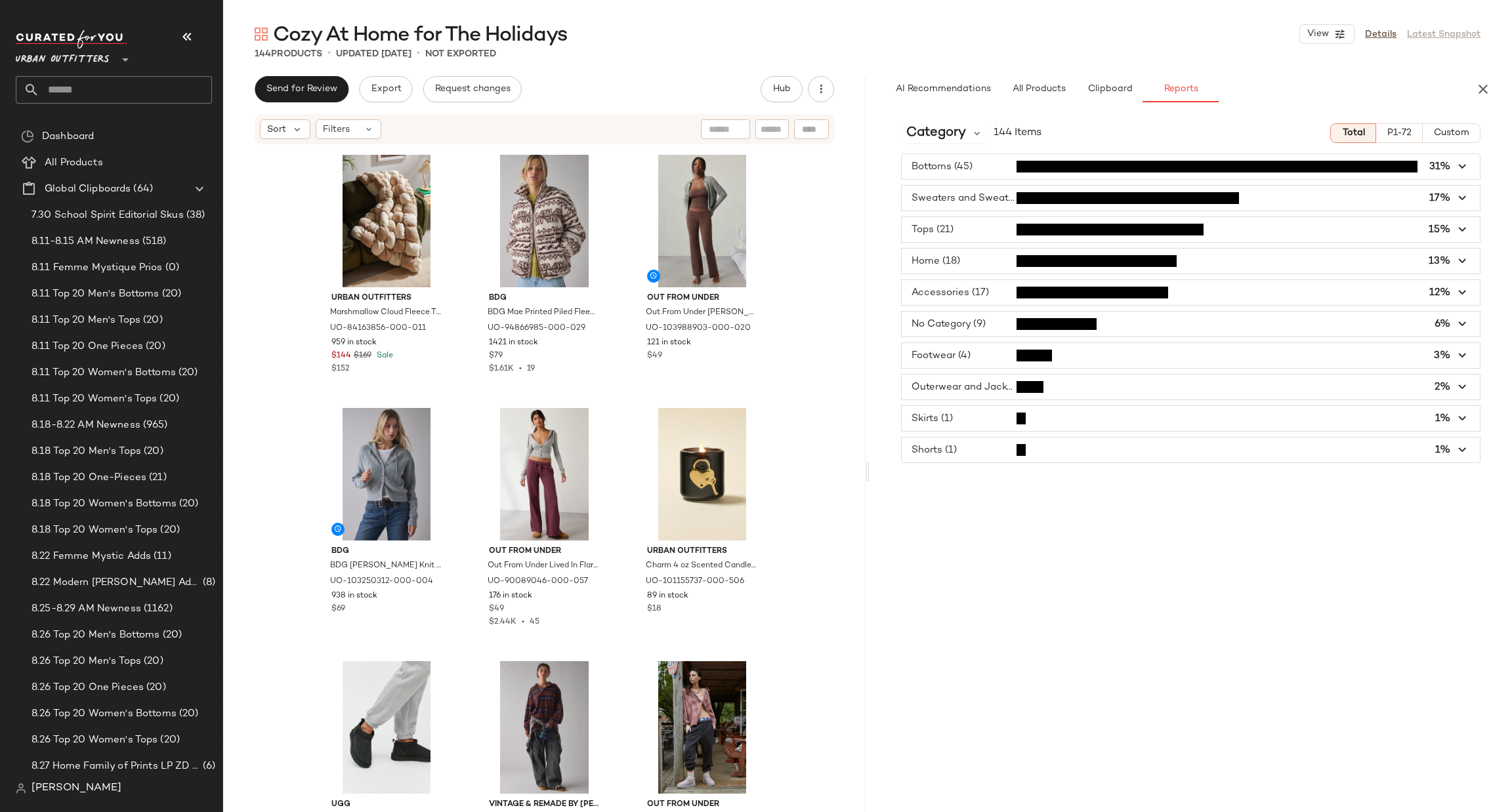
click at [1023, 425] on span "button" at bounding box center [1191, 419] width 578 height 25
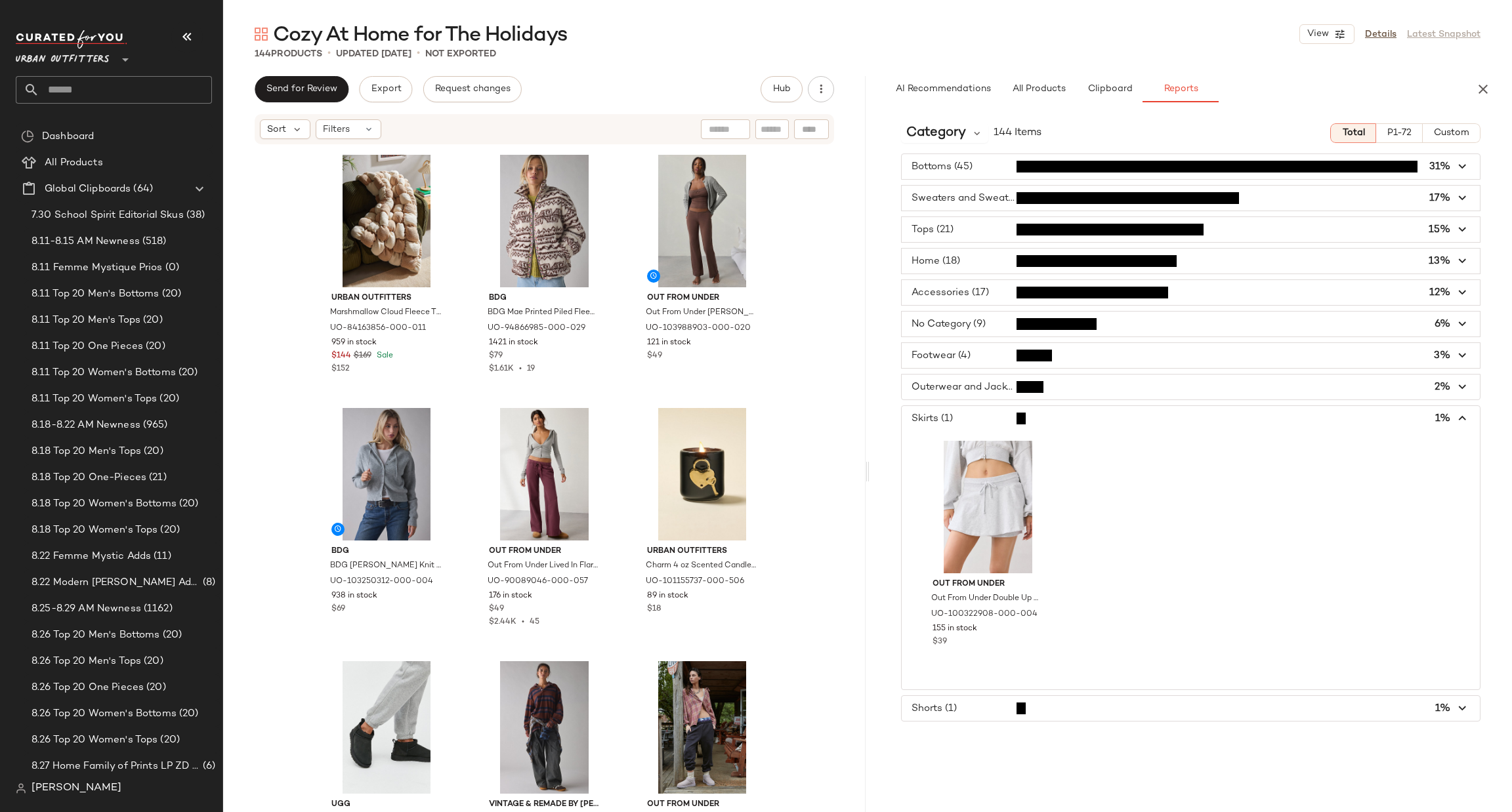
click at [1026, 426] on span "button" at bounding box center [1191, 419] width 578 height 25
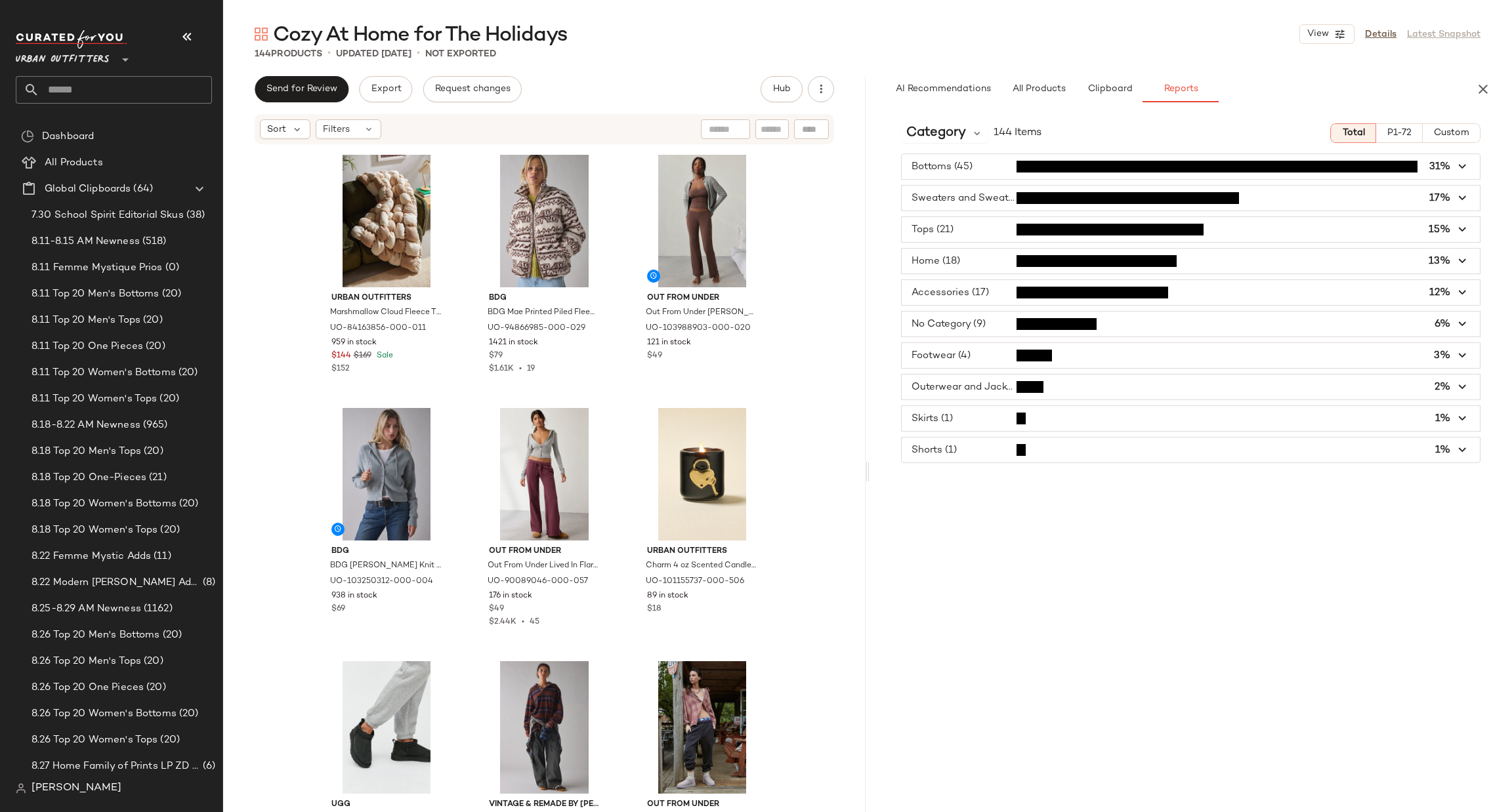
click at [1002, 463] on div "Bottoms (45) 31% Sweaters and Sweatshirts (25) 17% Tops (21) 15% Home (18) 13% …" at bounding box center [1191, 308] width 642 height 309
click at [1007, 463] on span "button" at bounding box center [1191, 450] width 578 height 25
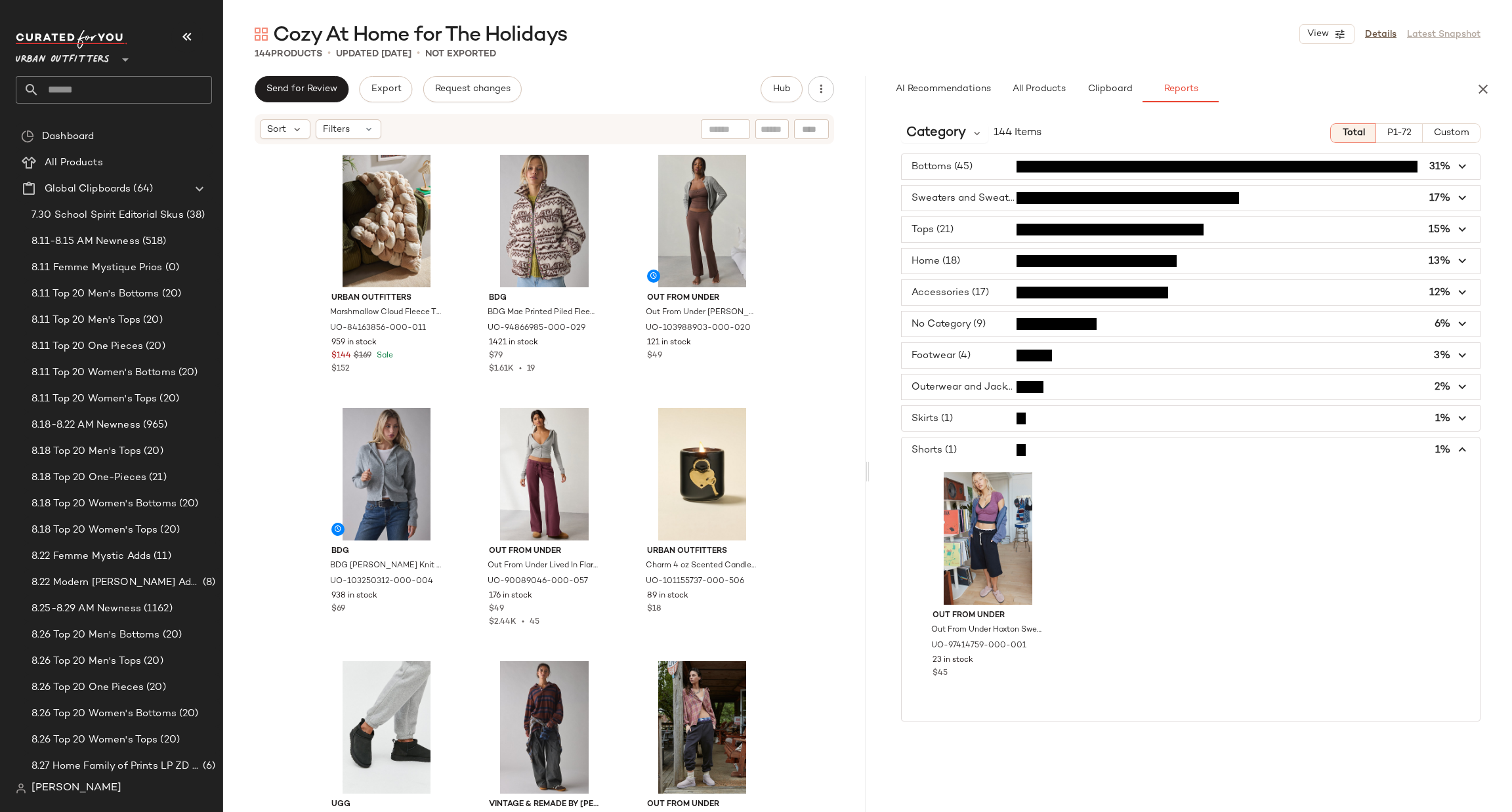
click at [1010, 461] on span "button" at bounding box center [1191, 450] width 578 height 25
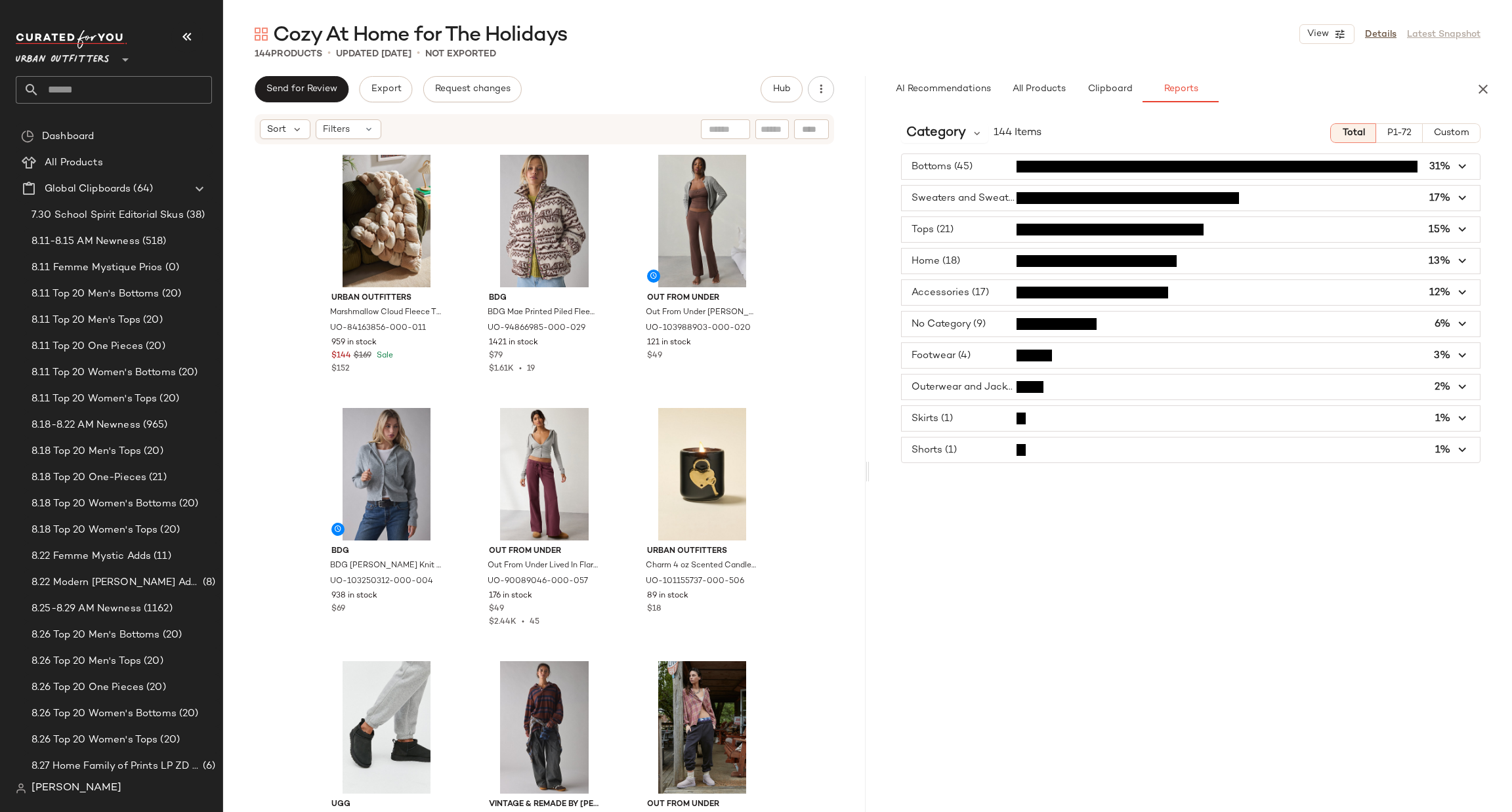
click at [1006, 424] on span "button" at bounding box center [1191, 419] width 578 height 25
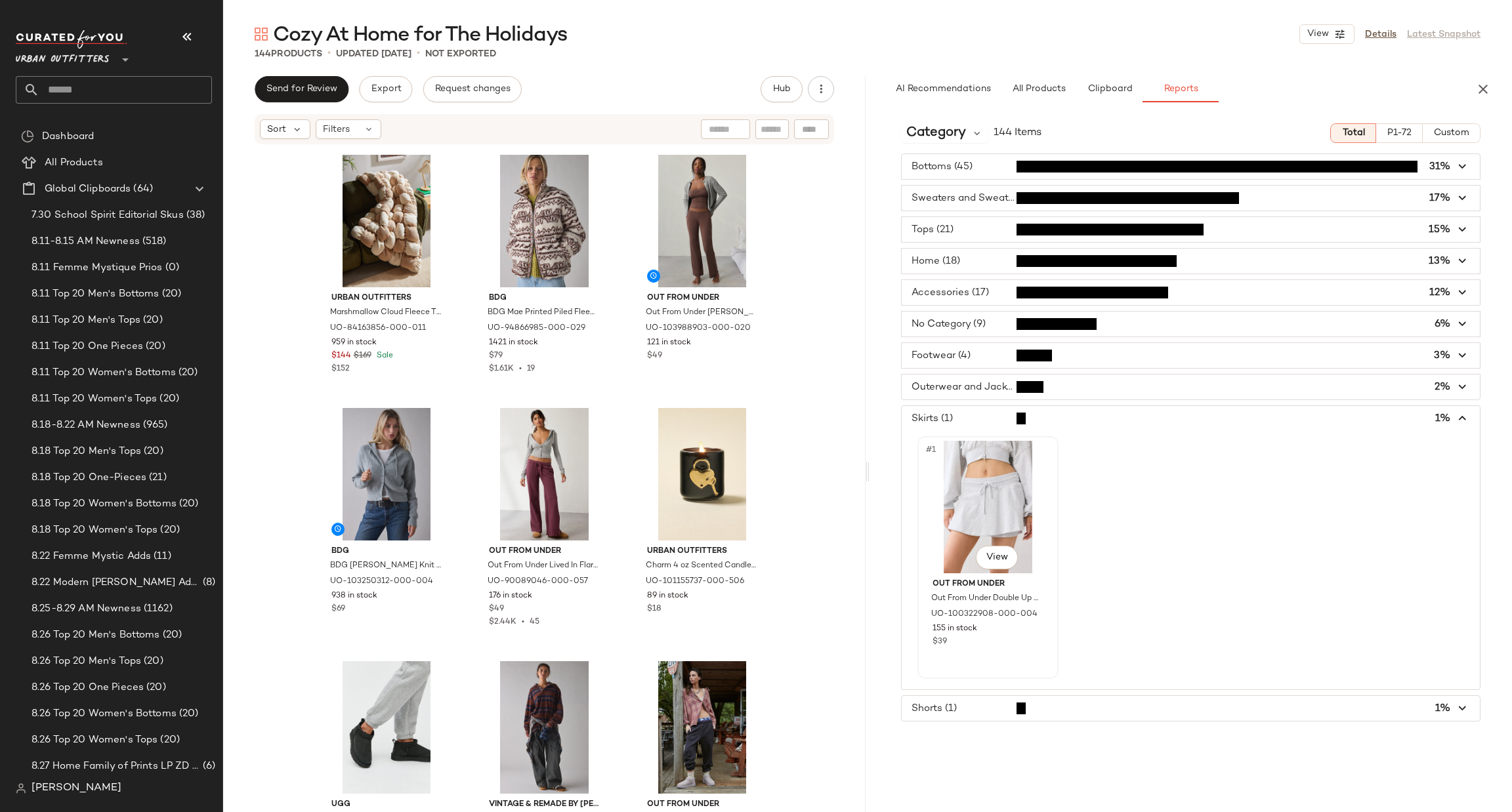
click at [1020, 515] on div "#1 View" at bounding box center [989, 507] width 132 height 132
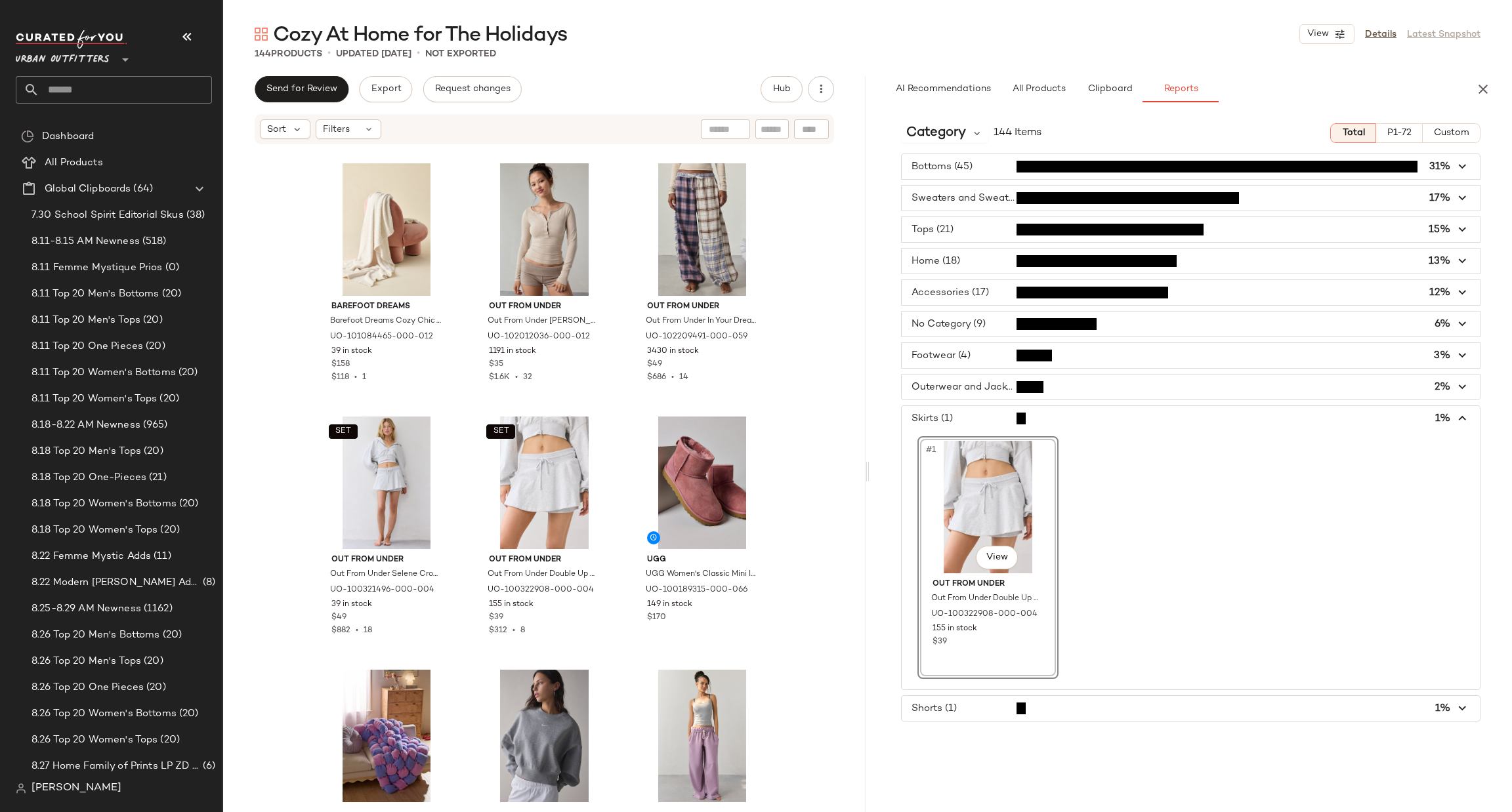
click at [986, 423] on span "button" at bounding box center [1191, 419] width 578 height 25
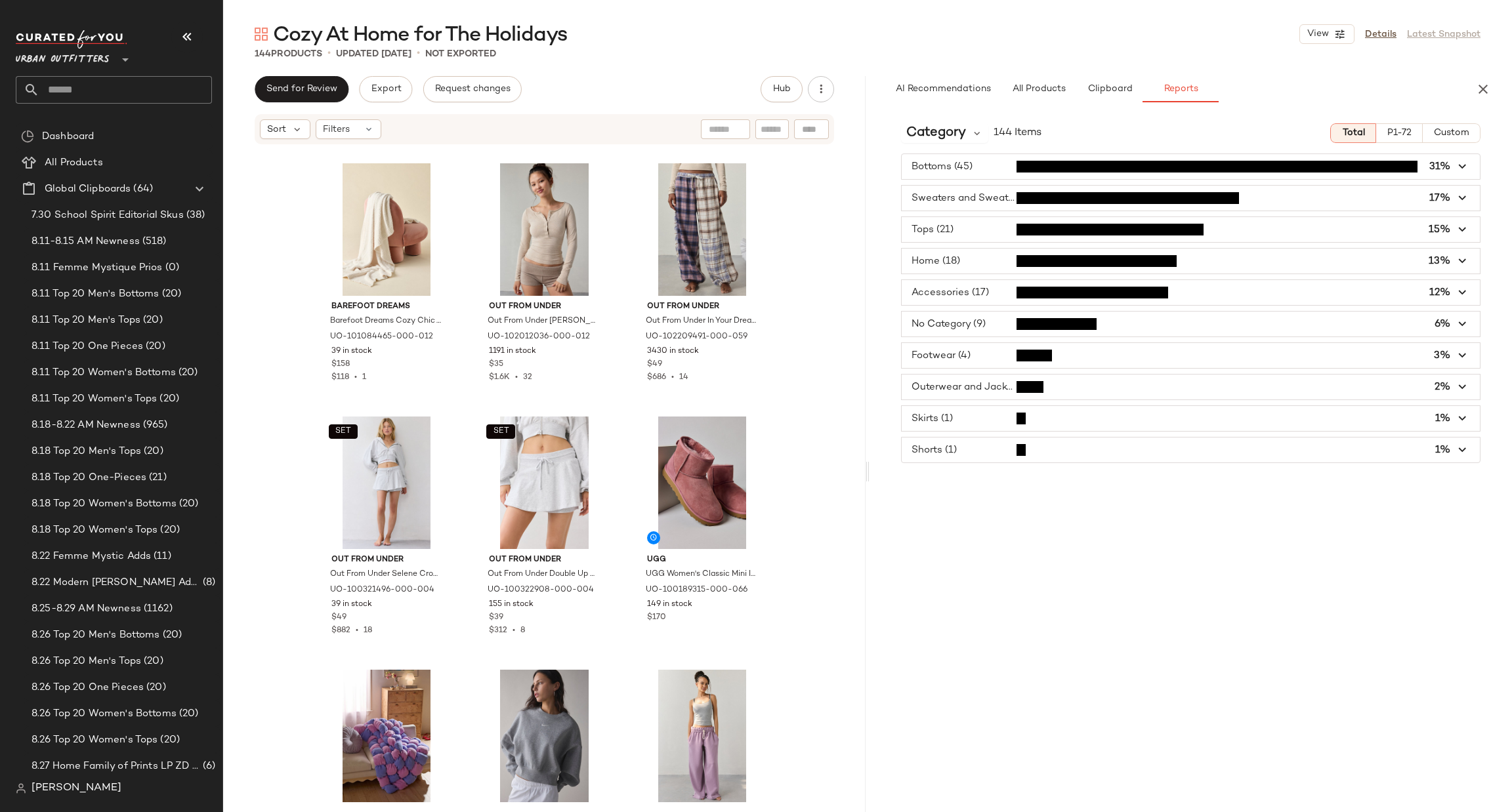
click at [982, 462] on span "button" at bounding box center [1191, 450] width 578 height 25
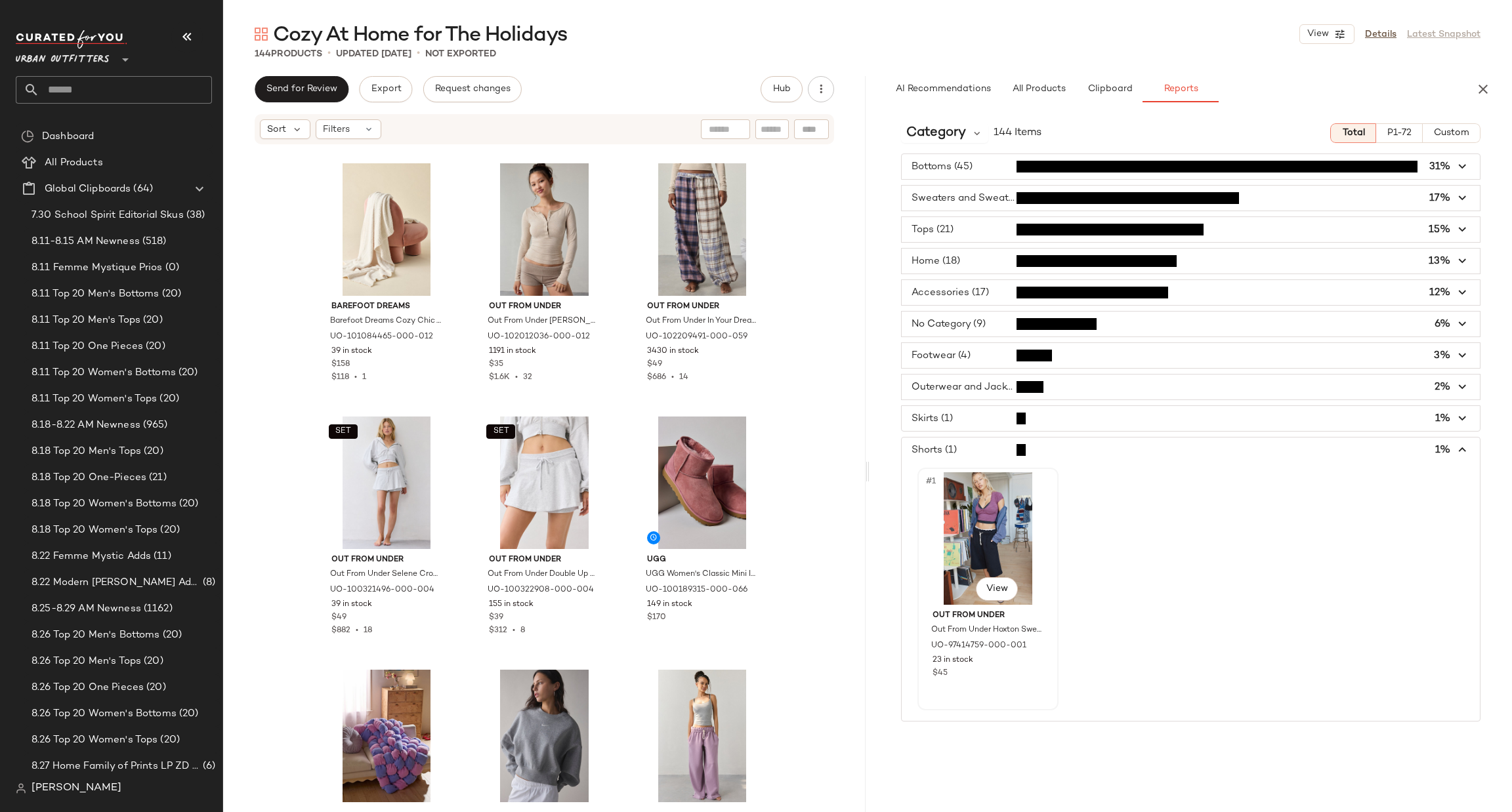
click at [975, 497] on div "#1 View" at bounding box center [989, 539] width 132 height 132
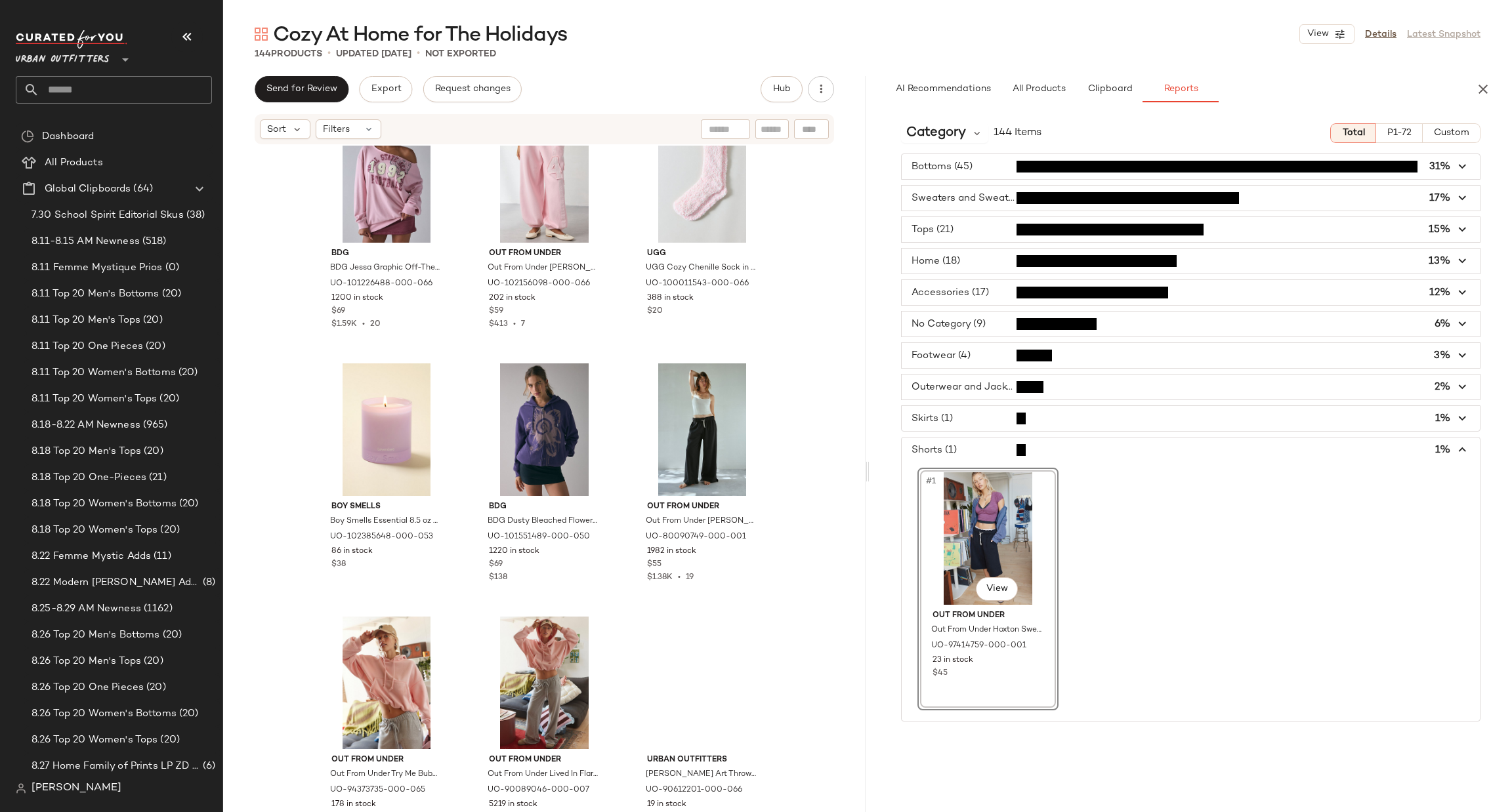
scroll to position [10102, 0]
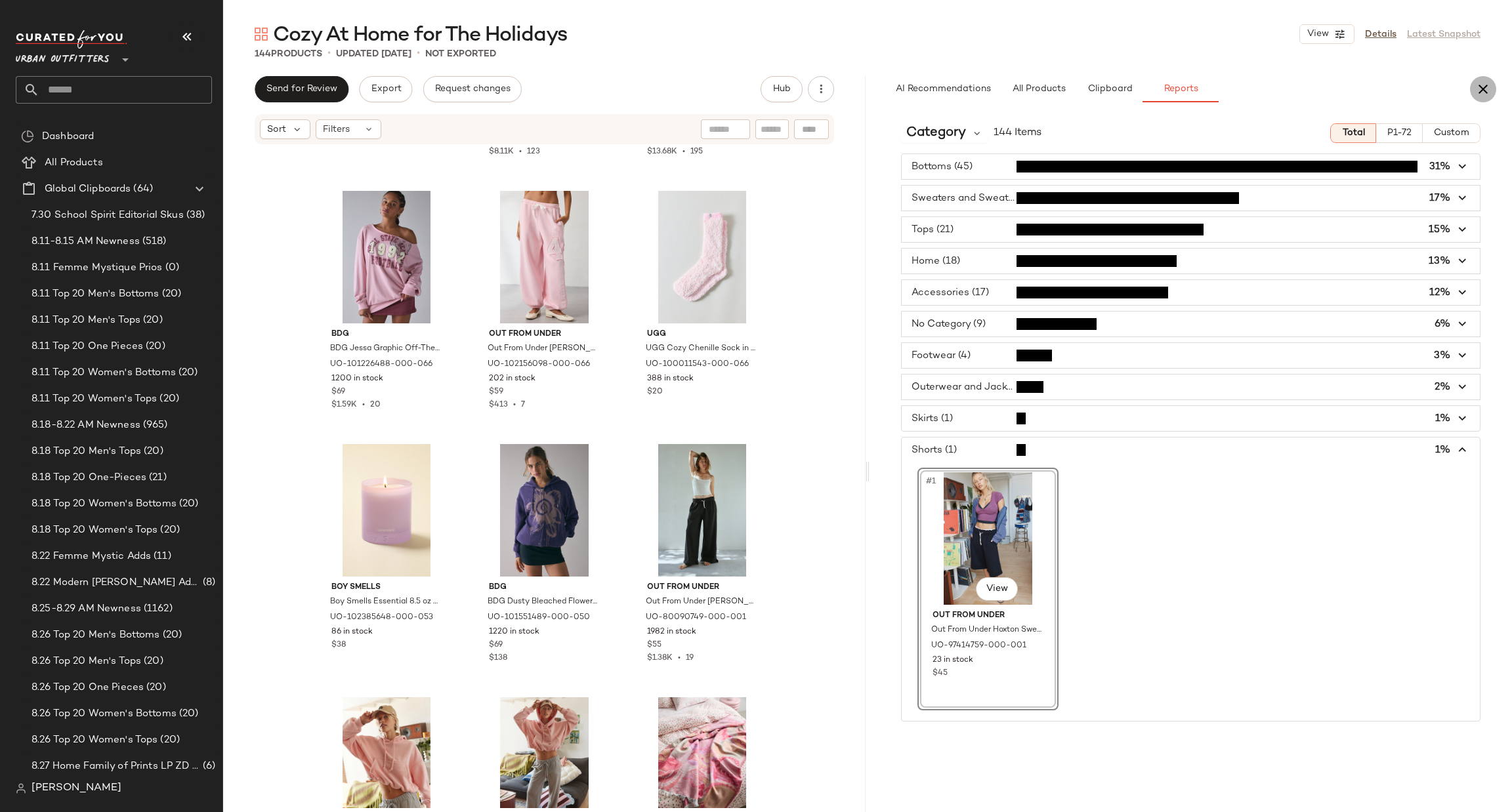
click at [1478, 83] on icon "button" at bounding box center [1484, 89] width 16 height 16
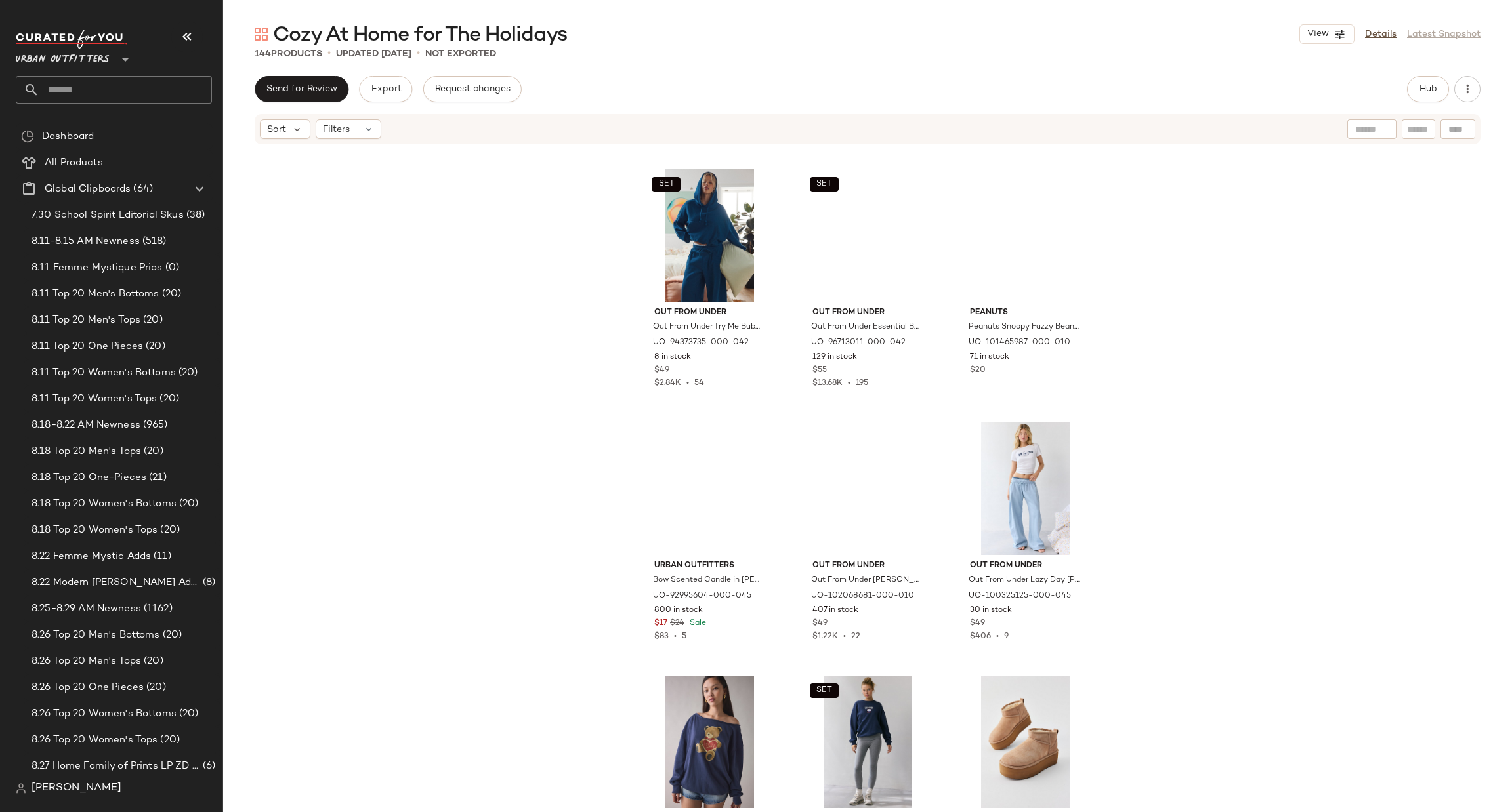
scroll to position [5772, 0]
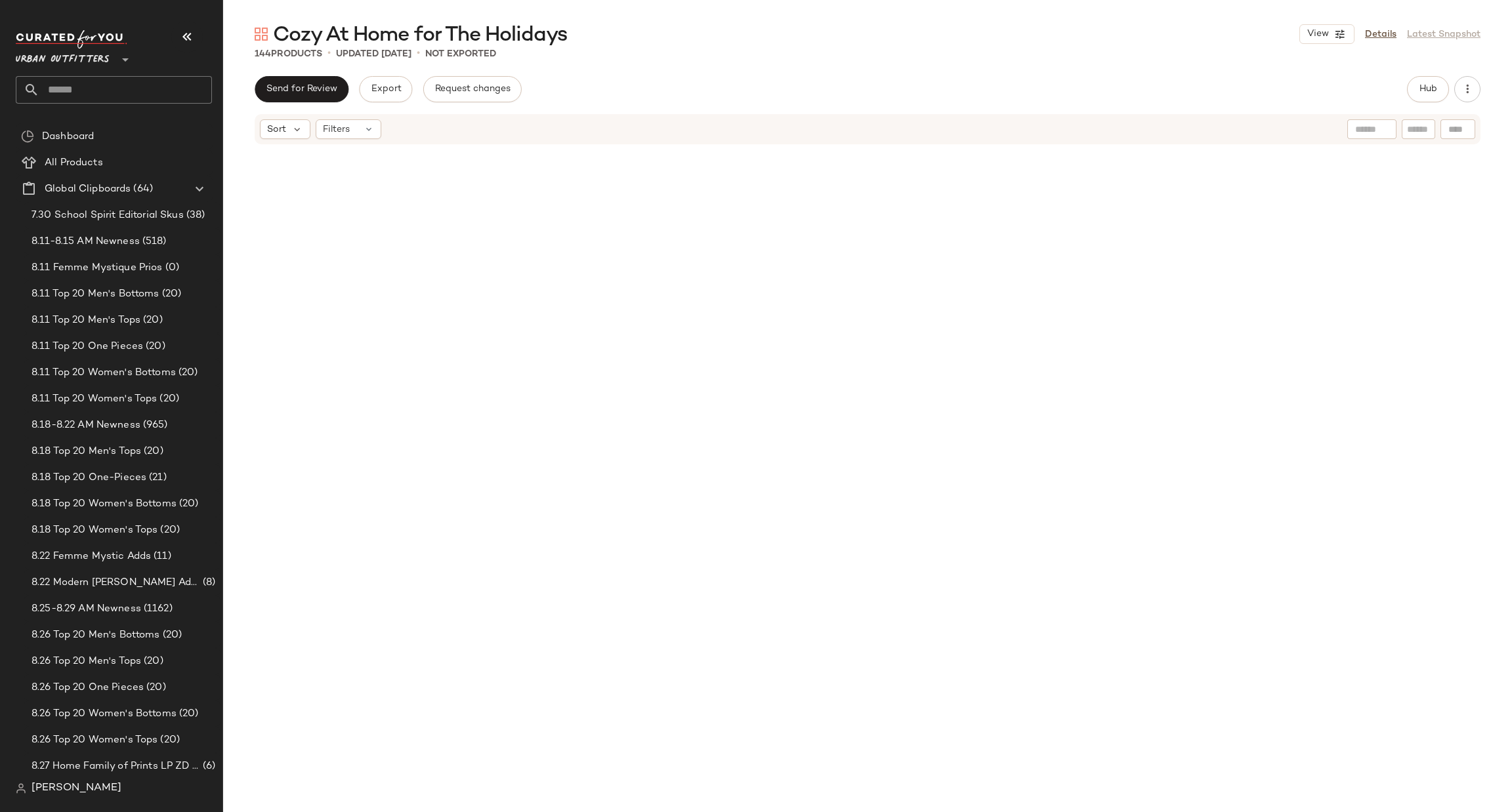
scroll to position [5772, 0]
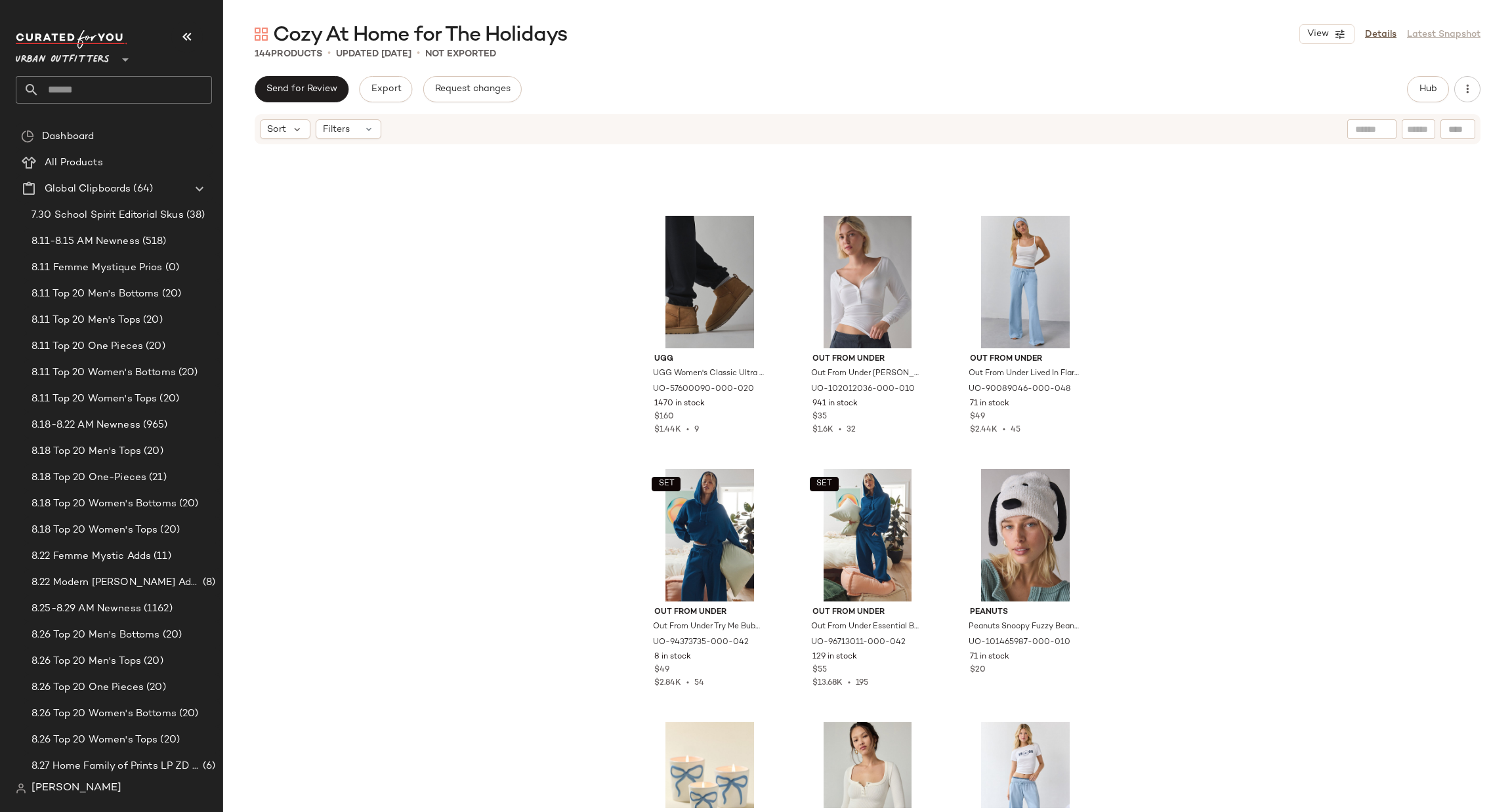
click at [164, 81] on input "text" at bounding box center [125, 89] width 172 height 27
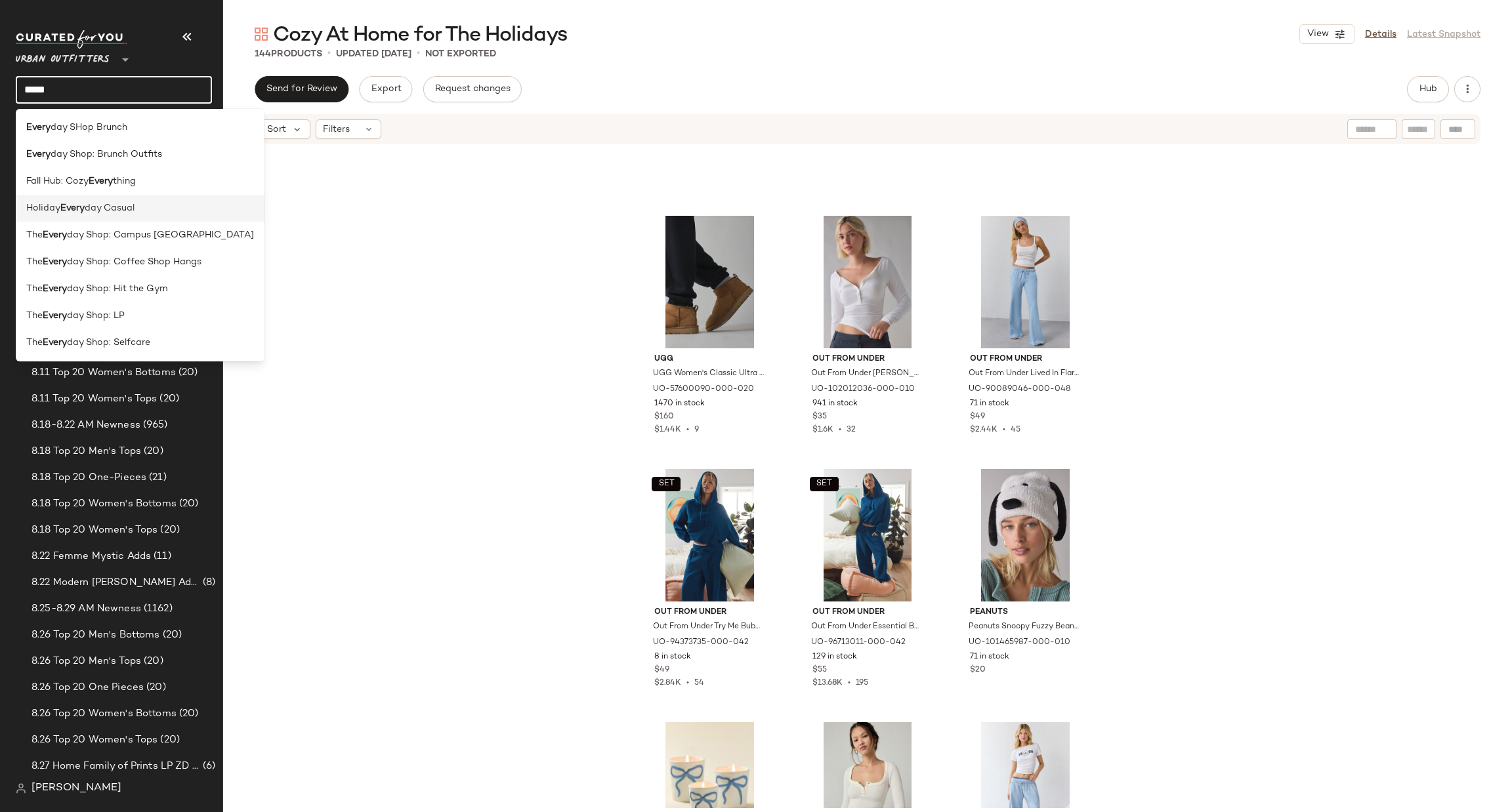
type input "*****"
click at [152, 200] on div "Holiday Every day Casual" at bounding box center [140, 208] width 249 height 27
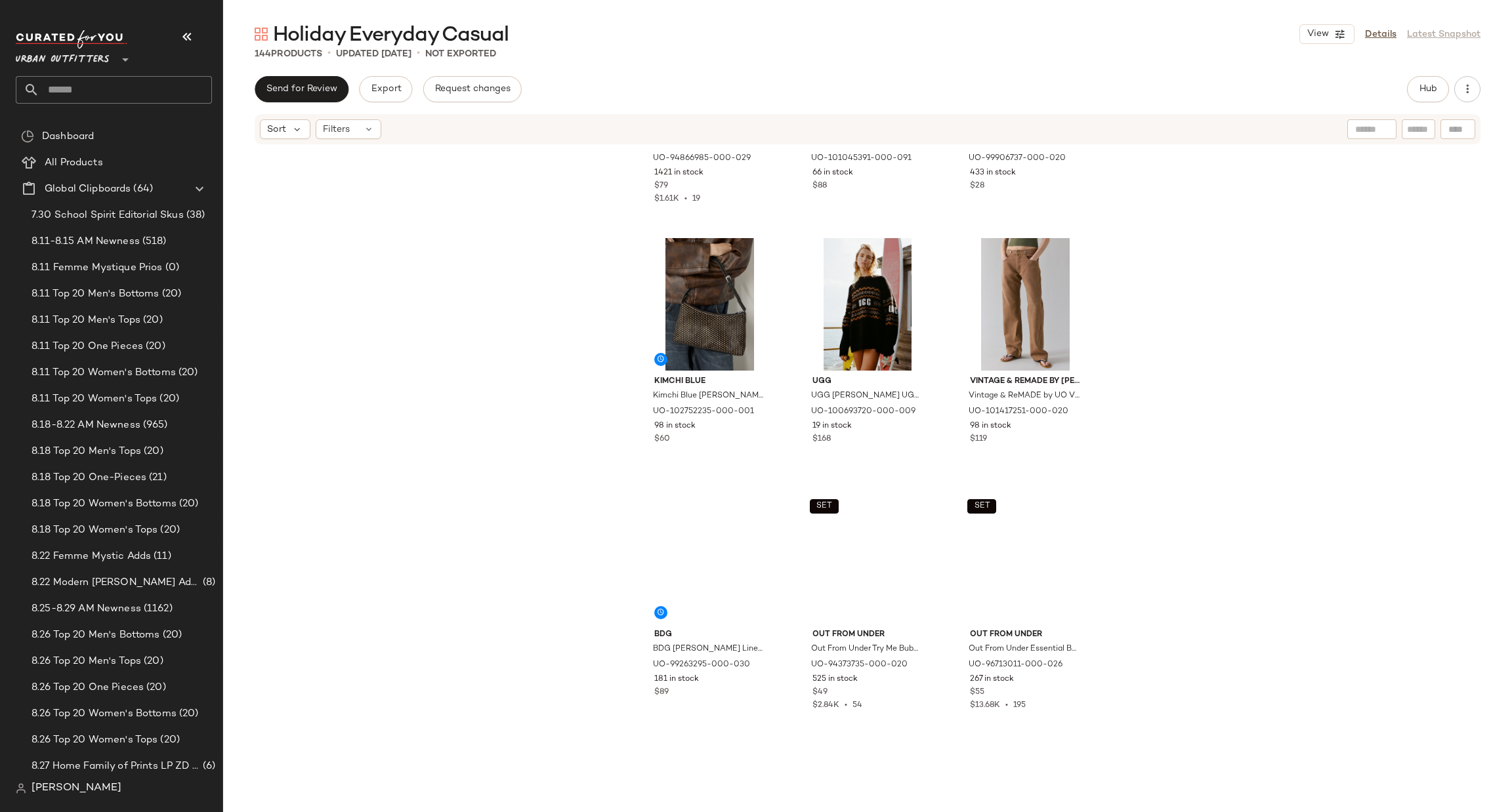
scroll to position [5914, 0]
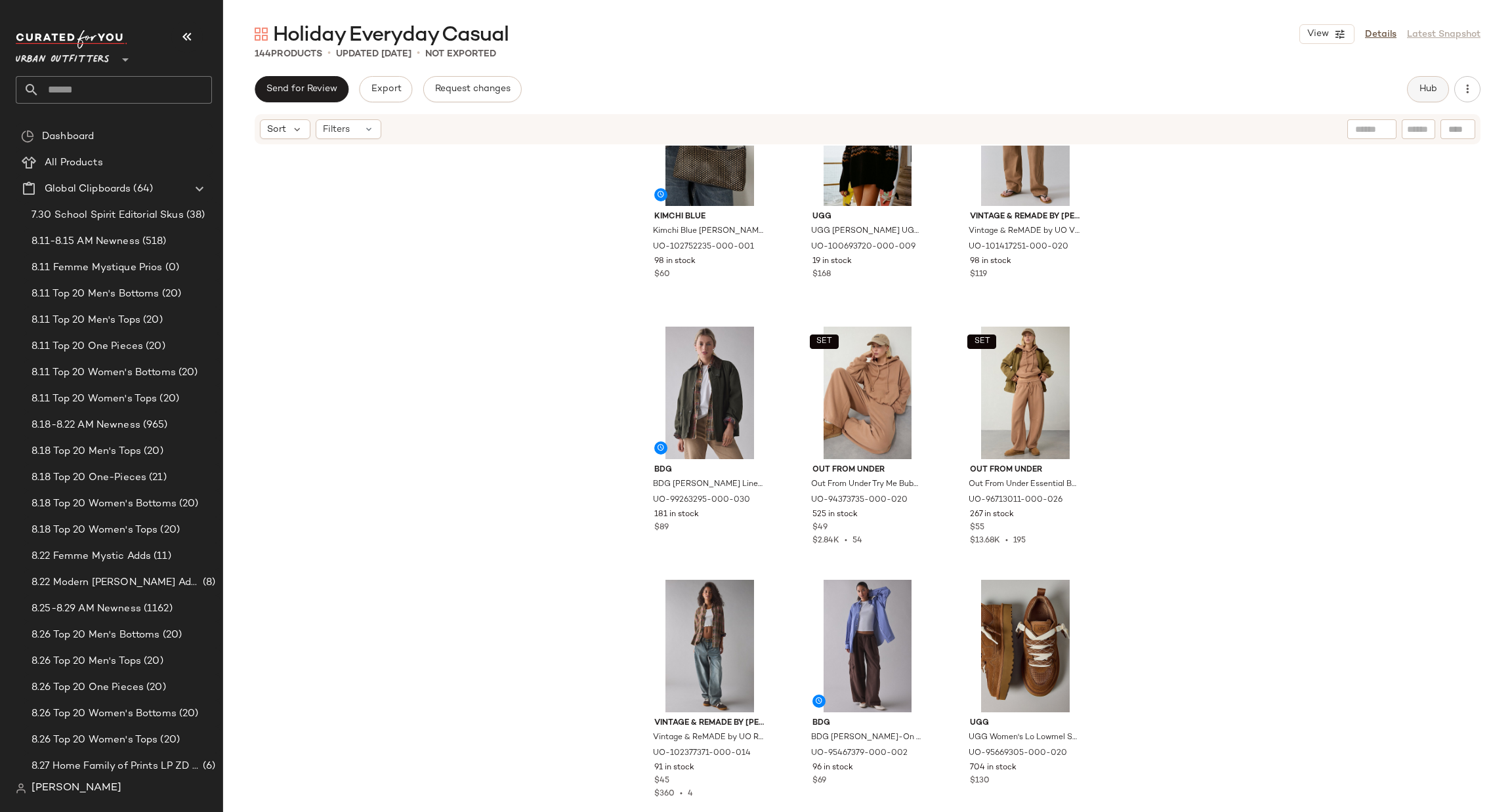
click at [1415, 79] on button "Hub" at bounding box center [1427, 88] width 42 height 26
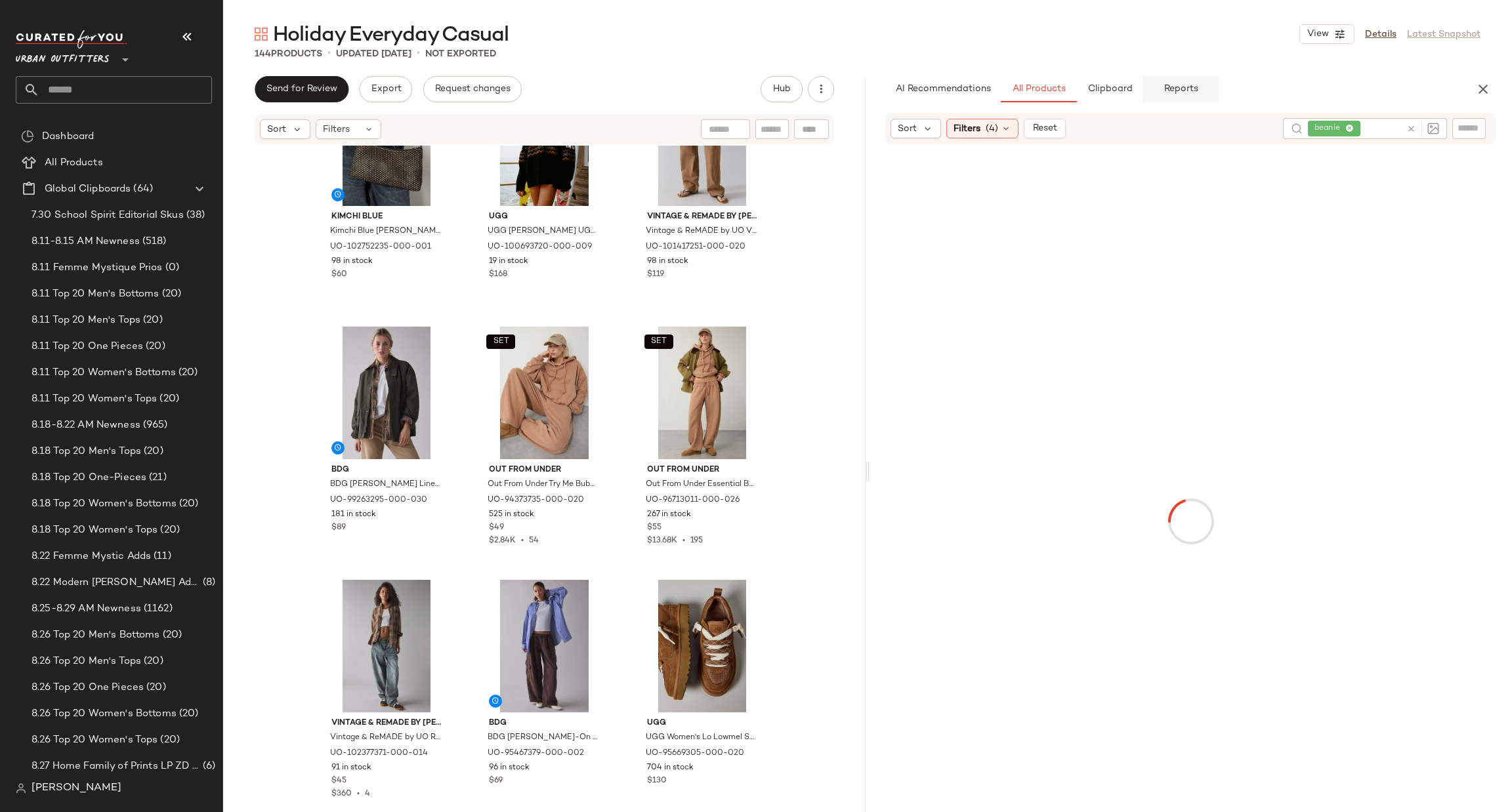
click at [1200, 77] on button "Reports" at bounding box center [1180, 88] width 76 height 26
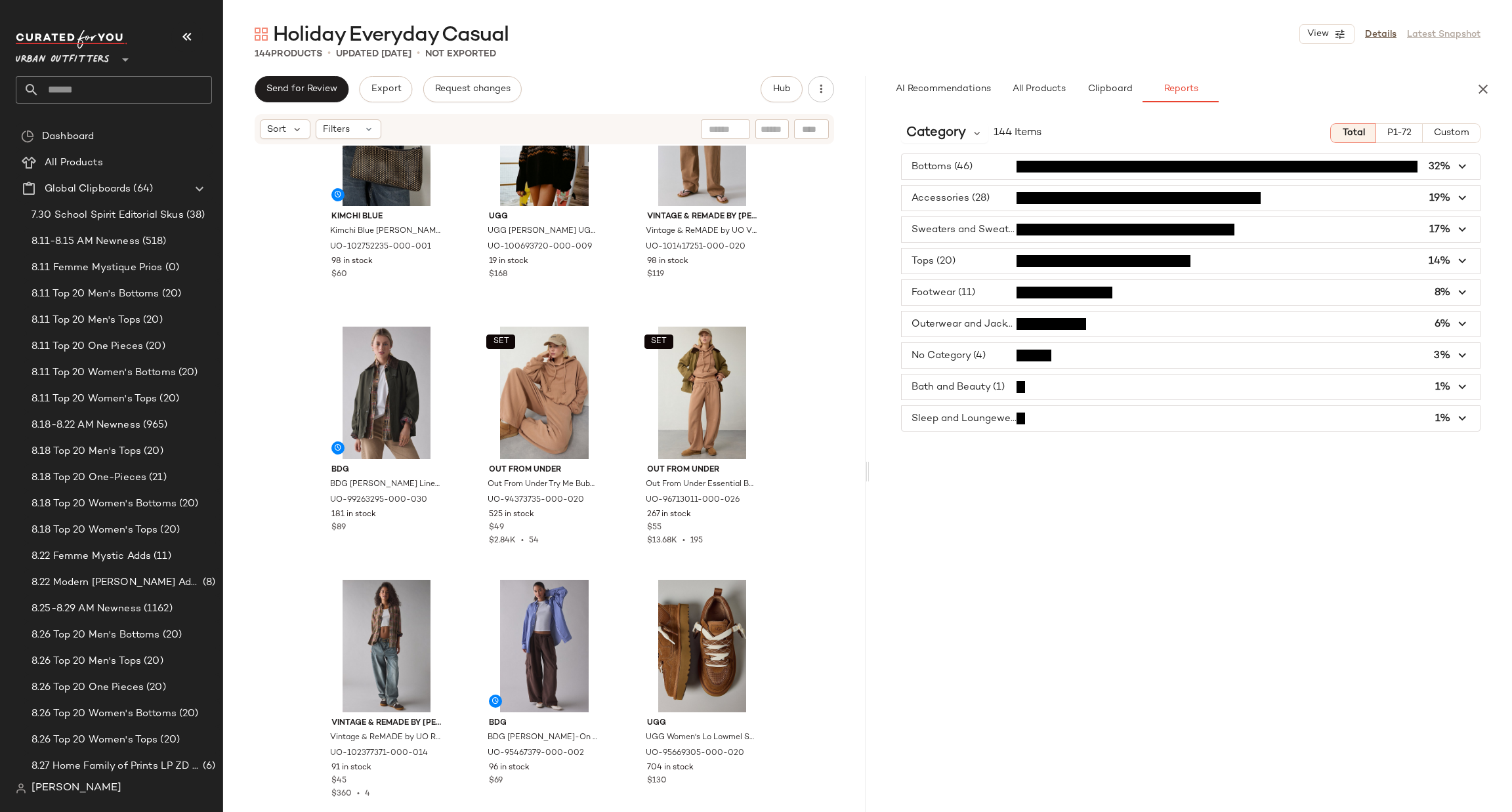
click at [1125, 158] on span "button" at bounding box center [1191, 167] width 578 height 25
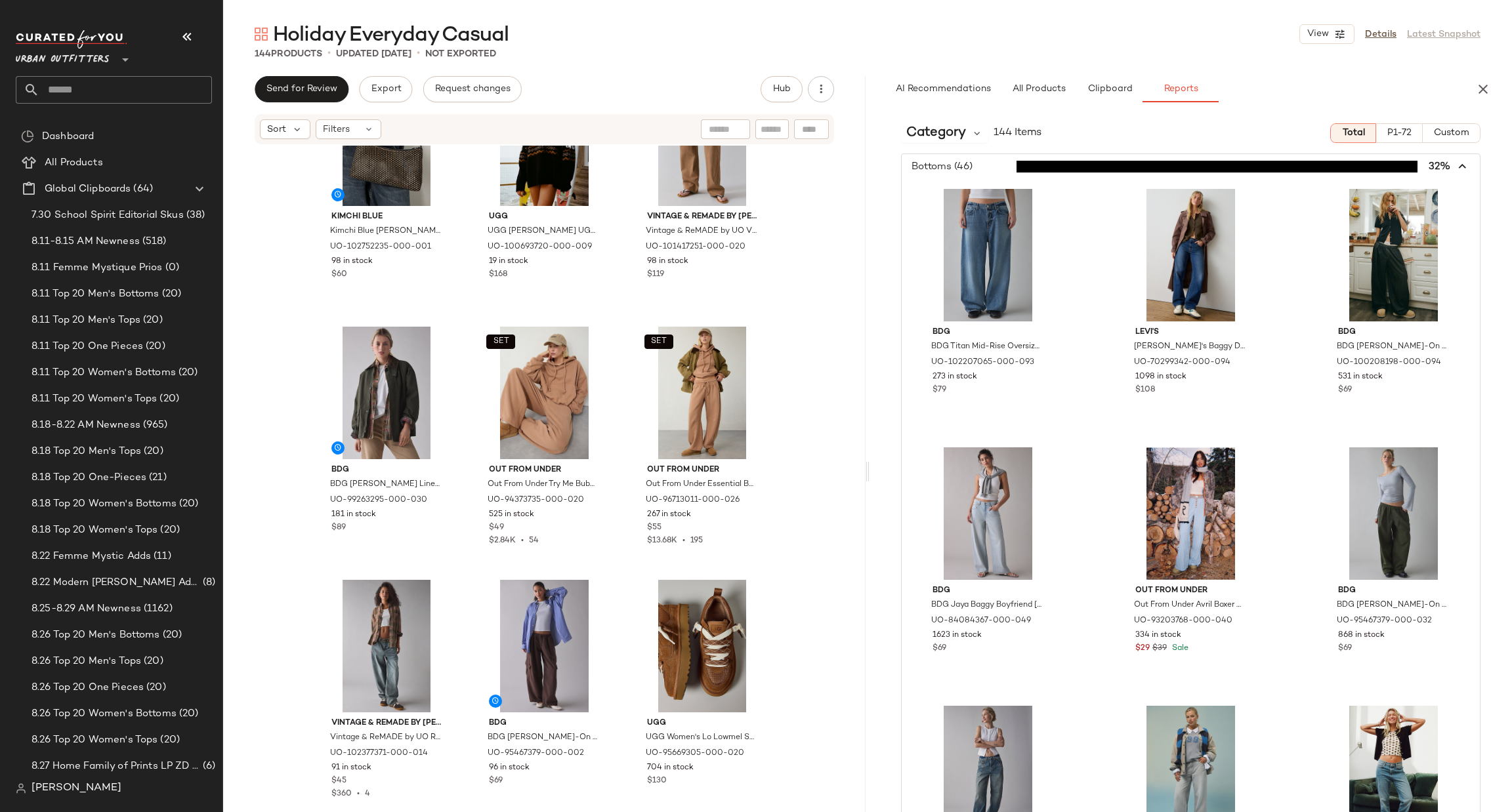
click at [1125, 156] on span "button" at bounding box center [1191, 167] width 578 height 25
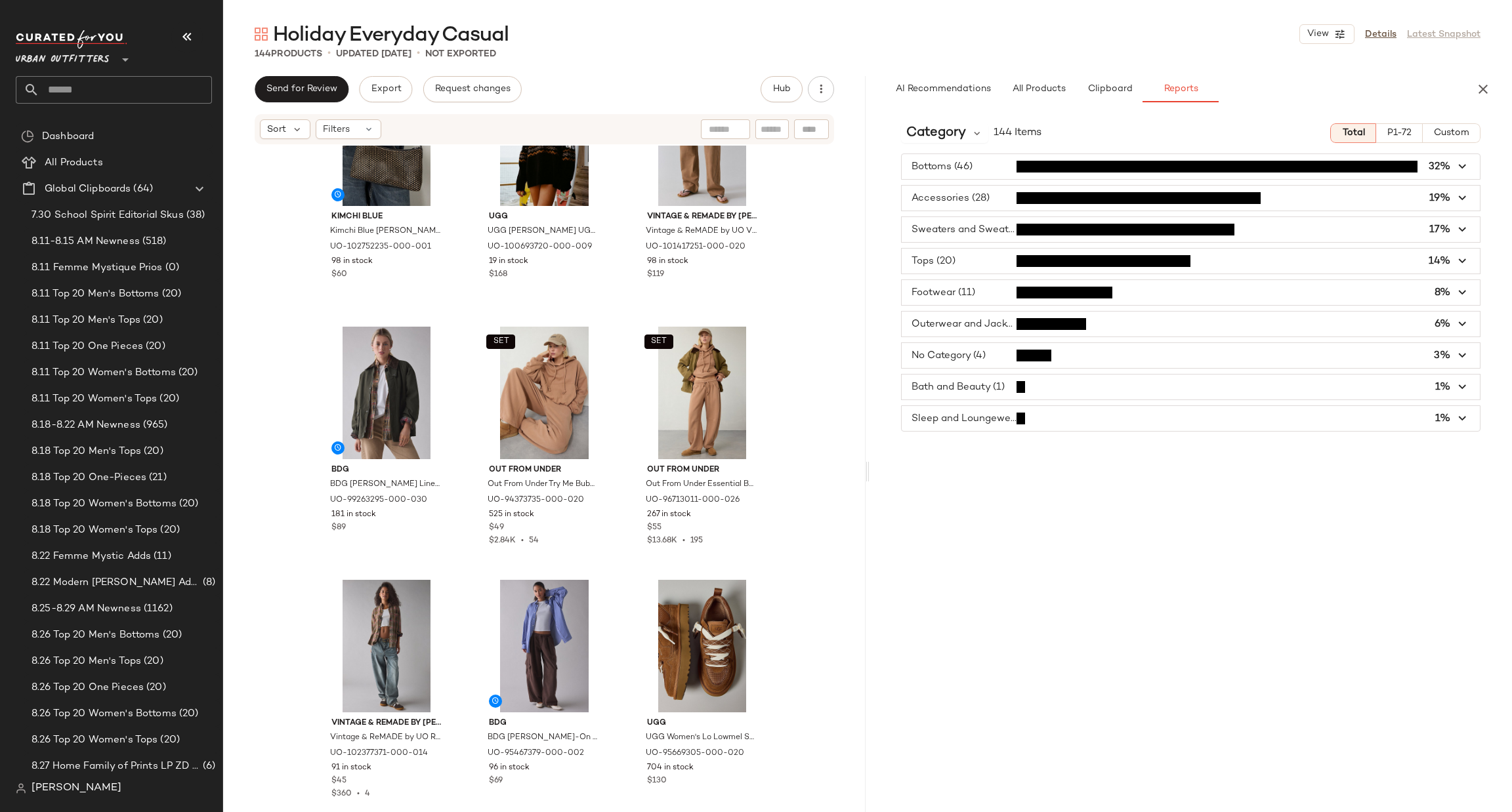
click at [1108, 320] on span "button" at bounding box center [1191, 324] width 578 height 25
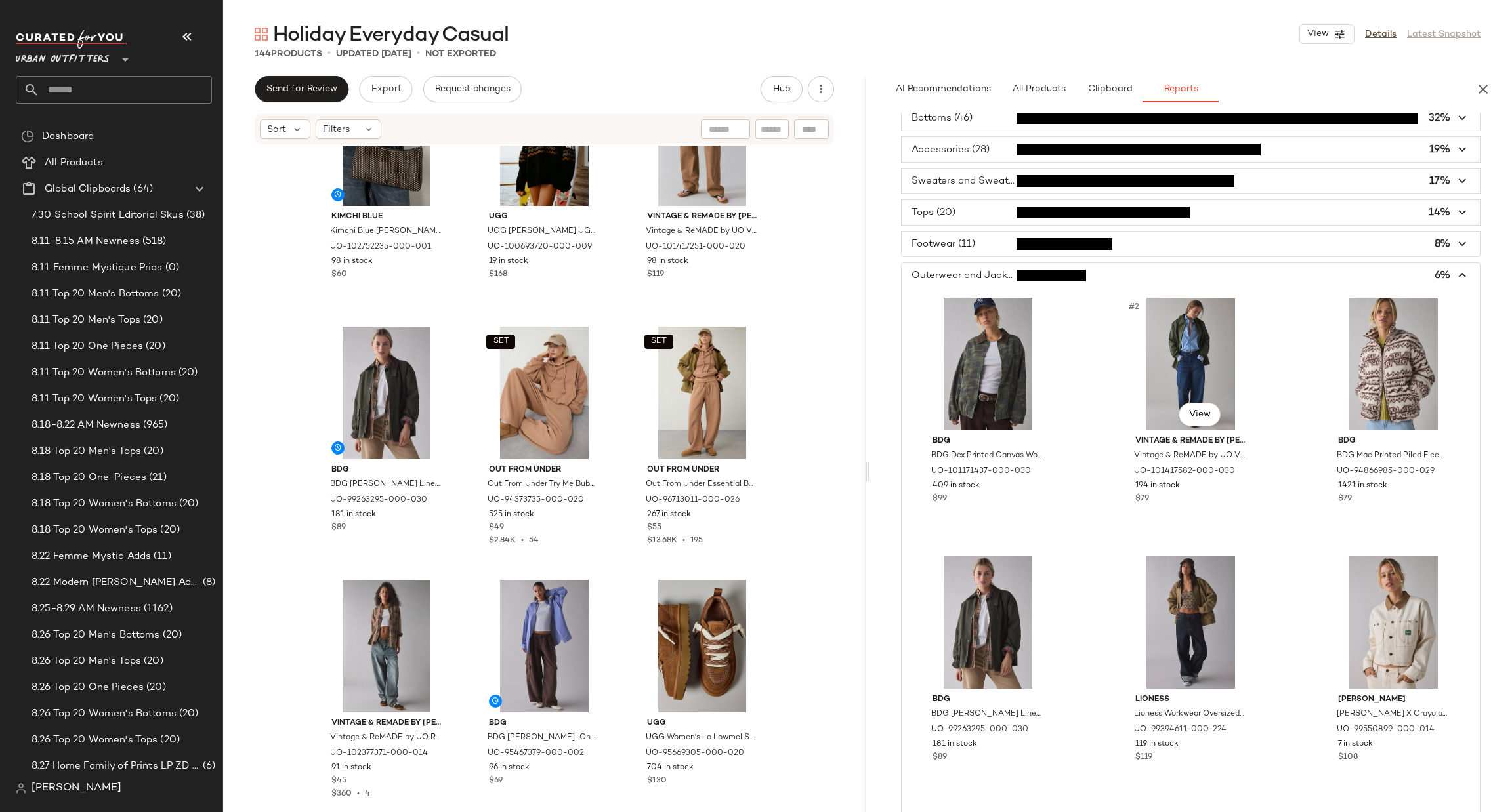
scroll to position [0, 0]
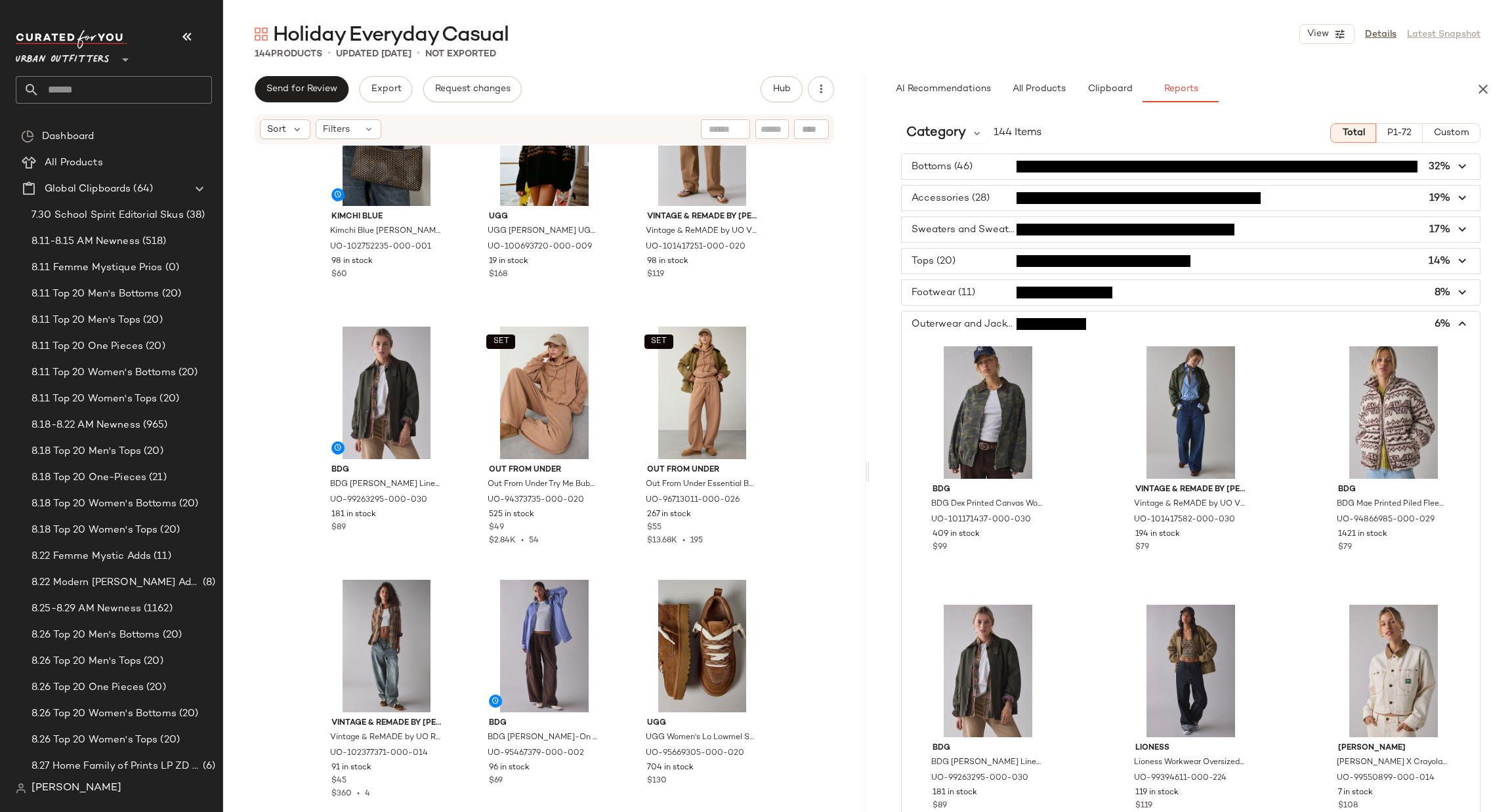
click at [1062, 328] on span "button" at bounding box center [1191, 324] width 578 height 25
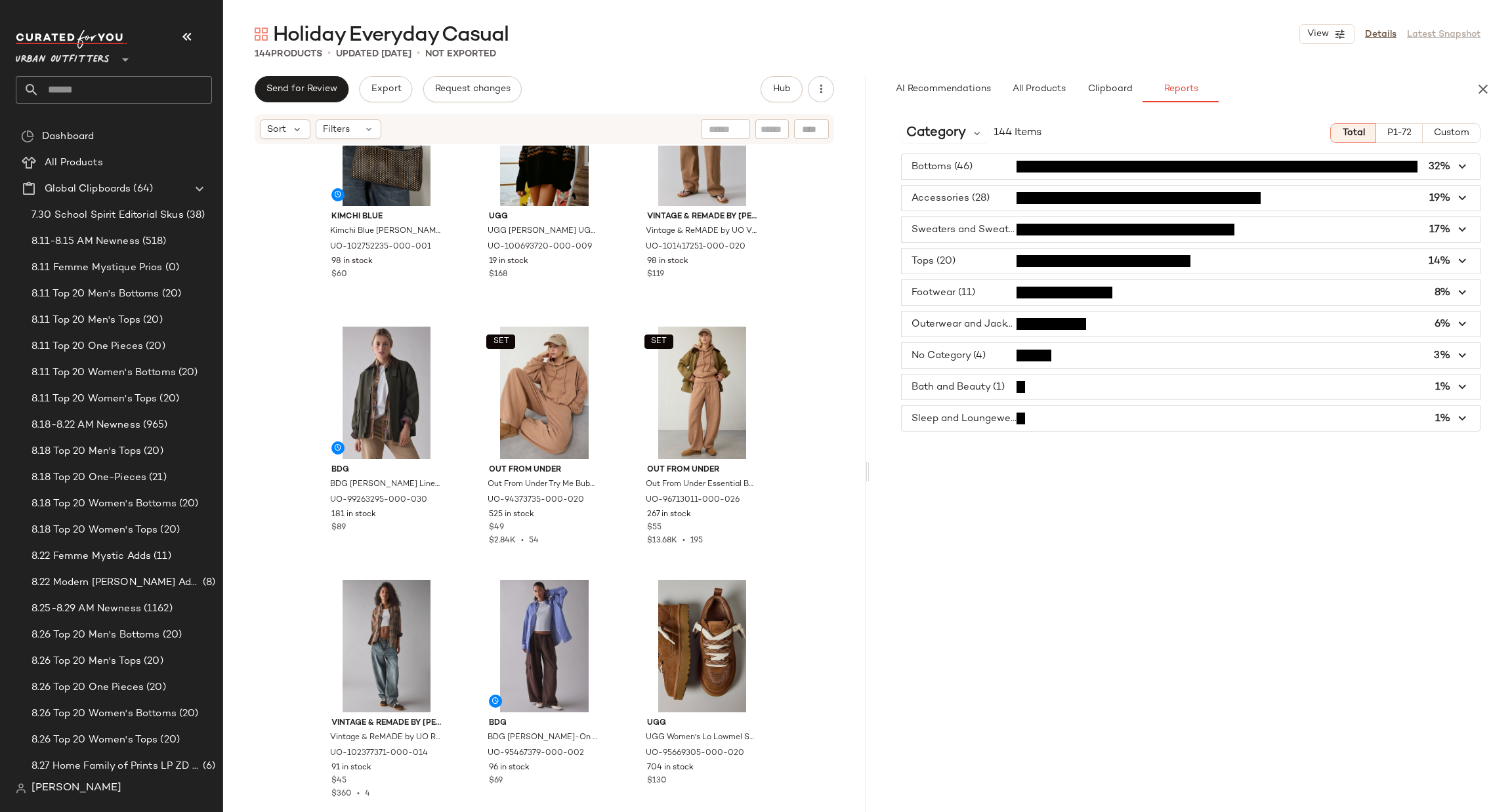
click at [1074, 300] on span "button" at bounding box center [1191, 293] width 578 height 25
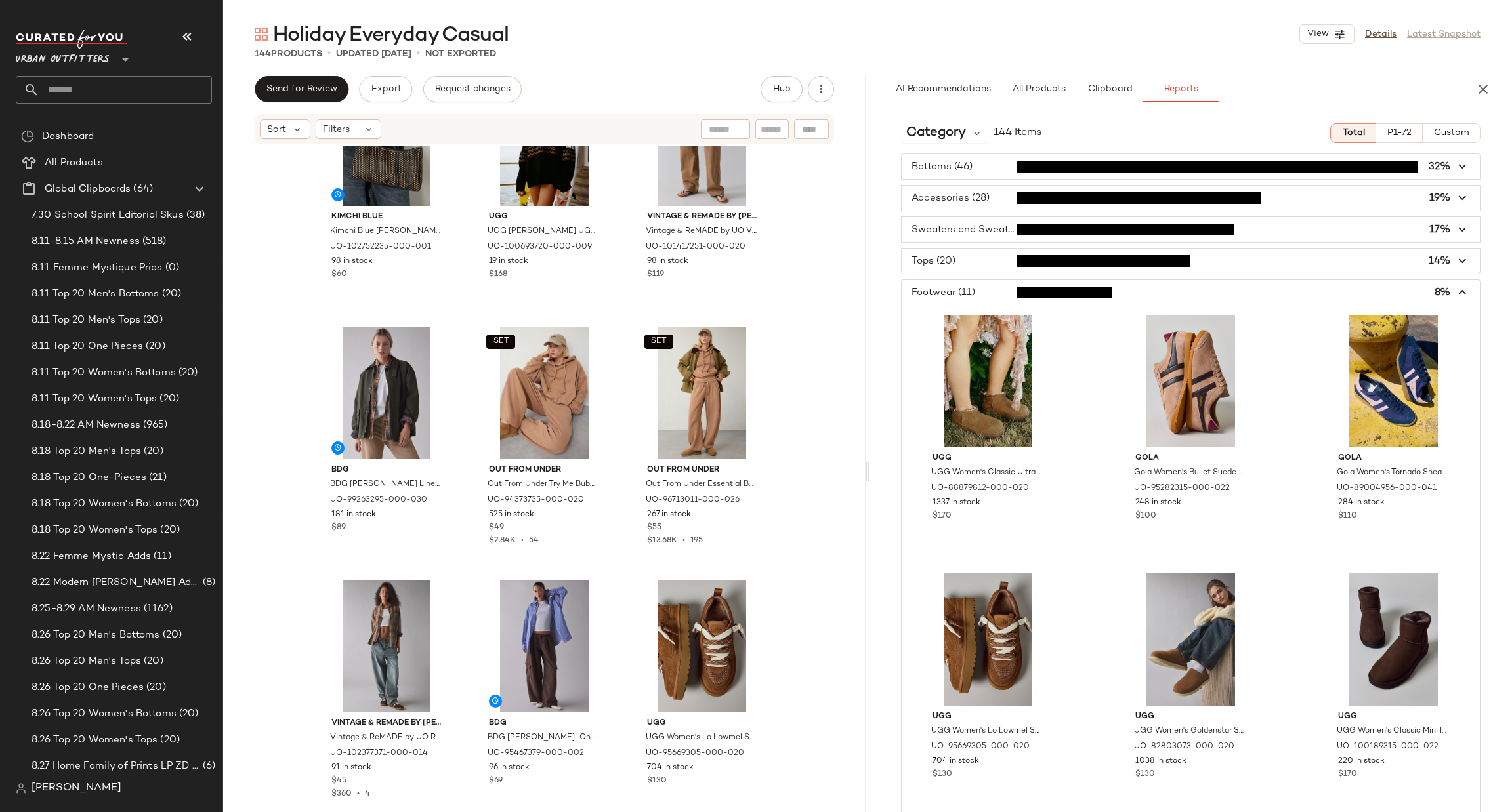
click at [1066, 290] on span "button" at bounding box center [1191, 293] width 578 height 25
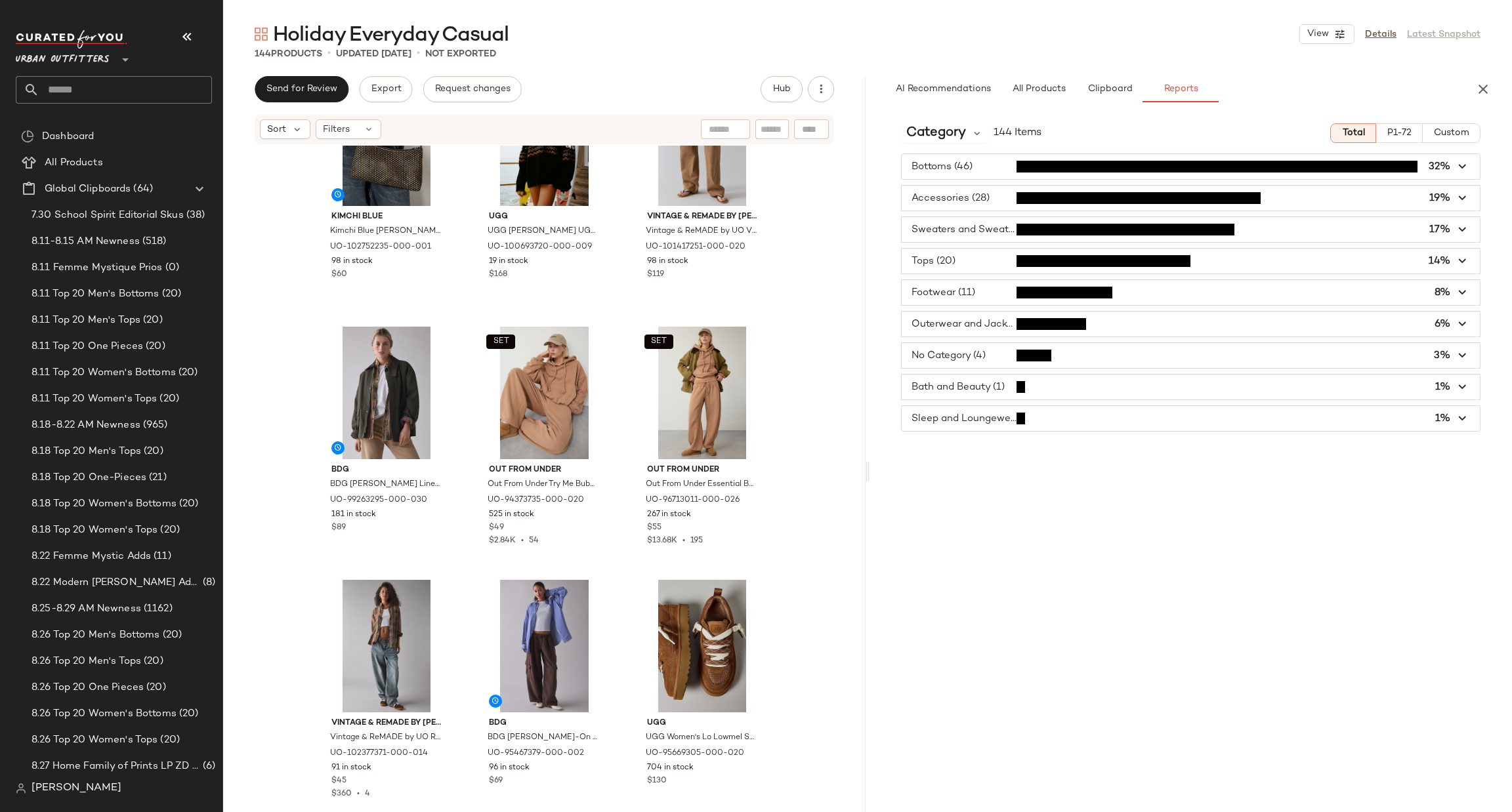
click at [1074, 265] on span "button" at bounding box center [1191, 262] width 578 height 25
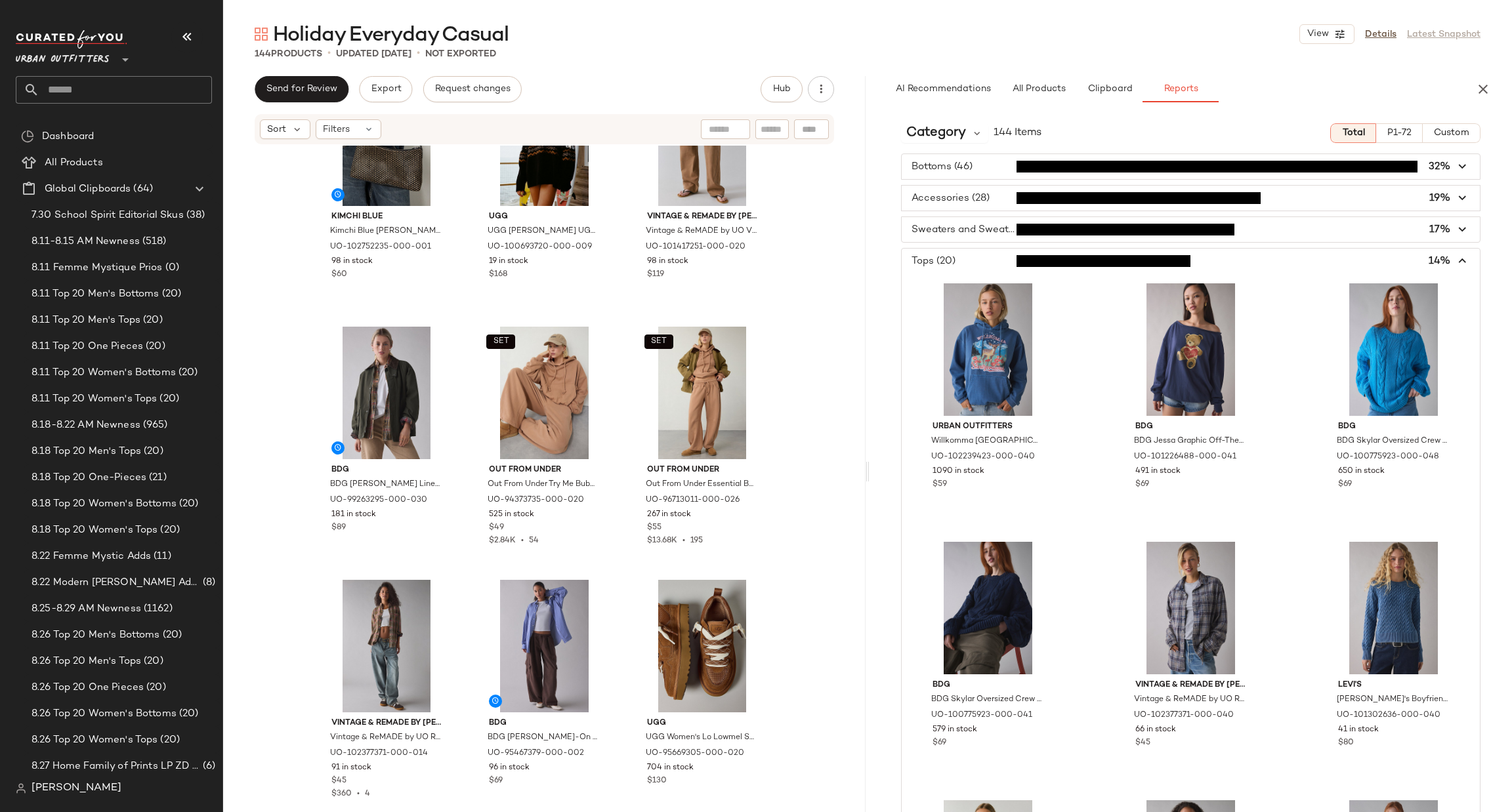
click at [1074, 265] on span "button" at bounding box center [1191, 262] width 578 height 25
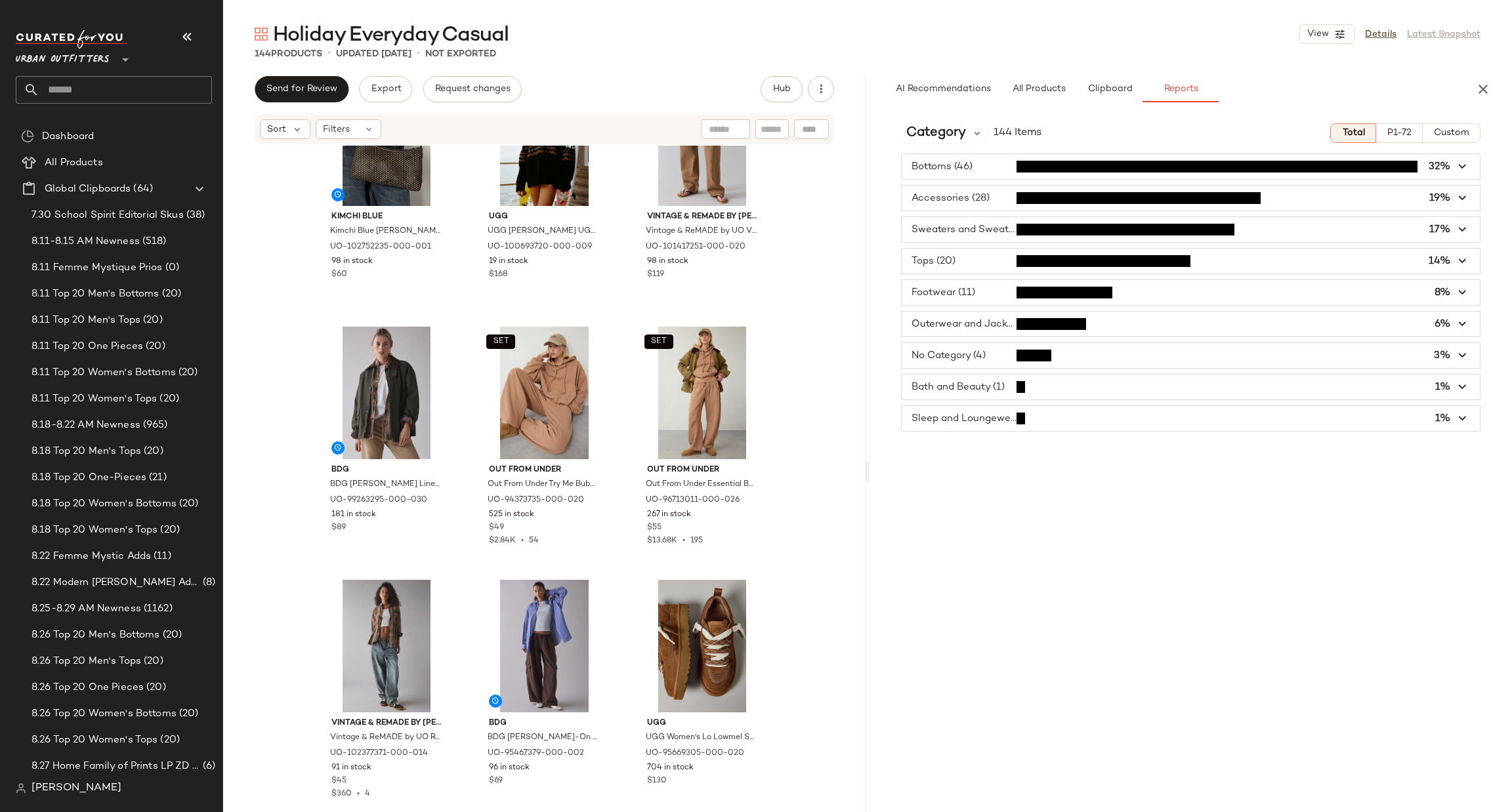
click at [1058, 232] on span "button" at bounding box center [1191, 229] width 578 height 25
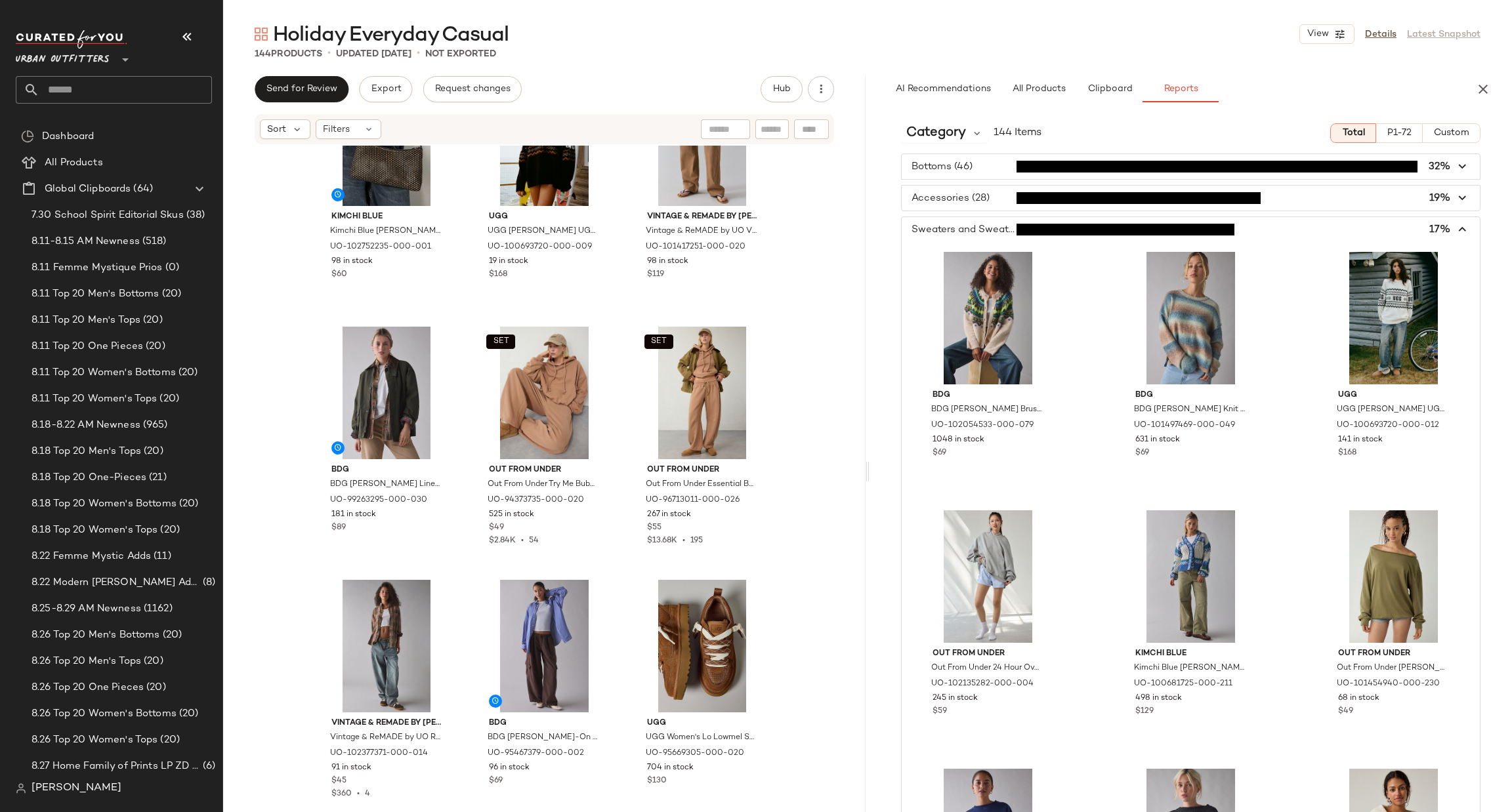
click at [1050, 227] on span "button" at bounding box center [1191, 229] width 578 height 25
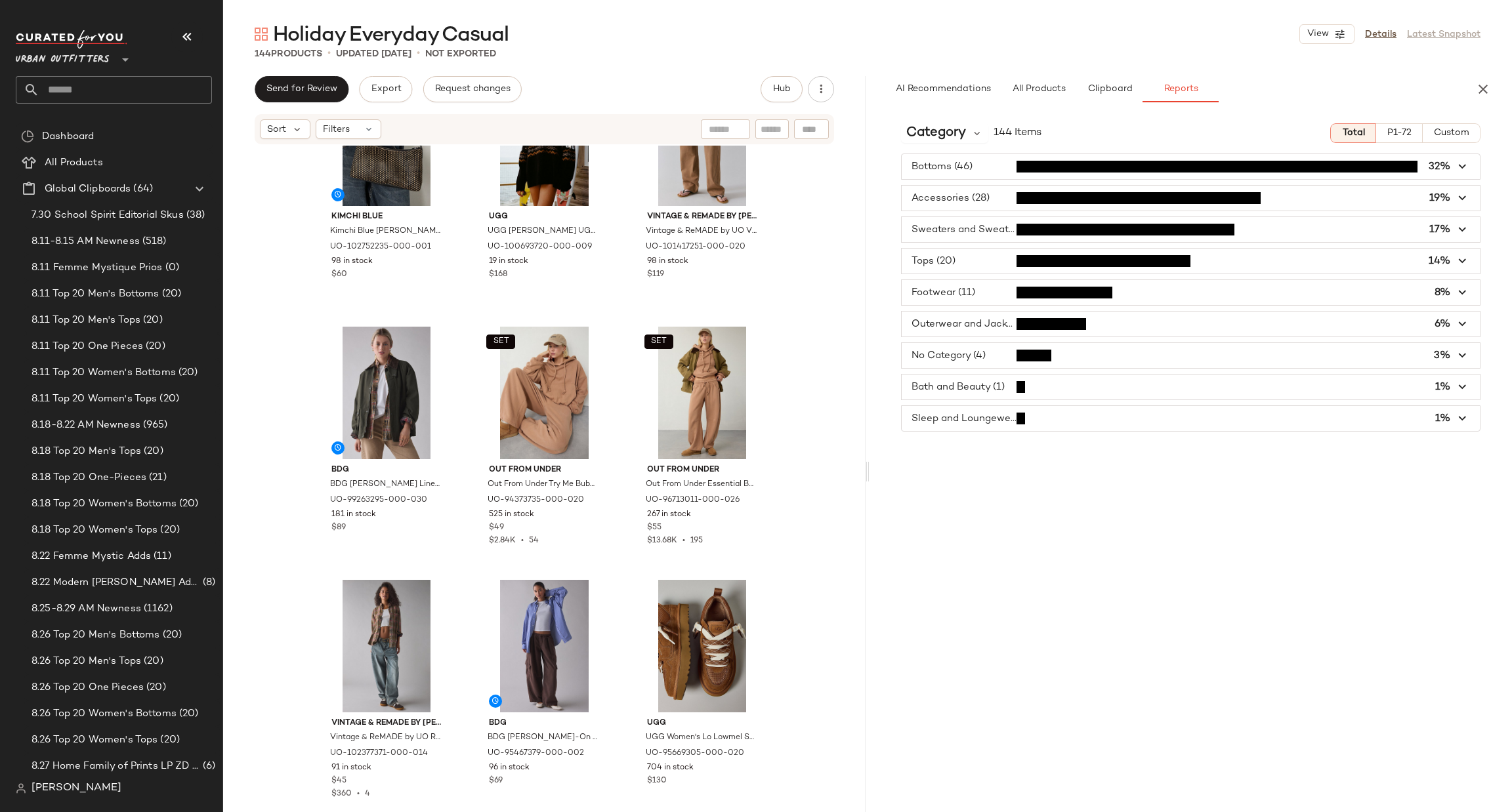
click at [1065, 211] on div "Accessories (28) 19%" at bounding box center [1191, 197] width 580 height 26
click at [1074, 198] on span "button" at bounding box center [1191, 198] width 578 height 25
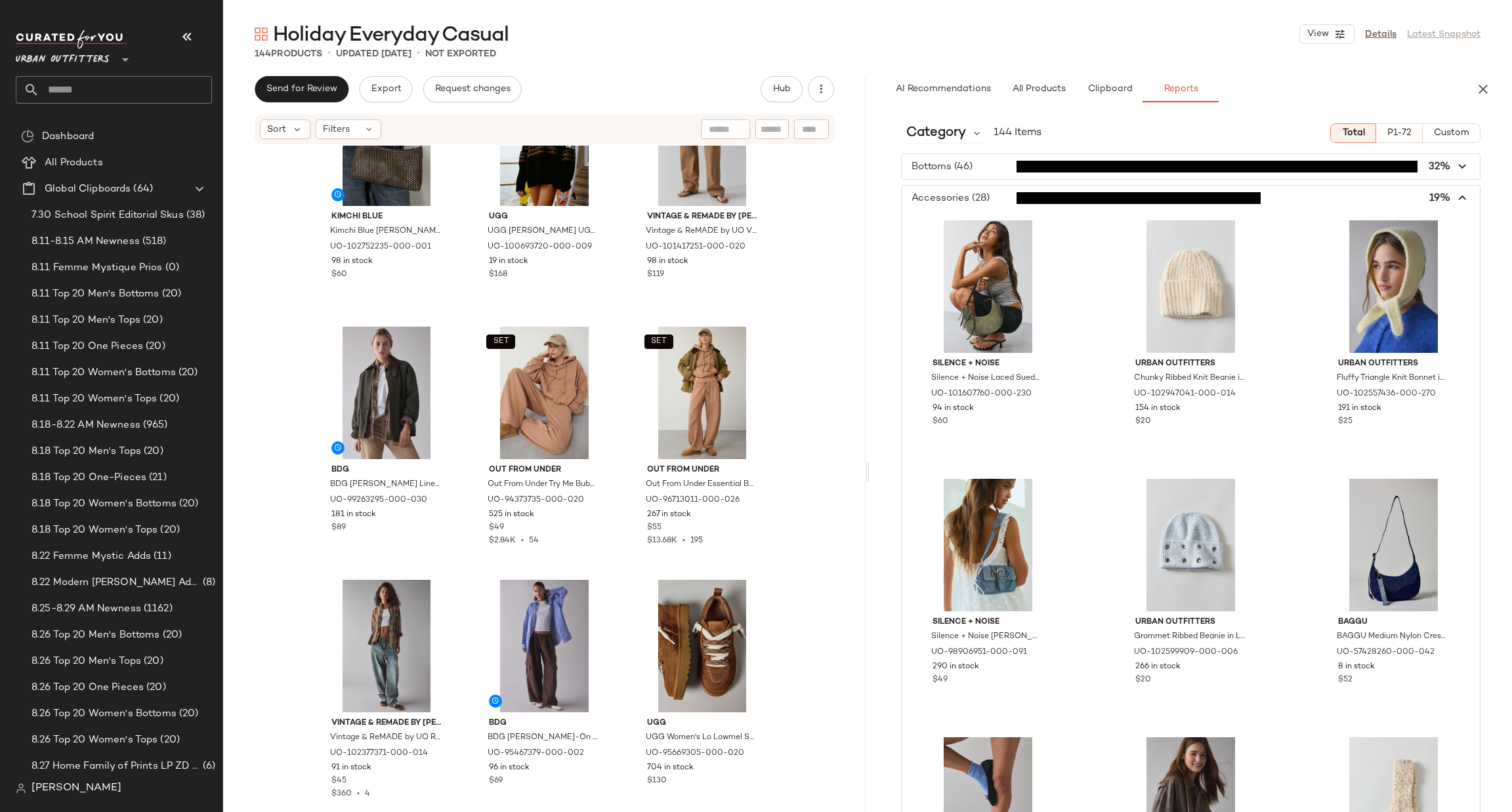
click at [1068, 198] on span "button" at bounding box center [1191, 198] width 578 height 25
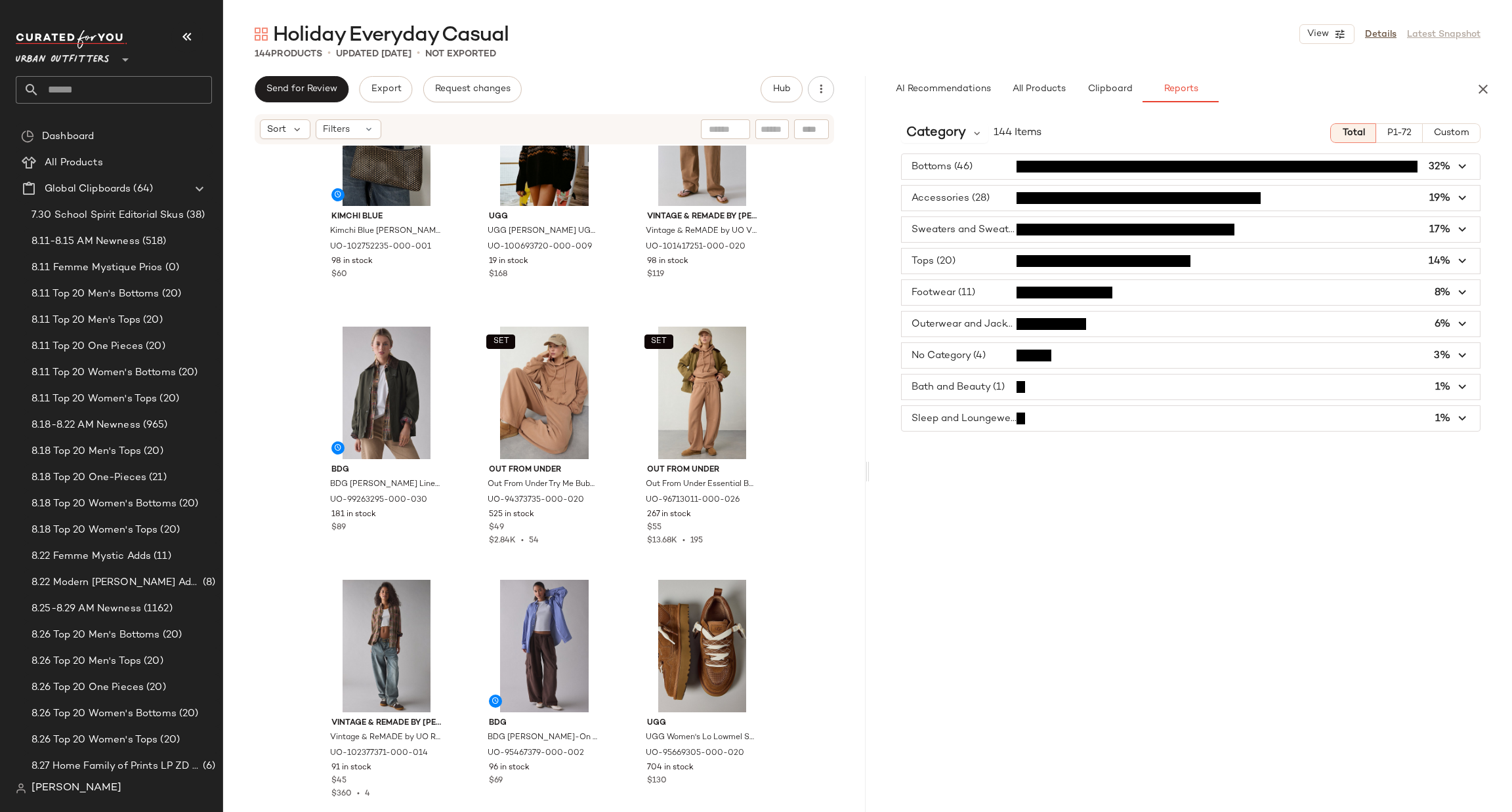
click at [1029, 273] on span "button" at bounding box center [1191, 262] width 578 height 25
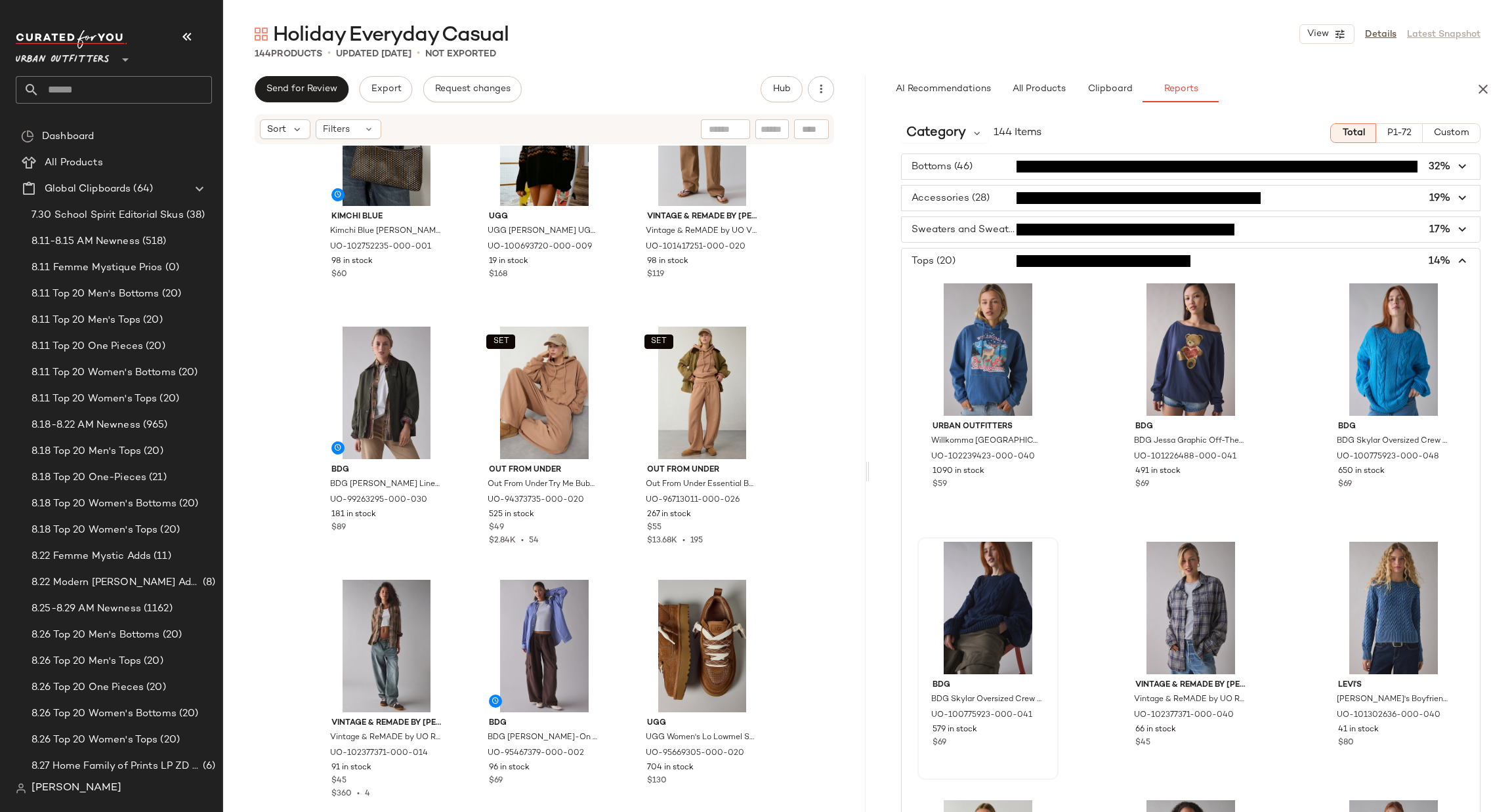
click at [1038, 273] on span "button" at bounding box center [1191, 262] width 578 height 25
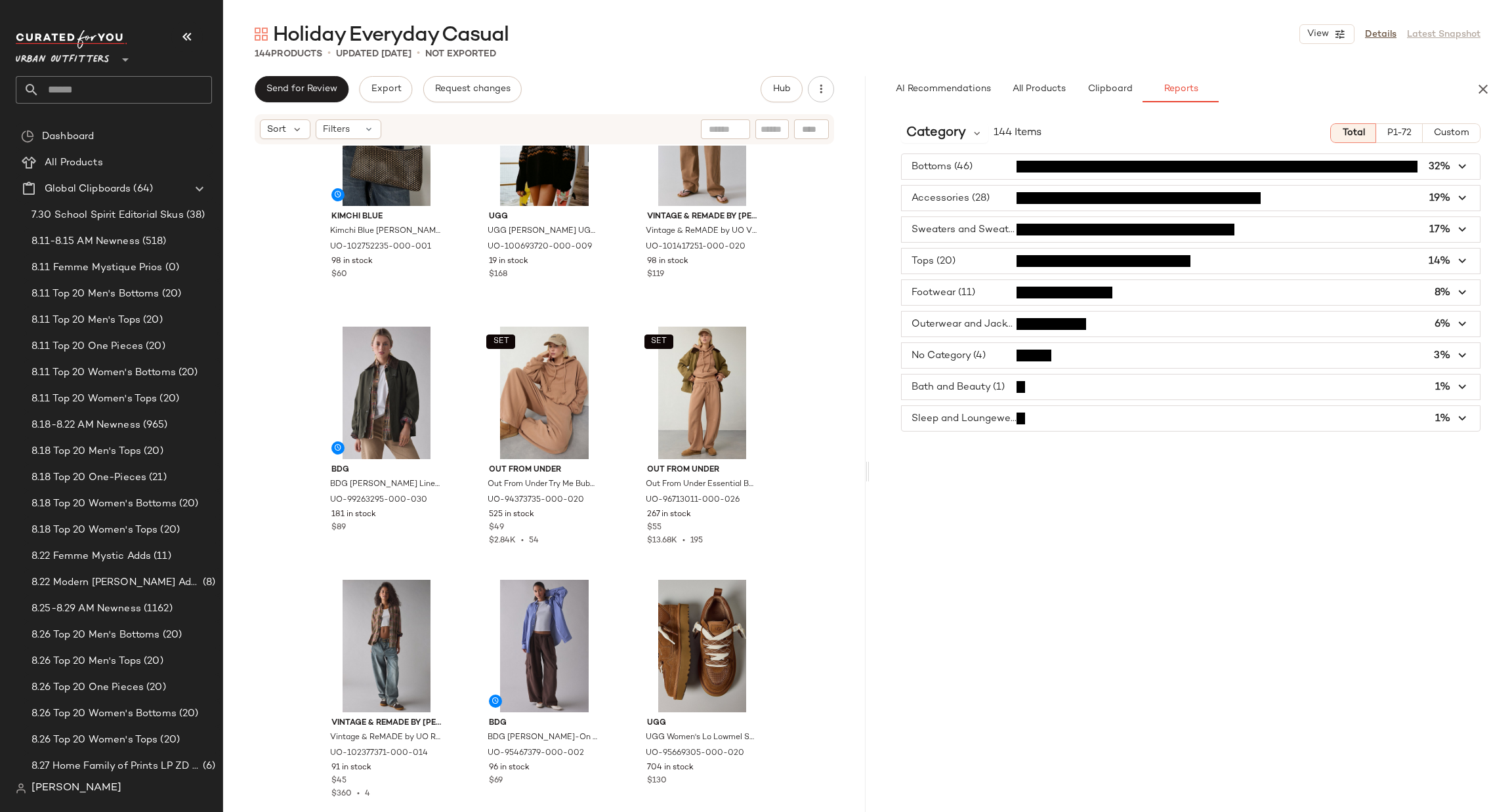
click at [1073, 240] on span "button" at bounding box center [1191, 229] width 578 height 25
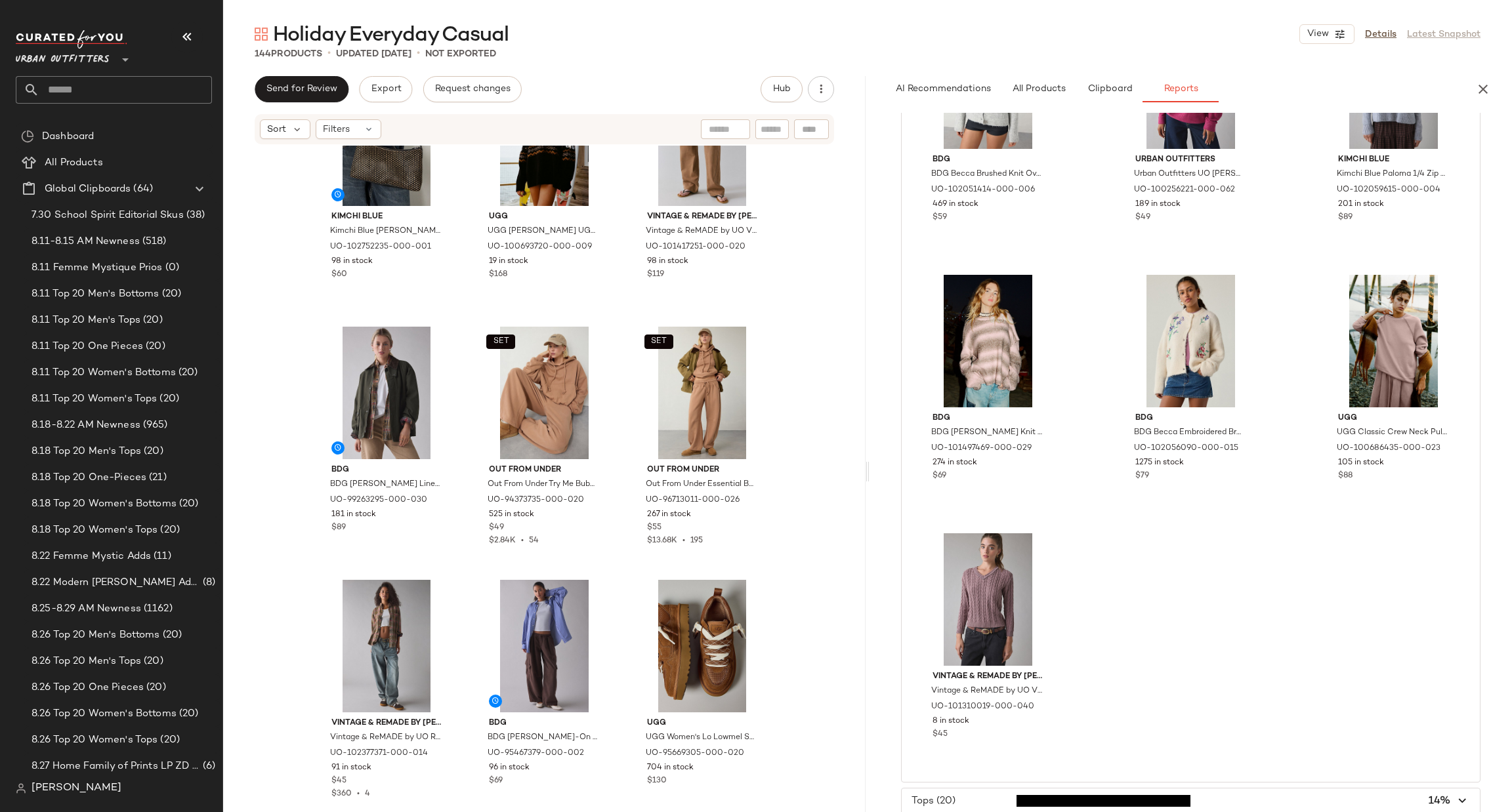
scroll to position [1892, 0]
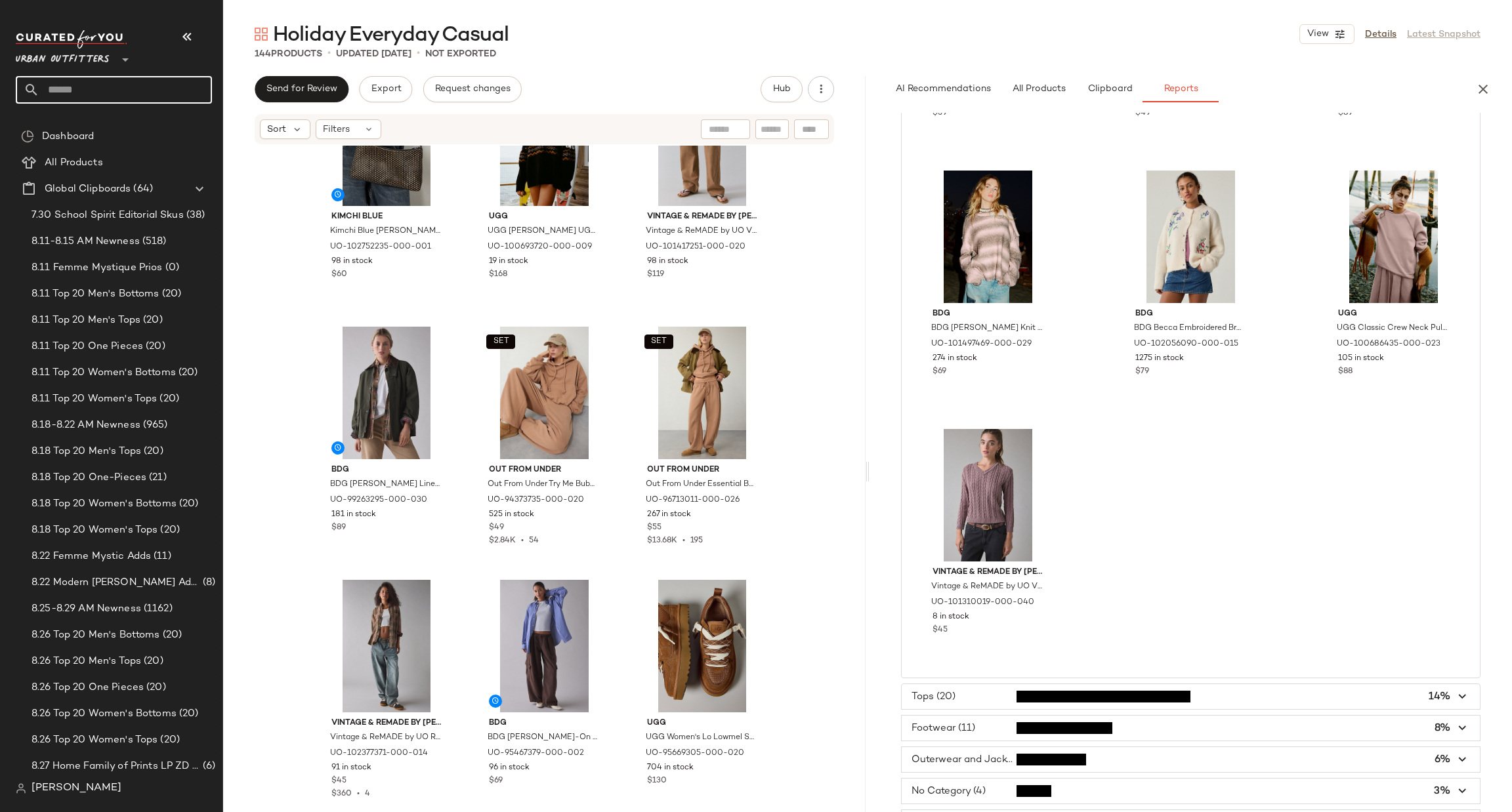
click at [108, 76] on input "text" at bounding box center [125, 89] width 172 height 27
type input "**********"
click at [137, 131] on span "+ Accessories" at bounding box center [121, 127] width 62 height 14
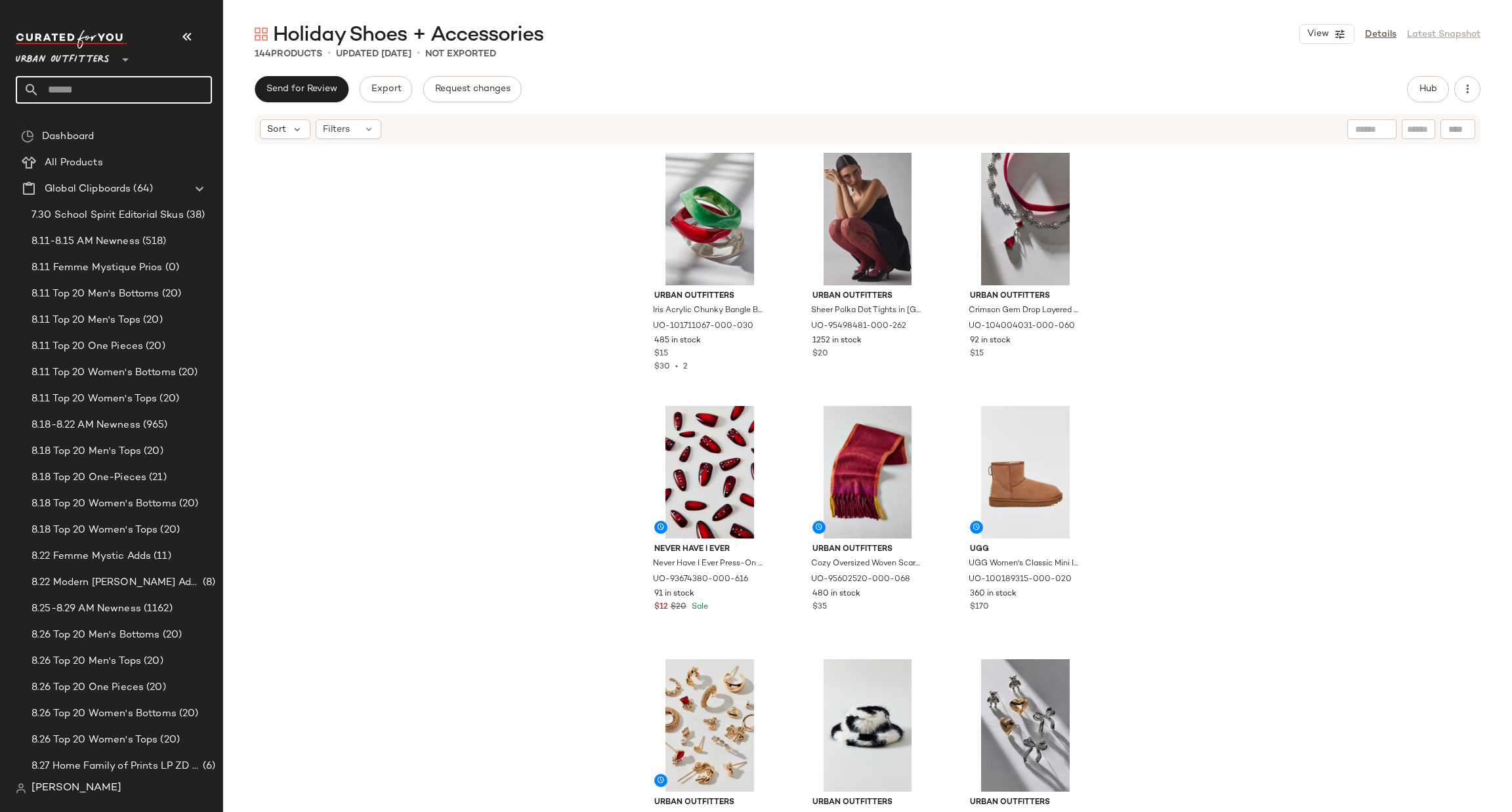
click at [163, 91] on input "text" at bounding box center [125, 89] width 172 height 27
click at [576, 506] on div "Urban Outfitters Iris Acrylic Chunky Bangle Bracelet in Green, Women's at Urban…" at bounding box center [867, 477] width 1289 height 662
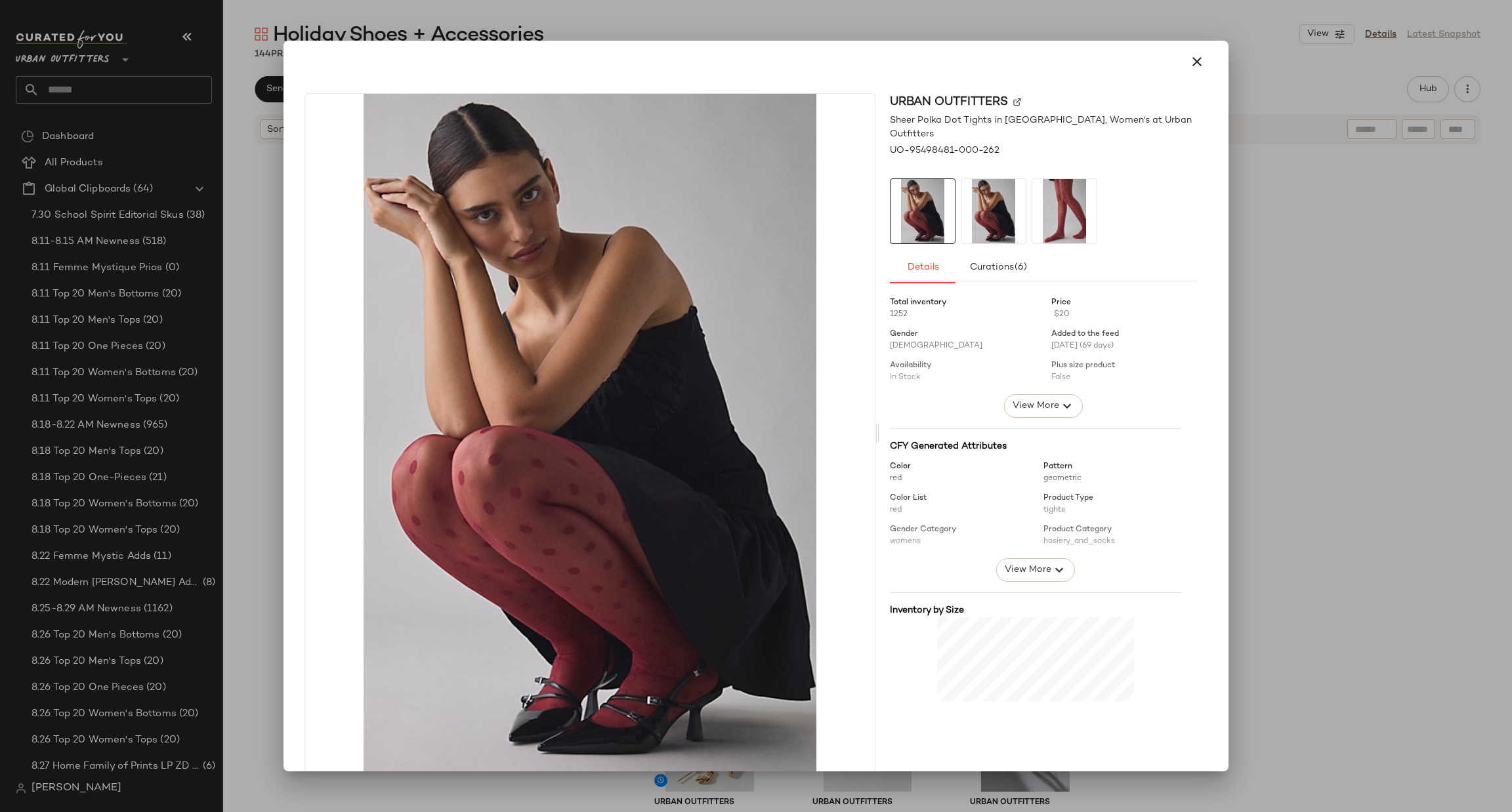
click at [1298, 370] on div at bounding box center [756, 406] width 1512 height 812
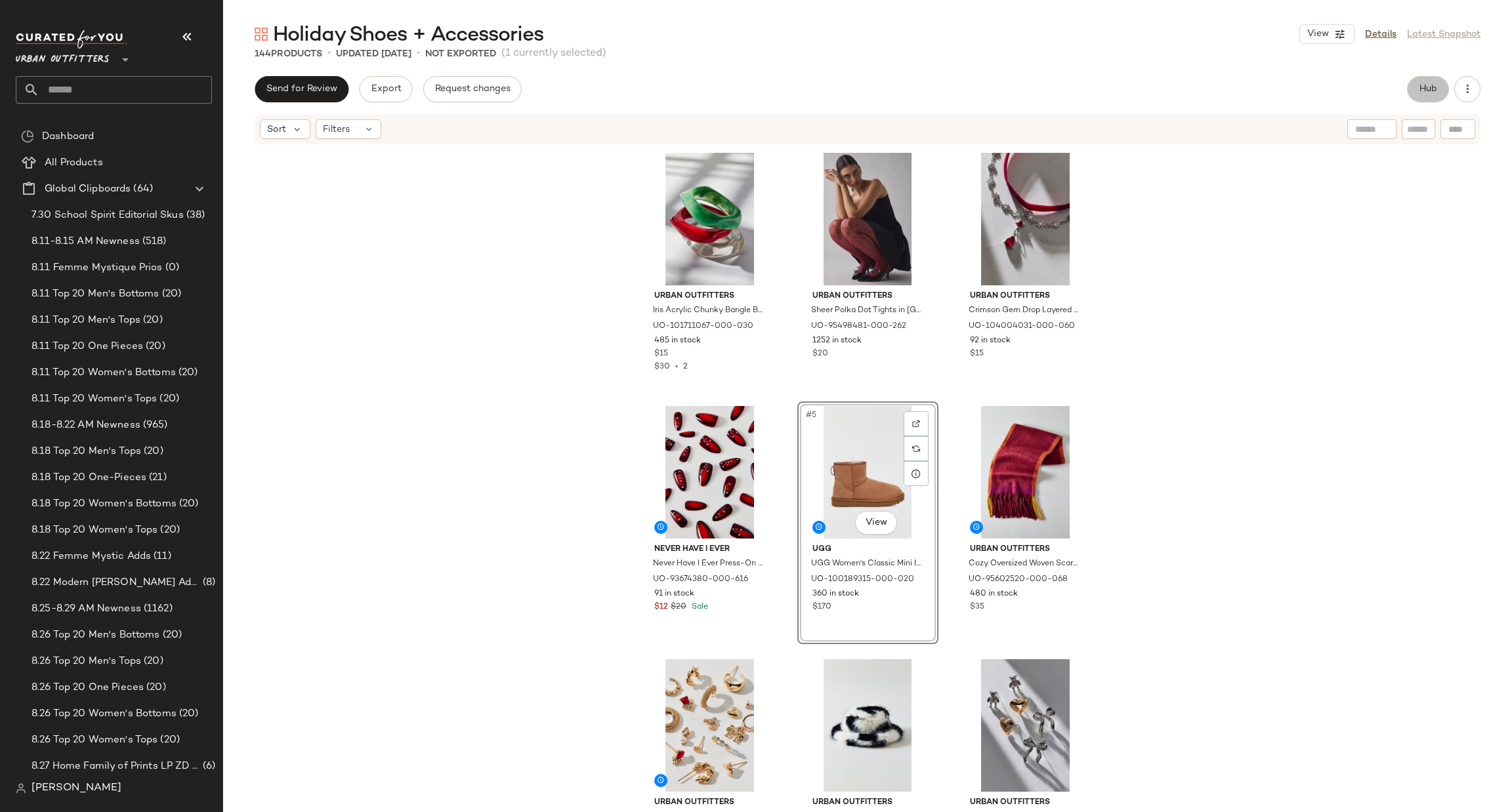
click at [1423, 88] on span "Hub" at bounding box center [1428, 88] width 18 height 11
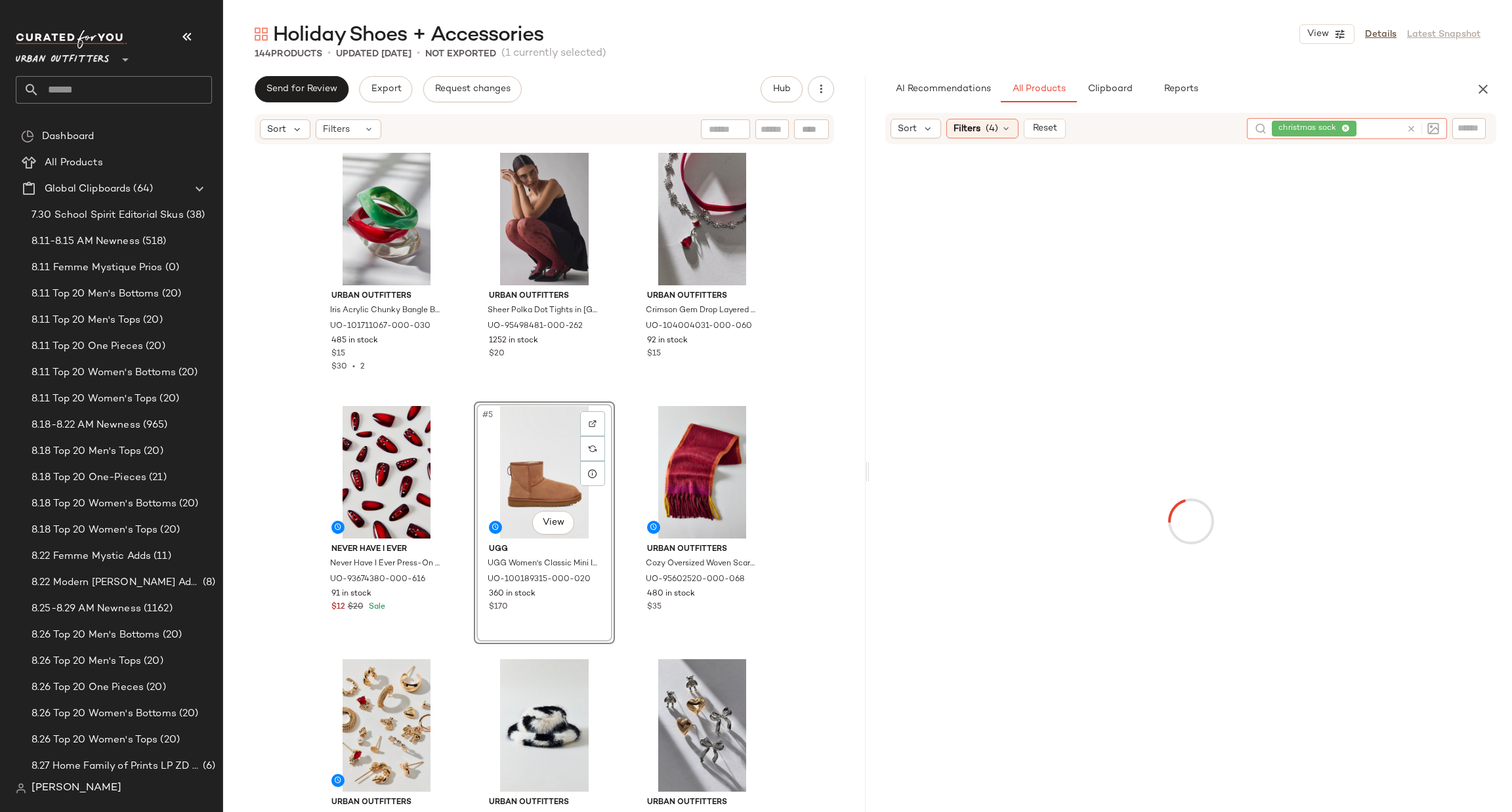
click at [1403, 129] on div at bounding box center [1420, 128] width 38 height 21
click at [1413, 124] on icon at bounding box center [1412, 129] width 10 height 10
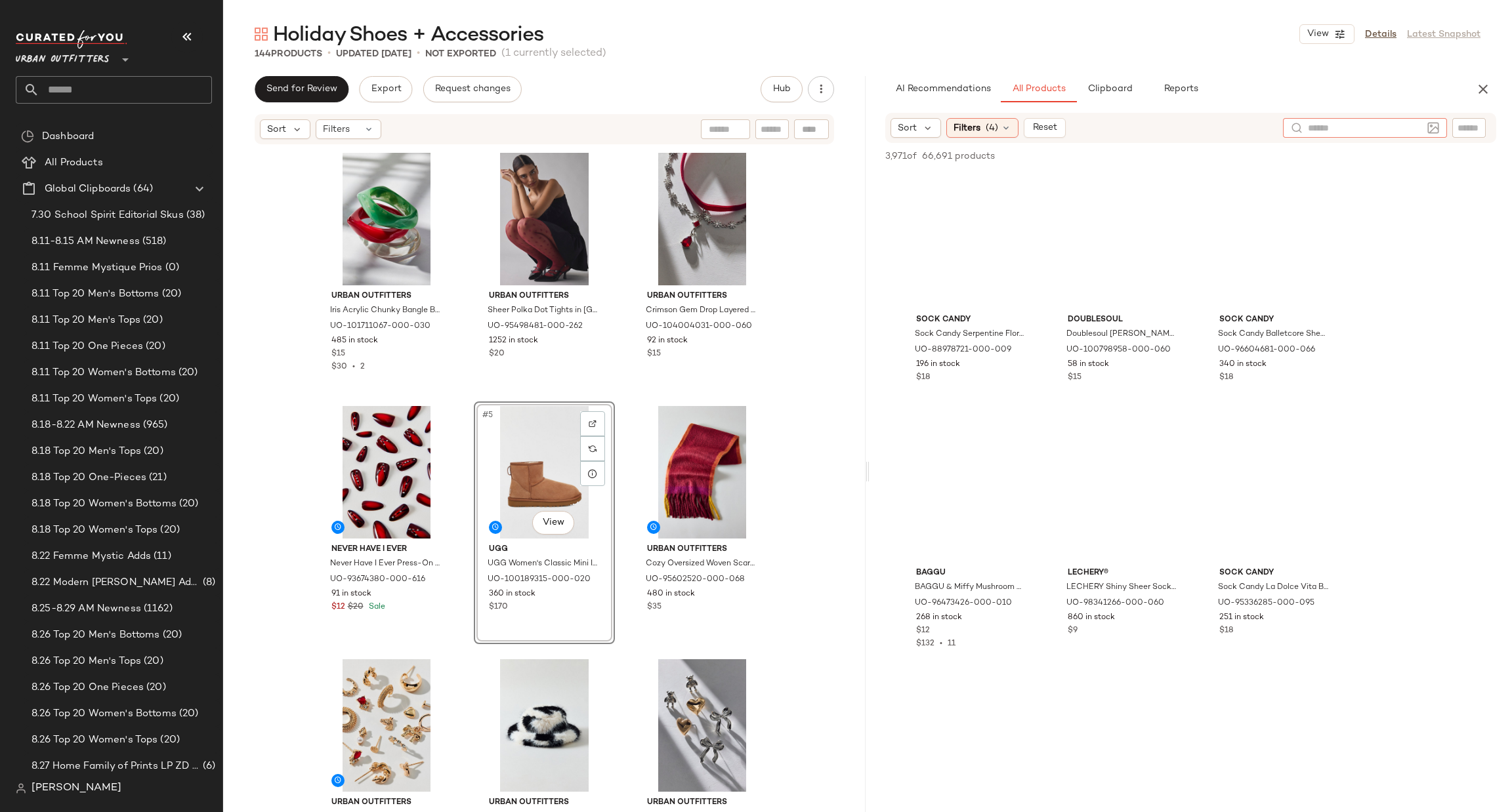
click at [1409, 122] on input "text" at bounding box center [1364, 128] width 114 height 14
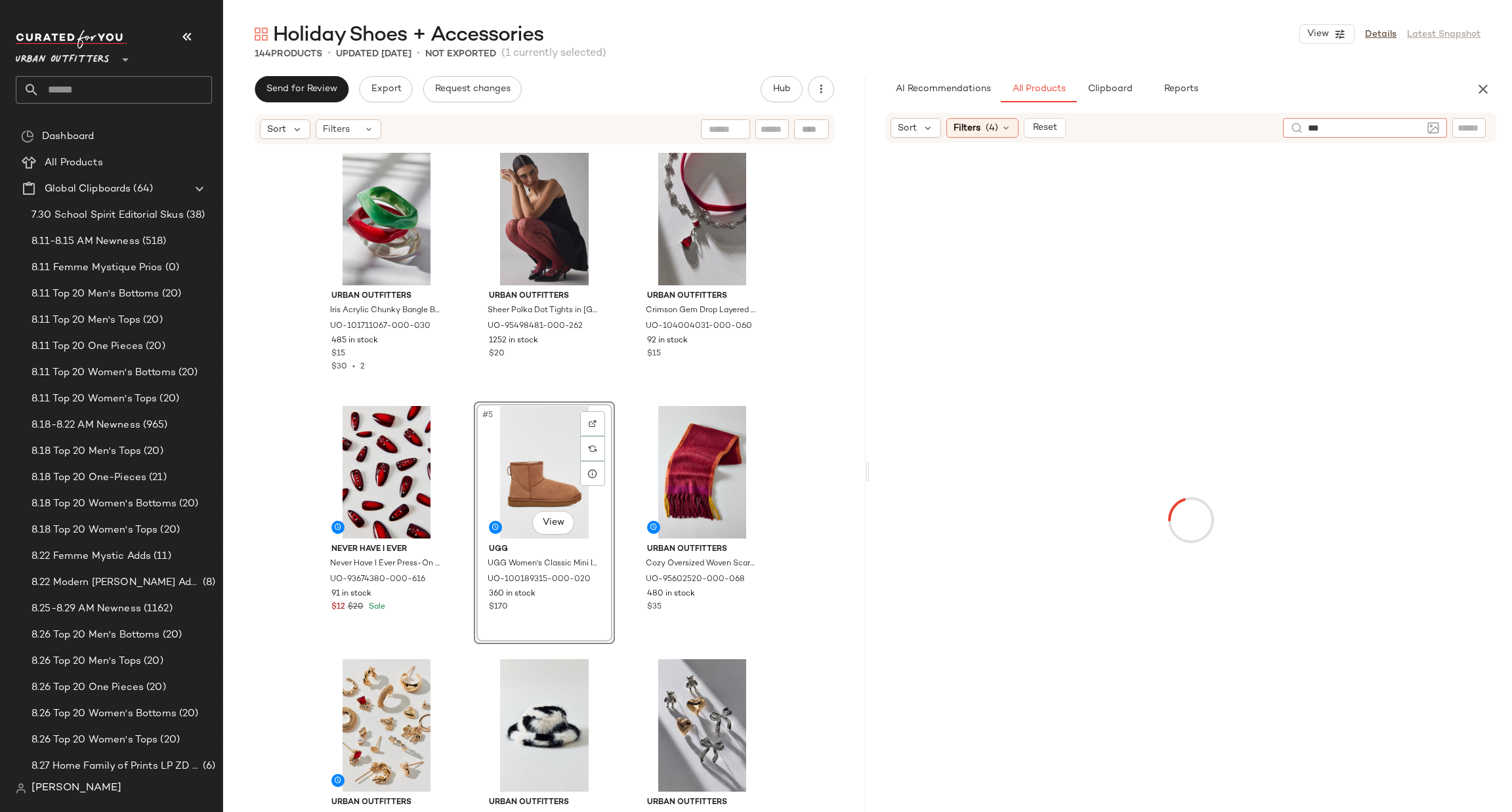
type input "****"
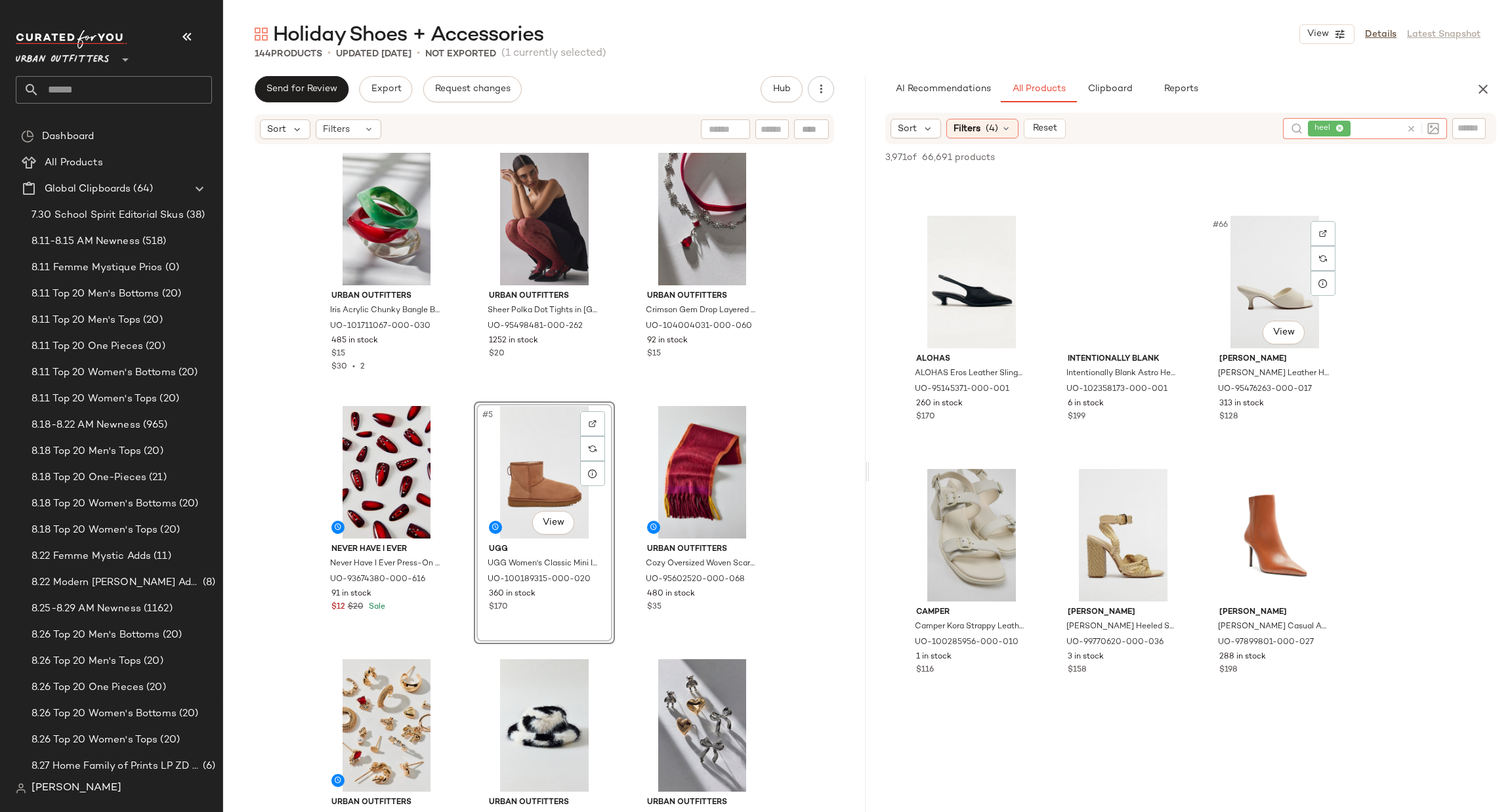
scroll to position [5313, 0]
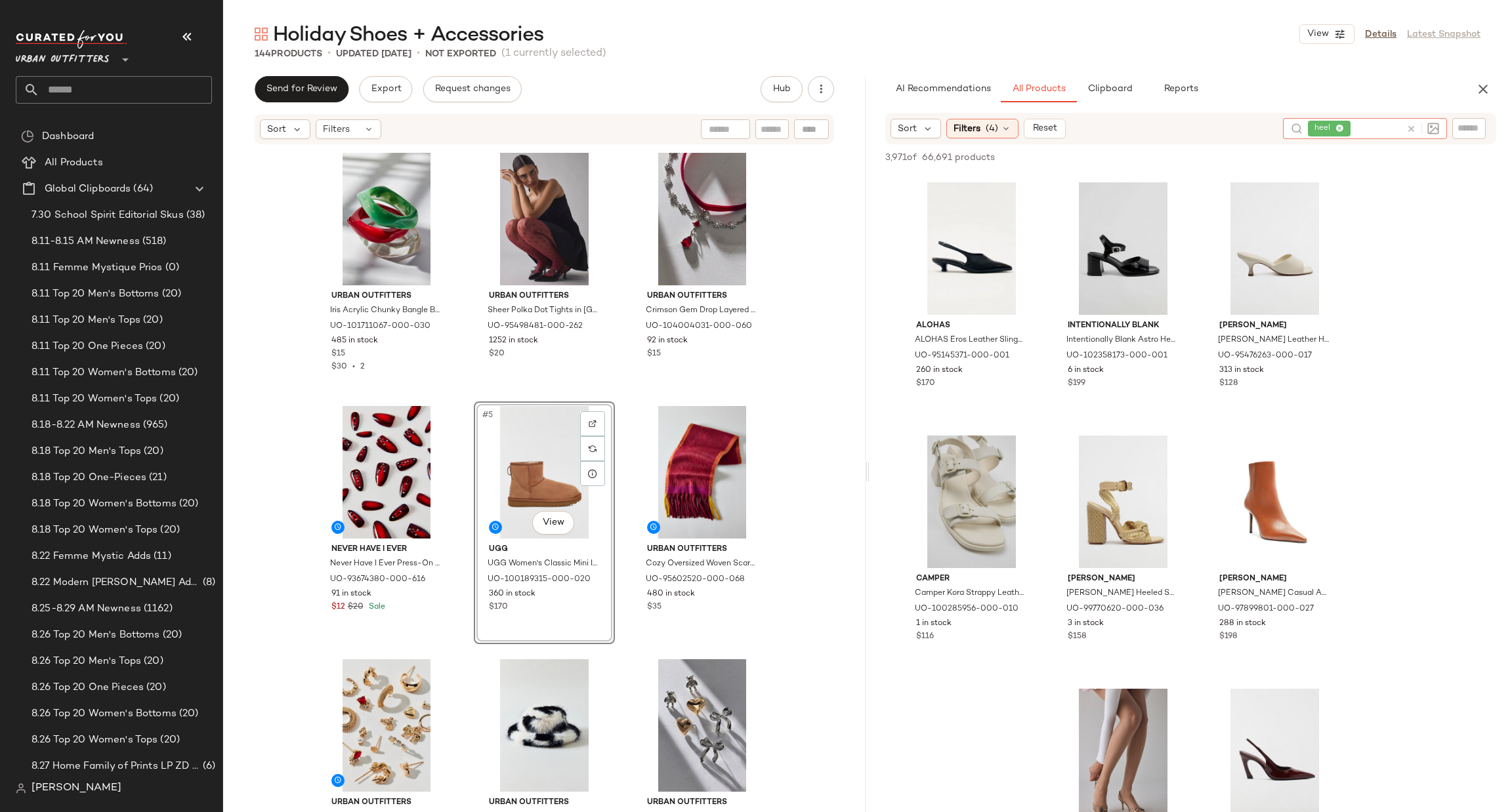
click at [1412, 130] on icon at bounding box center [1412, 129] width 10 height 10
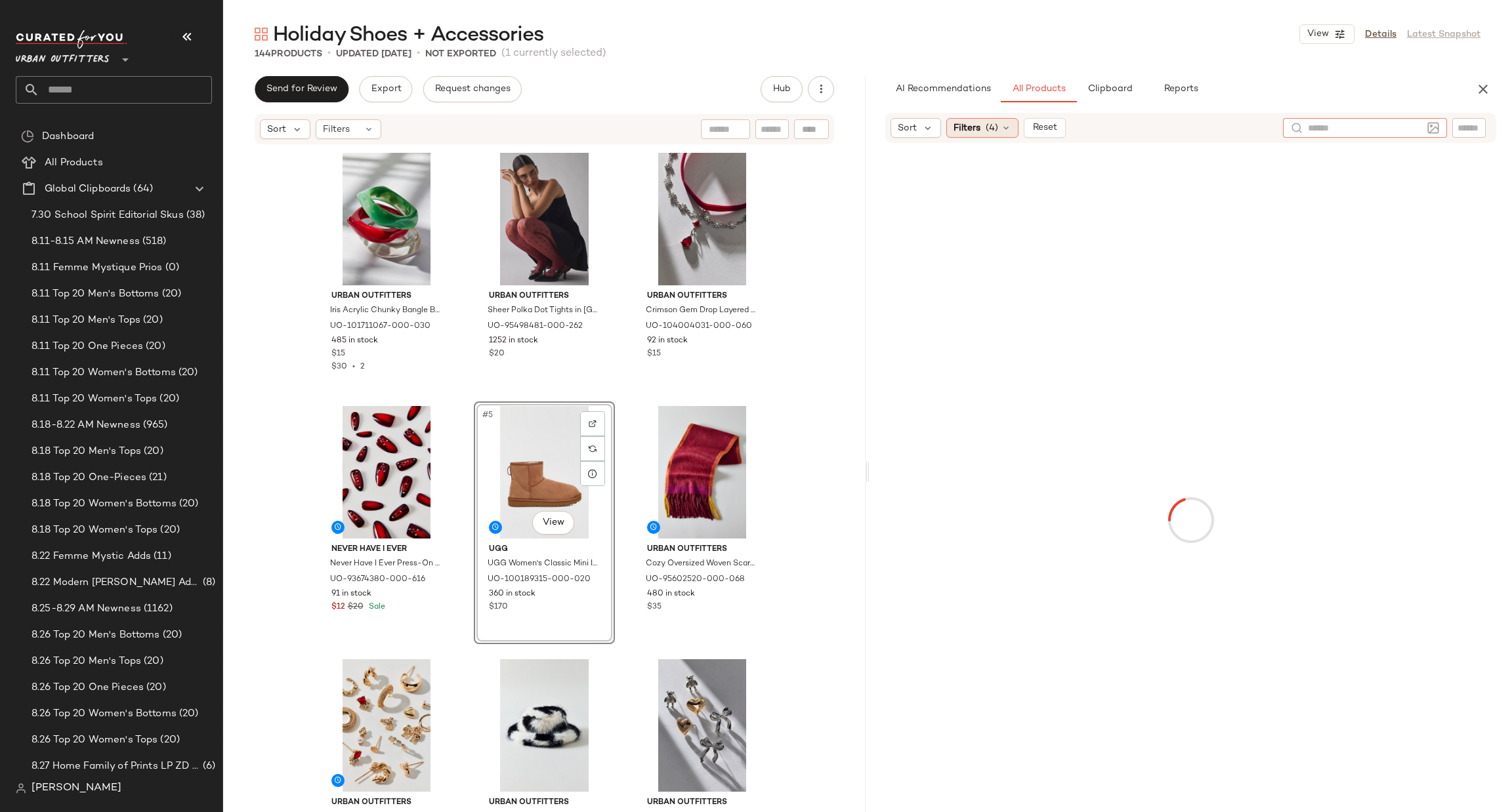
click at [986, 119] on div "Filters (4)" at bounding box center [983, 127] width 72 height 19
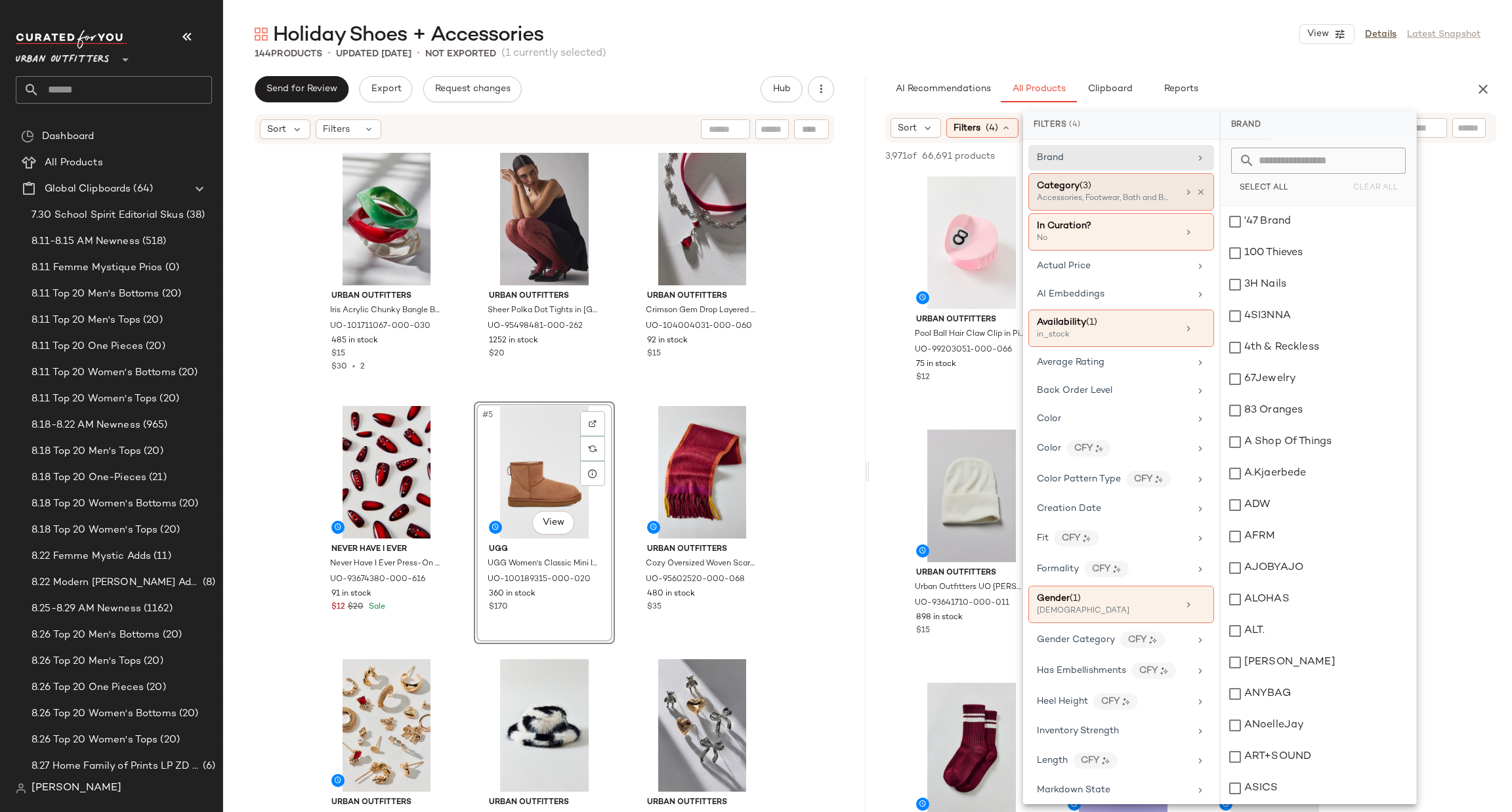
click at [1121, 201] on div "Accessories, Footwear, Bath and Beauty" at bounding box center [1102, 198] width 131 height 12
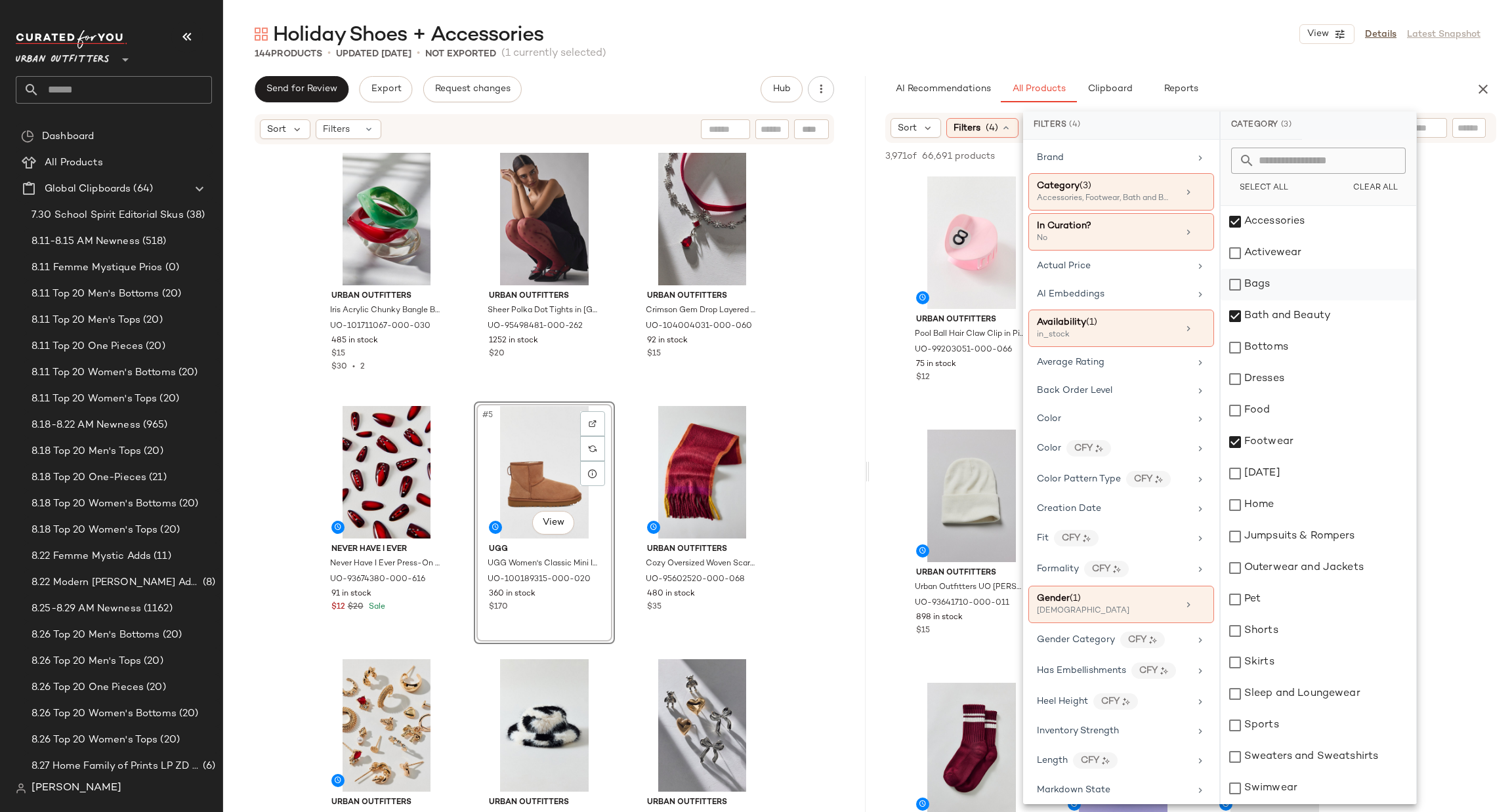
click at [1317, 281] on div "Bags" at bounding box center [1318, 285] width 196 height 31
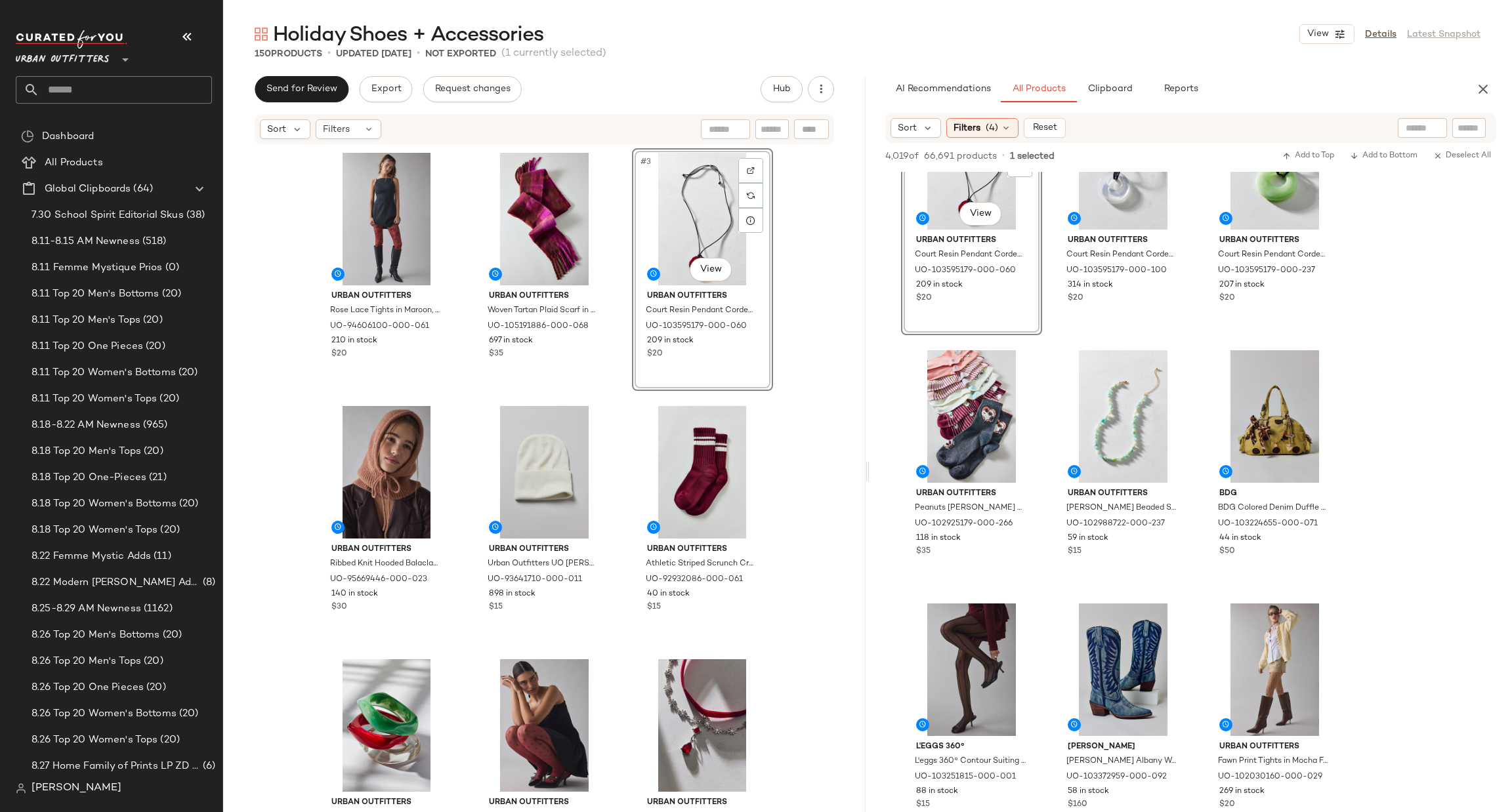
scroll to position [2165, 0]
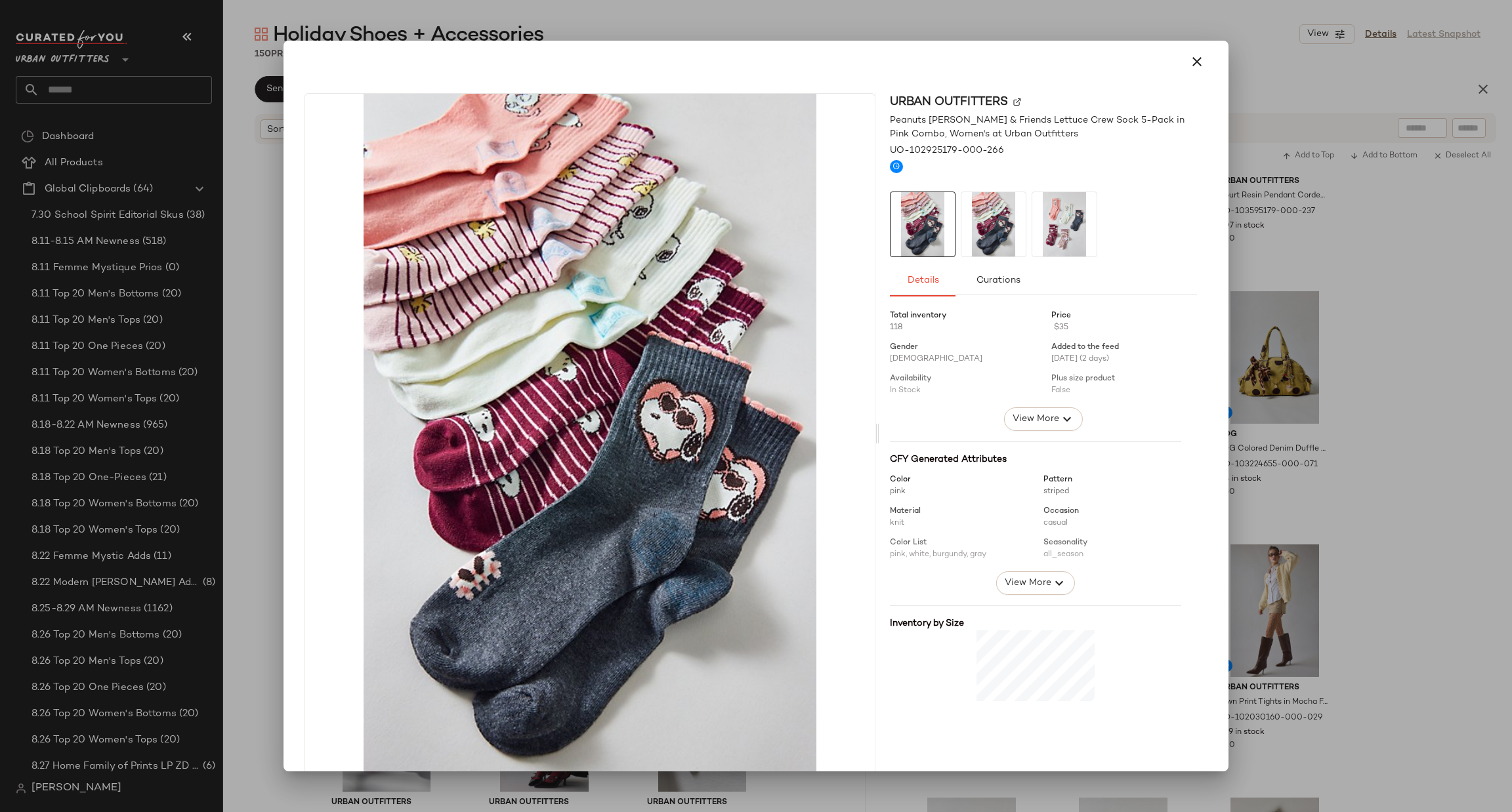
click at [1405, 418] on div at bounding box center [756, 406] width 1512 height 812
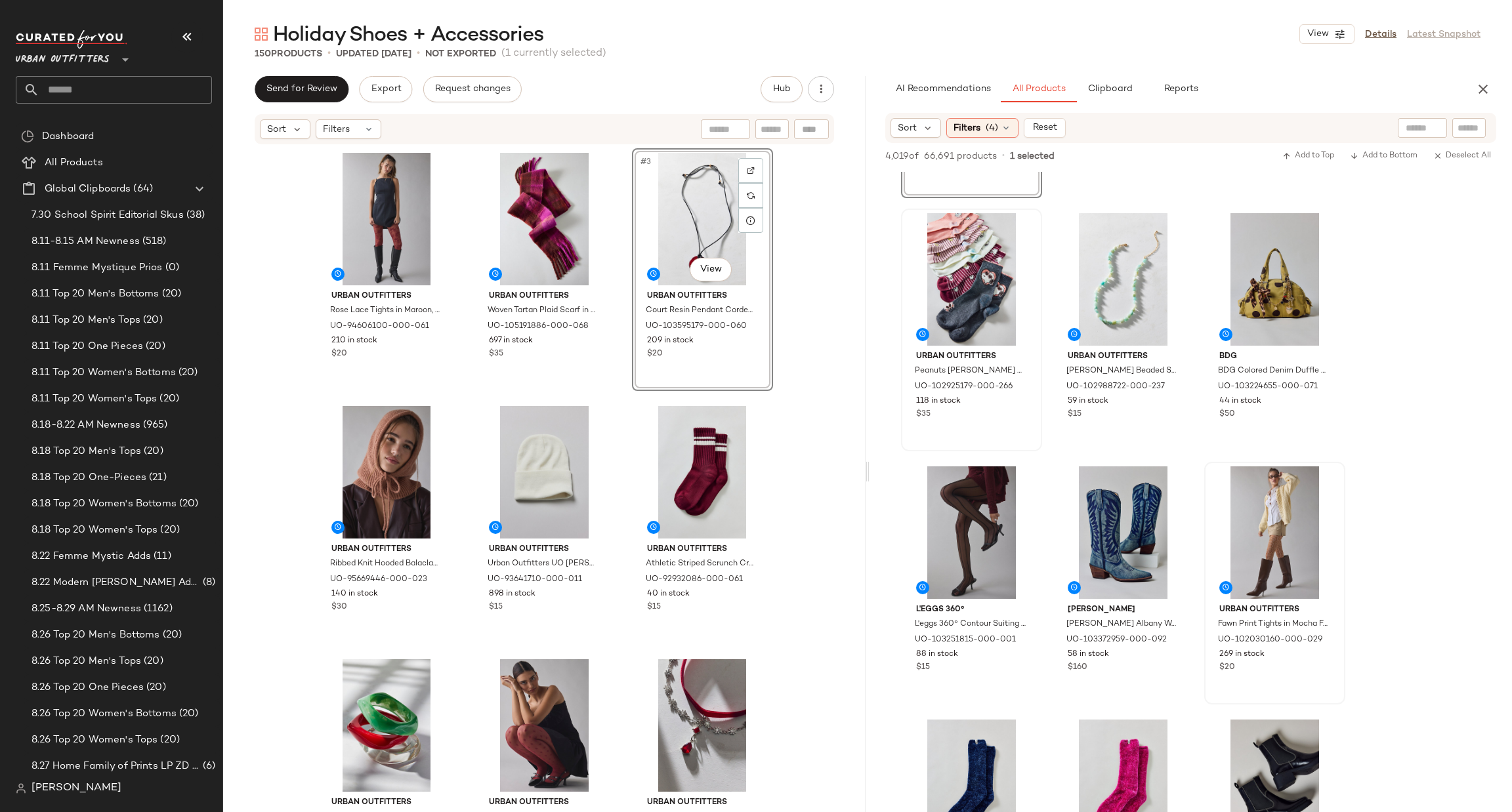
scroll to position [2361, 0]
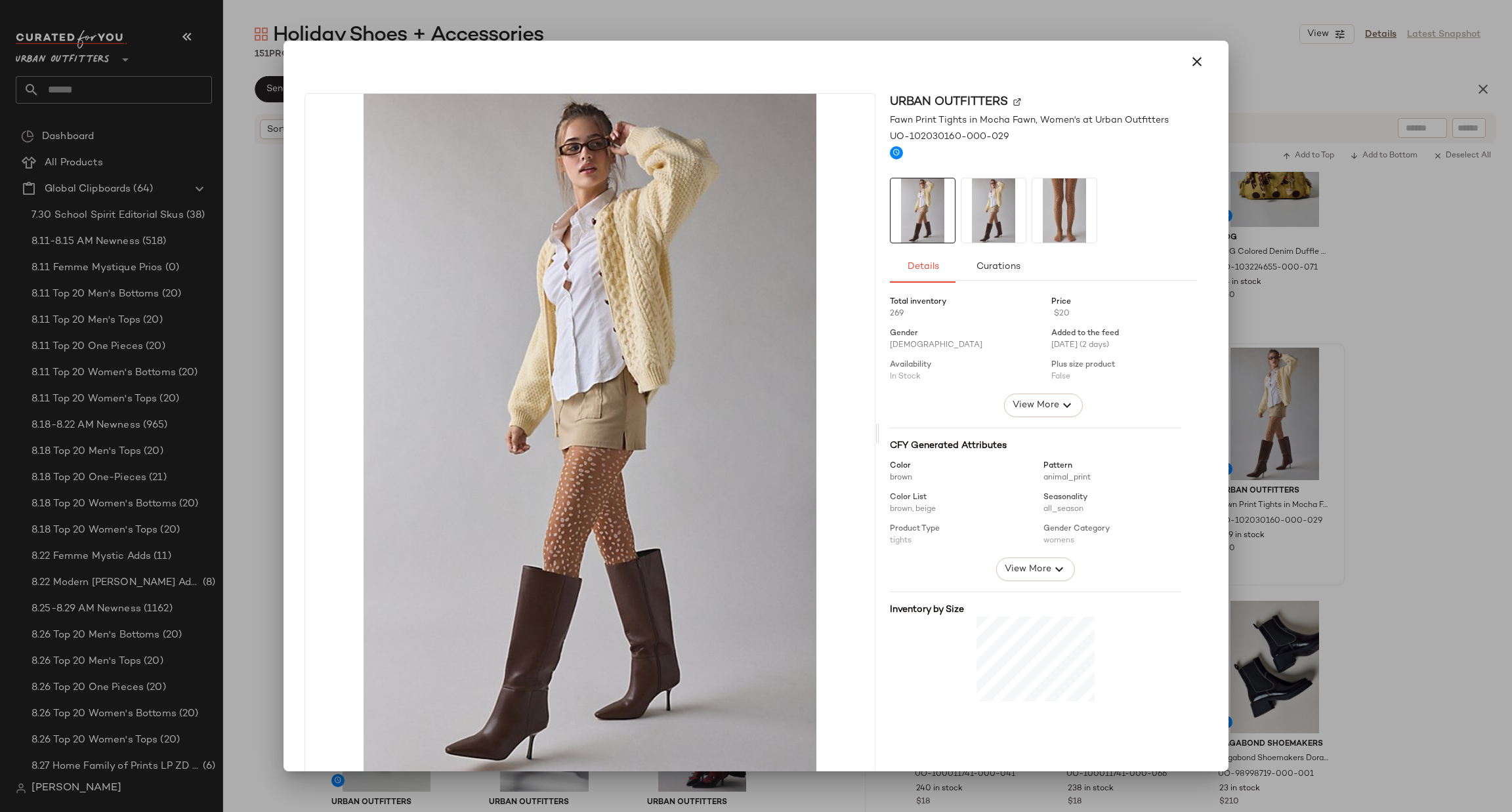
click at [1428, 486] on div at bounding box center [756, 406] width 1512 height 812
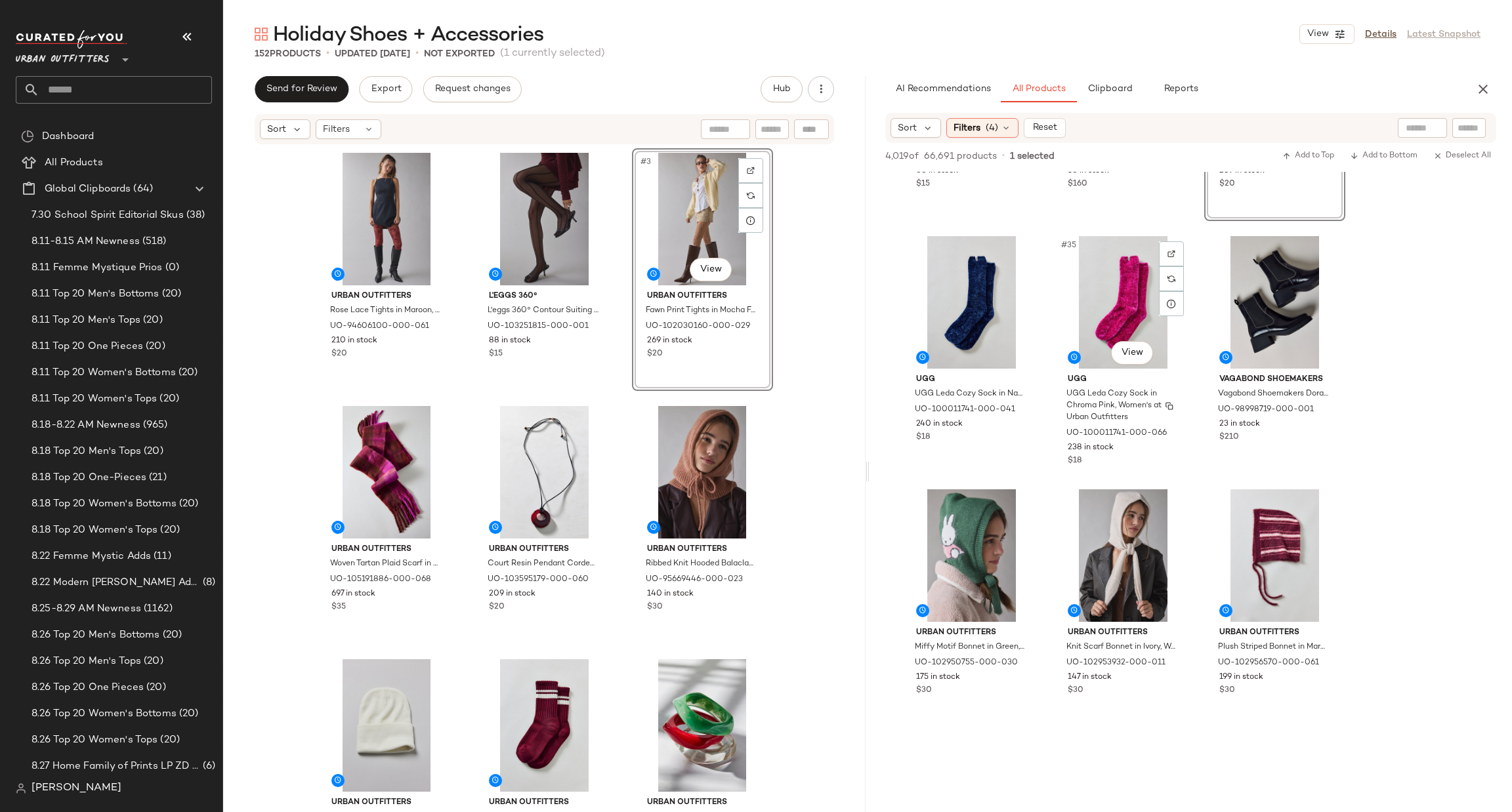
scroll to position [2755, 0]
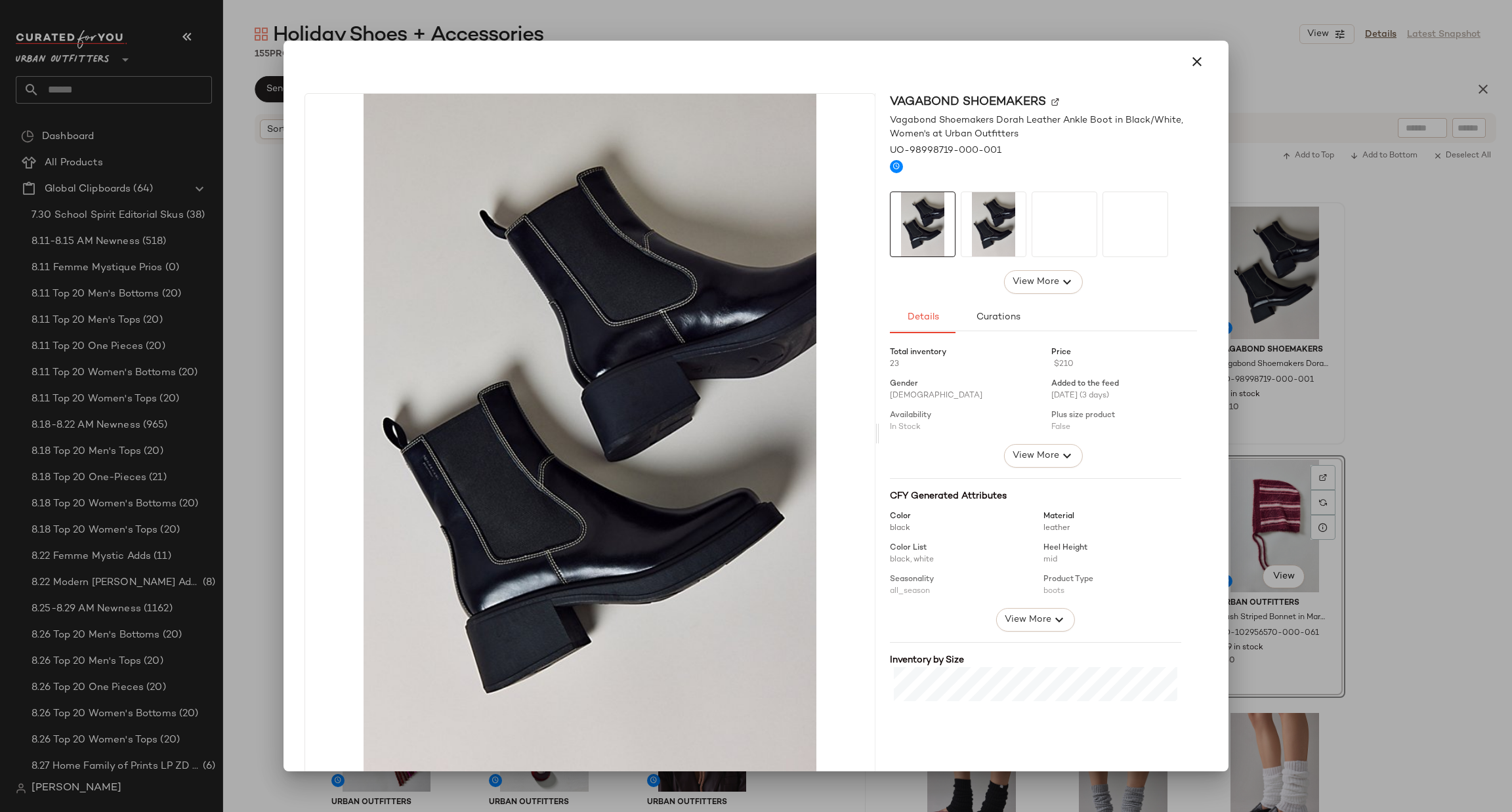
click at [1407, 367] on div at bounding box center [756, 406] width 1512 height 812
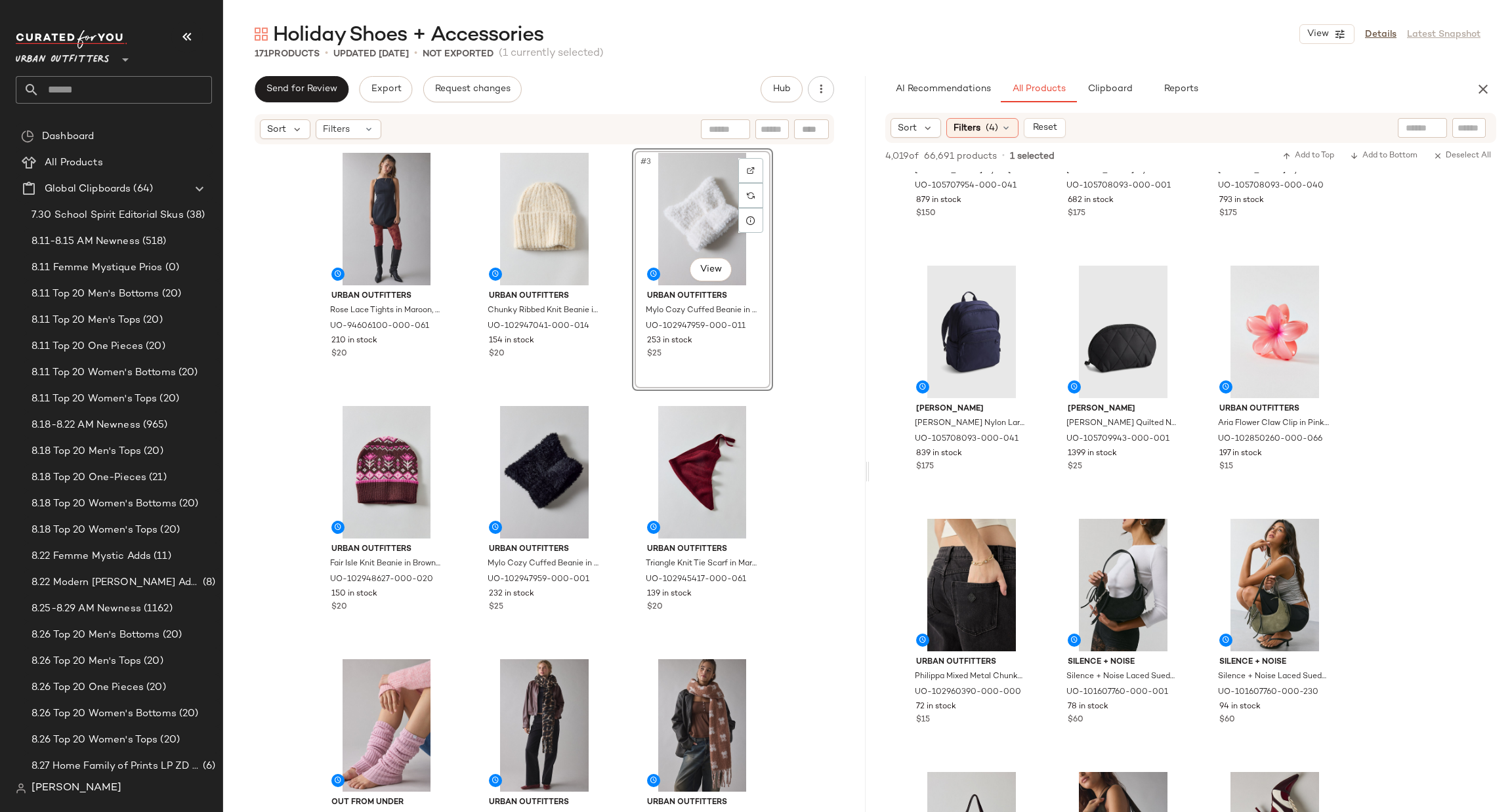
scroll to position [5707, 0]
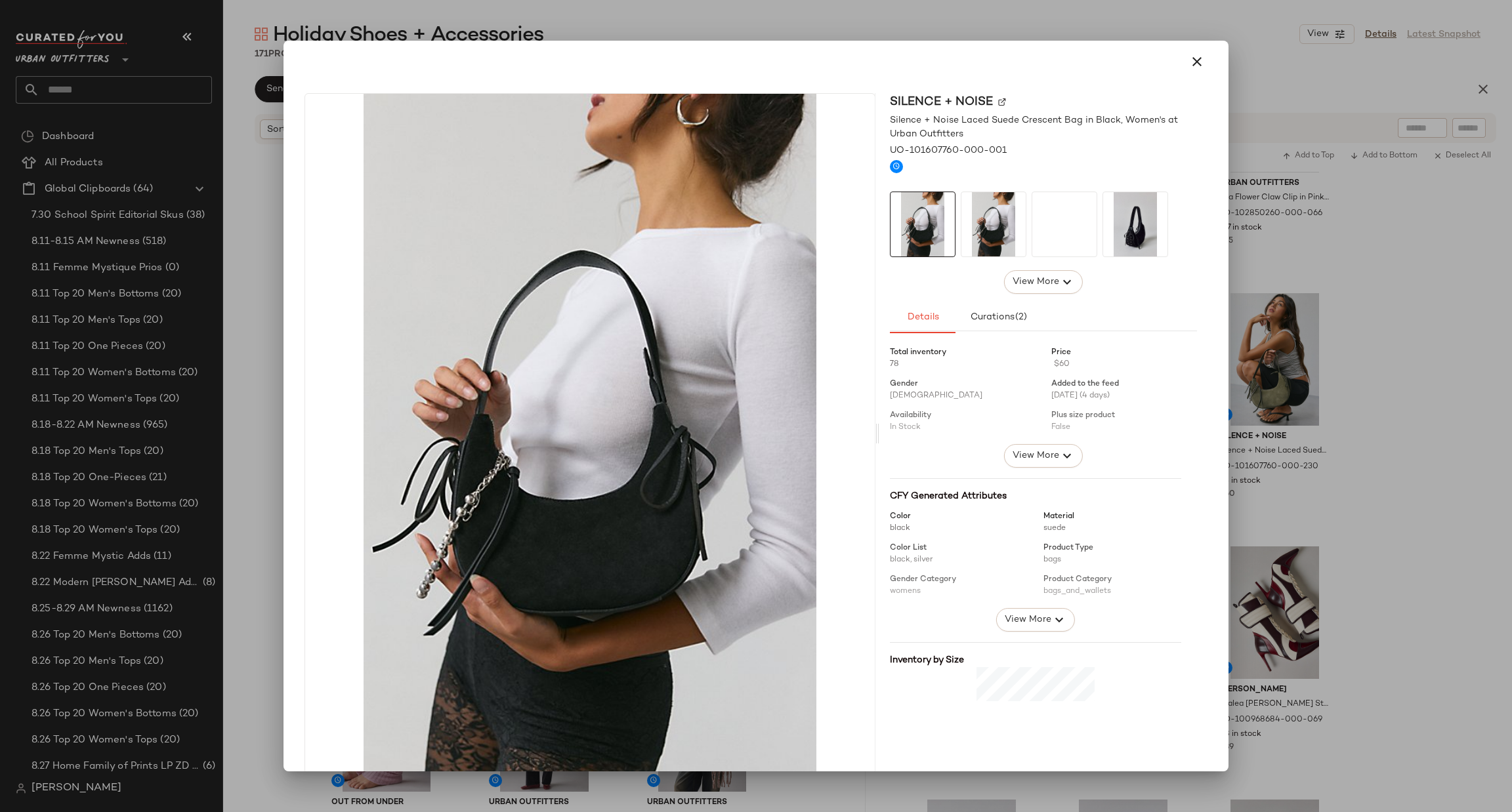
click at [1386, 362] on div at bounding box center [756, 406] width 1512 height 812
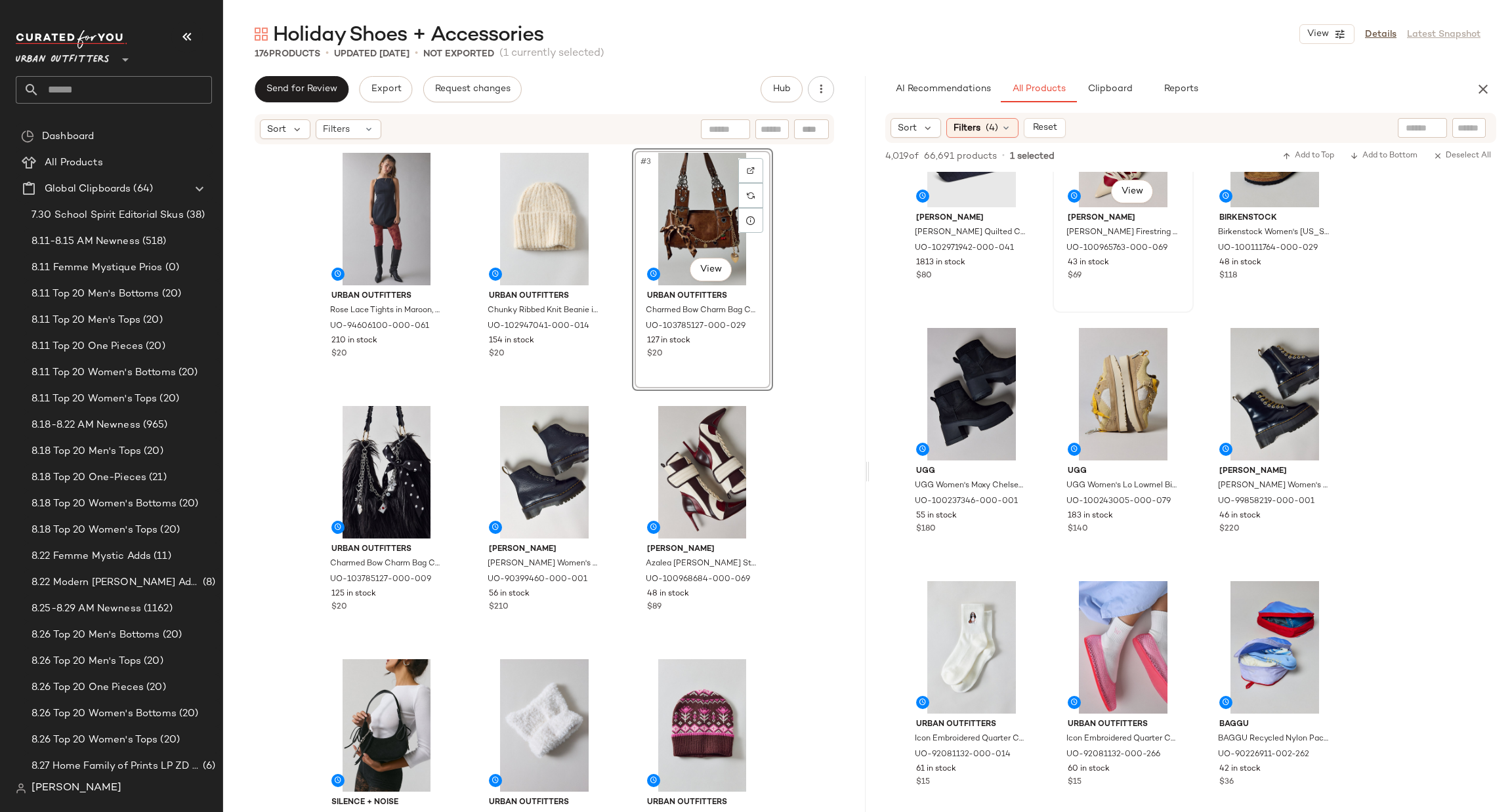
scroll to position [7478, 0]
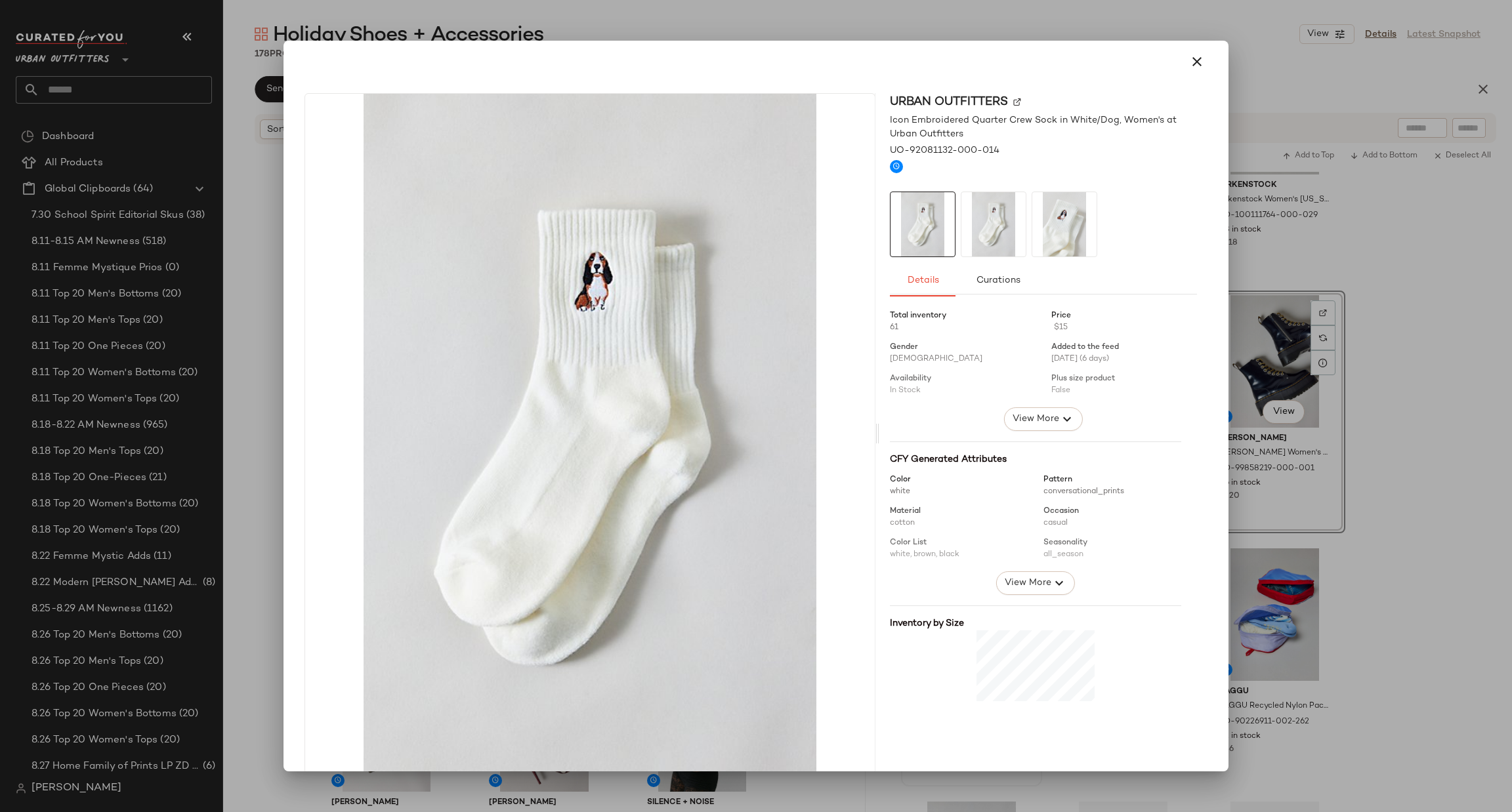
click at [1432, 371] on div at bounding box center [756, 406] width 1512 height 812
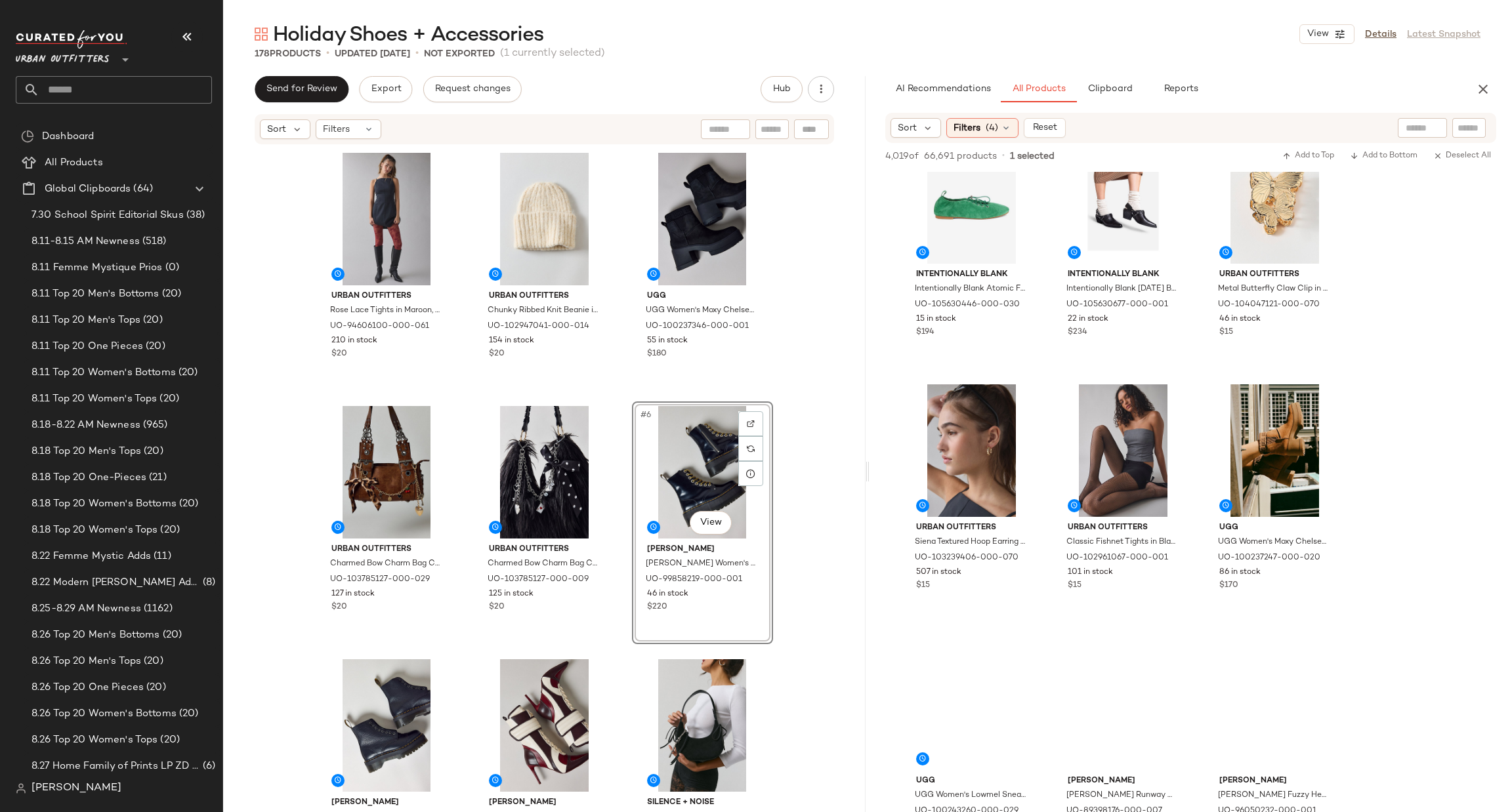
scroll to position [9249, 0]
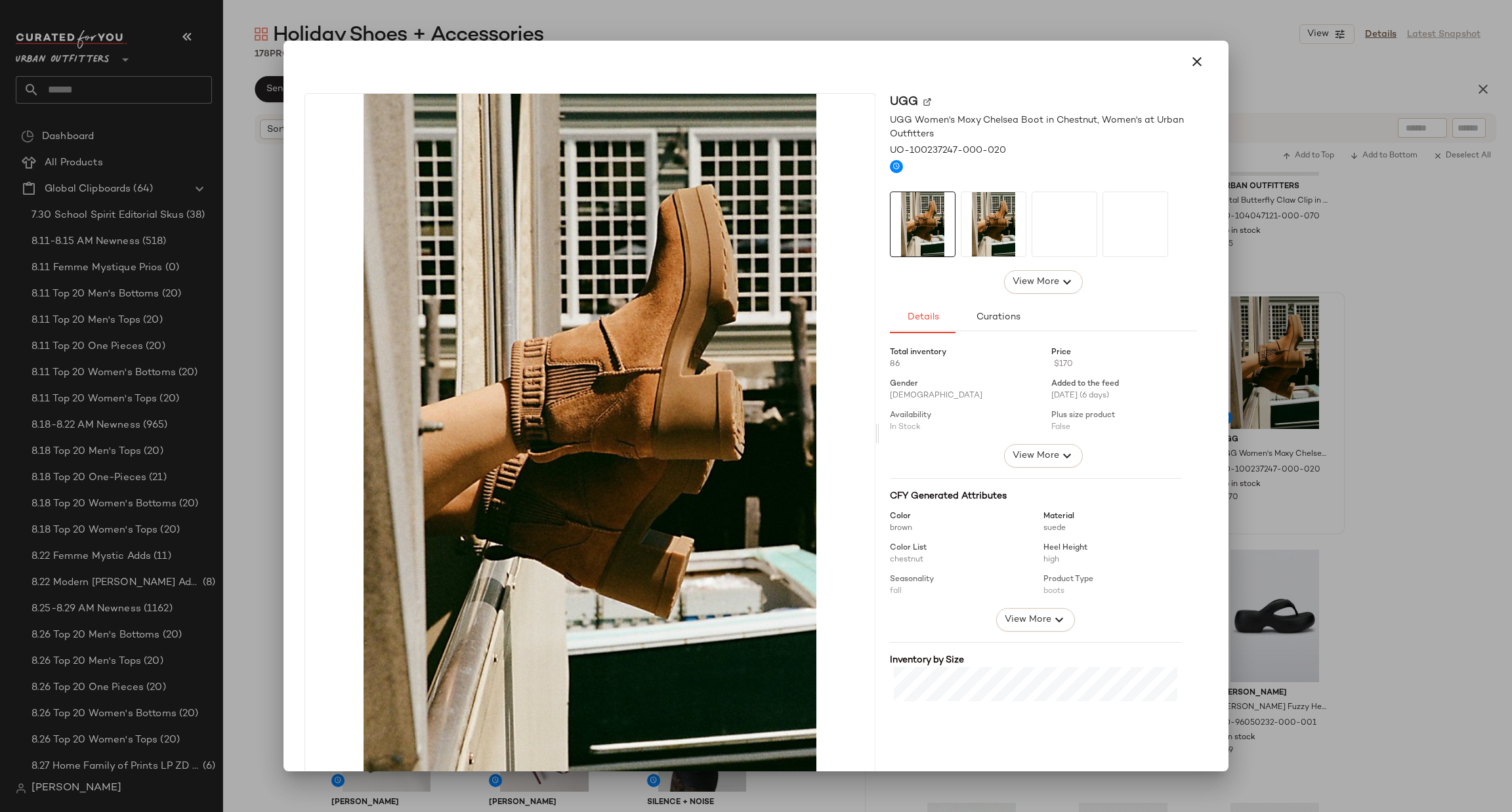
click at [1409, 378] on div at bounding box center [756, 406] width 1512 height 812
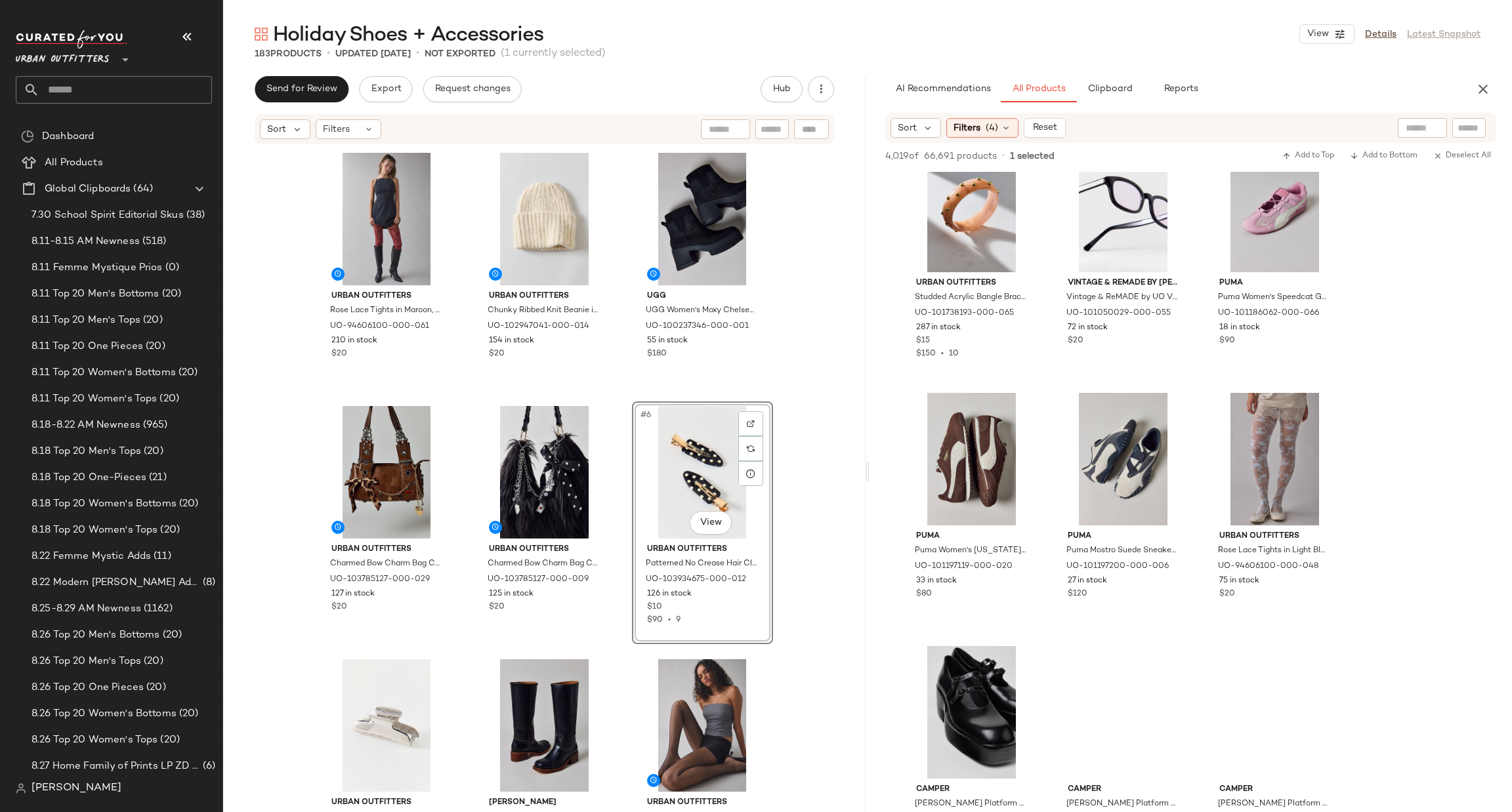
scroll to position [22827, 0]
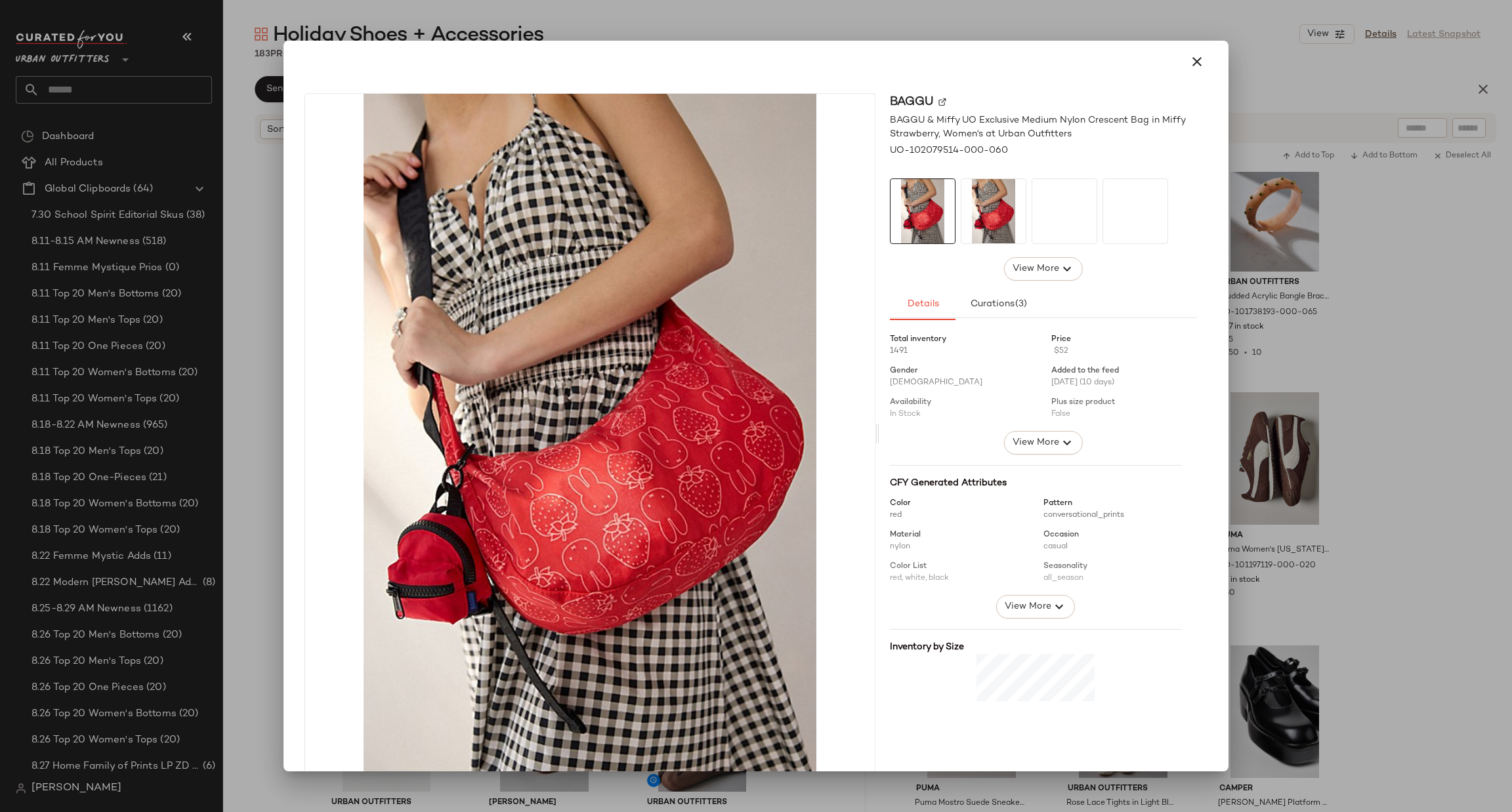
click at [1420, 348] on div at bounding box center [756, 406] width 1512 height 812
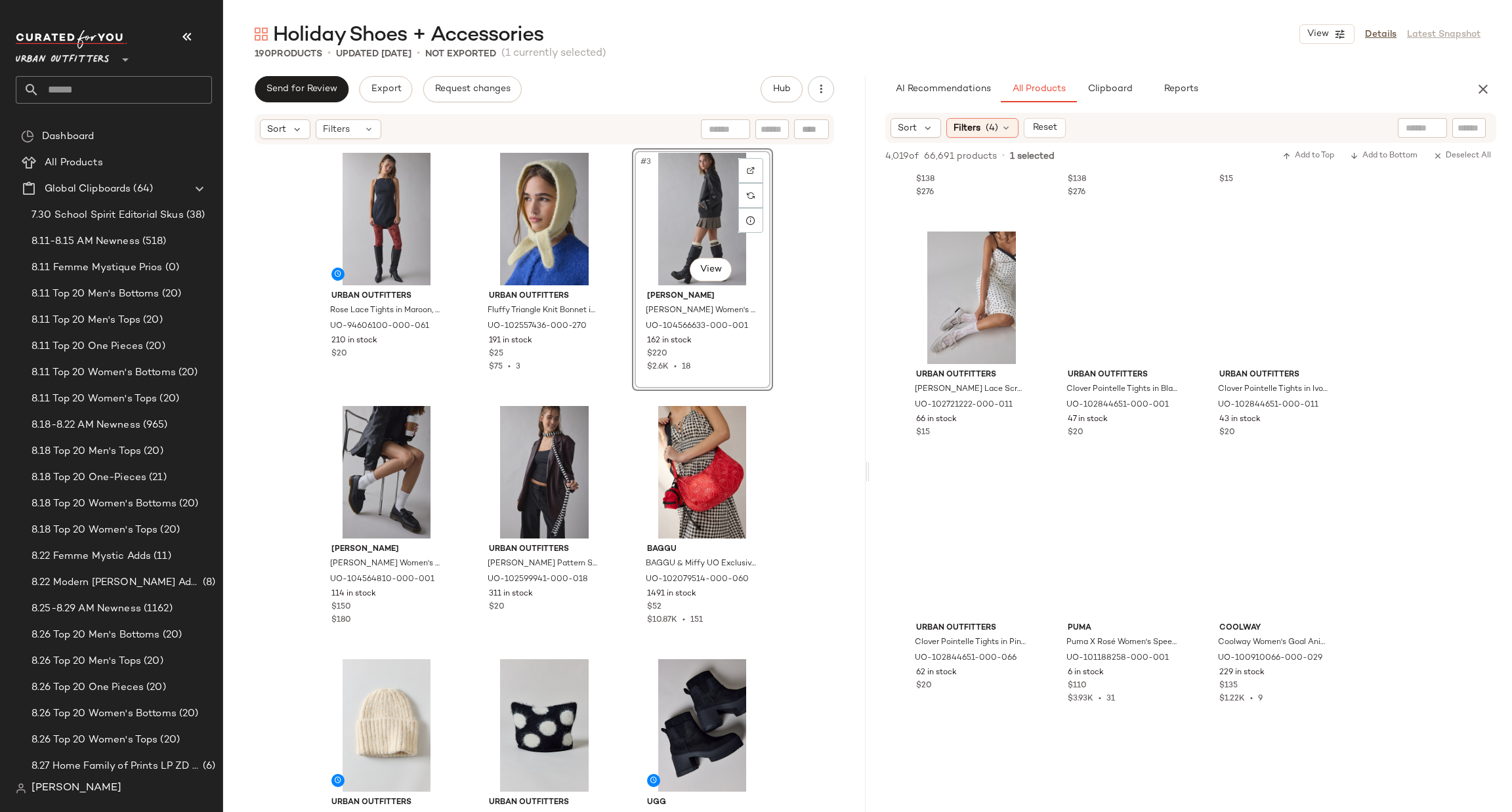
scroll to position [29571, 0]
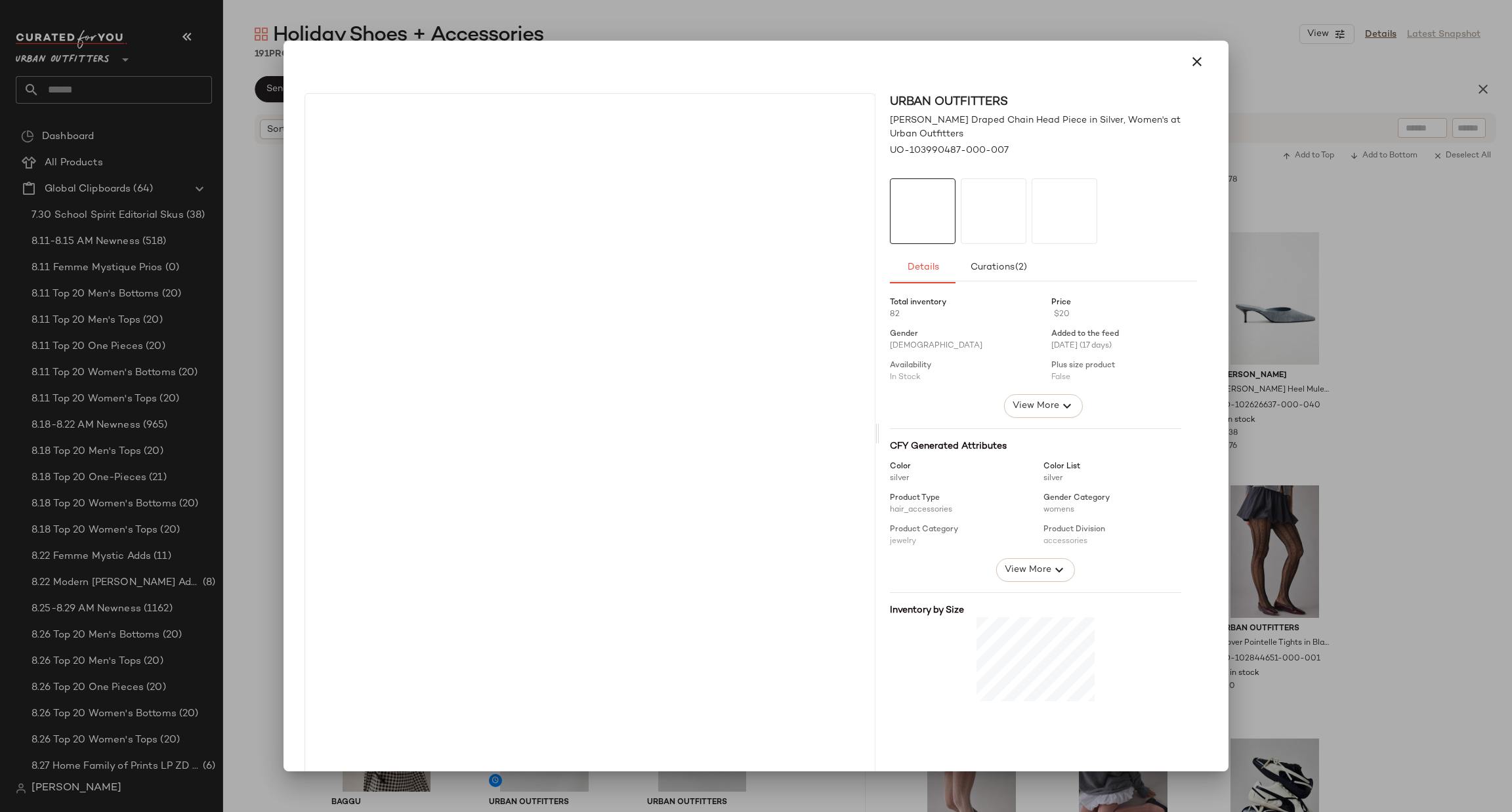
drag, startPoint x: 966, startPoint y: 351, endPoint x: 546, endPoint y: 416, distance: 425.0
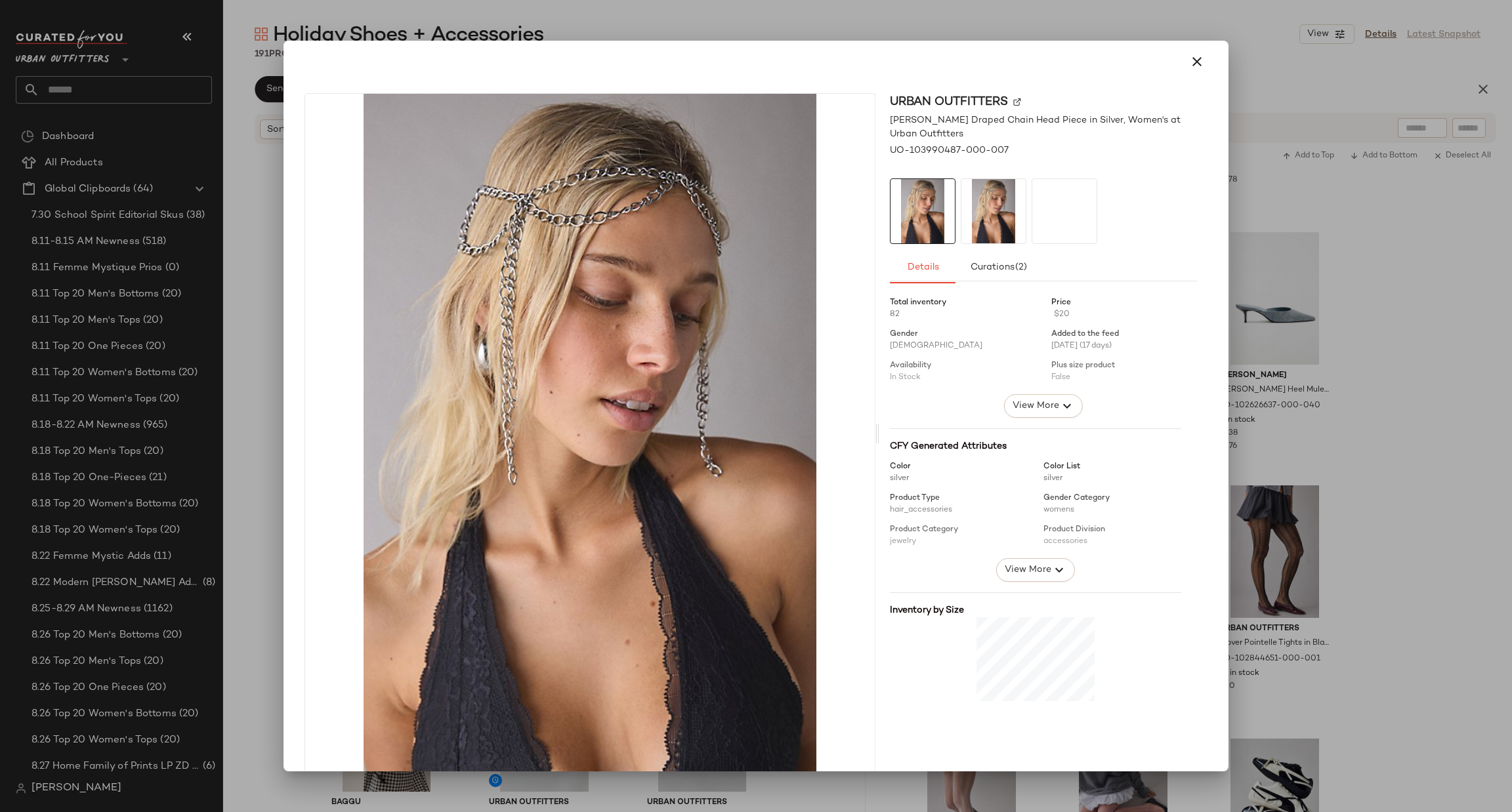
drag, startPoint x: 1364, startPoint y: 395, endPoint x: 1356, endPoint y: 505, distance: 110.3
click at [1364, 396] on div at bounding box center [756, 406] width 1512 height 812
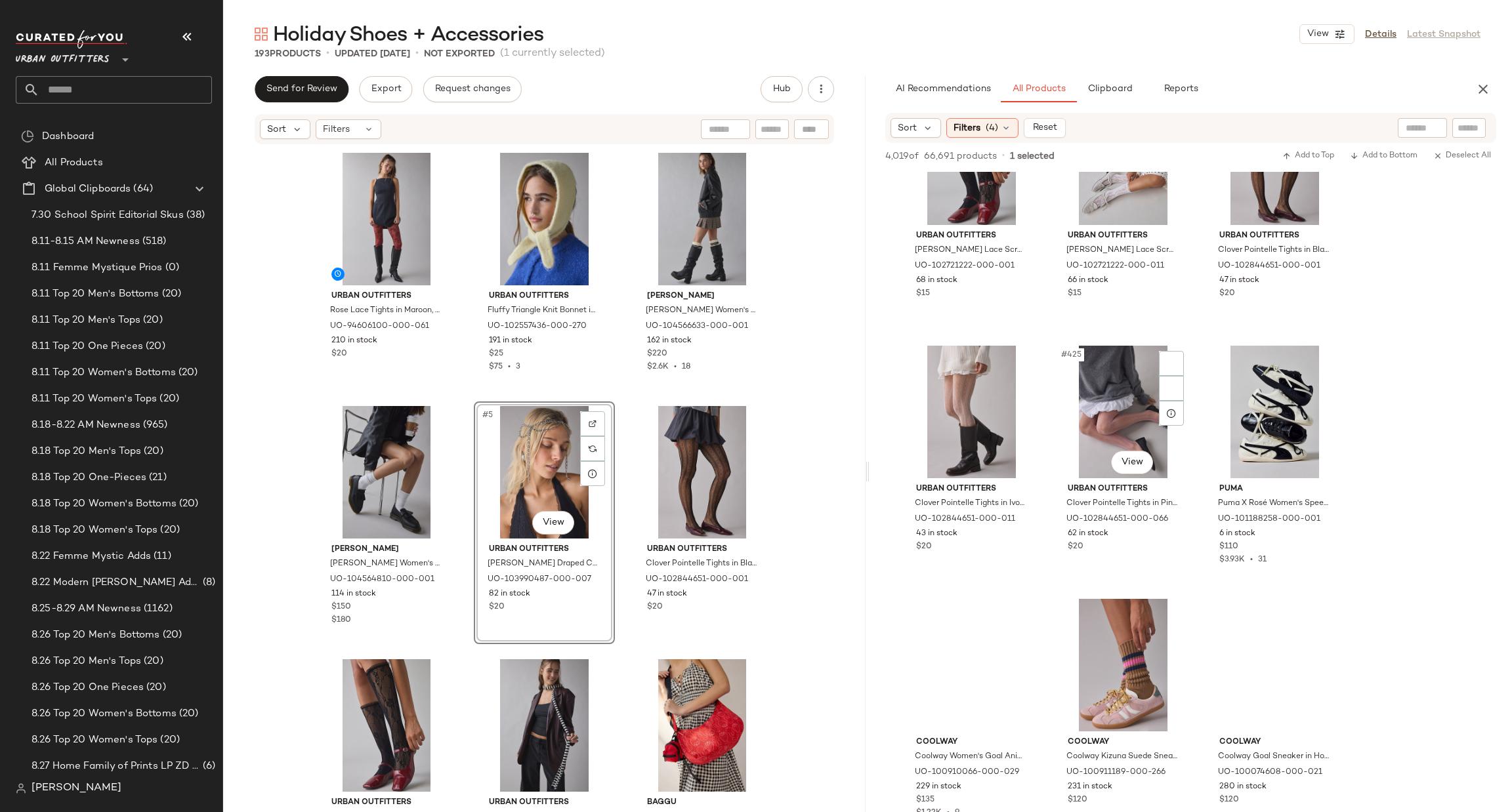
scroll to position [29712, 0]
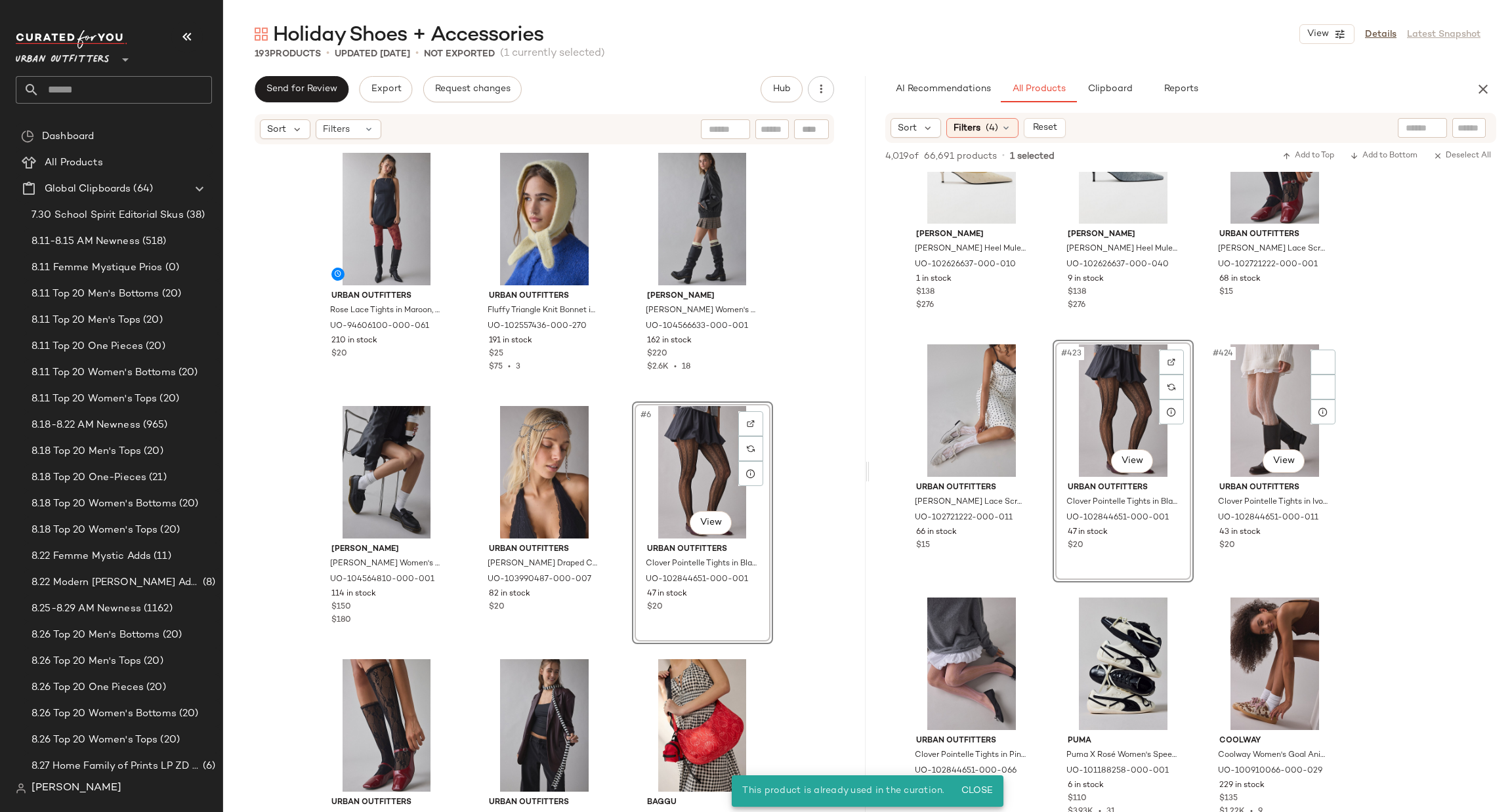
drag, startPoint x: 1223, startPoint y: 477, endPoint x: 793, endPoint y: 452, distance: 430.7
click at [653, 467] on div "Send for Review Export Request changes Hub Sort Filters Urban Outfitters Rose L…" at bounding box center [867, 472] width 1289 height 792
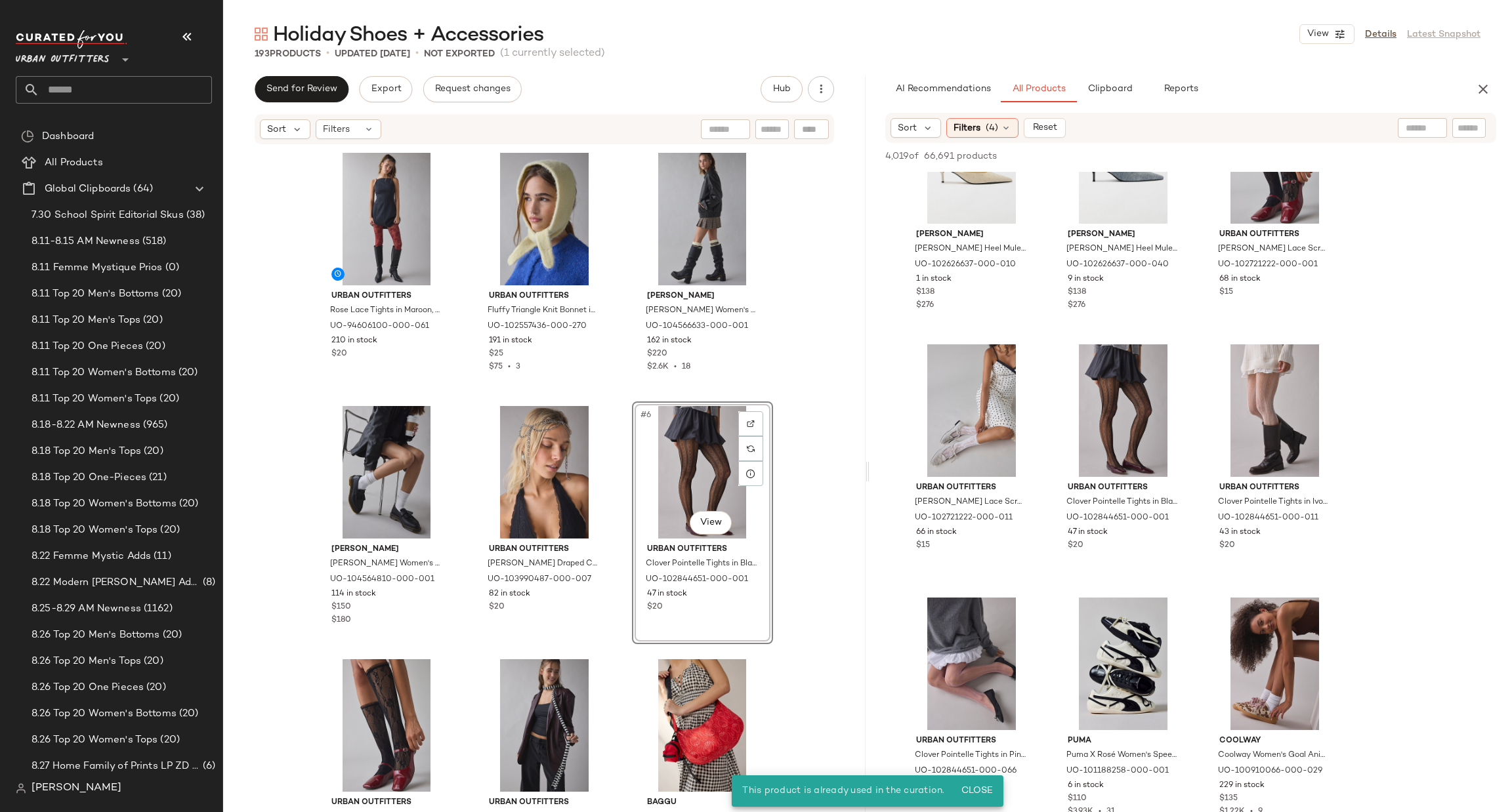
click at [837, 542] on div "Urban Outfitters Rose Lace Tights in Maroon, Women's at Urban Outfitters UO-946…" at bounding box center [544, 477] width 642 height 662
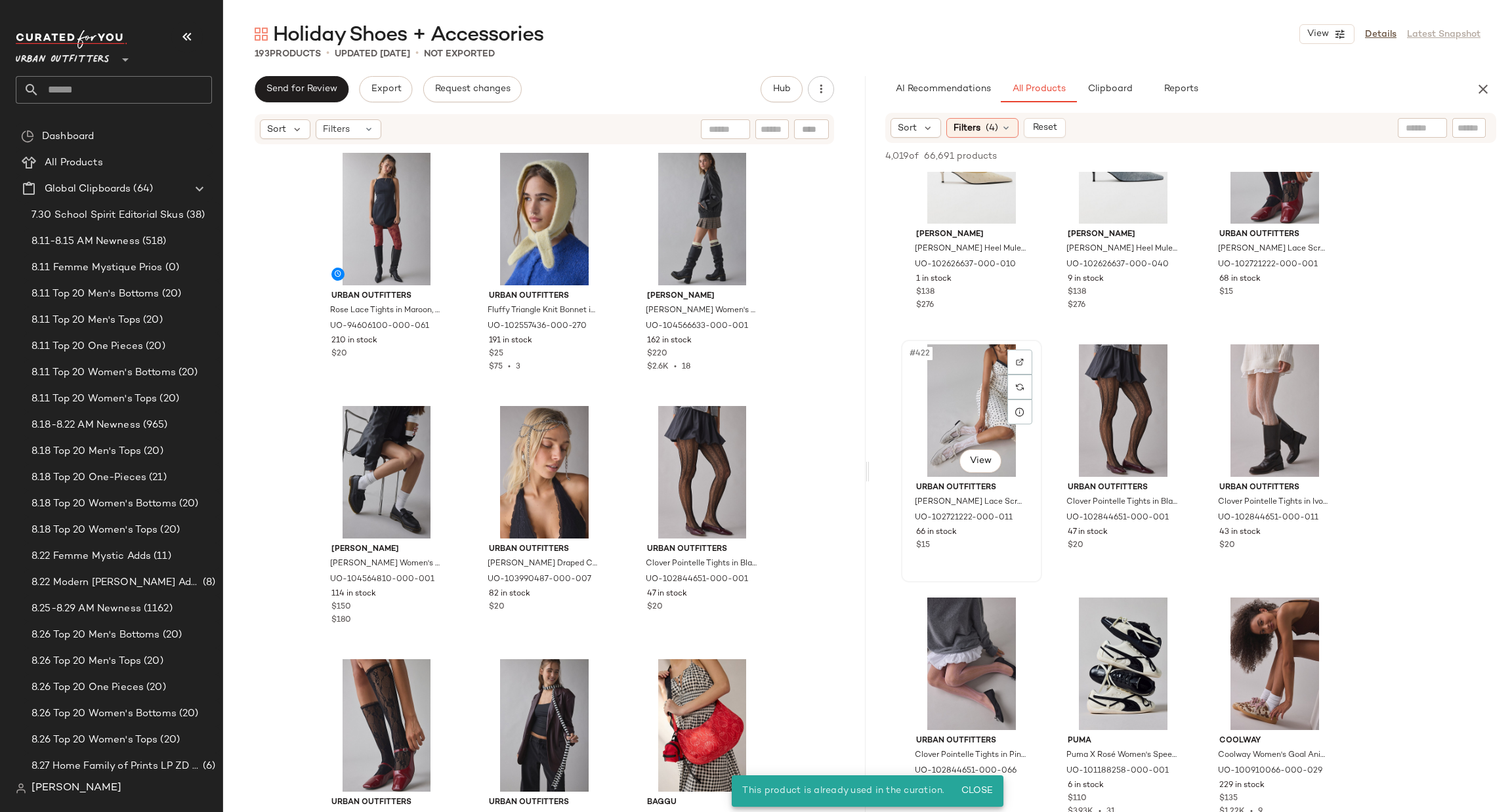
click at [952, 398] on div "#422 View" at bounding box center [972, 410] width 132 height 132
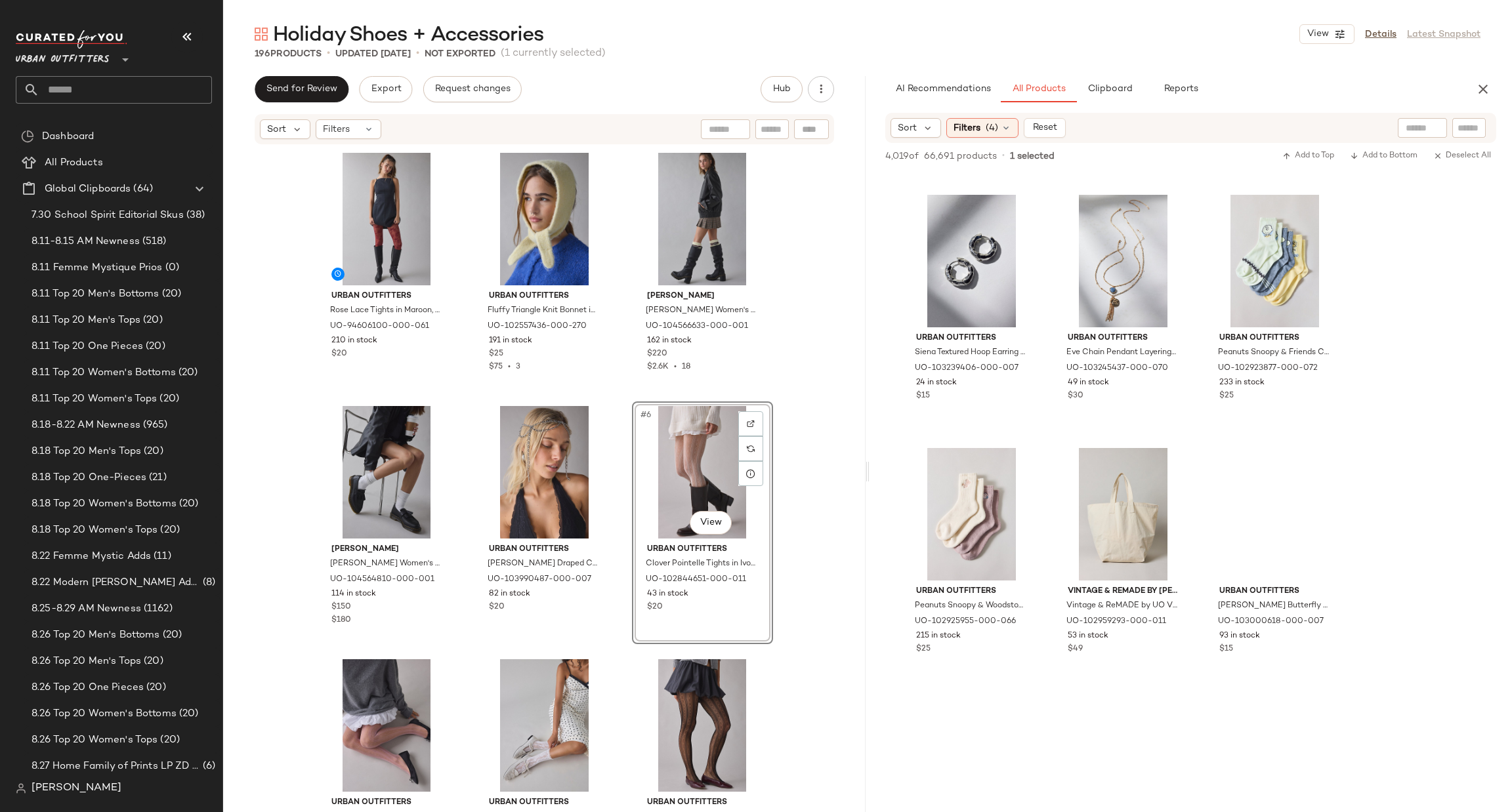
scroll to position [32130, 0]
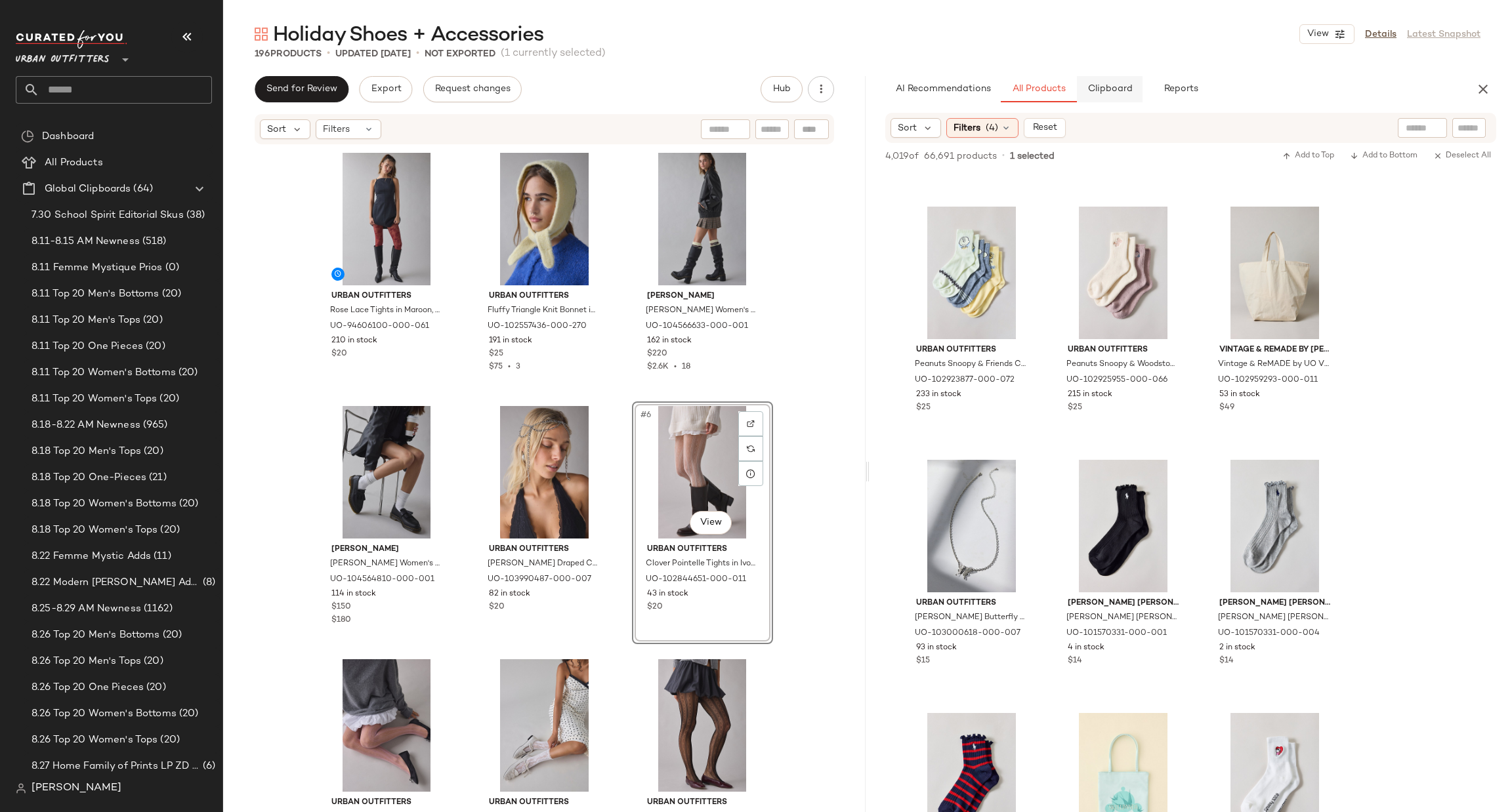
click at [1123, 95] on button "Clipboard" at bounding box center [1109, 88] width 65 height 26
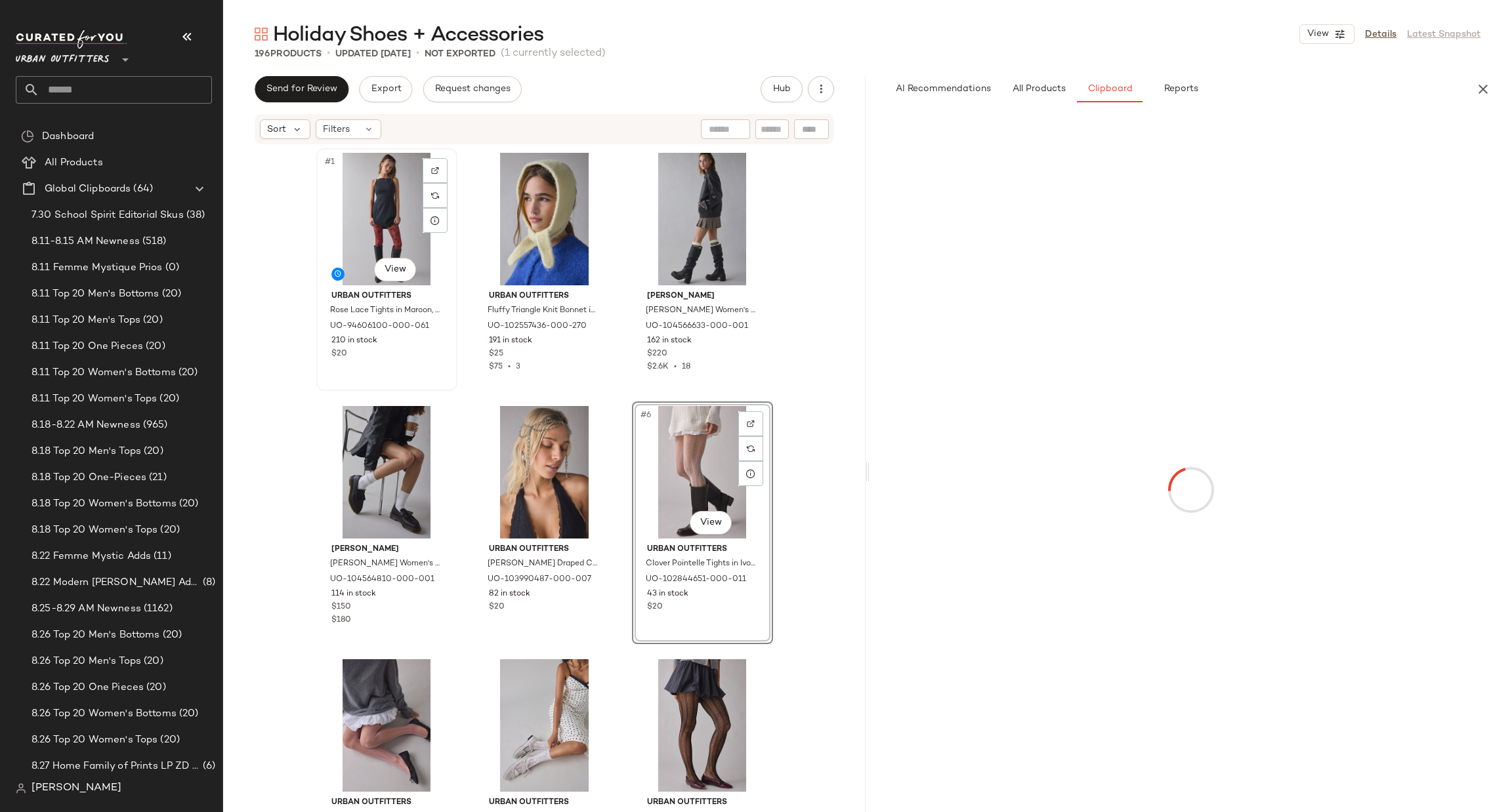
click at [394, 211] on div "#1 View" at bounding box center [387, 219] width 132 height 132
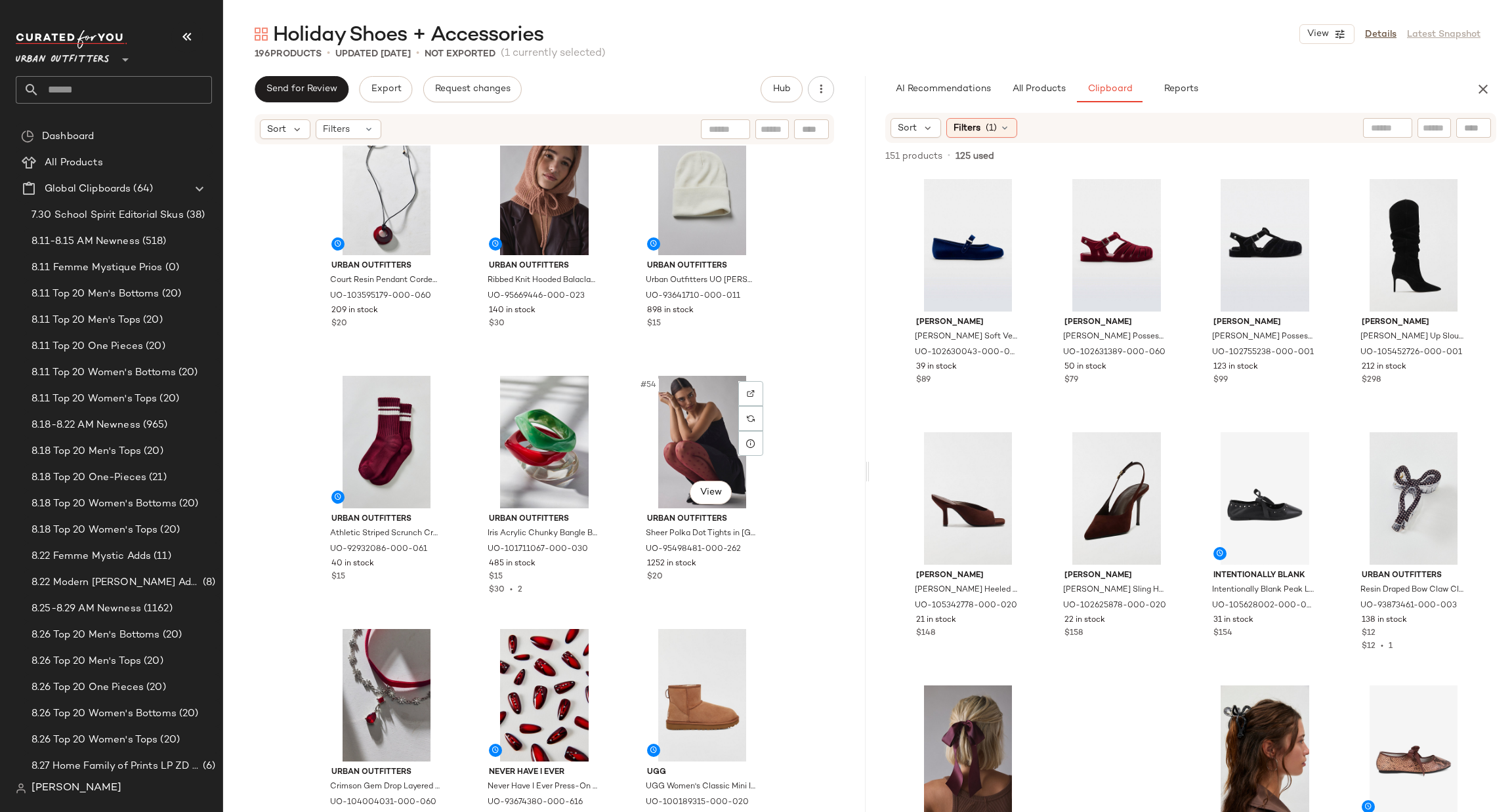
scroll to position [4144, 0]
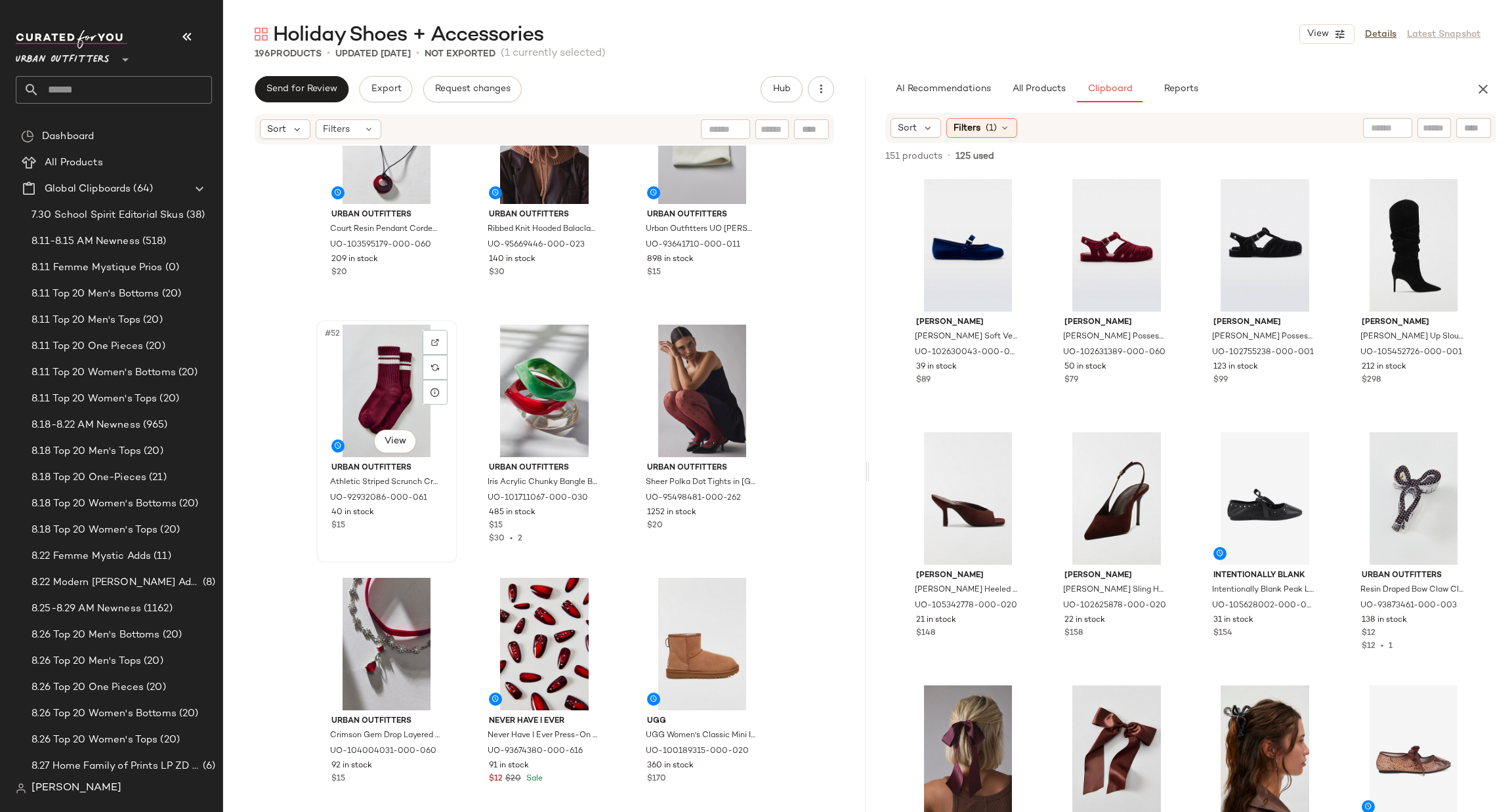
click at [376, 377] on div "#52 View" at bounding box center [387, 391] width 132 height 132
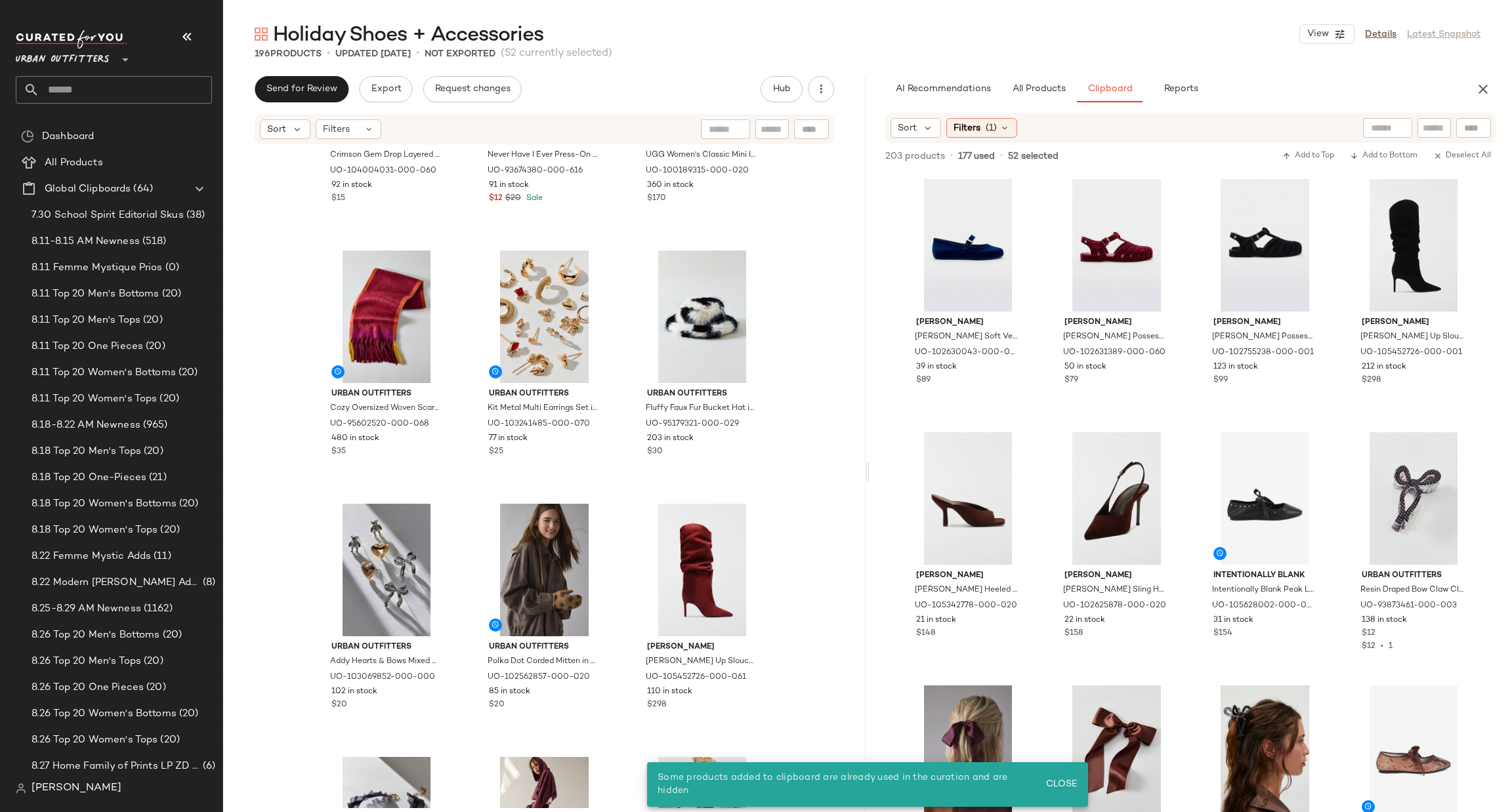
click at [775, 431] on div "Urban Outfitters Crimson Gem Drop Layered Velvet Choker Necklace in Red, Women'…" at bounding box center [544, 477] width 642 height 662
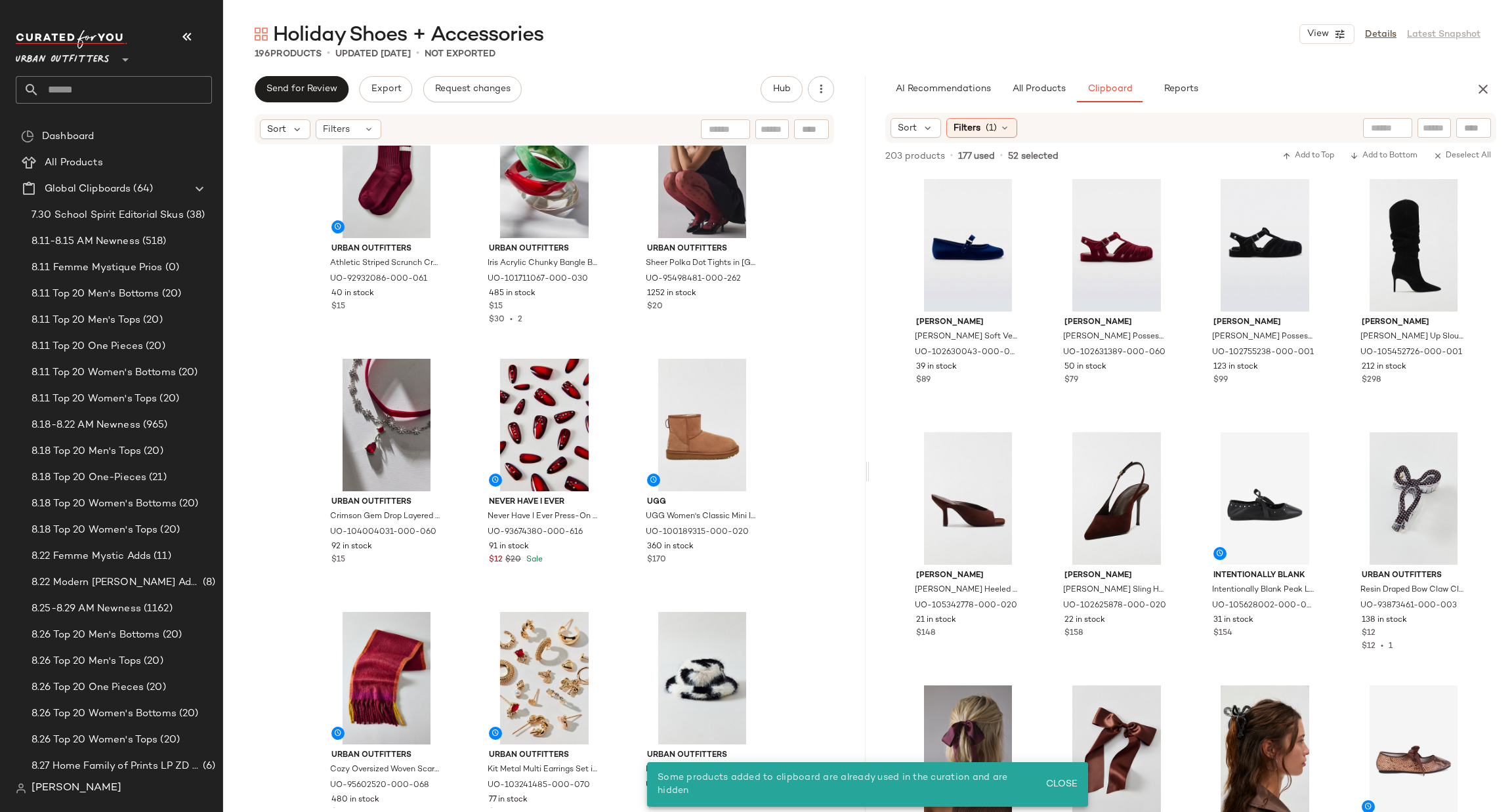
scroll to position [4134, 0]
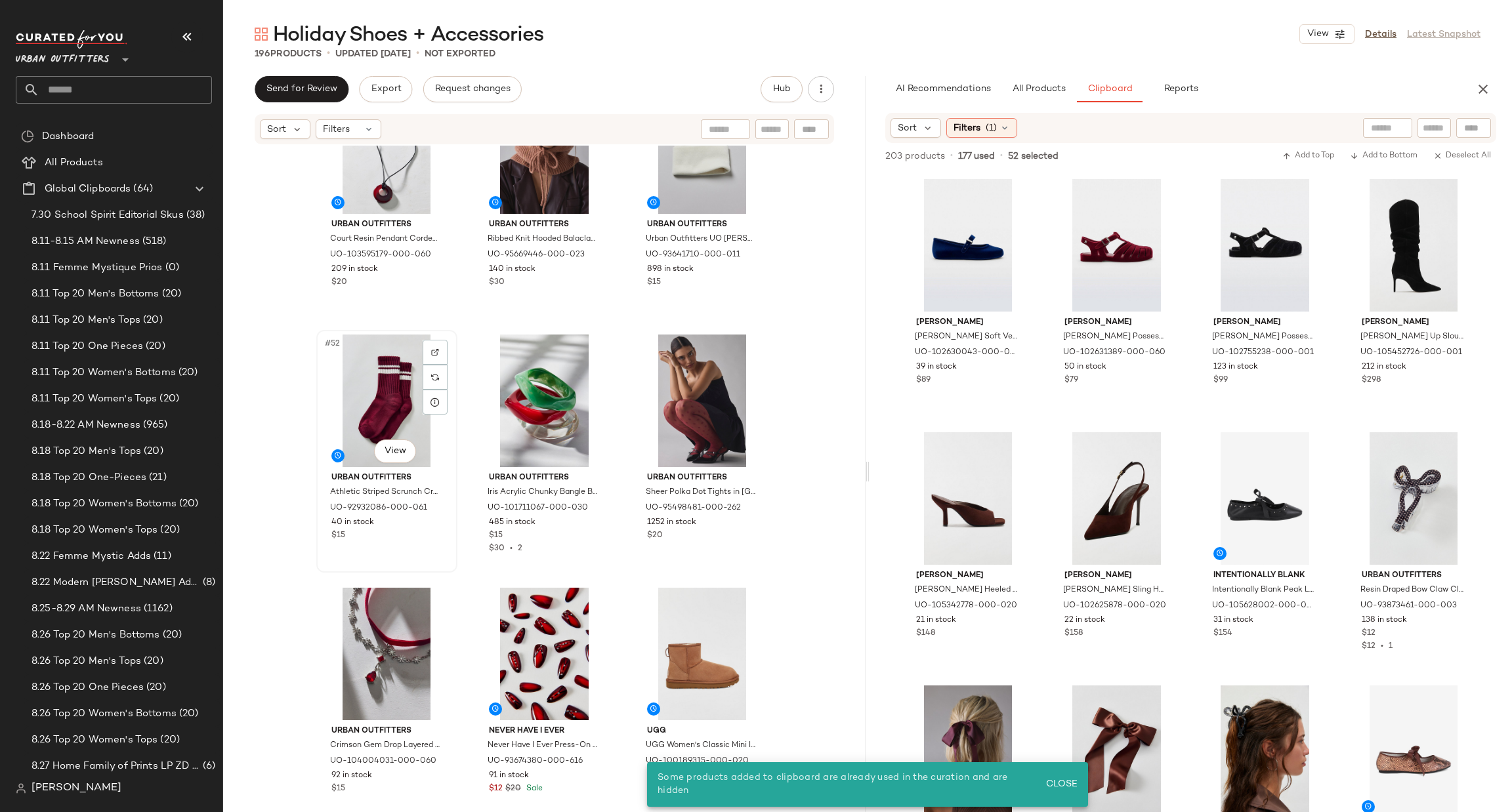
click at [373, 406] on div "#52 View" at bounding box center [387, 401] width 132 height 132
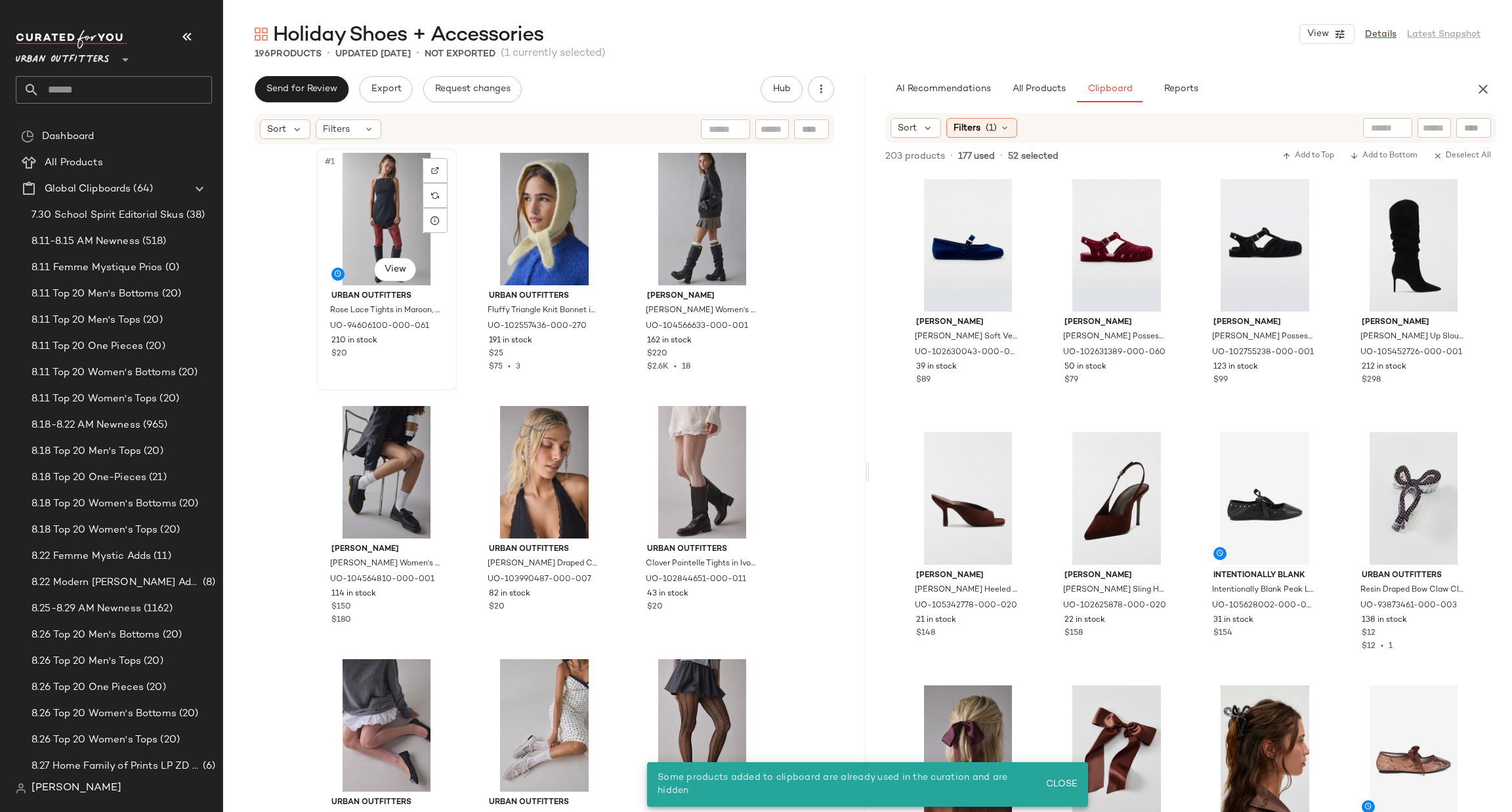
click at [384, 232] on div "#1 View" at bounding box center [387, 219] width 132 height 132
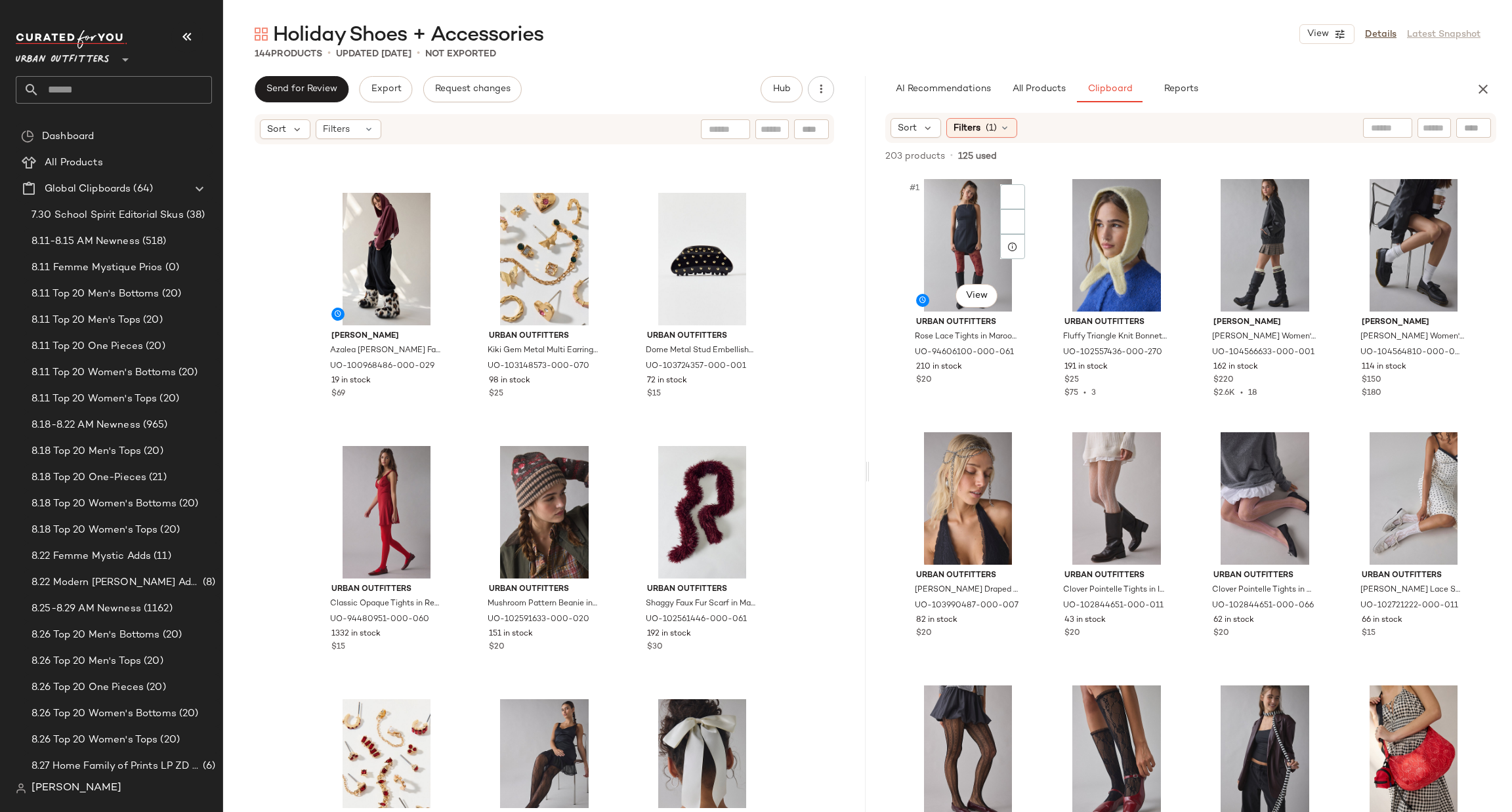
scroll to position [994, 0]
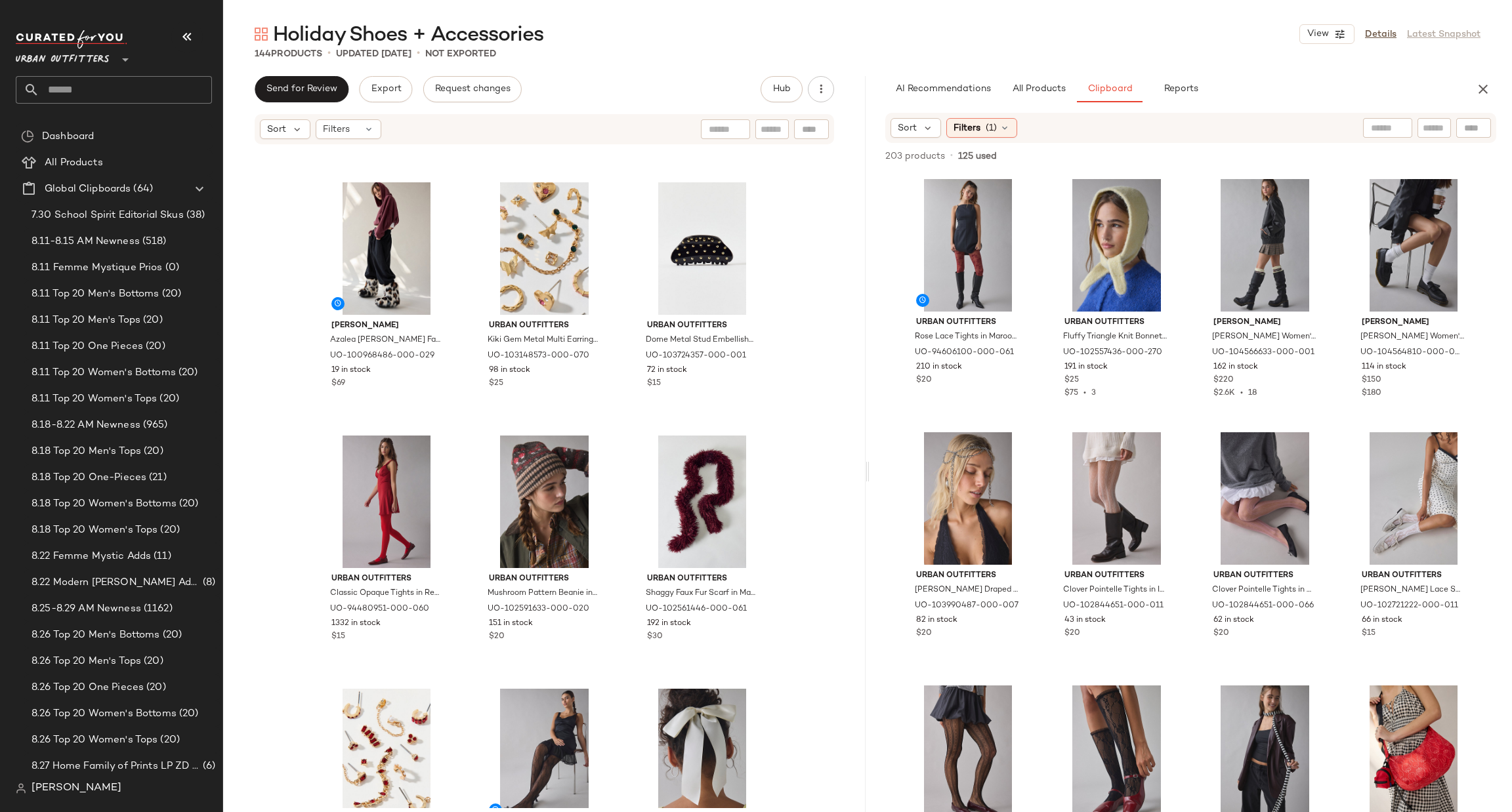
click at [1490, 89] on icon "button" at bounding box center [1484, 89] width 16 height 16
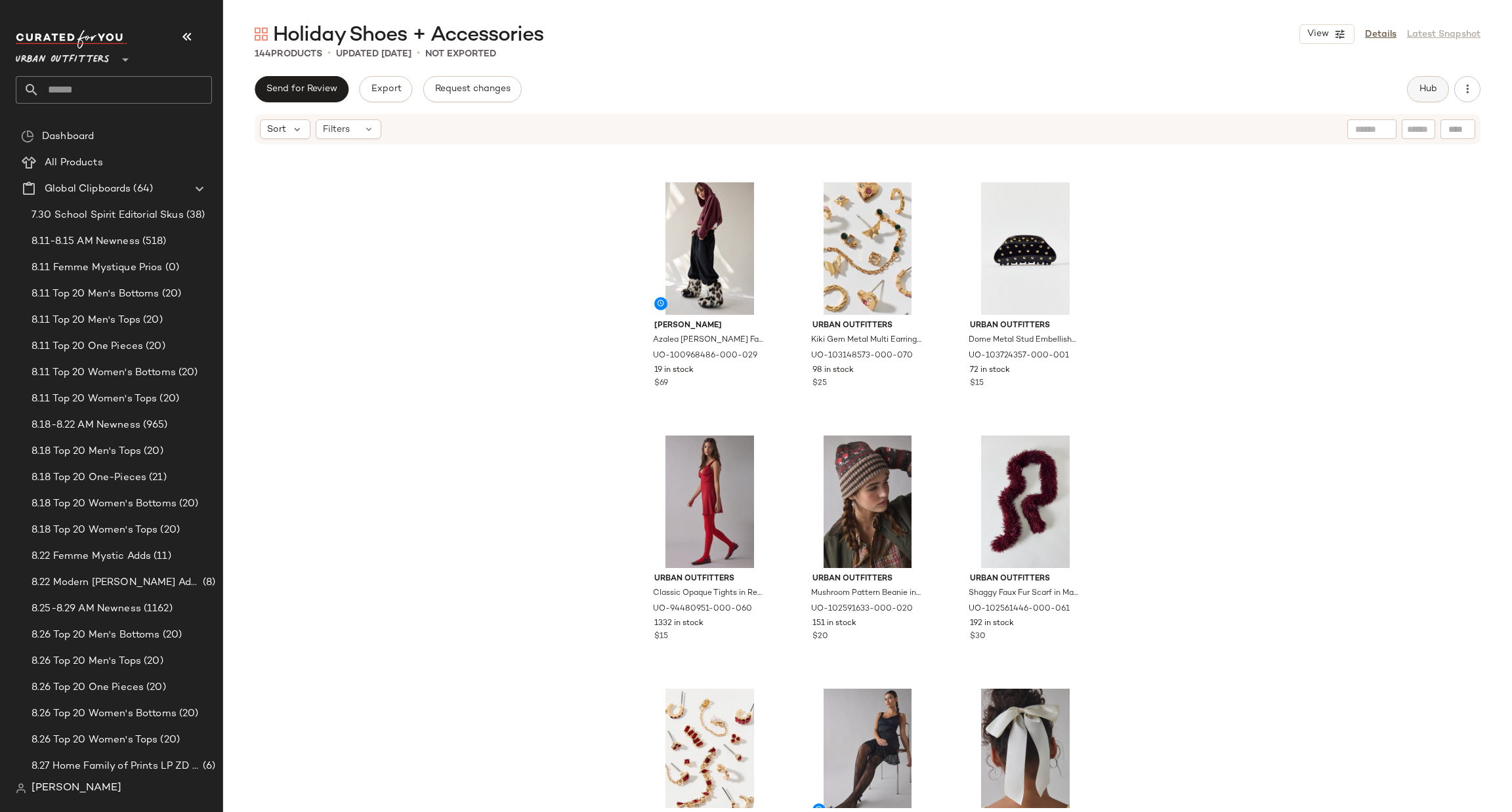
click at [1423, 86] on span "Hub" at bounding box center [1428, 88] width 18 height 11
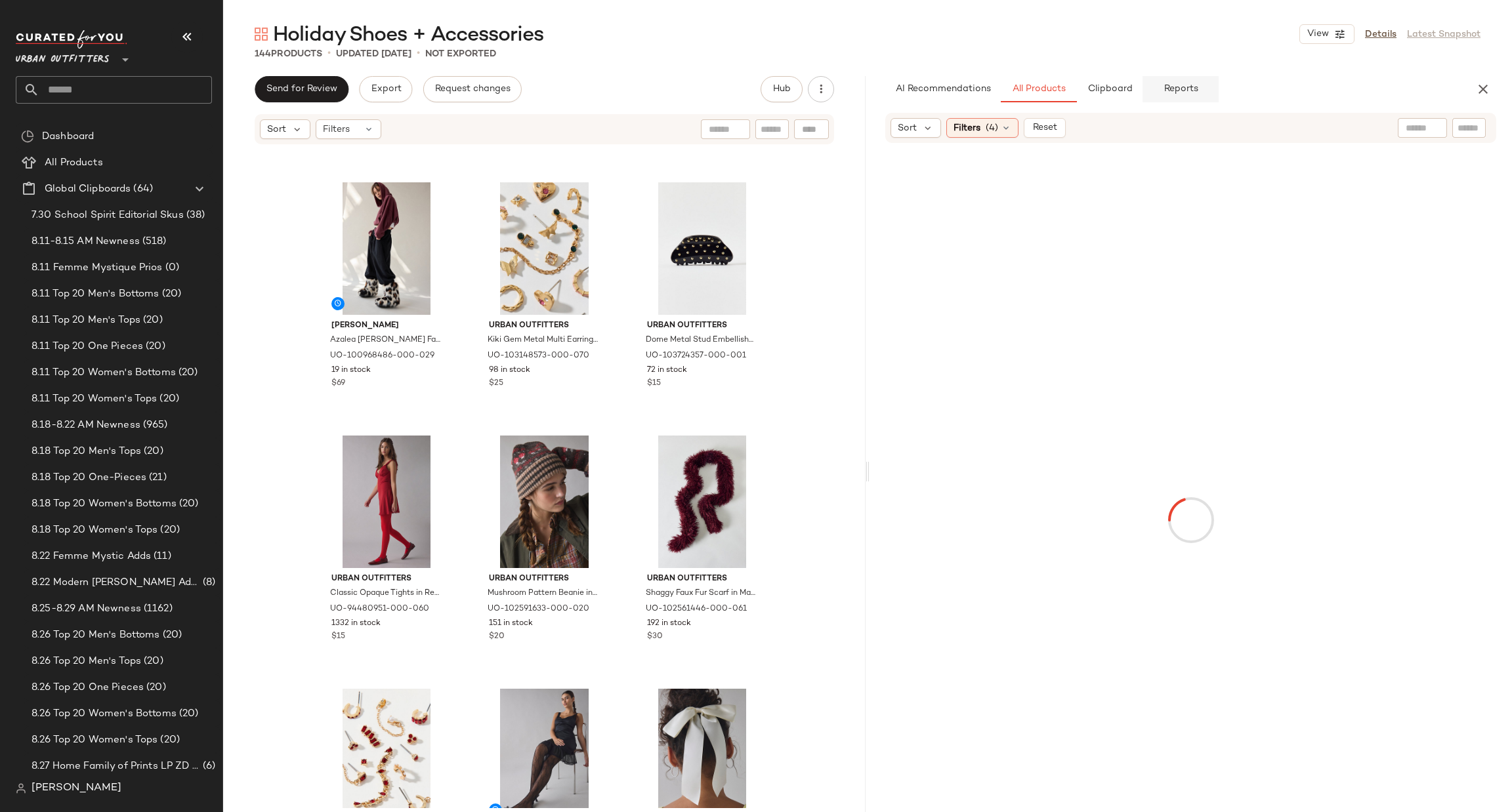
click at [1193, 94] on span "Reports" at bounding box center [1180, 88] width 35 height 11
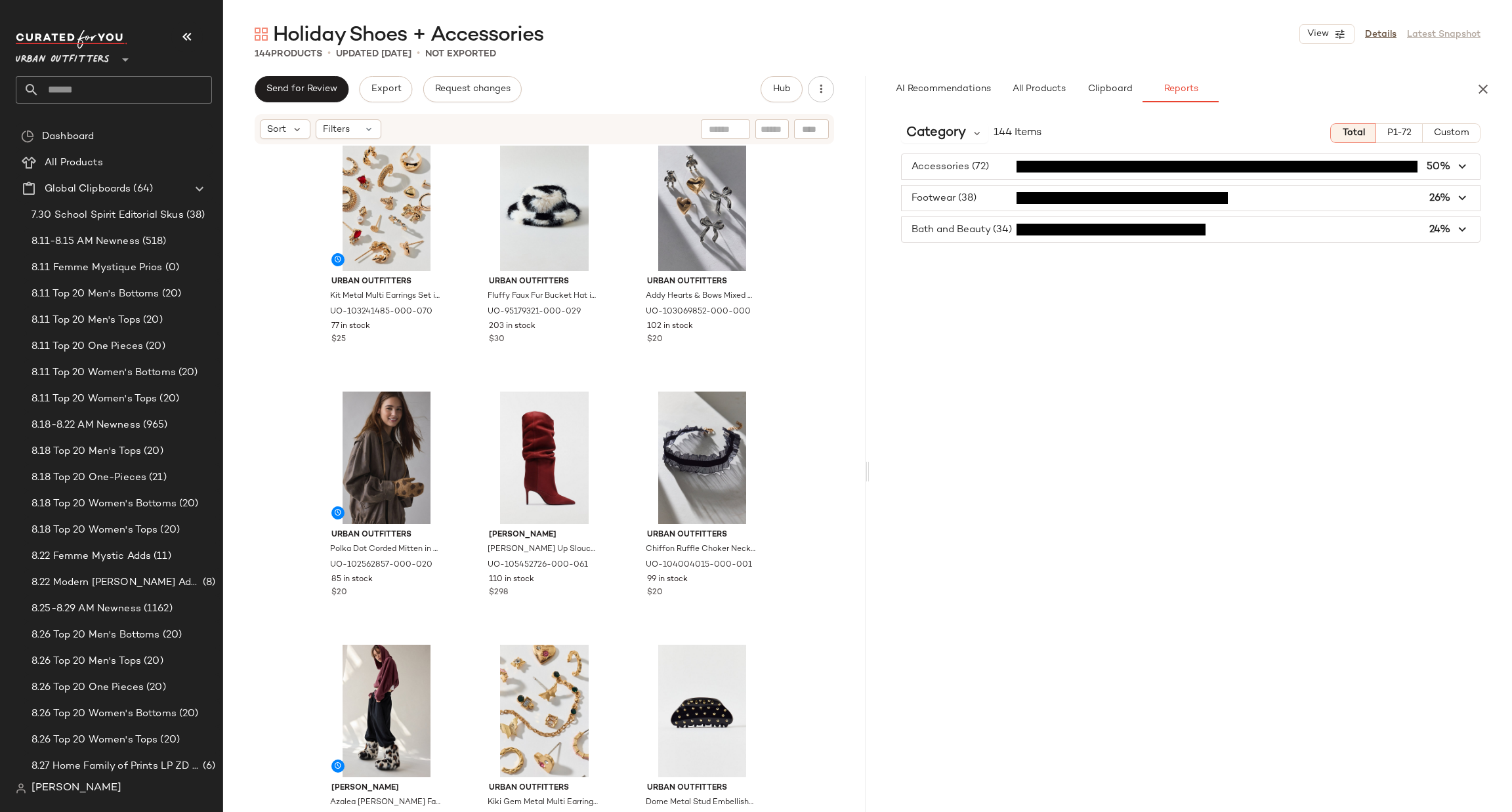
scroll to position [0, 0]
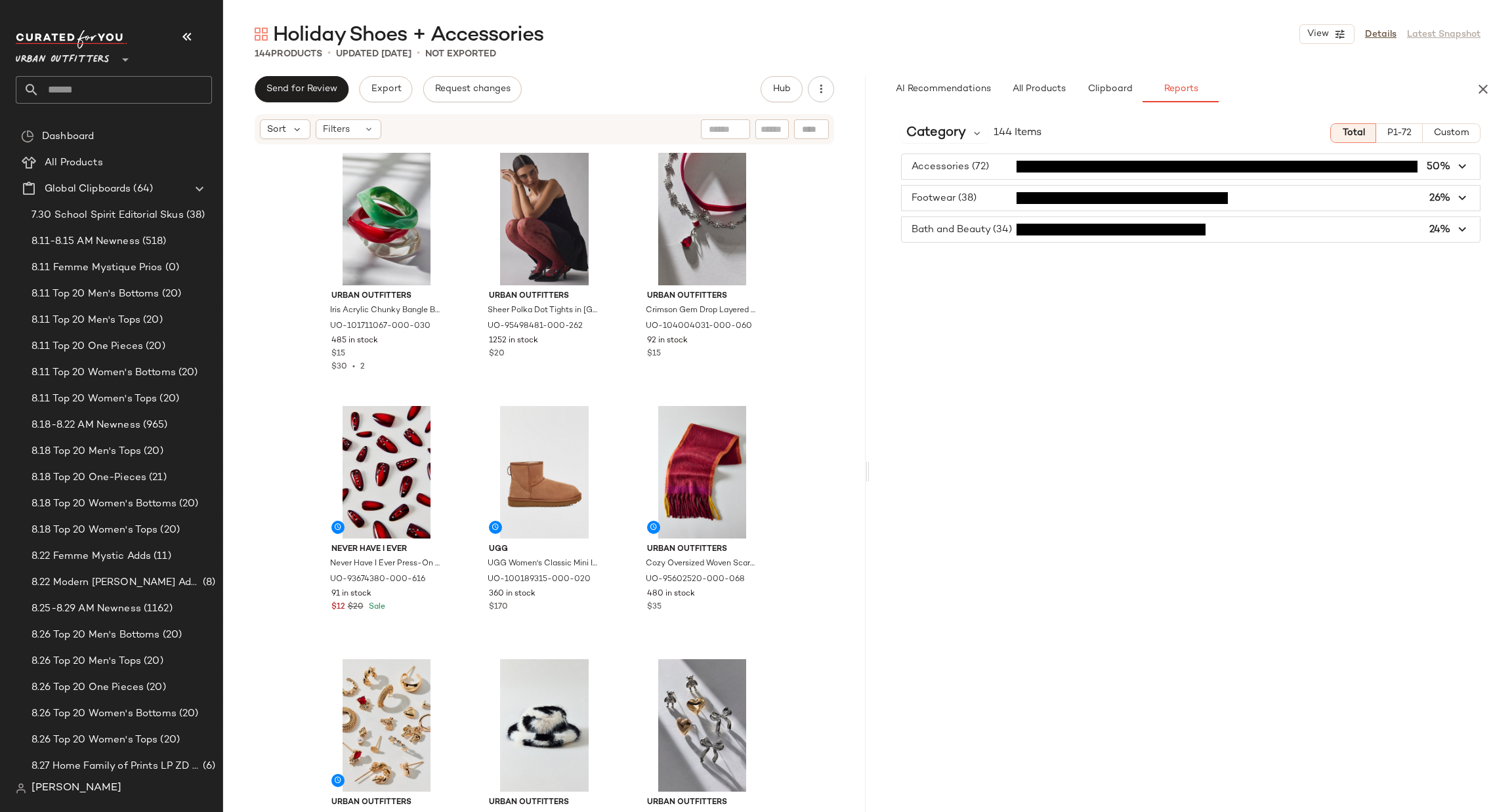
click at [1010, 178] on span "button" at bounding box center [1191, 167] width 578 height 25
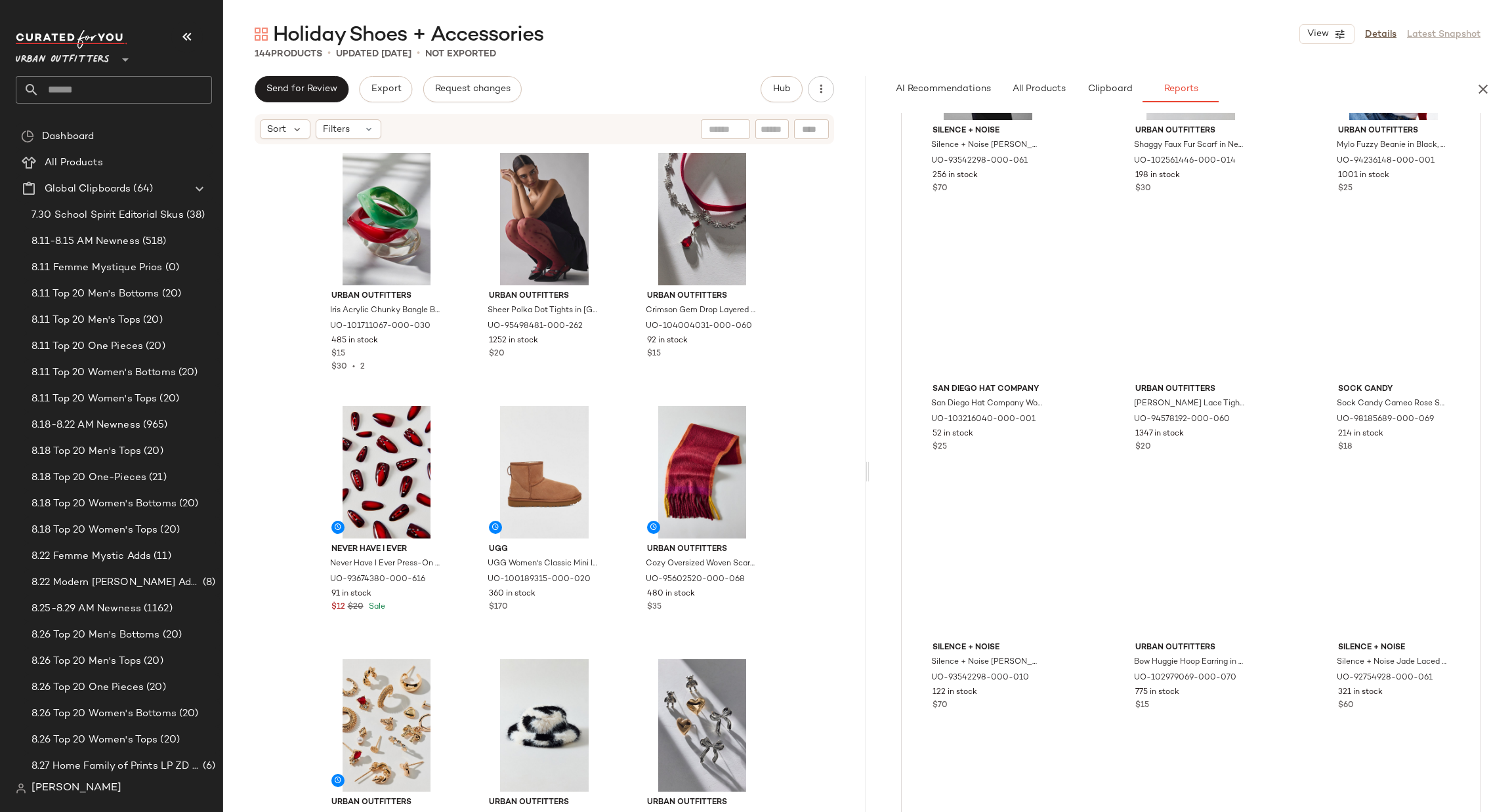
scroll to position [1967, 0]
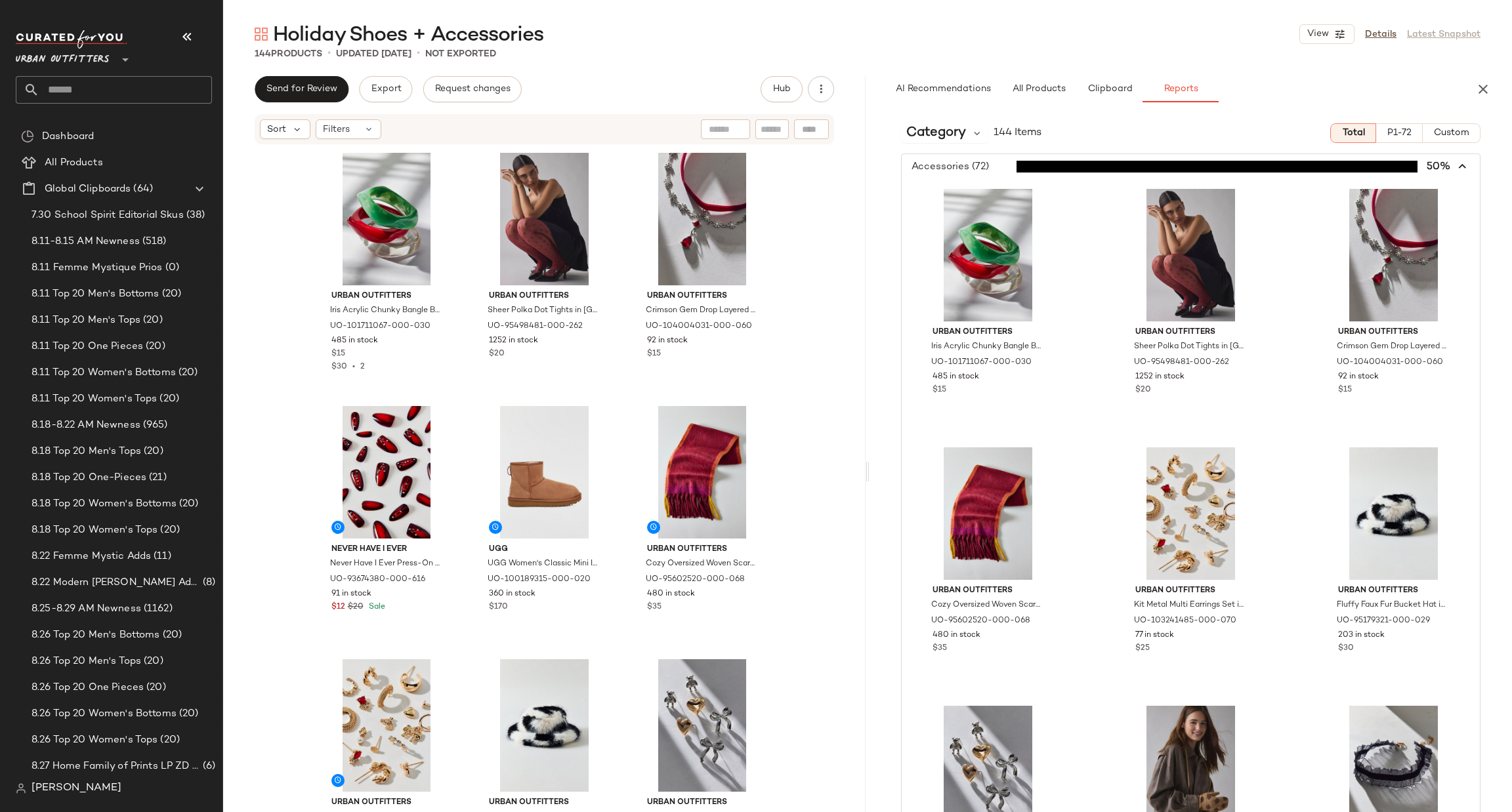
click at [1070, 156] on span "button" at bounding box center [1191, 167] width 578 height 25
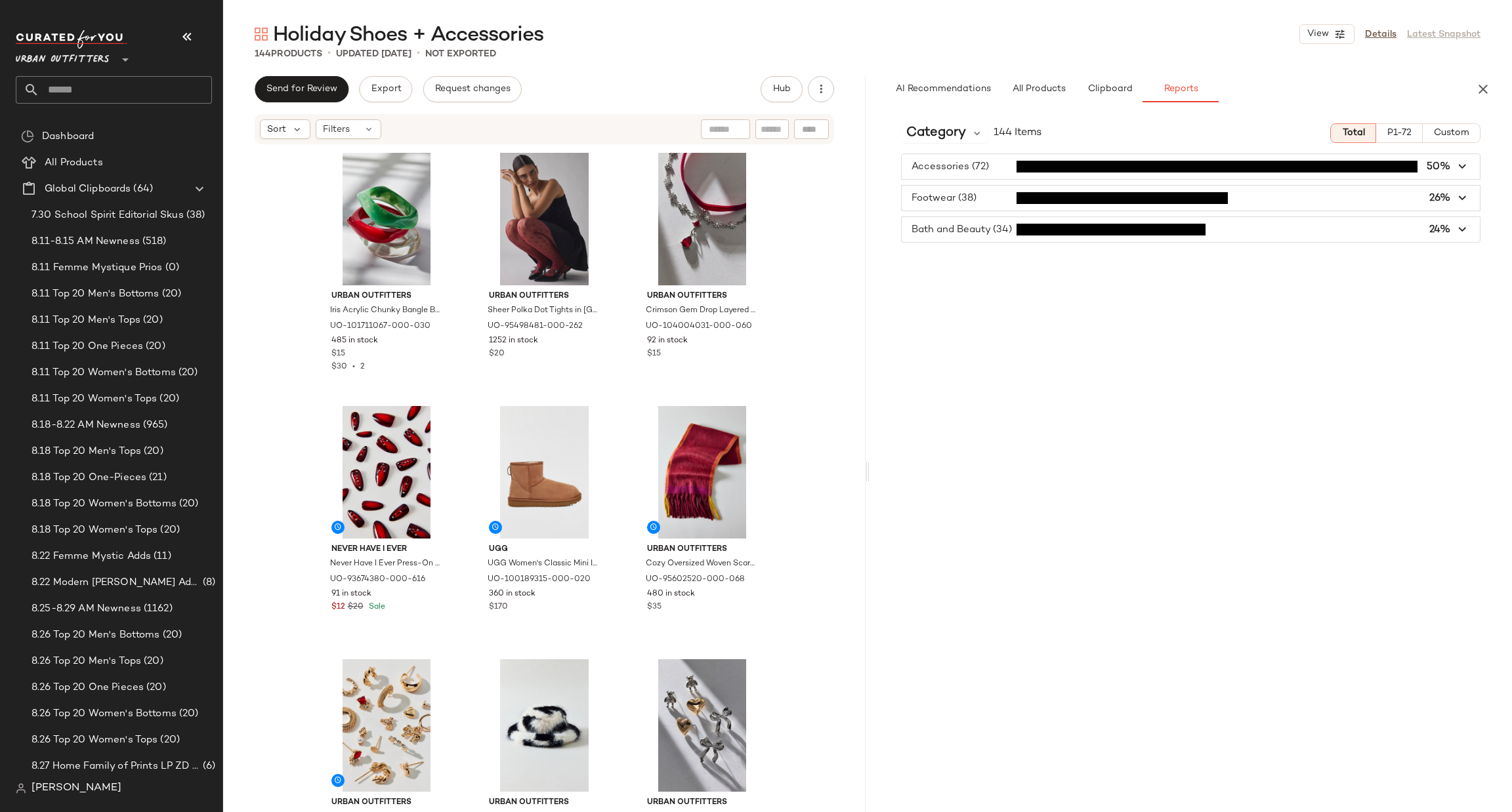
click at [1081, 204] on span "button" at bounding box center [1191, 198] width 578 height 25
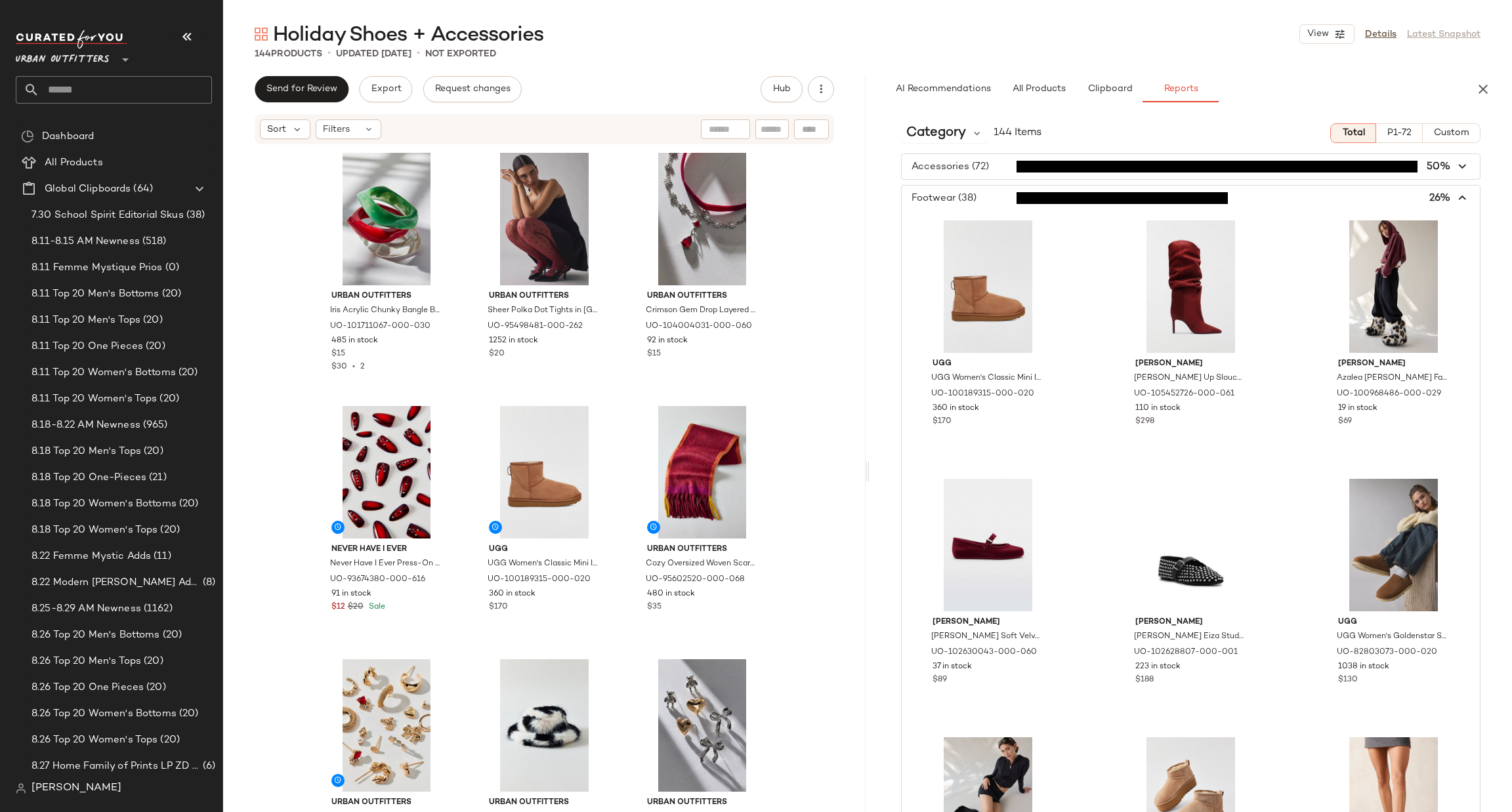
click at [1078, 206] on span "button" at bounding box center [1191, 198] width 578 height 25
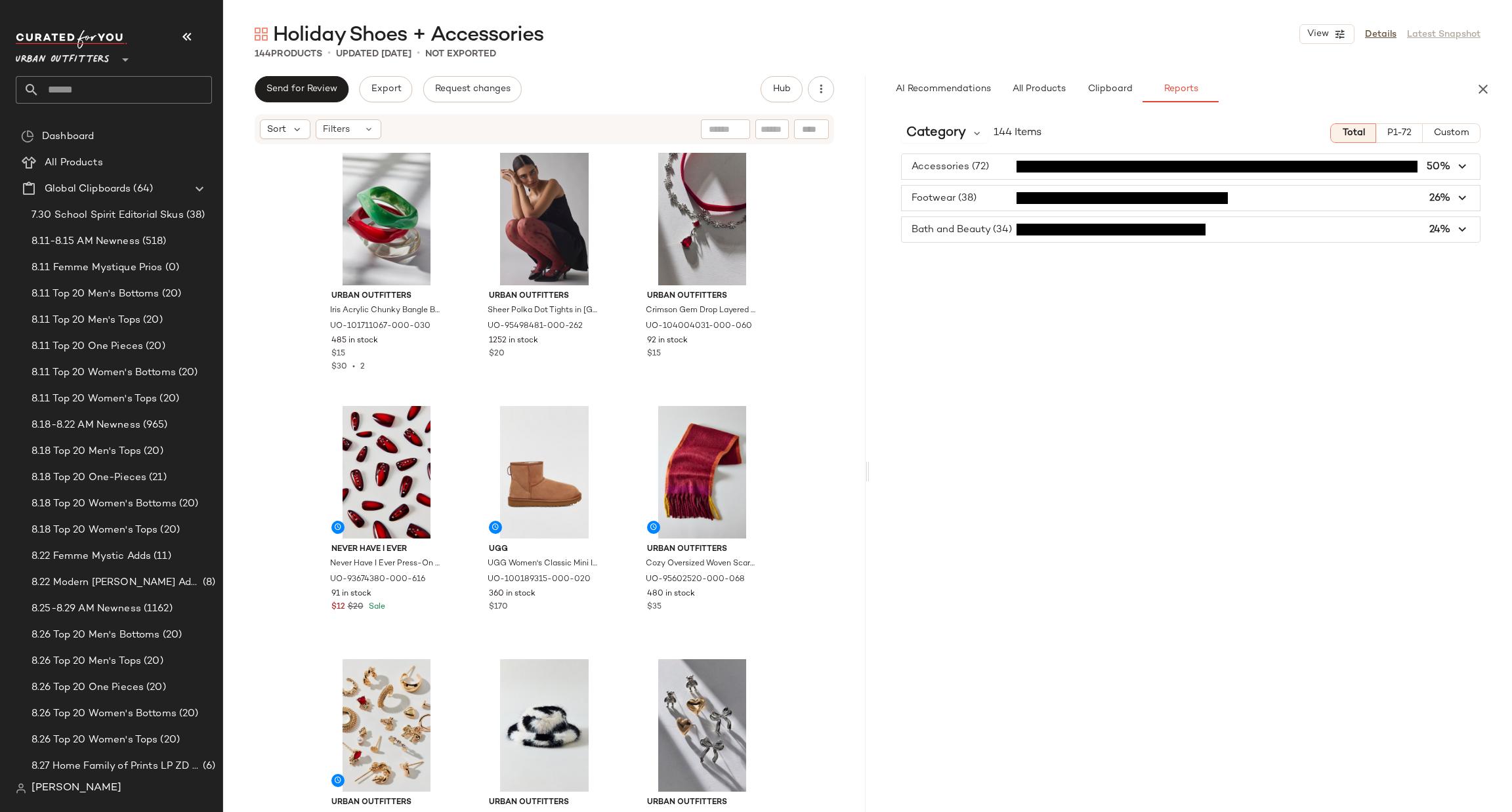
click at [1060, 248] on div "Category 144 Items Total P1-72 Custom Accessories (72) 50% Footwear (38) 26% Ba…" at bounding box center [1191, 490] width 642 height 755
click at [1062, 222] on span "button" at bounding box center [1191, 229] width 578 height 25
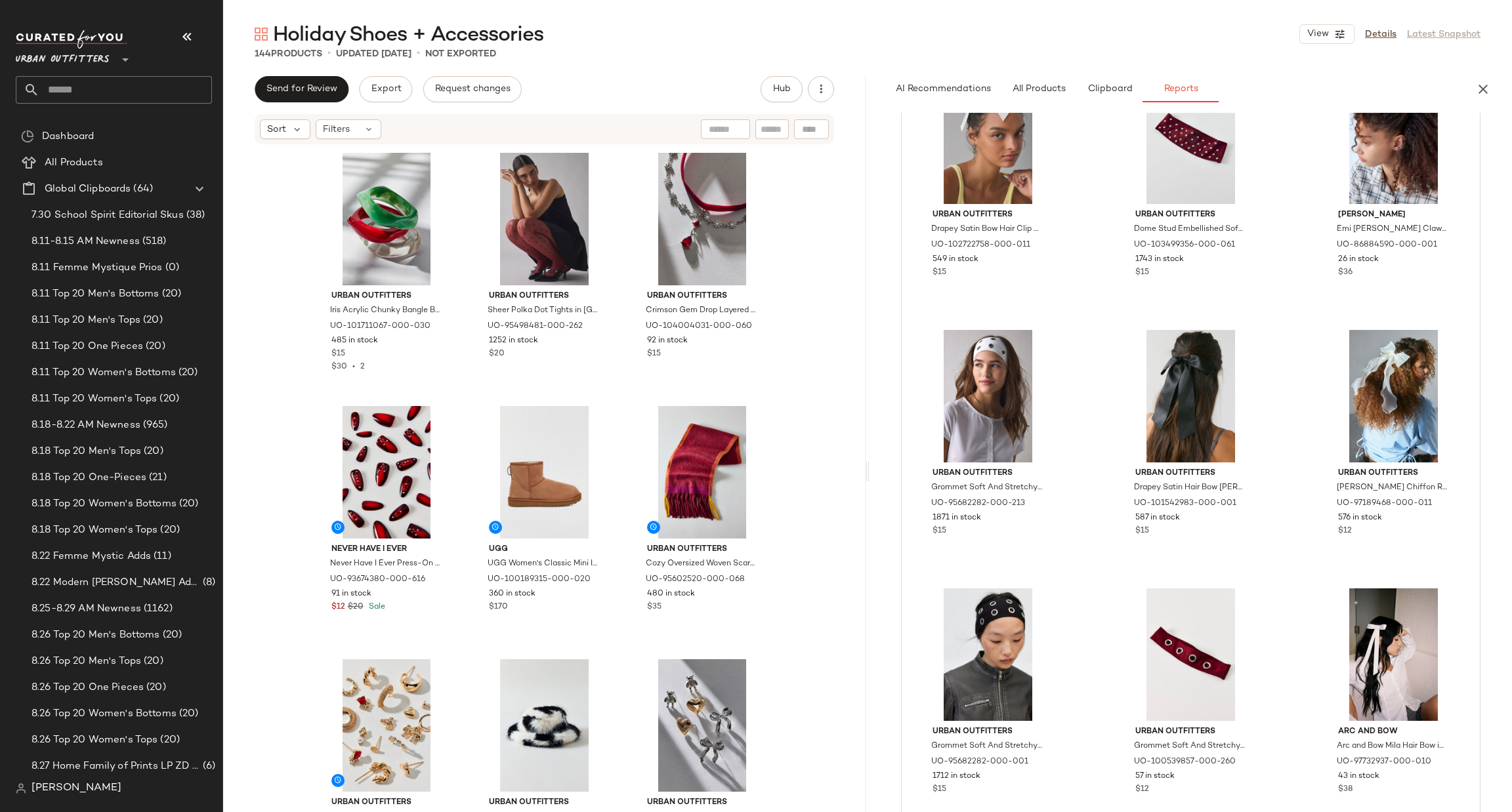
scroll to position [1690, 0]
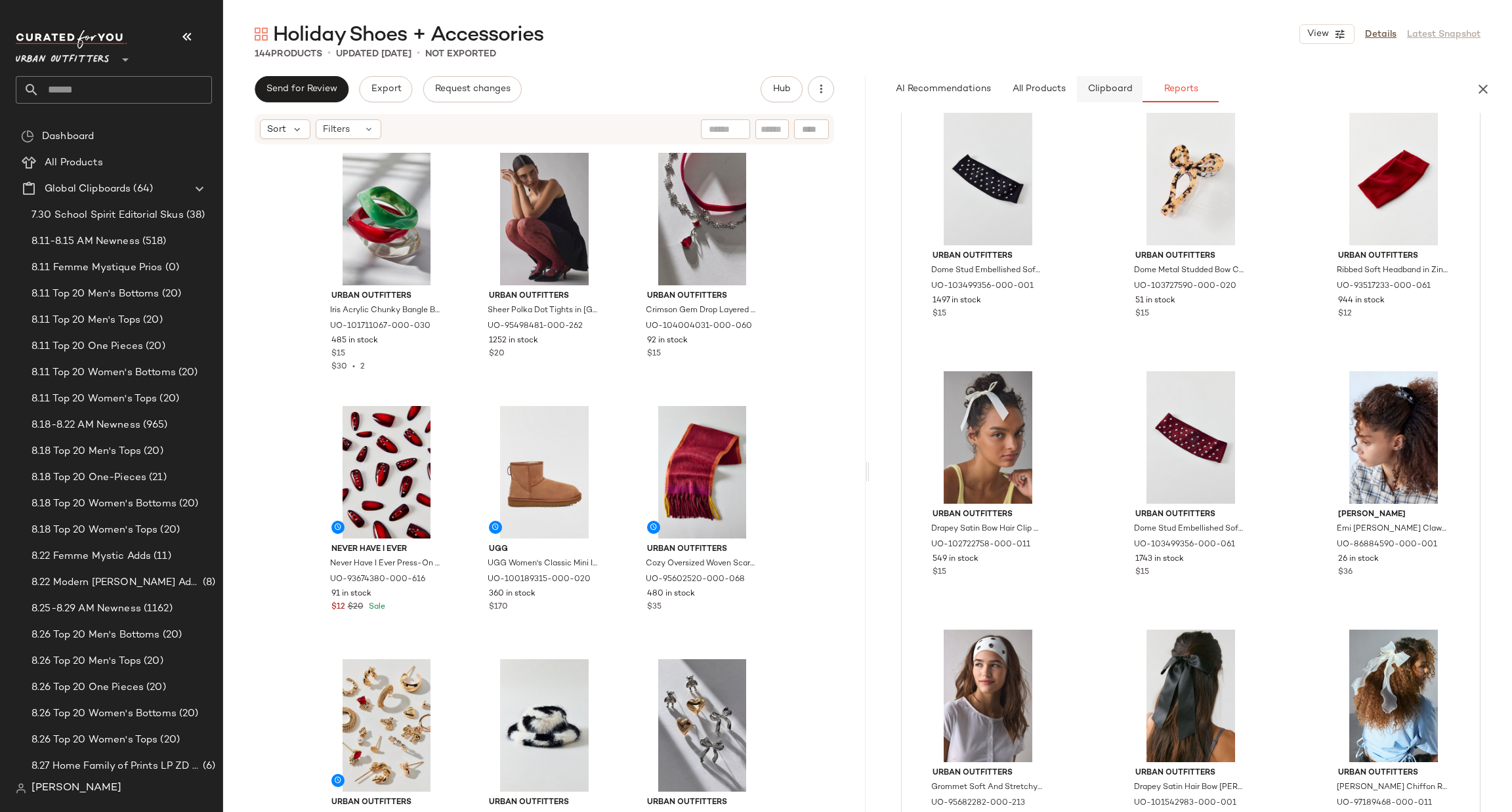
click at [1117, 88] on span "Clipboard" at bounding box center [1109, 88] width 46 height 11
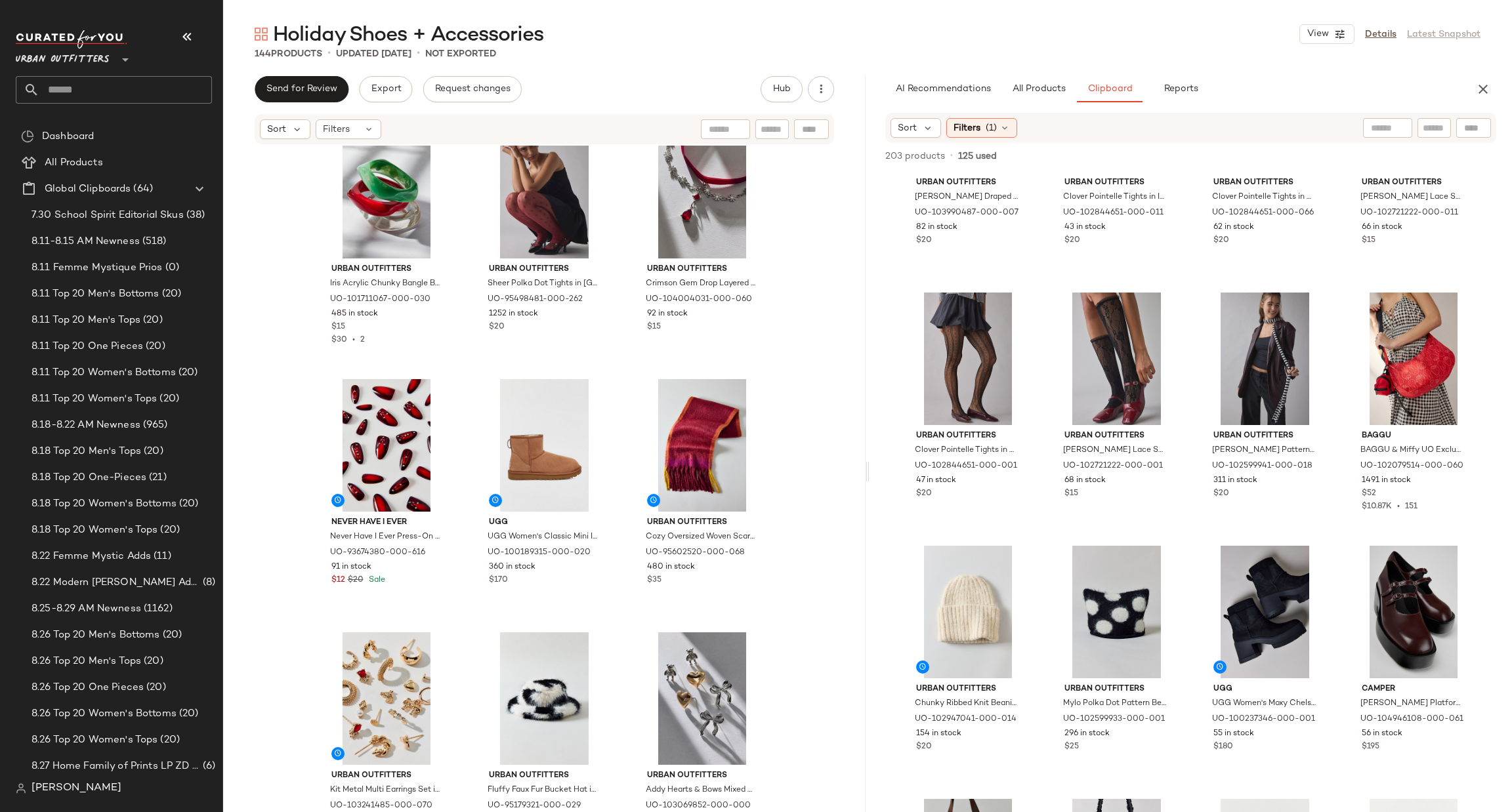
scroll to position [0, 0]
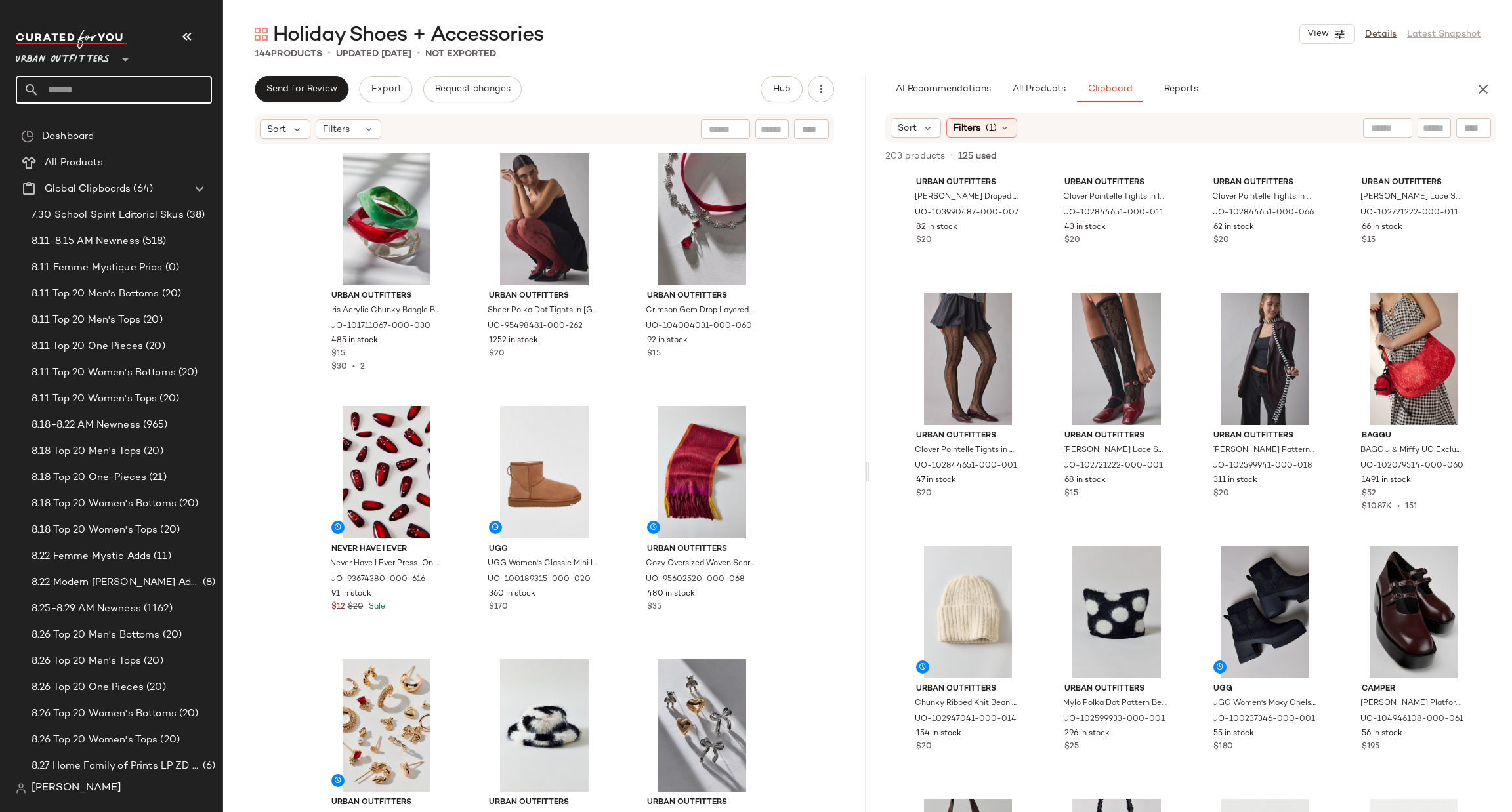
click at [153, 100] on input "text" at bounding box center [125, 89] width 172 height 27
click at [120, 88] on input "*******" at bounding box center [114, 89] width 197 height 27
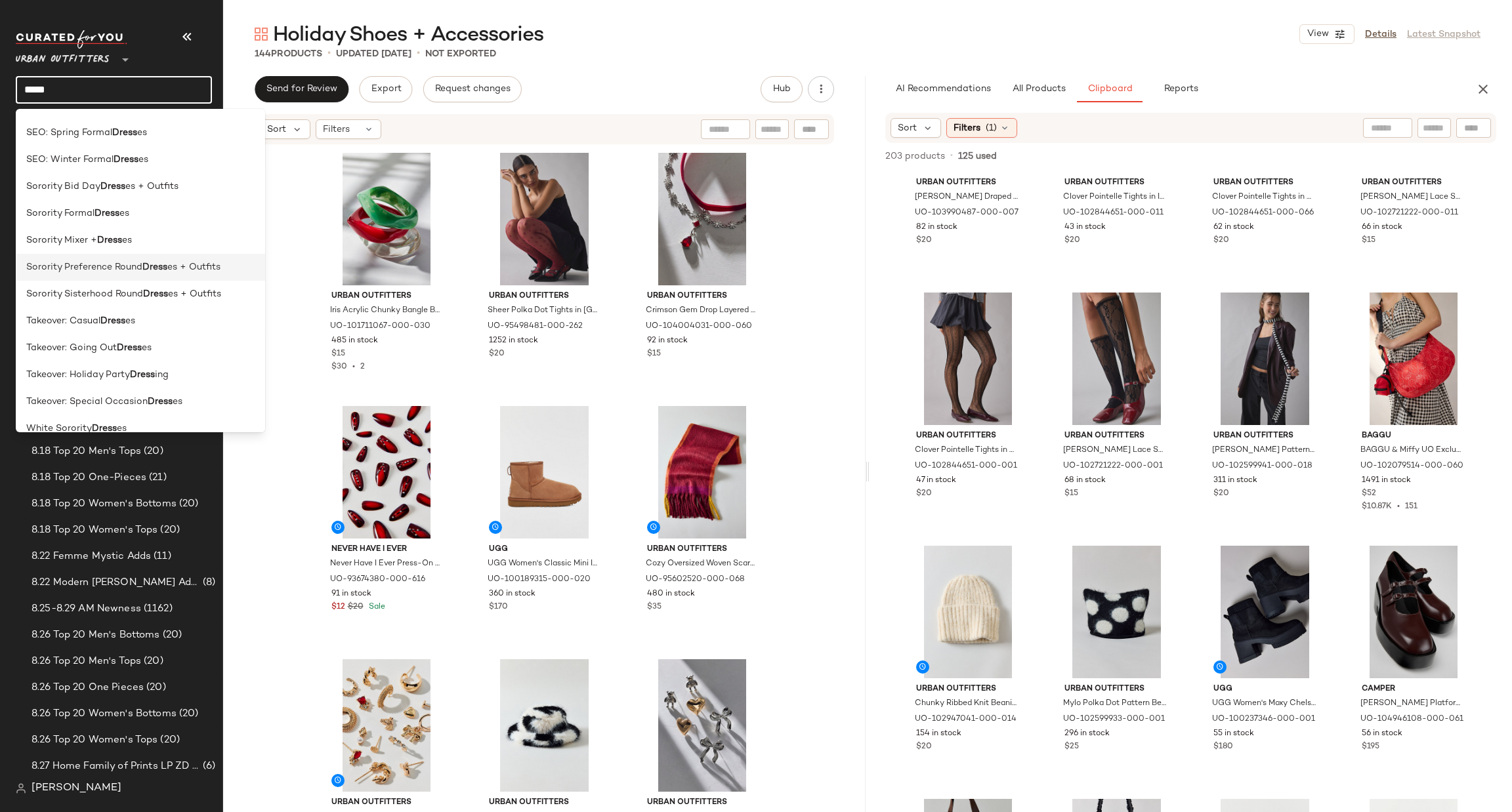
scroll to position [467, 0]
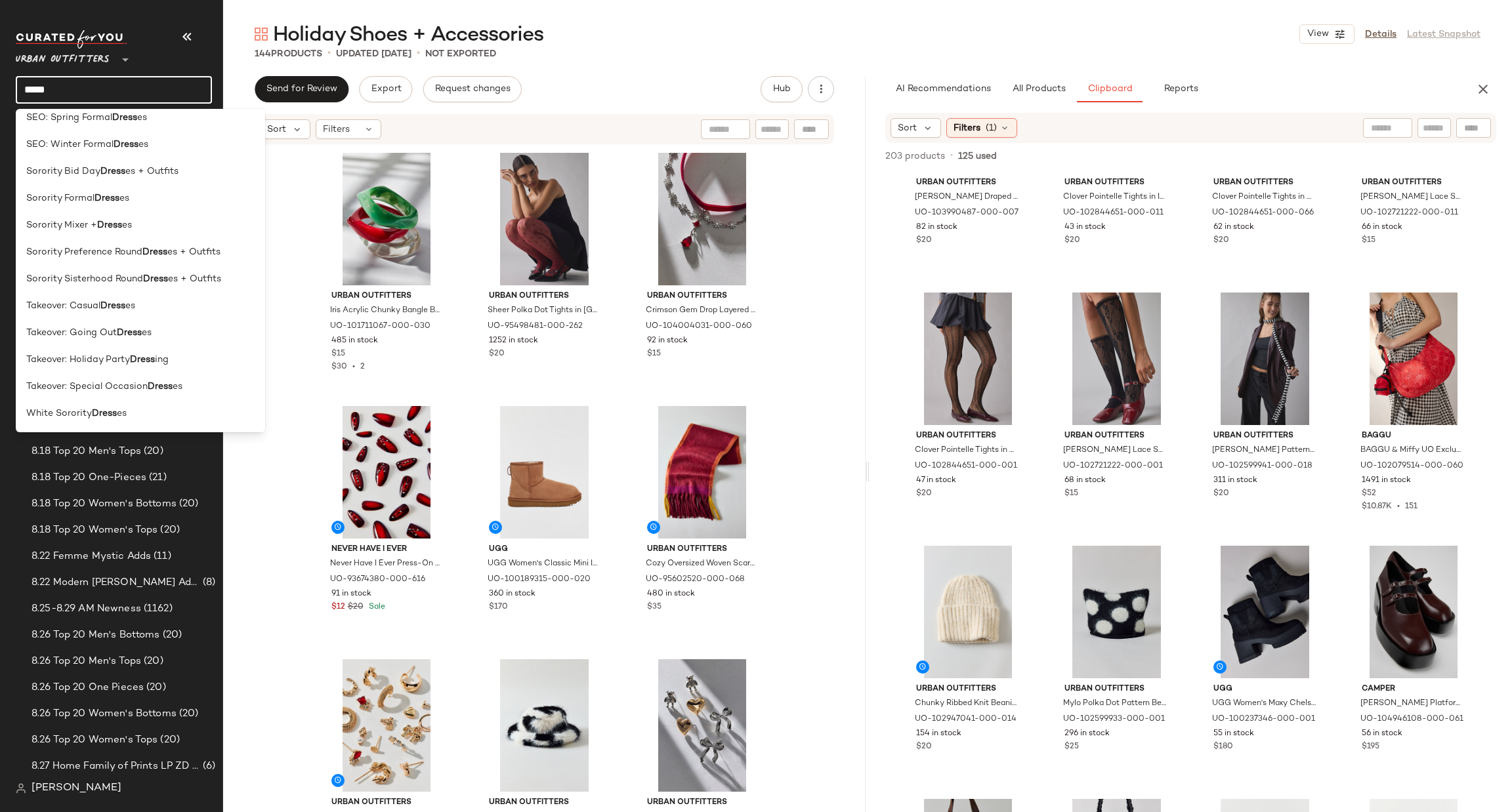
type input "*****"
click at [209, 356] on div "Takeover: Holiday Party Dress ing" at bounding box center [140, 360] width 229 height 14
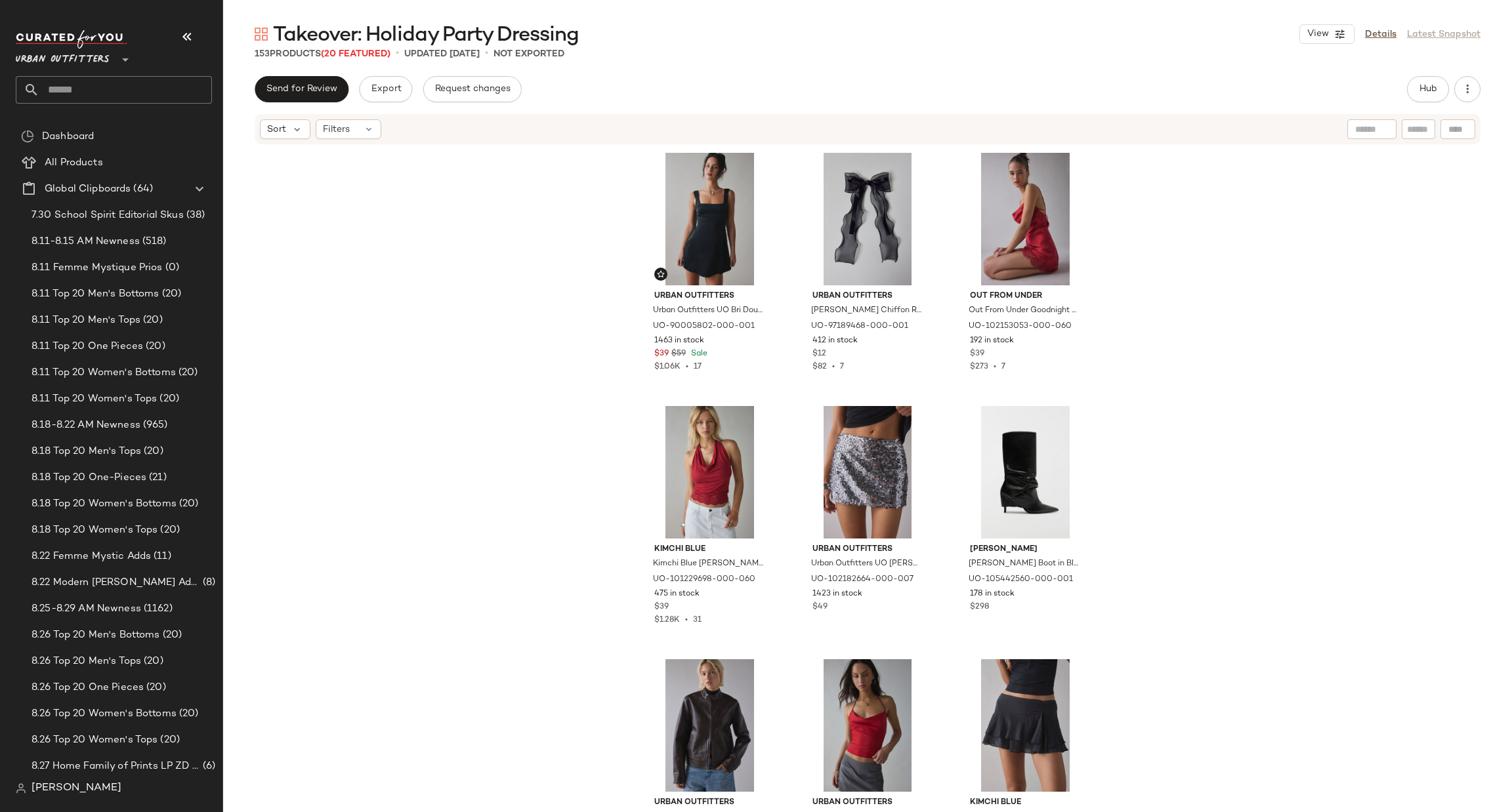
click at [161, 99] on input "text" at bounding box center [125, 89] width 172 height 27
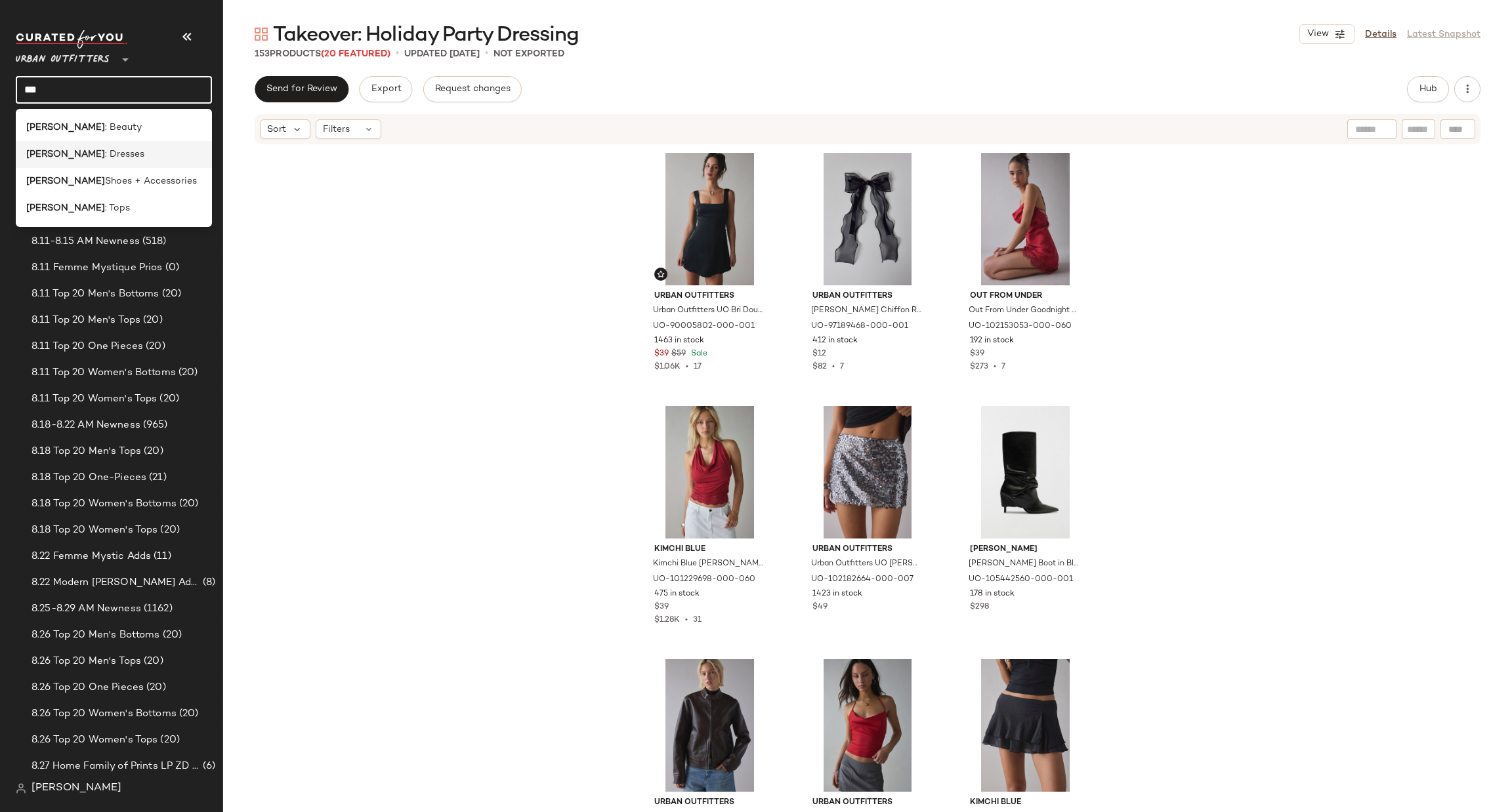
type input "***"
click at [146, 154] on div "NYE : Dresses" at bounding box center [114, 155] width 175 height 14
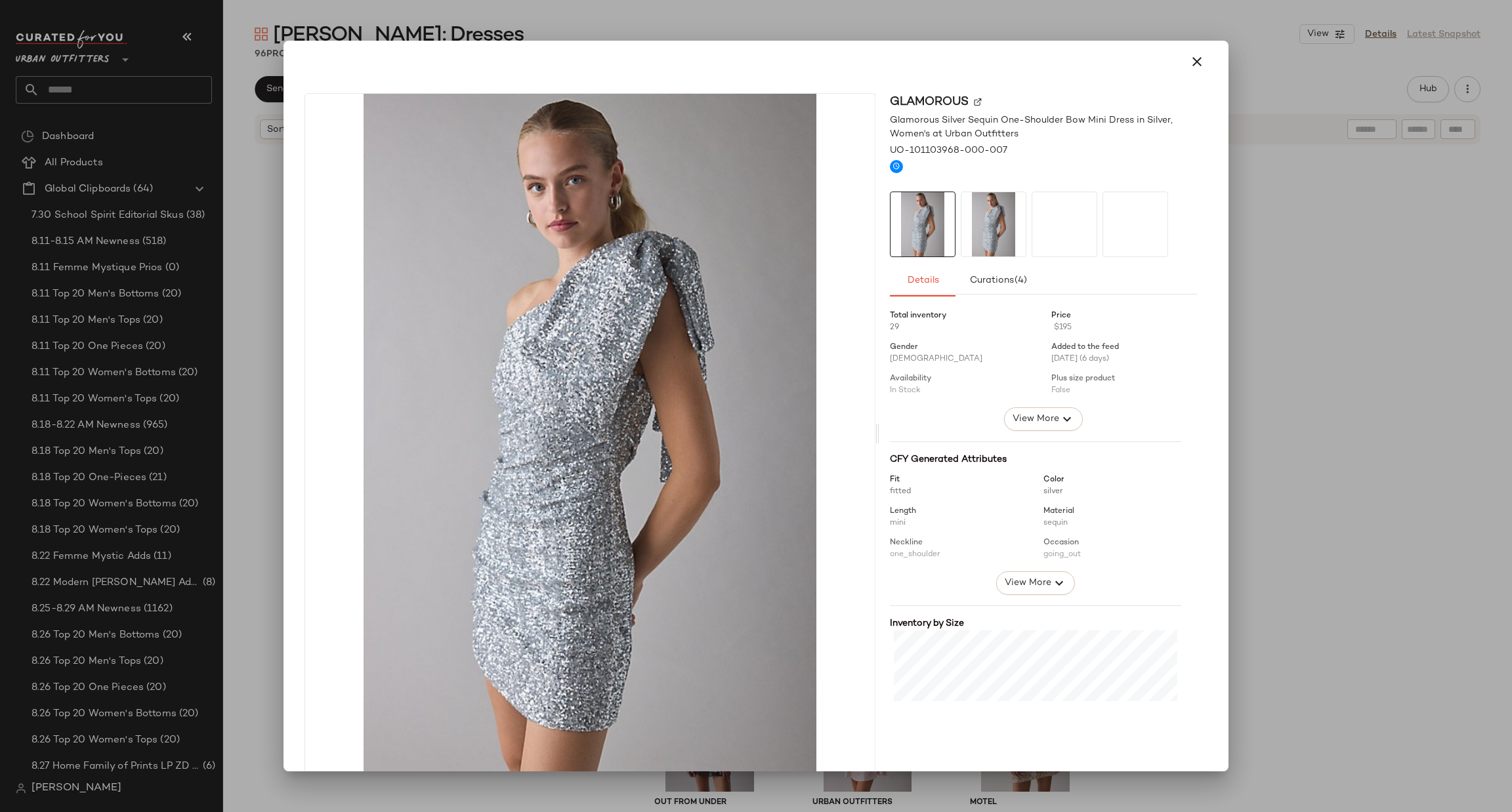
drag, startPoint x: 999, startPoint y: 507, endPoint x: 1058, endPoint y: 458, distance: 76.7
click at [1213, 488] on div "Glamorous Glamorous Silver Sequin One-Shoulder Bow Mini Dress in Silver, Women'…" at bounding box center [756, 436] width 935 height 707
click at [1382, 489] on div at bounding box center [756, 406] width 1512 height 812
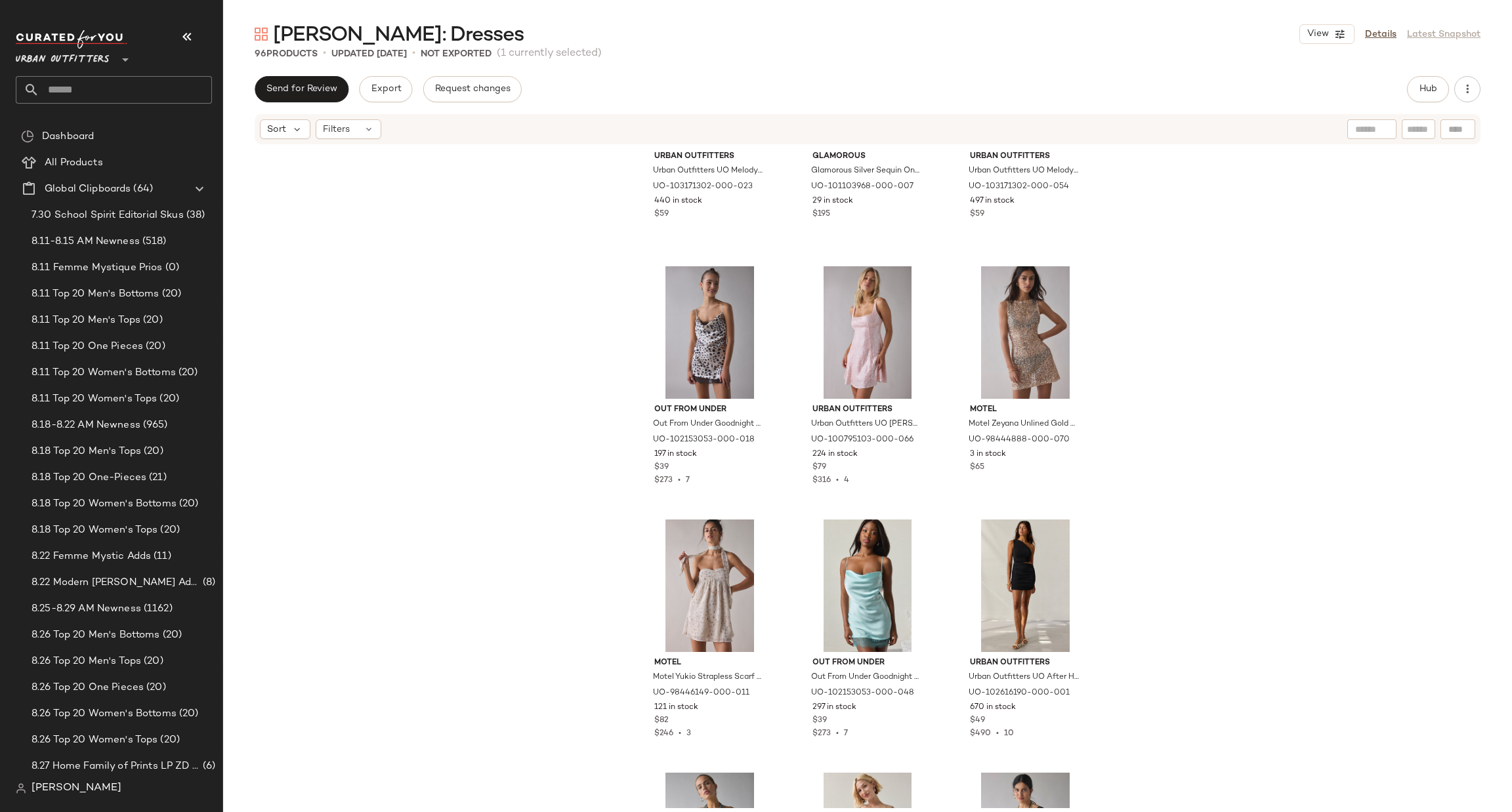
scroll to position [994, 0]
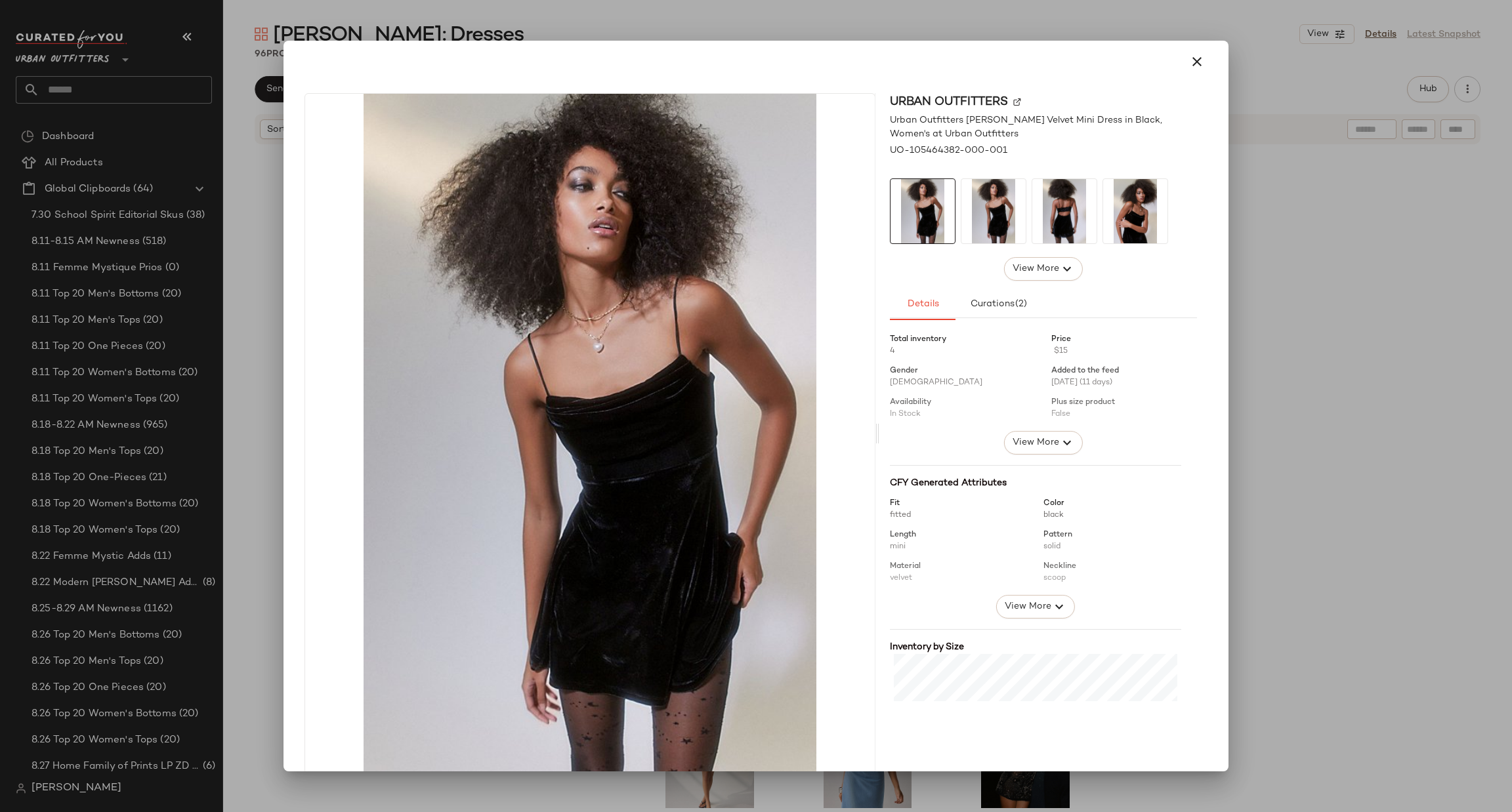
click at [1259, 521] on div at bounding box center [756, 406] width 1512 height 812
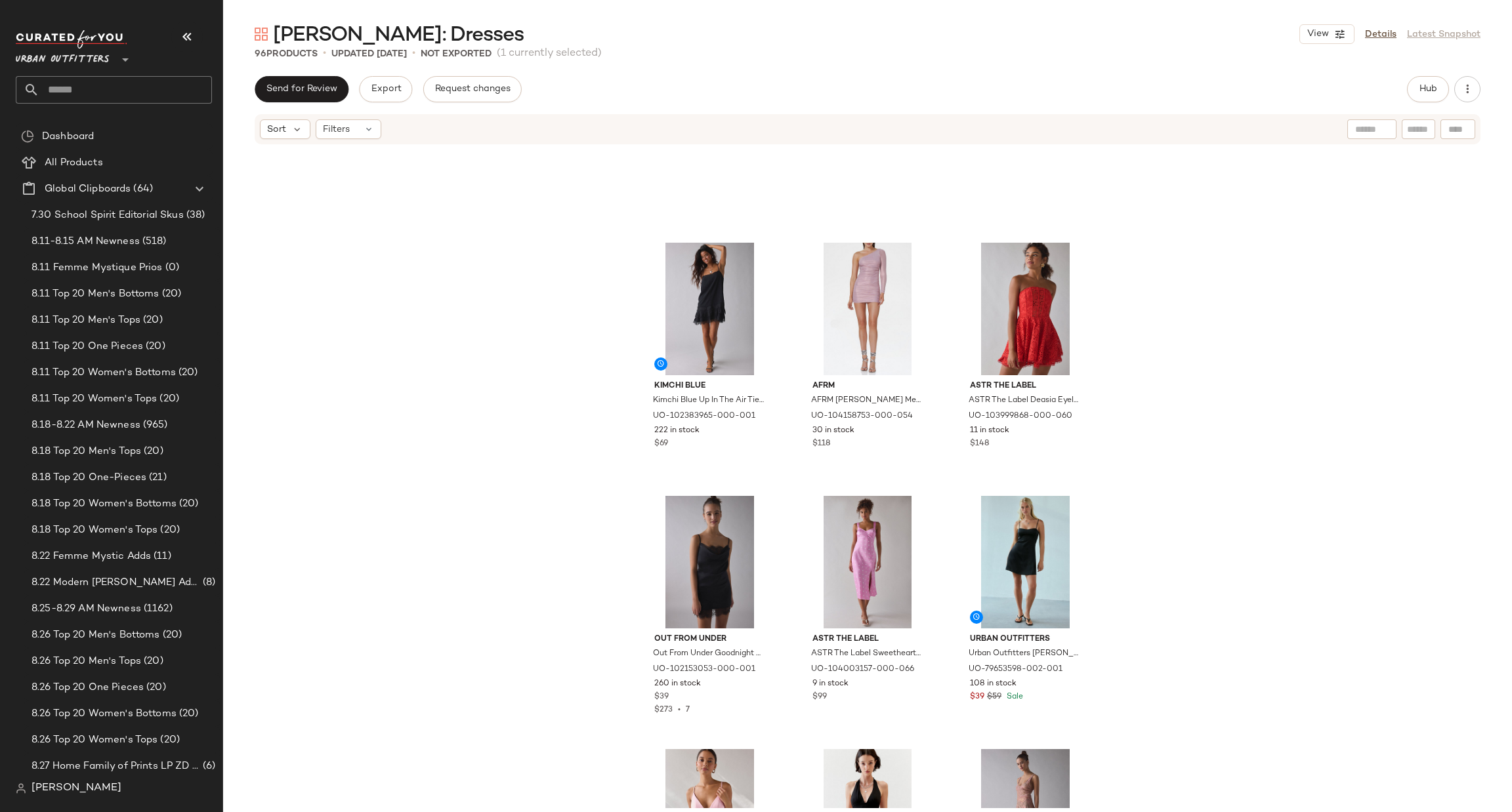
scroll to position [7095, 0]
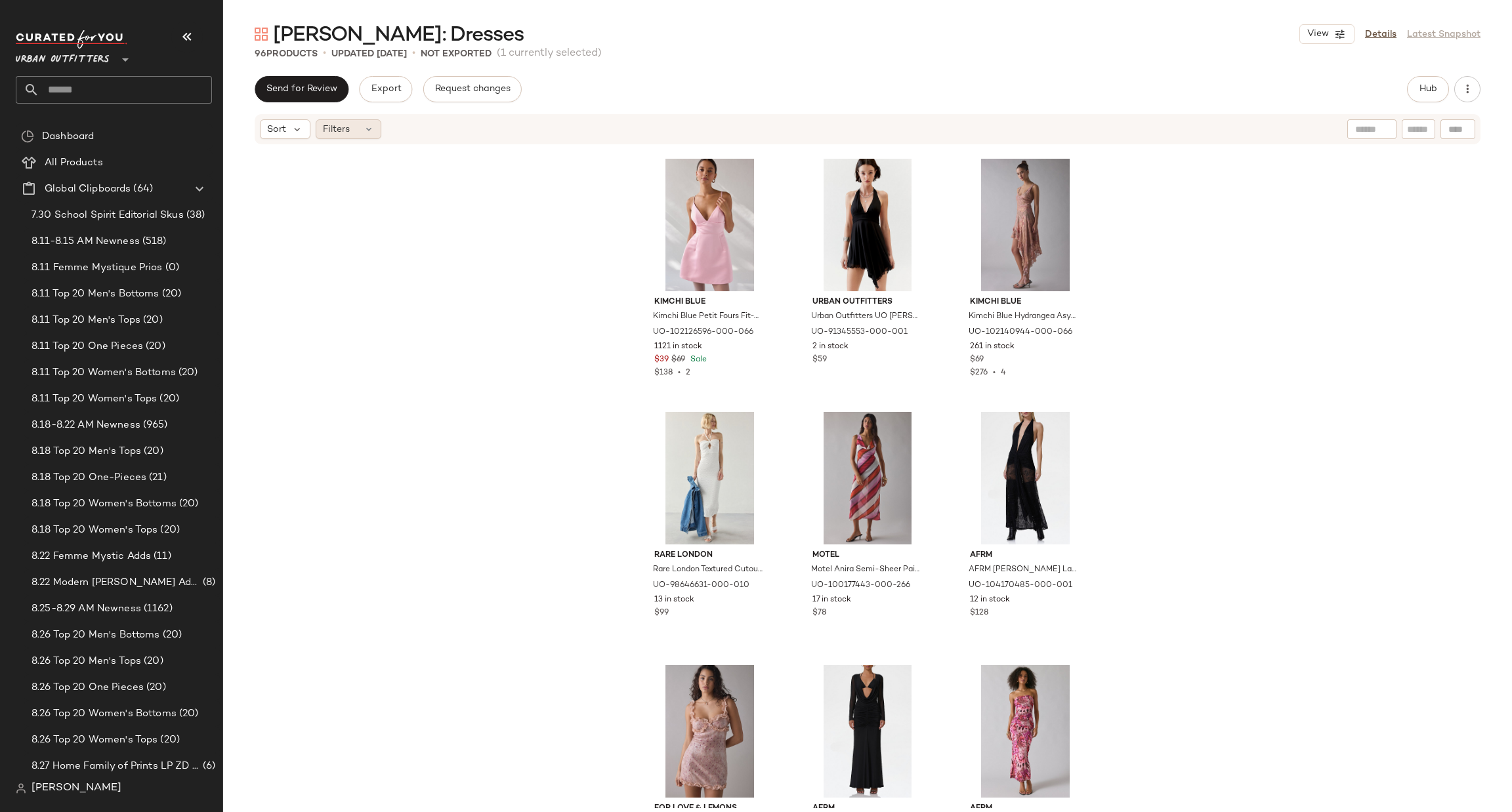
click at [341, 124] on span "Filters" at bounding box center [337, 129] width 27 height 14
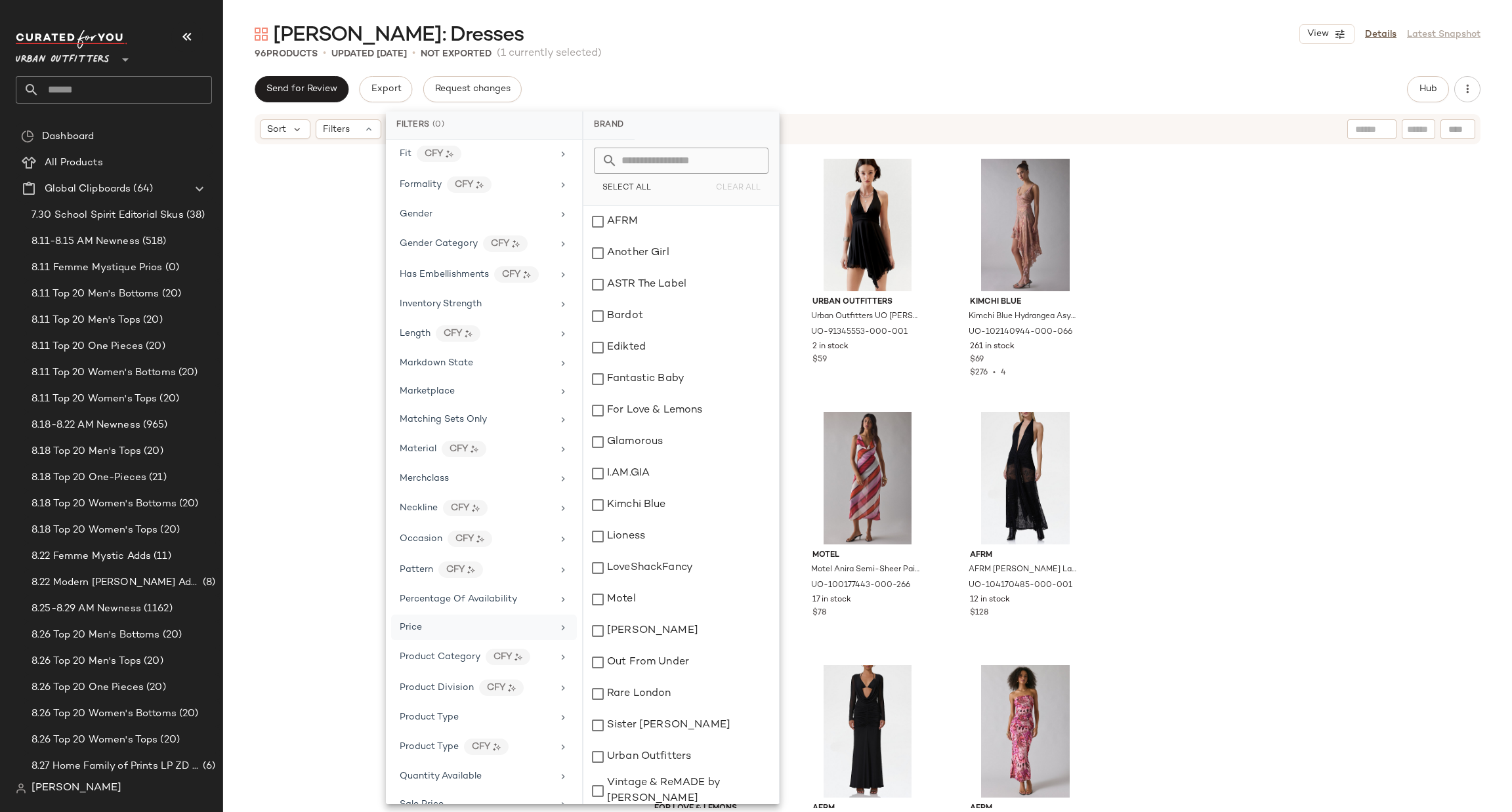
scroll to position [614, 0]
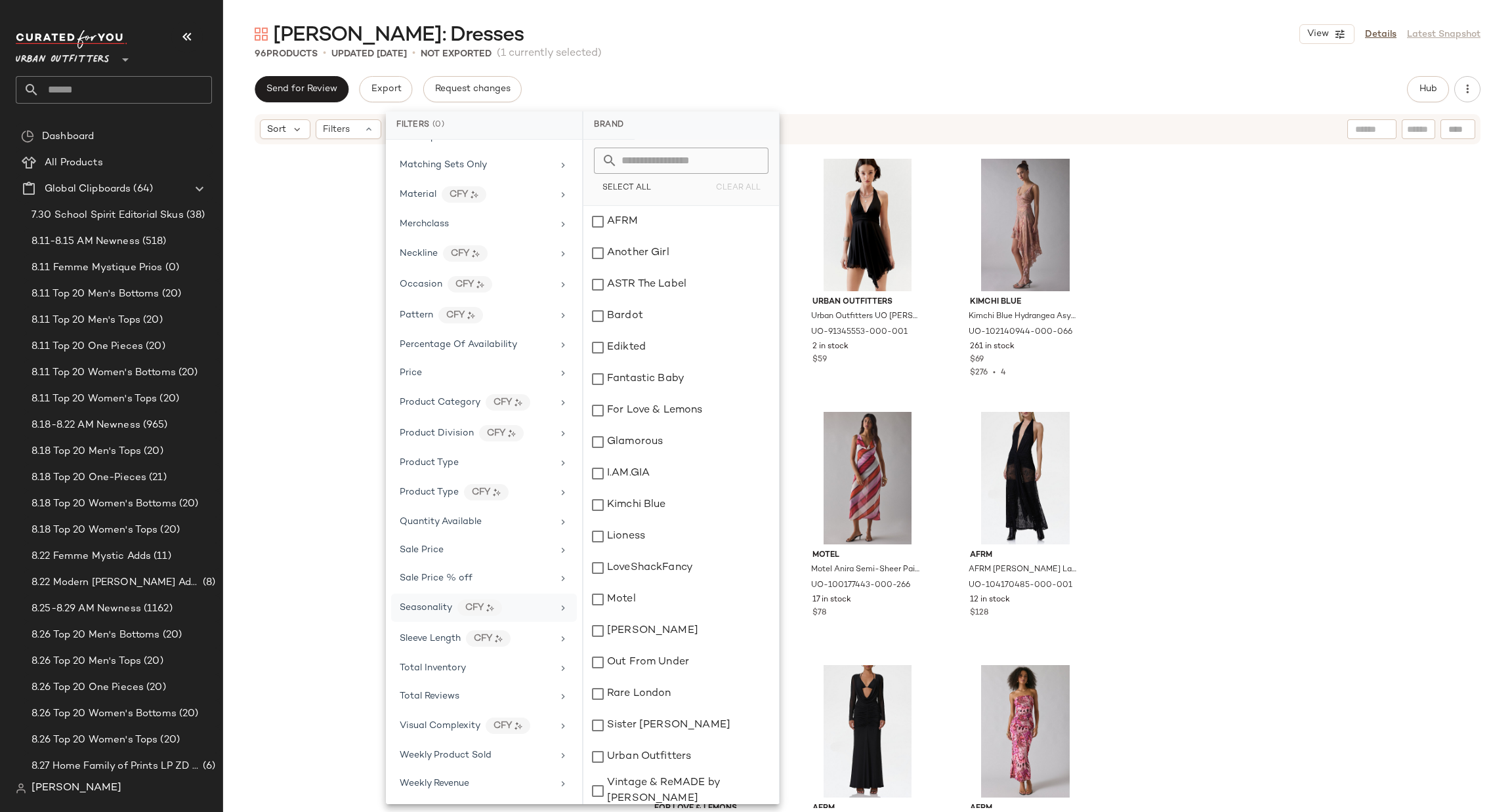
click at [517, 603] on div "Seasonality CFY" at bounding box center [476, 608] width 153 height 17
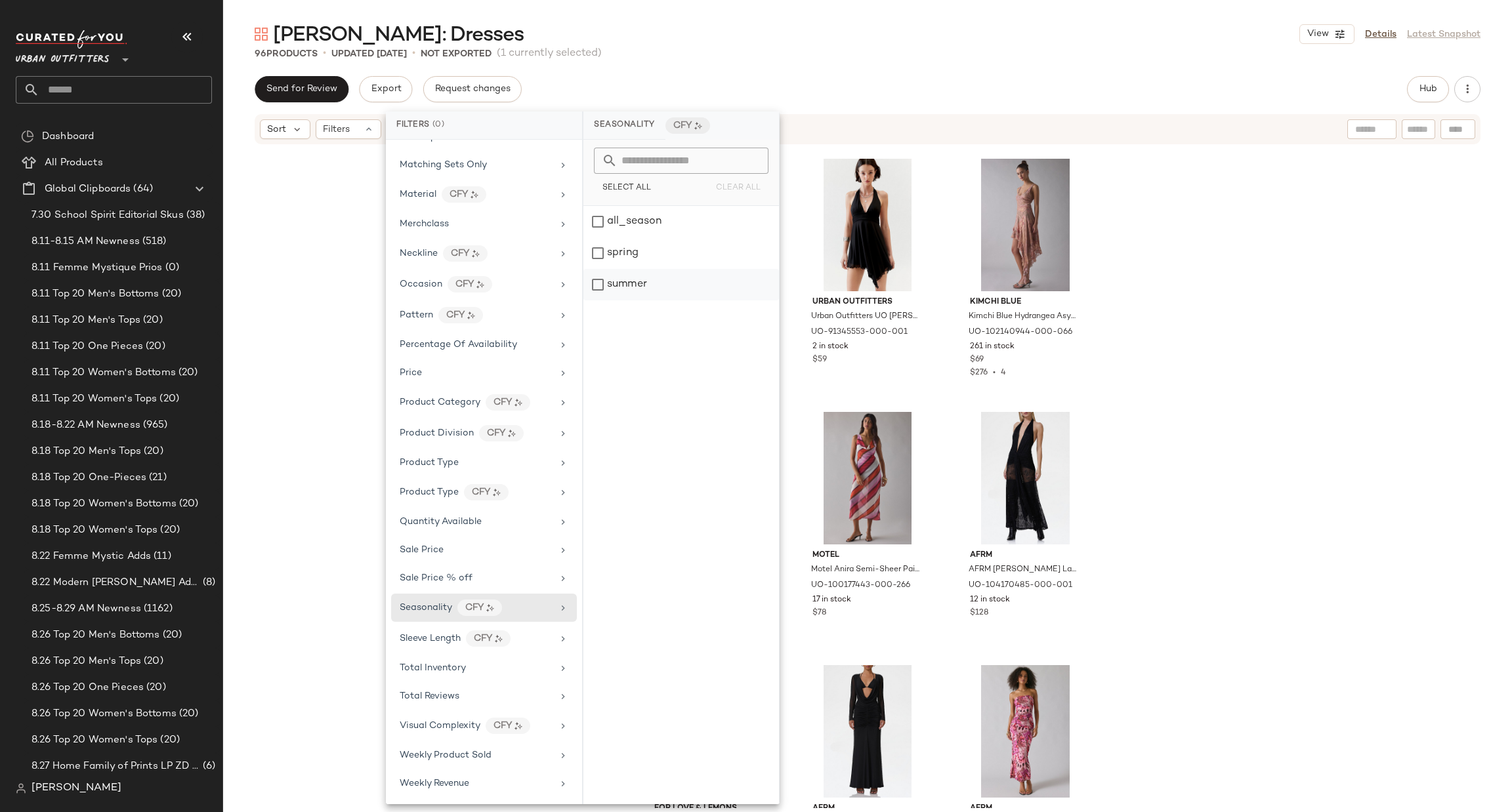
click at [638, 287] on div "summer" at bounding box center [681, 285] width 196 height 31
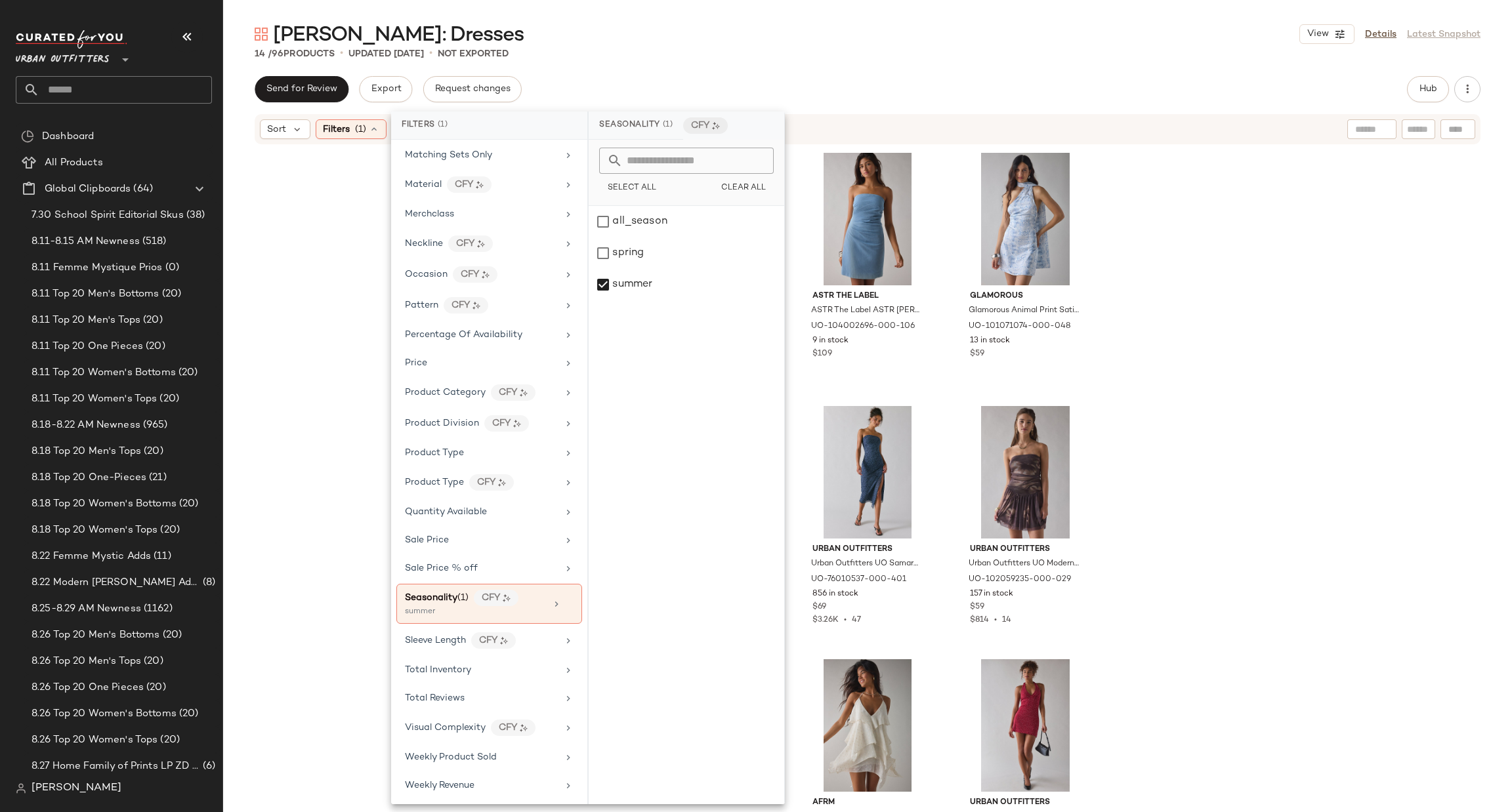
click at [1126, 413] on div "Motel Motel Yukio Strapless Scarf Babydoll Mini Dress in Bambi Ivory, Women's a…" at bounding box center [867, 477] width 1289 height 662
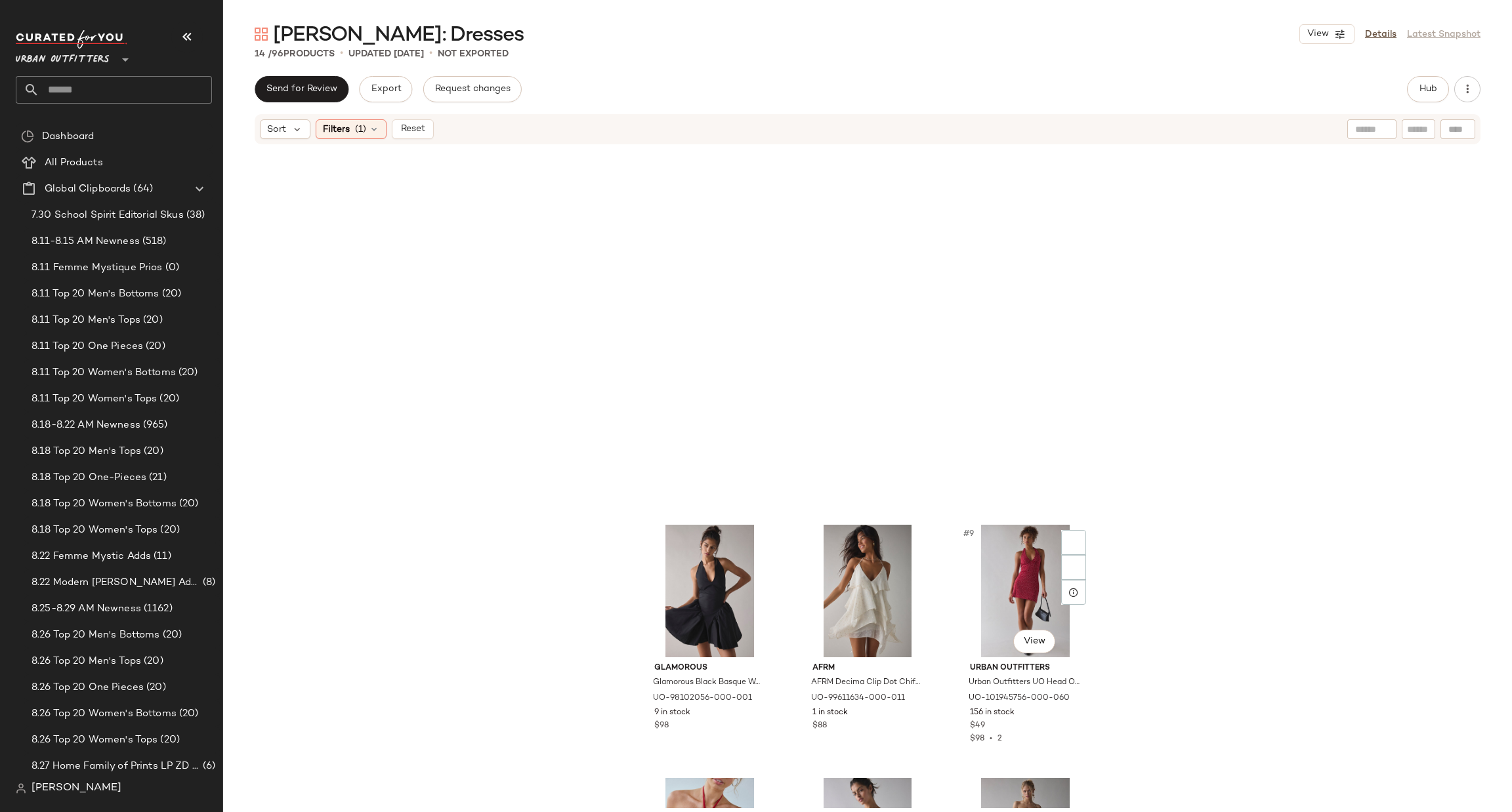
scroll to position [0, 0]
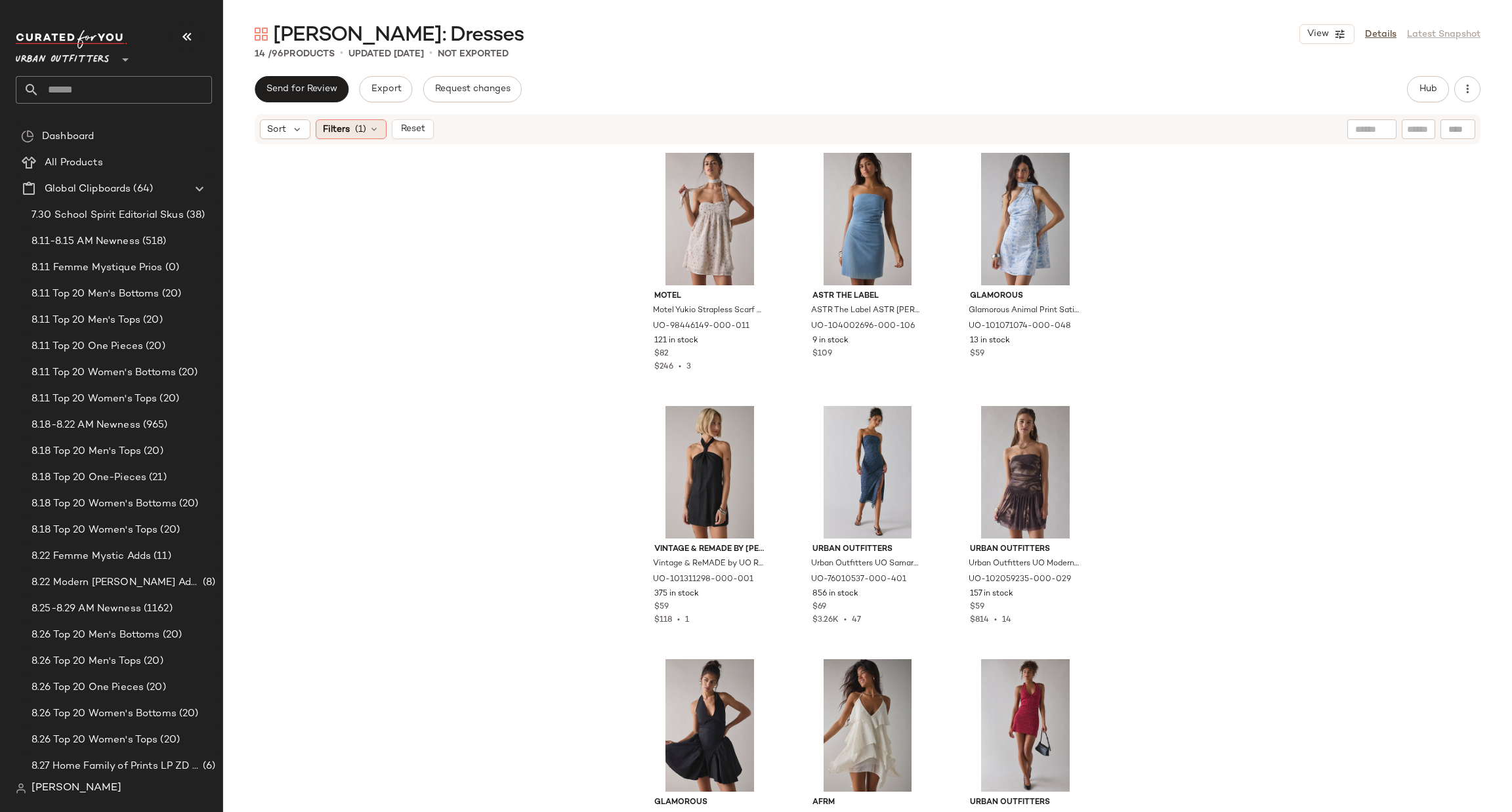
click at [380, 138] on div "Filters (1)" at bounding box center [350, 129] width 71 height 19
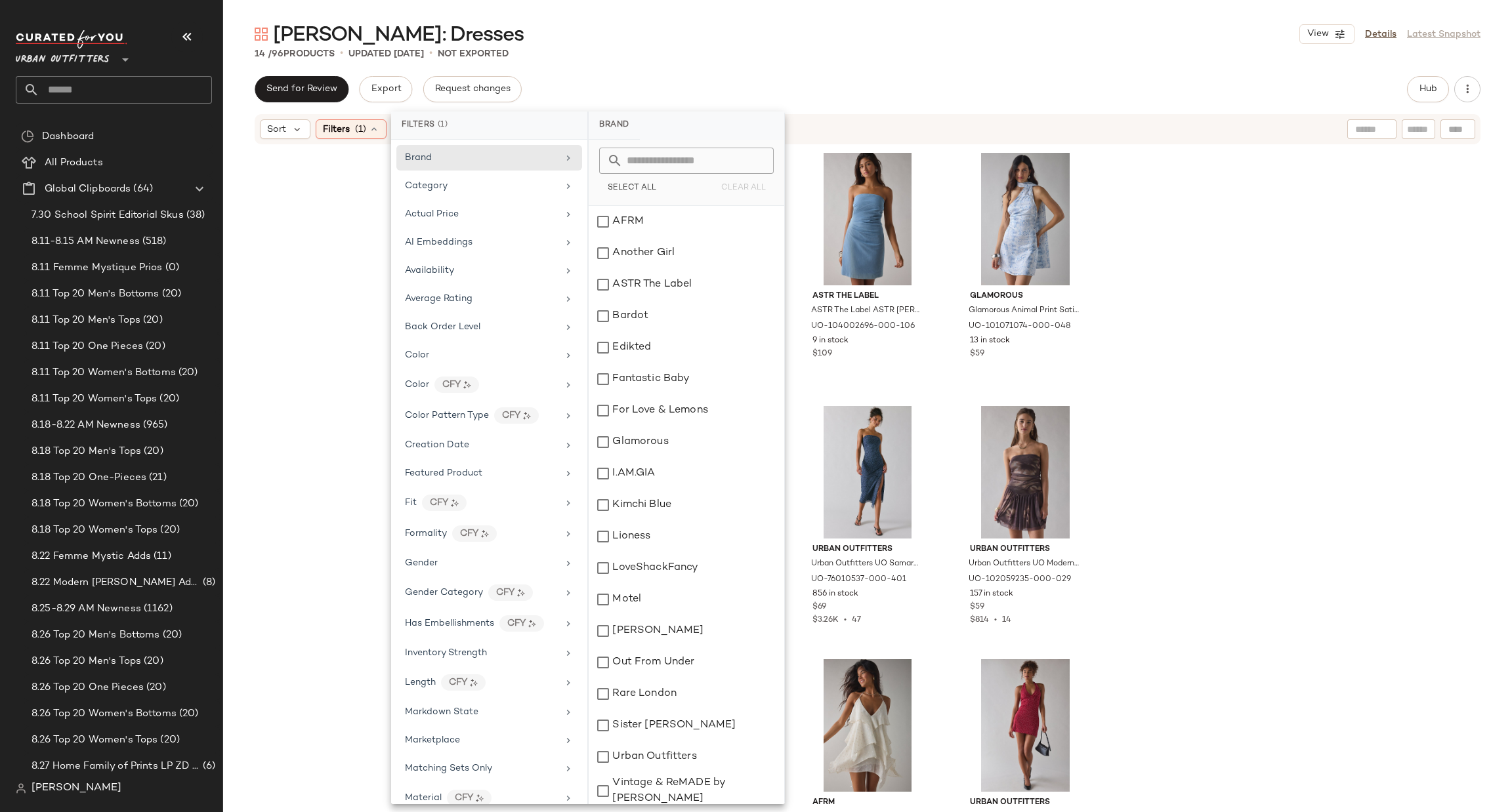
click at [361, 164] on div "Motel Motel Yukio Strapless Scarf Babydoll Mini Dress in Bambi Ivory, Women's a…" at bounding box center [867, 477] width 1289 height 662
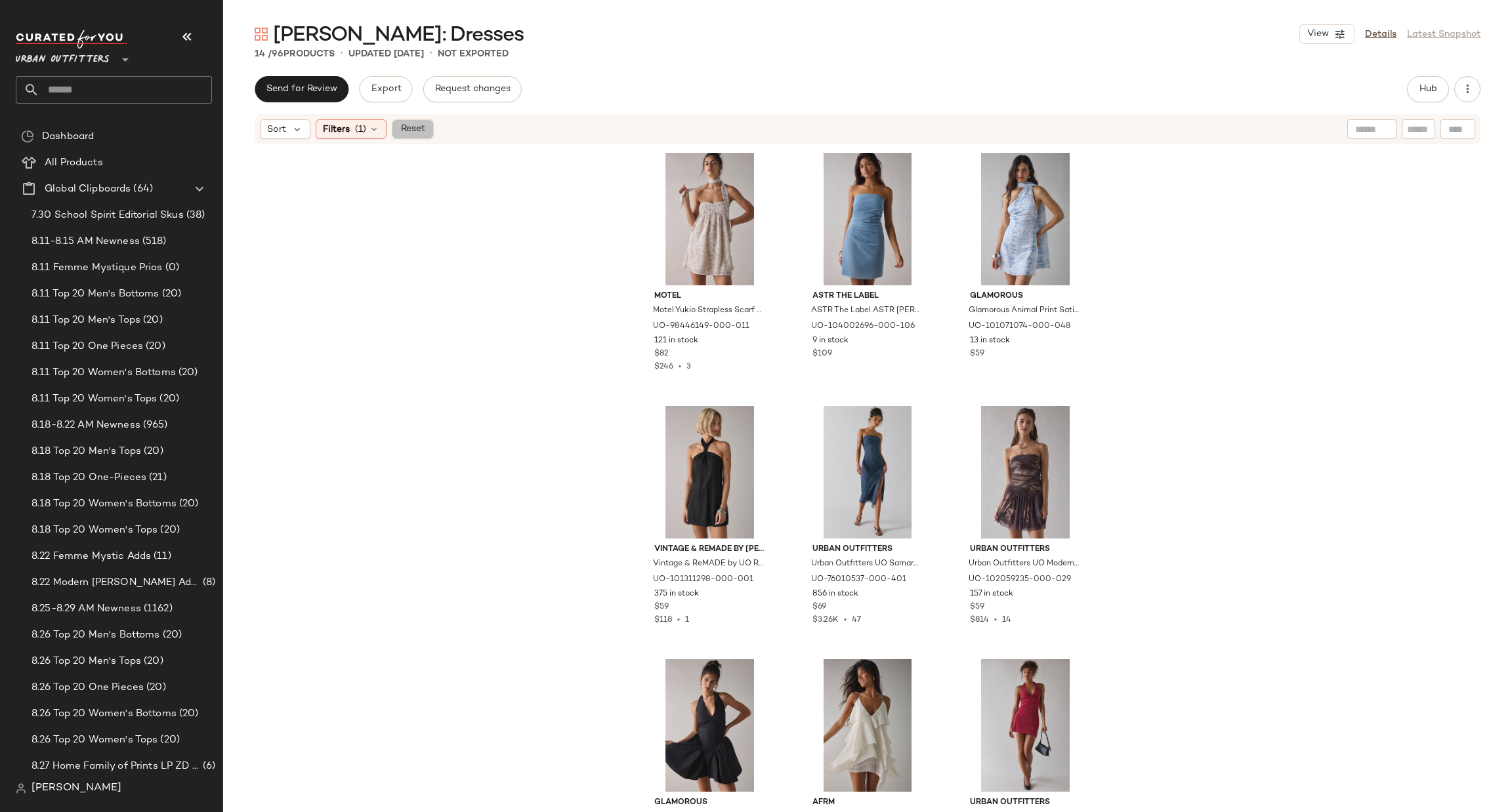
click at [416, 137] on button "Reset" at bounding box center [413, 129] width 42 height 19
